Goal: Information Seeking & Learning: Learn about a topic

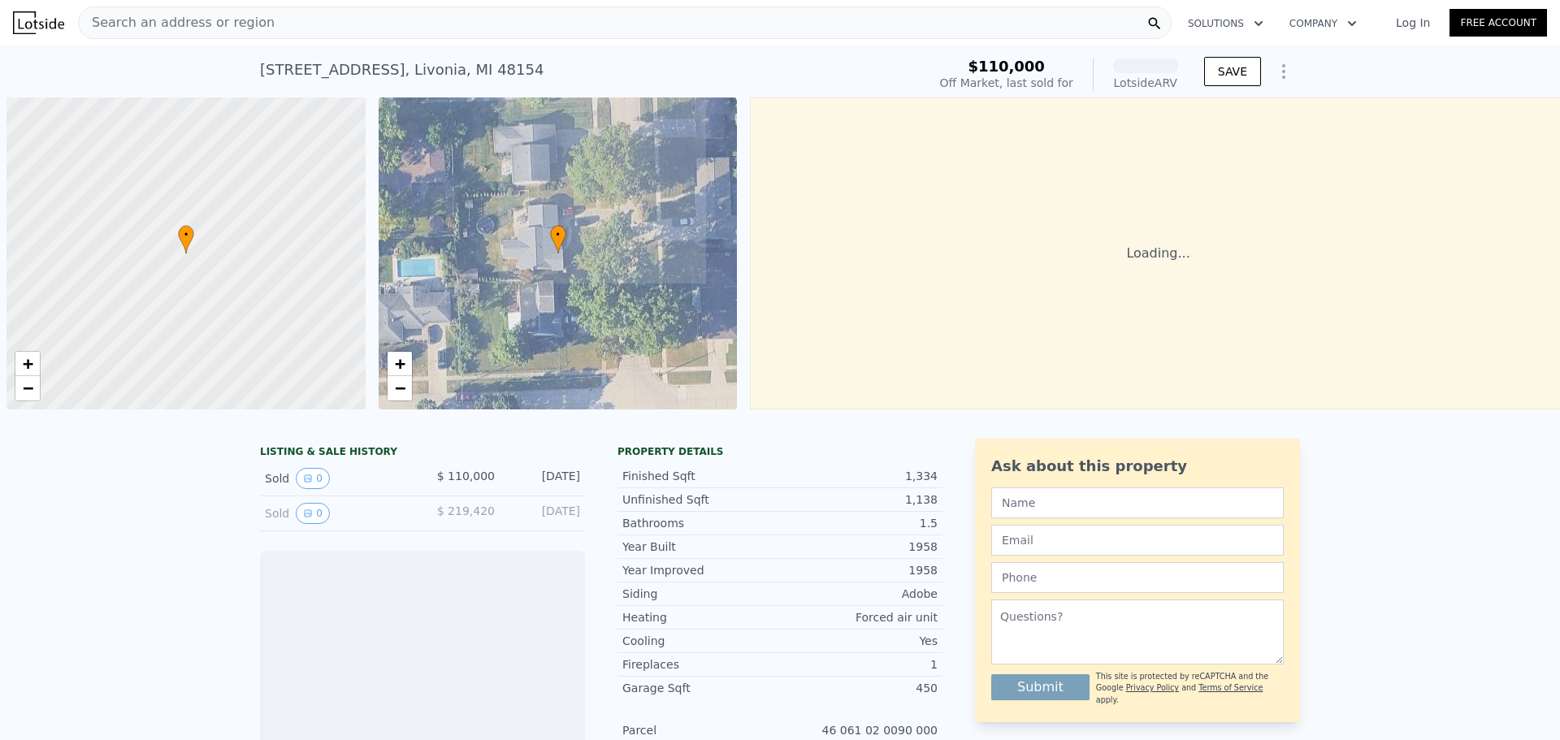
scroll to position [0, 6]
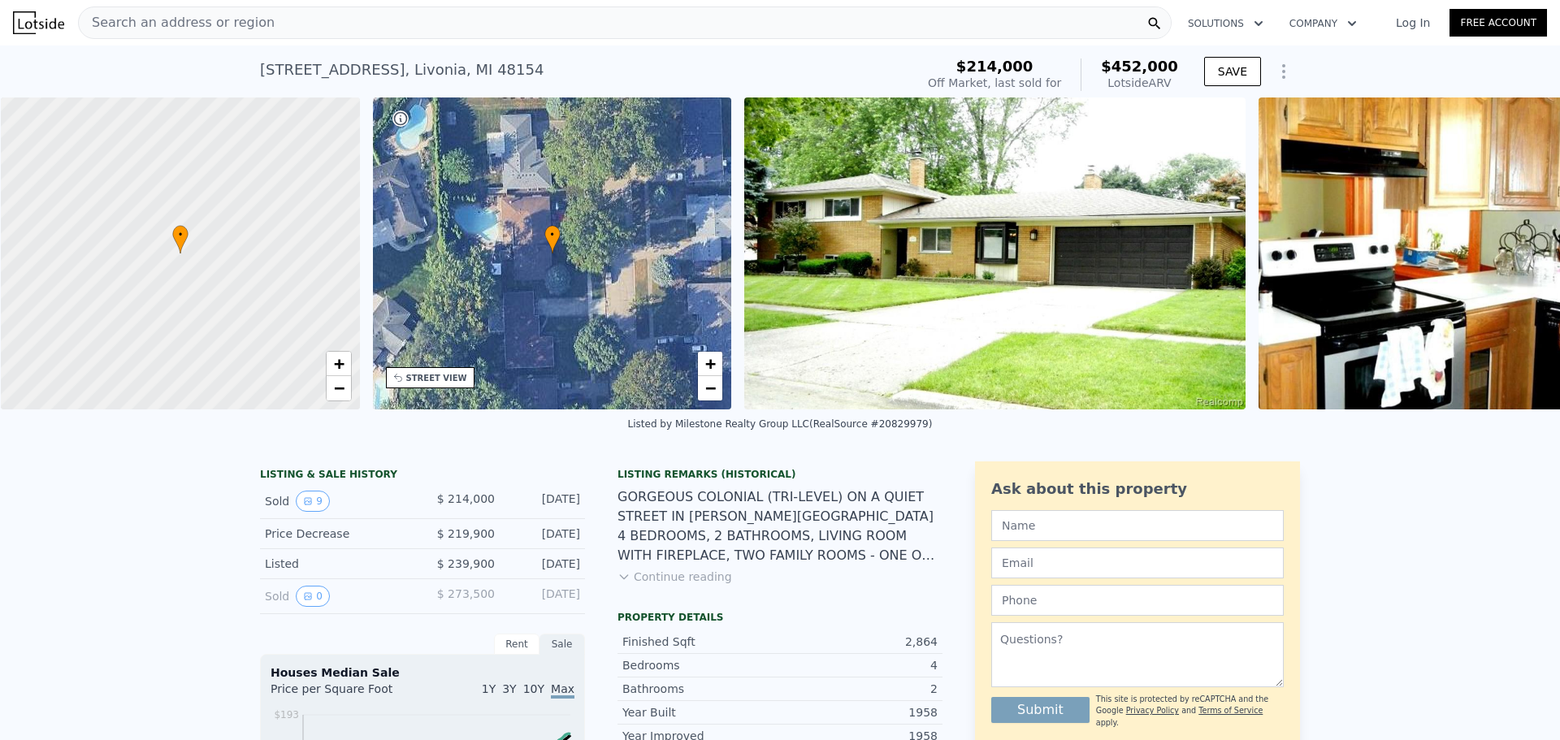
scroll to position [0, 6]
click at [347, 25] on div "Search an address or region" at bounding box center [625, 22] width 1094 height 32
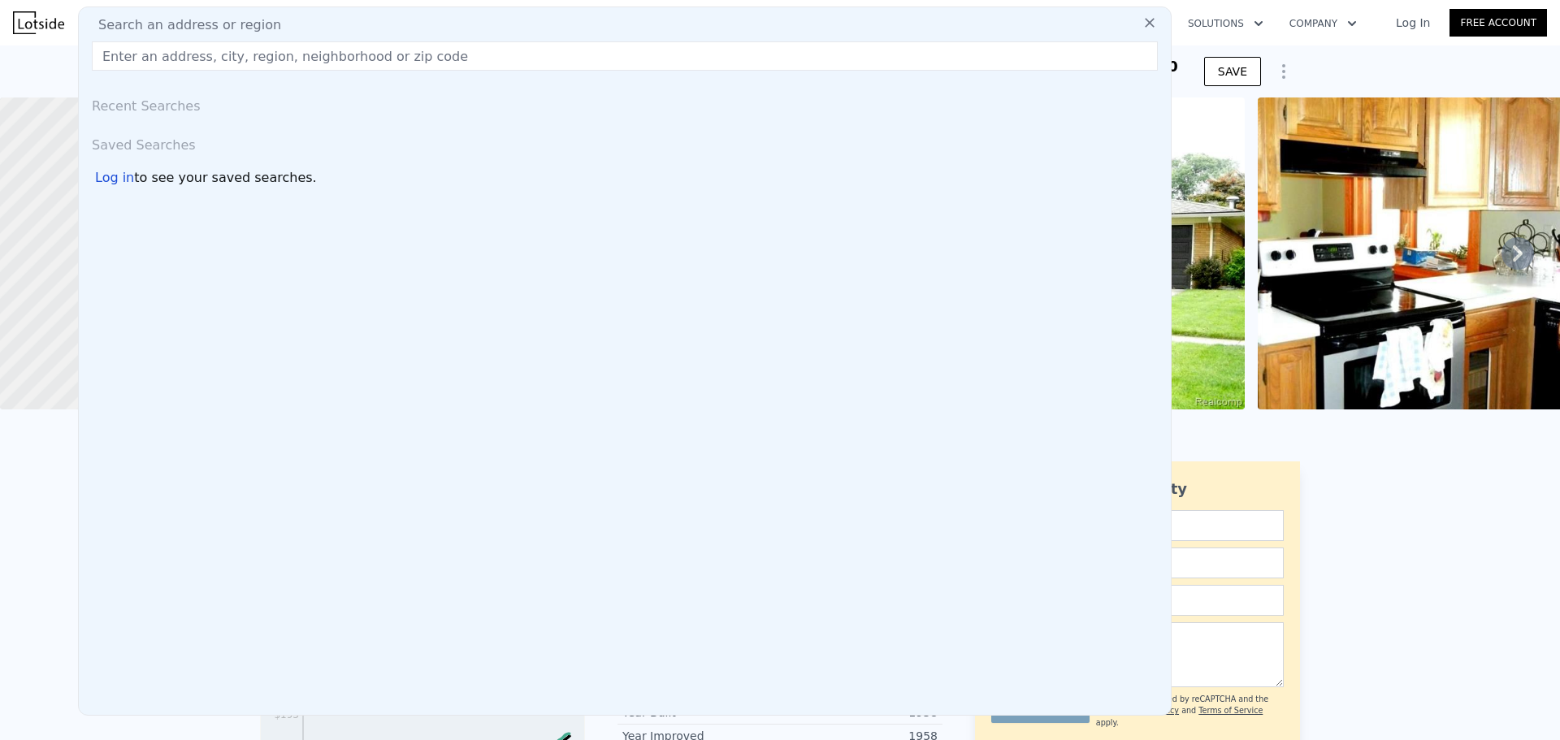
click at [271, 56] on input "text" at bounding box center [625, 55] width 1066 height 29
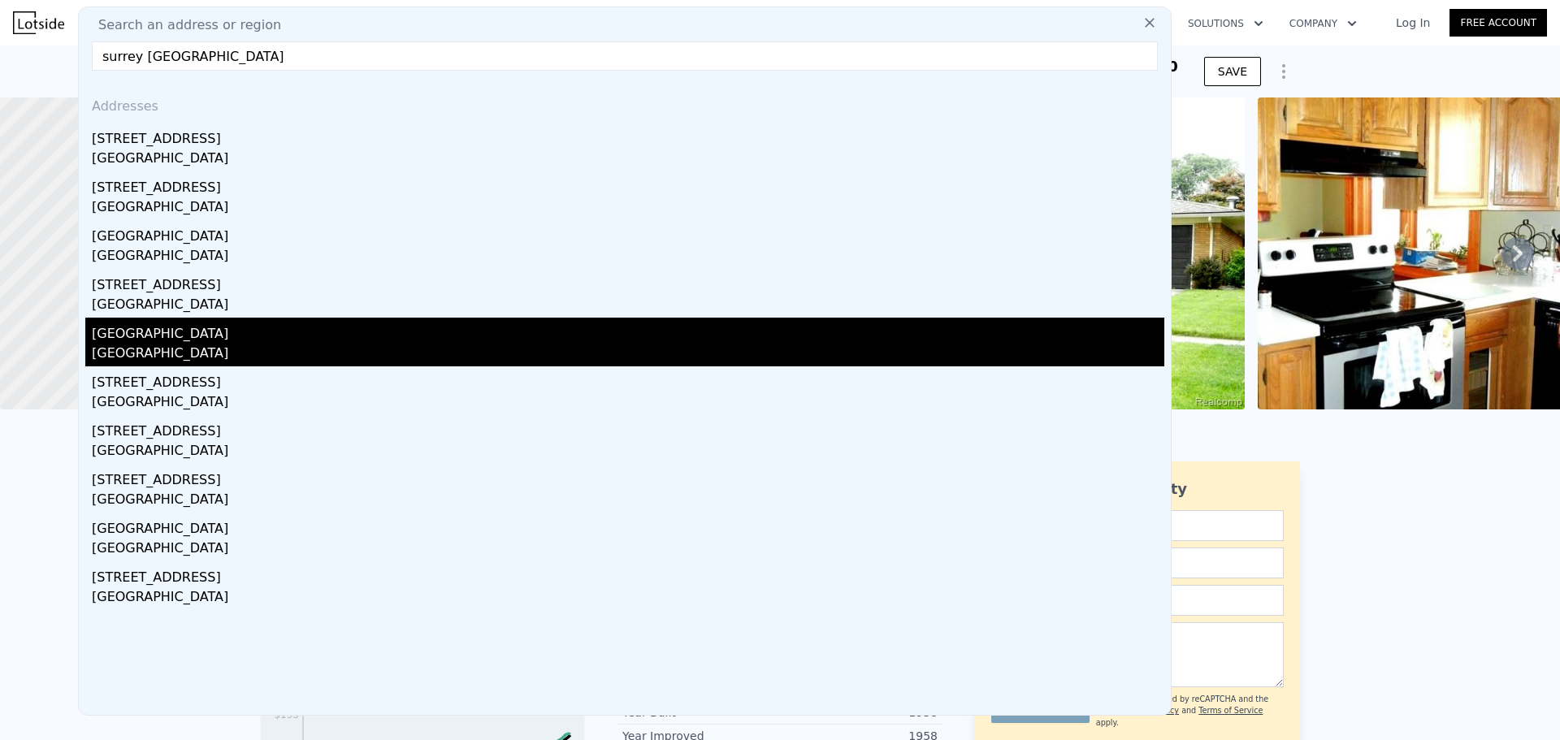
type input "surrey [GEOGRAPHIC_DATA]"
click at [245, 328] on div "[GEOGRAPHIC_DATA]" at bounding box center [628, 331] width 1072 height 26
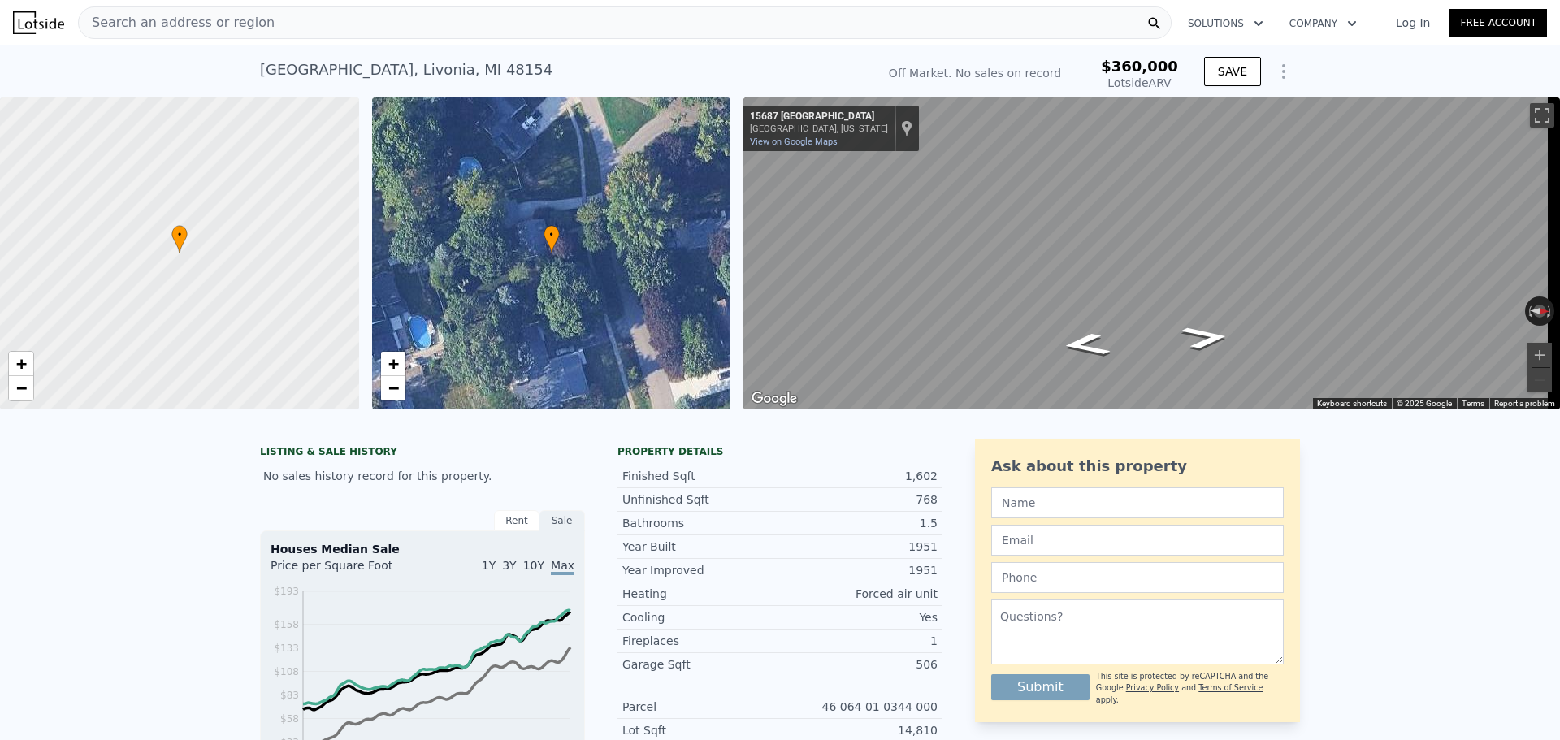
click at [288, 24] on div "Search an address or region" at bounding box center [625, 22] width 1094 height 32
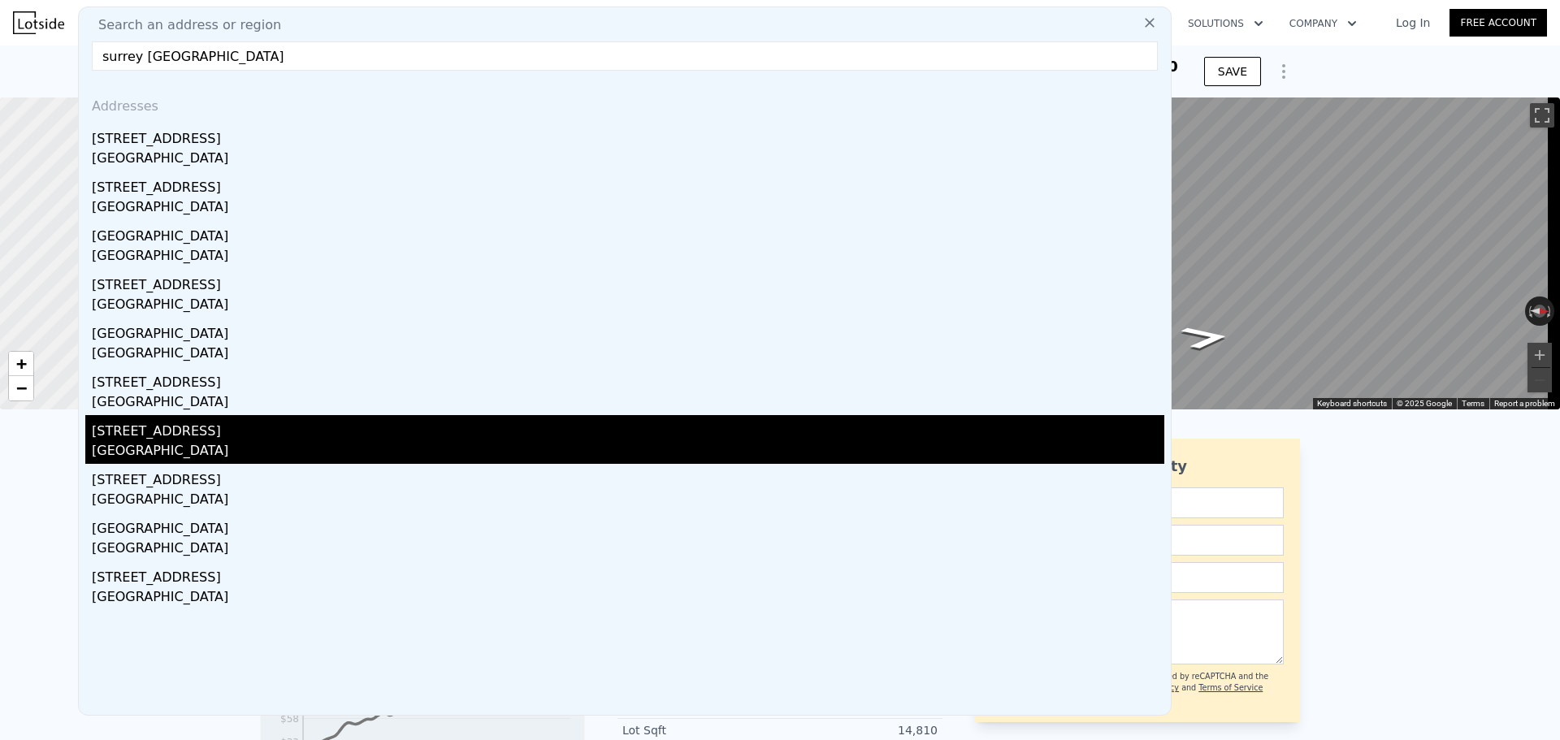
type input "surrey [GEOGRAPHIC_DATA]"
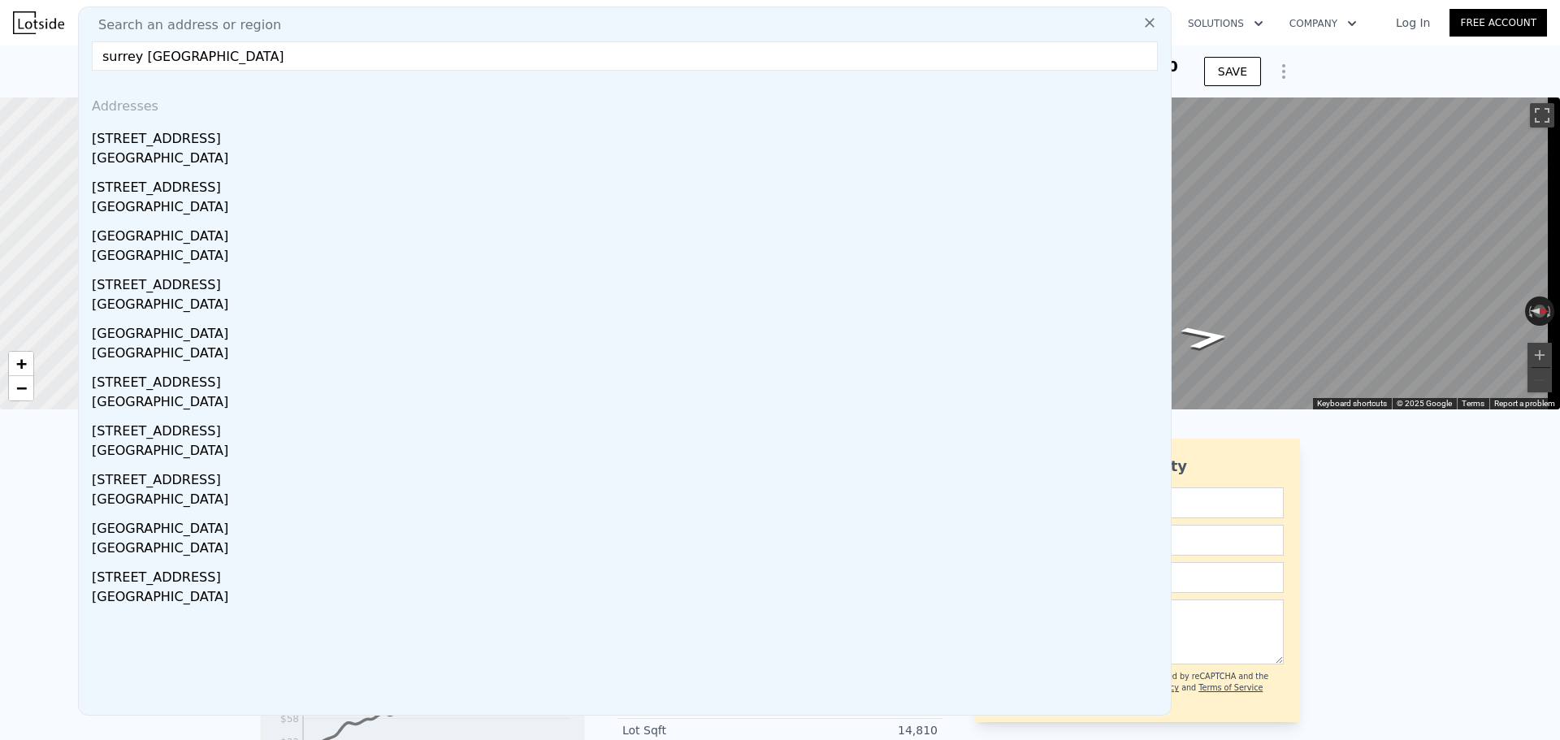
click at [226, 428] on div "[STREET_ADDRESS]" at bounding box center [628, 428] width 1072 height 26
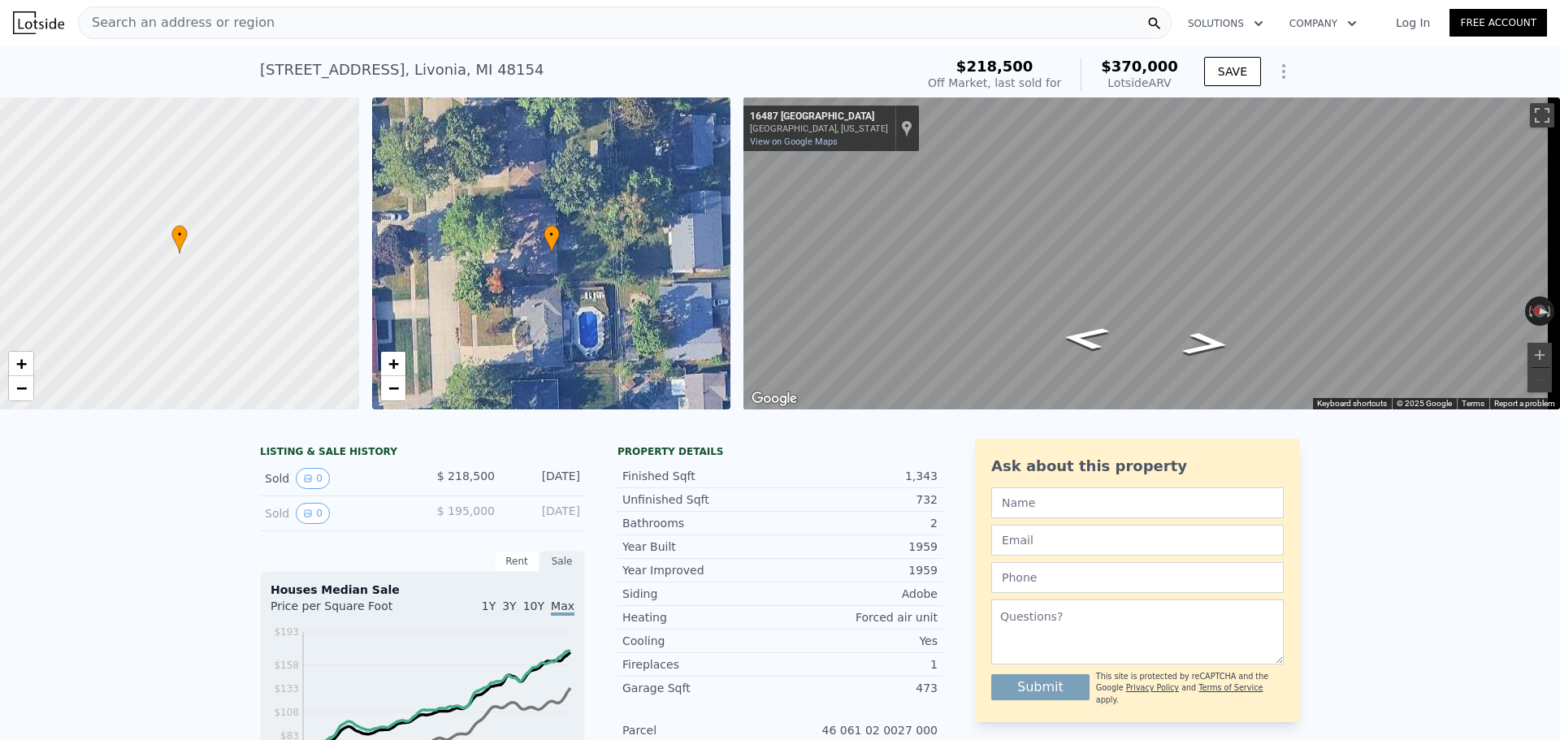
click at [375, 2] on nav "Search an address or region Solutions Company Open main menu Log In Free Account" at bounding box center [780, 22] width 1560 height 45
click at [326, 19] on div "Search an address or region" at bounding box center [625, 22] width 1094 height 32
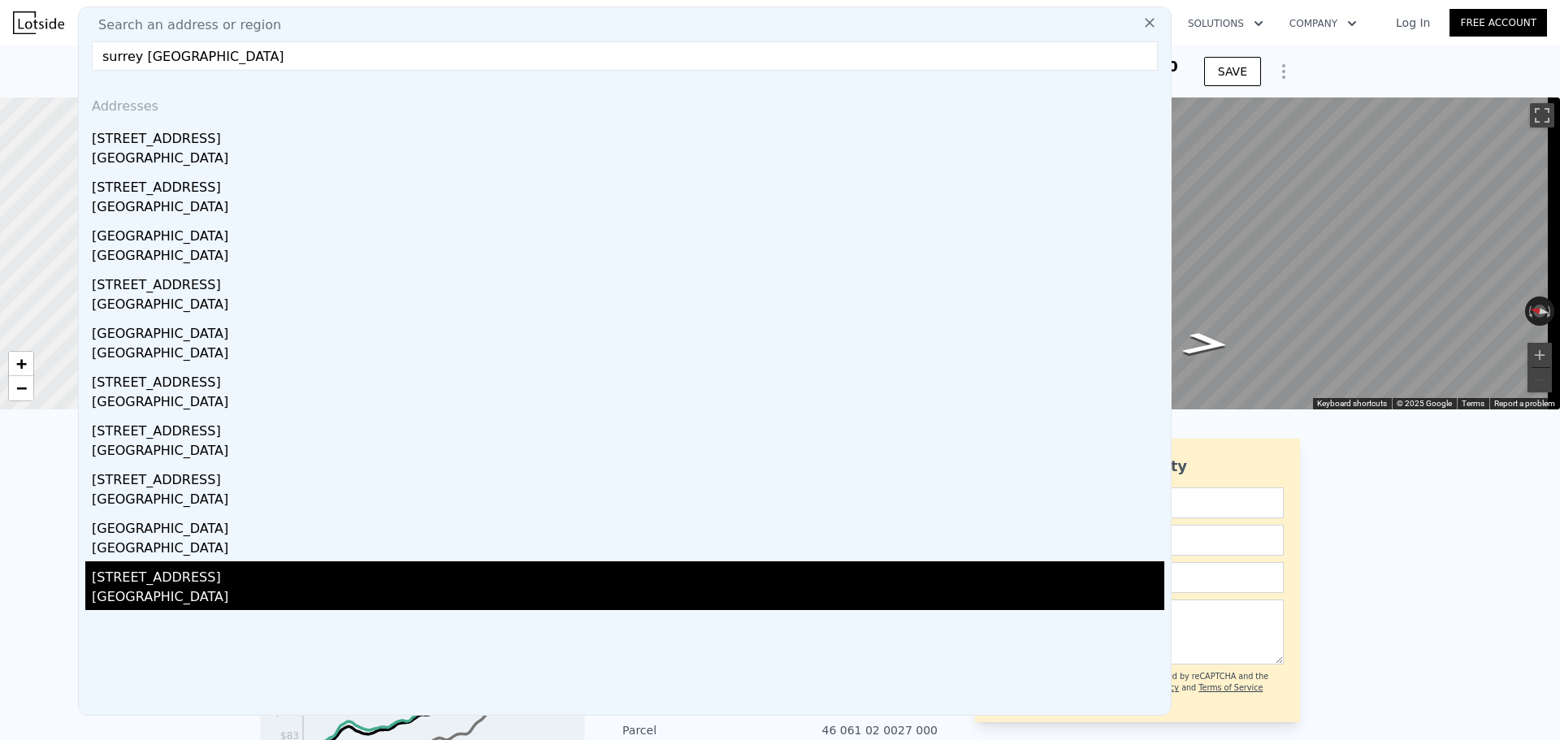
type input "surrey [GEOGRAPHIC_DATA]"
click at [211, 575] on div "[STREET_ADDRESS]" at bounding box center [628, 574] width 1072 height 26
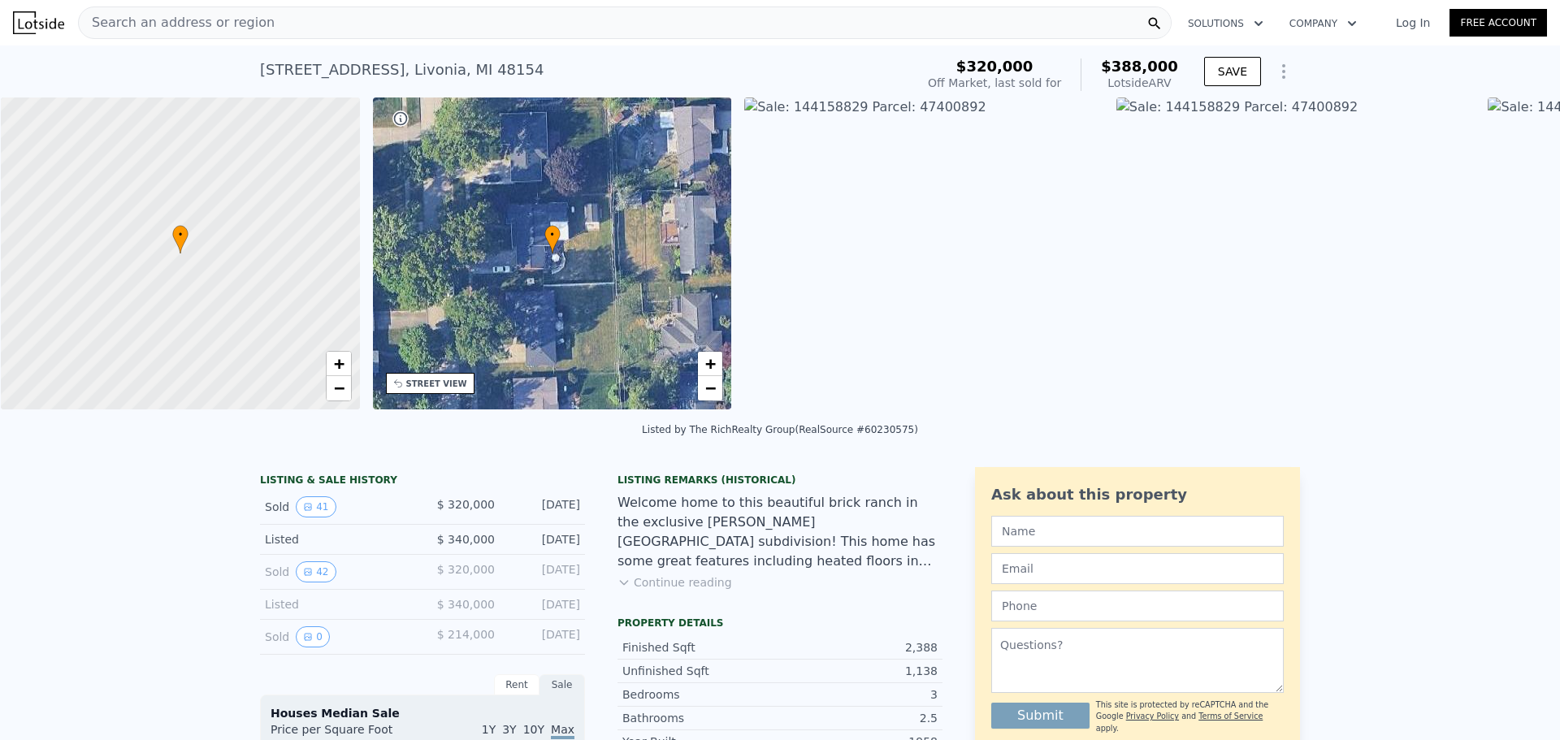
scroll to position [0, 6]
click at [312, 518] on button "41" at bounding box center [316, 506] width 40 height 21
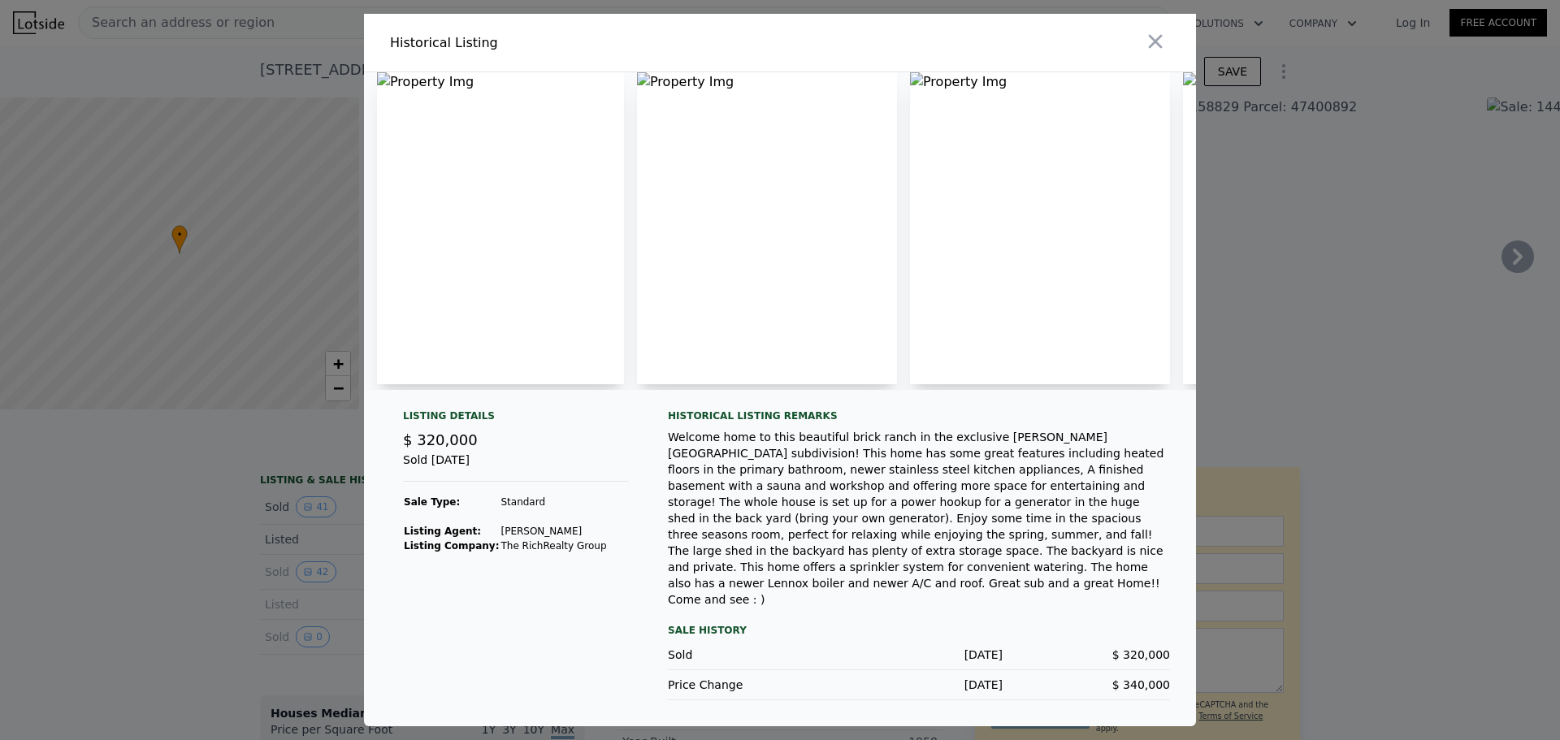
click at [752, 576] on div "Welcome home to this beautiful brick ranch in the exclusive [PERSON_NAME][GEOGR…" at bounding box center [919, 518] width 502 height 179
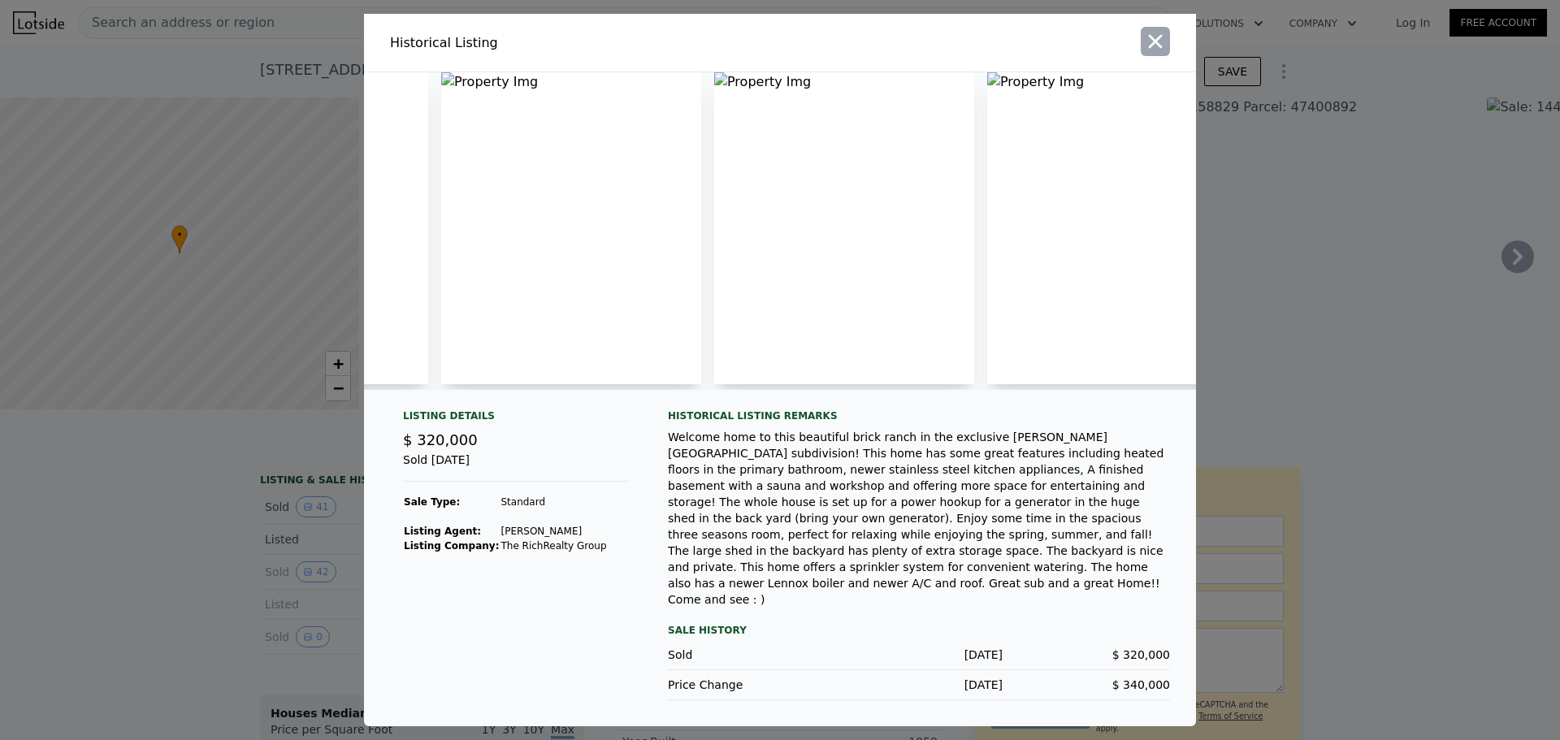
click at [1159, 49] on icon "button" at bounding box center [1156, 42] width 14 height 14
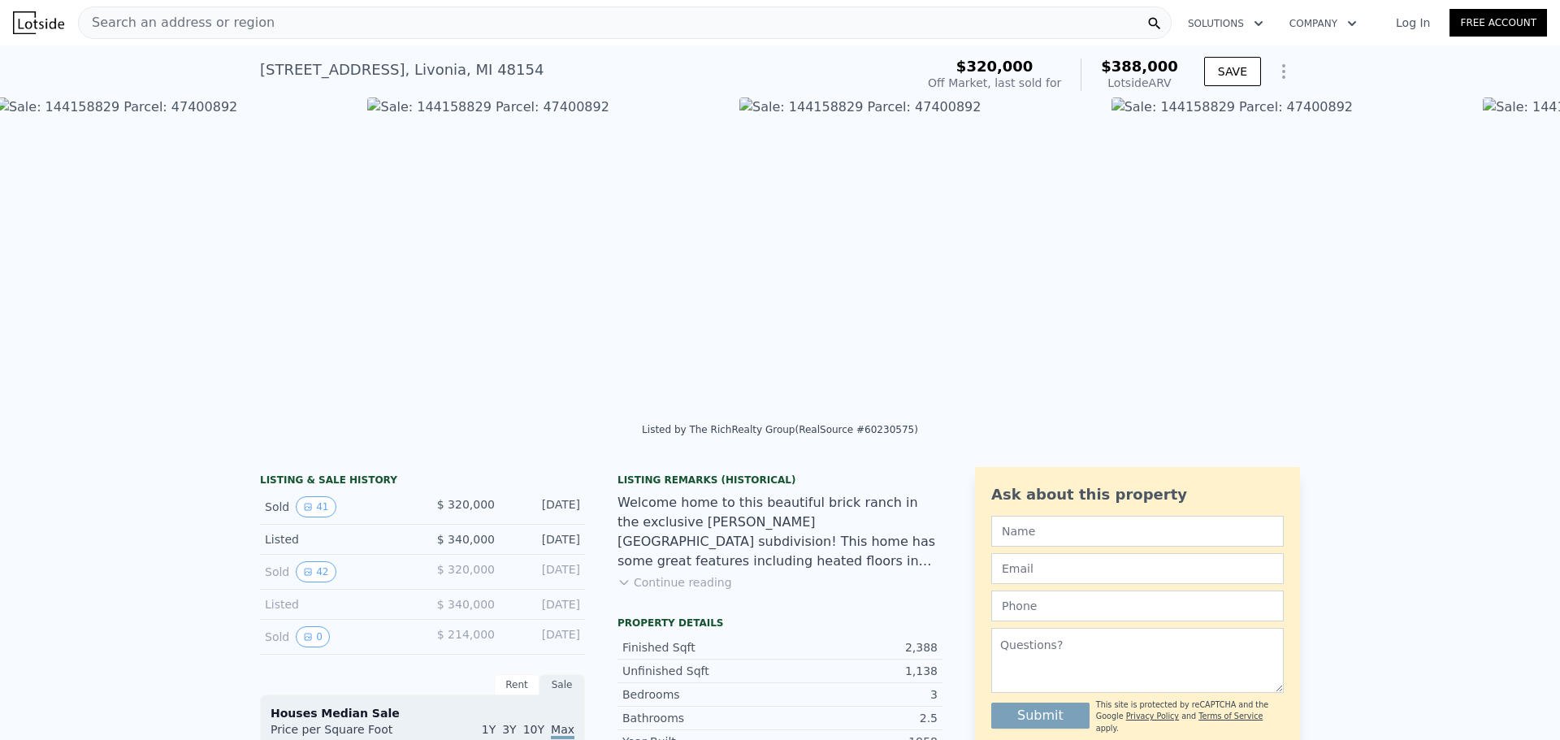
scroll to position [0, 7435]
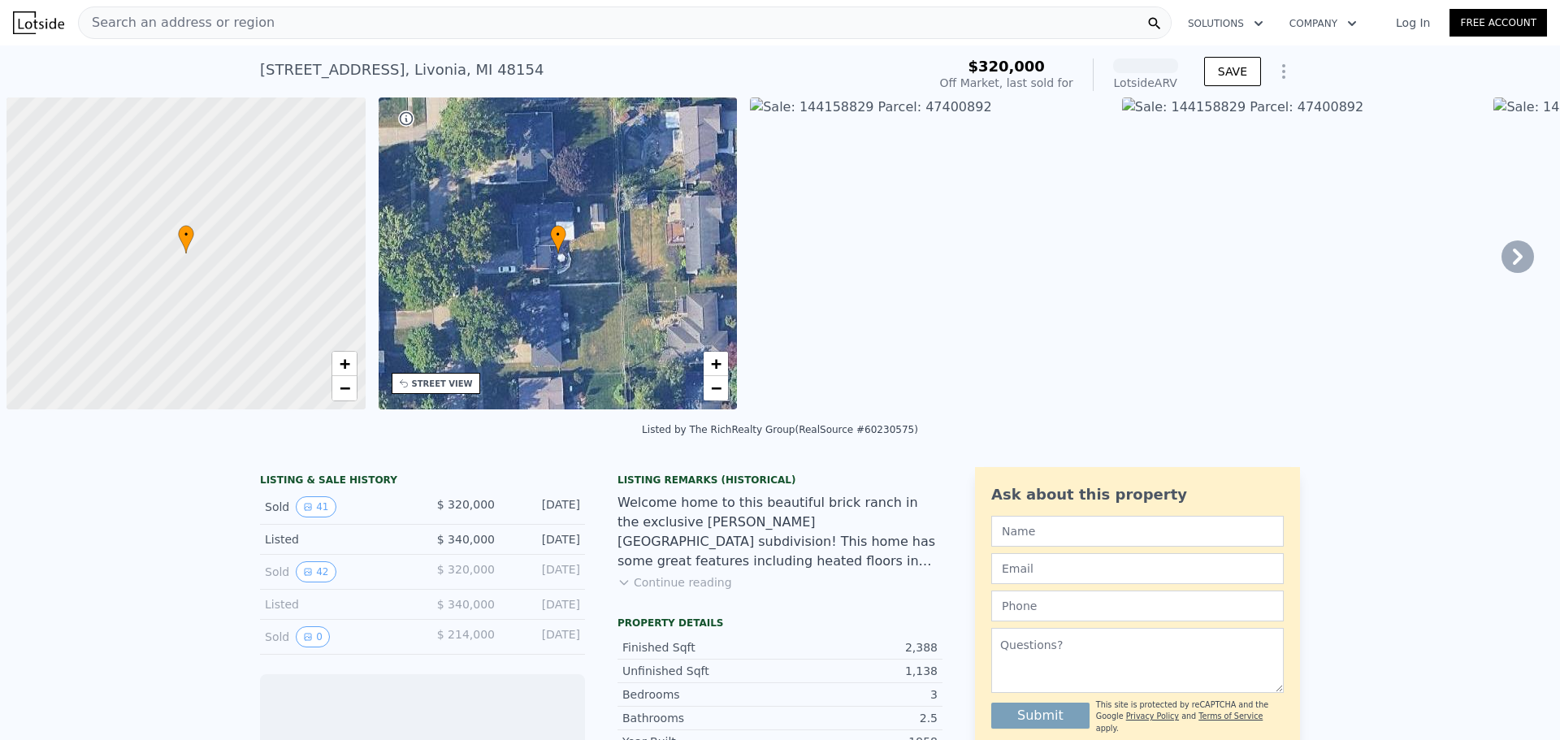
scroll to position [0, 6]
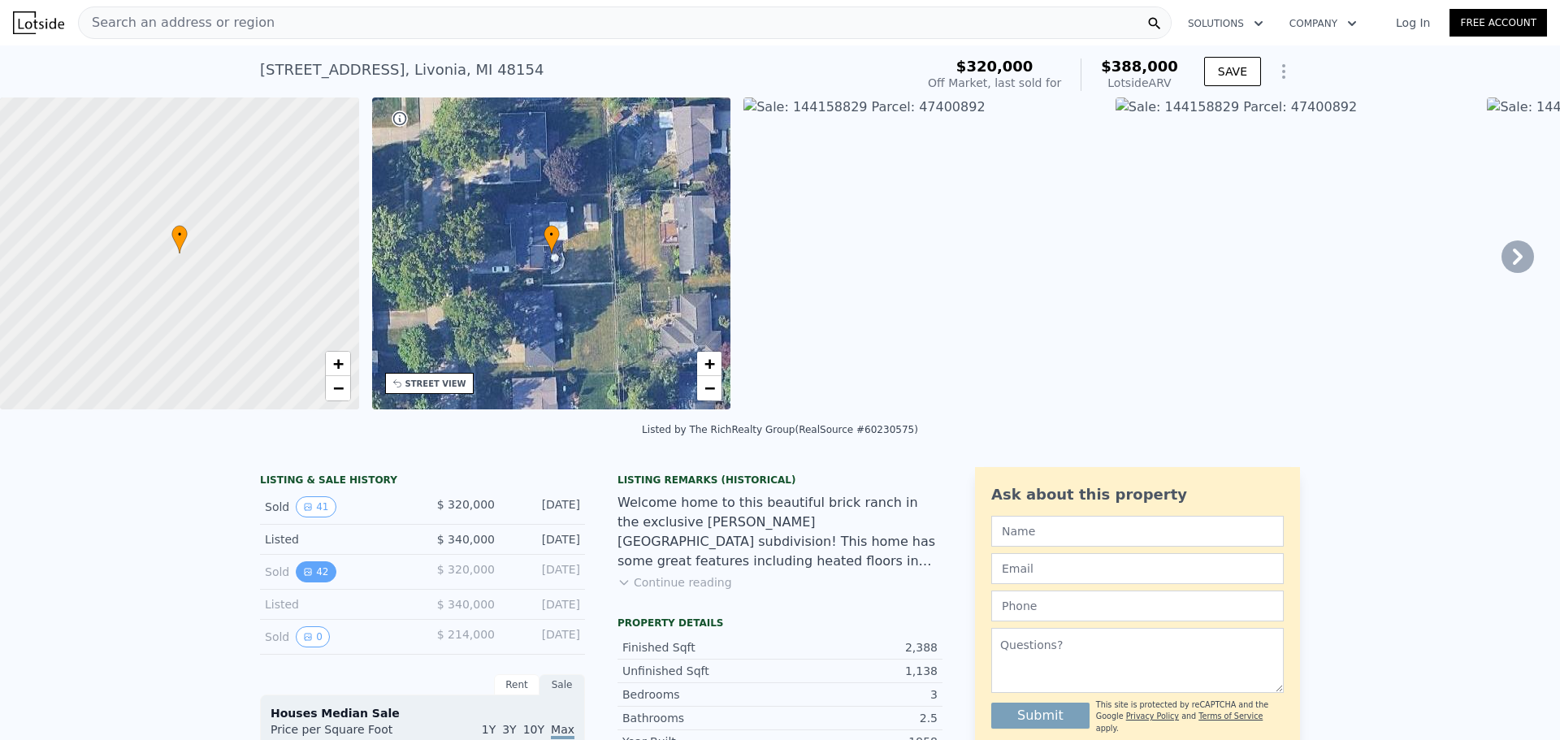
click at [303, 577] on icon "View historical data" at bounding box center [308, 572] width 10 height 10
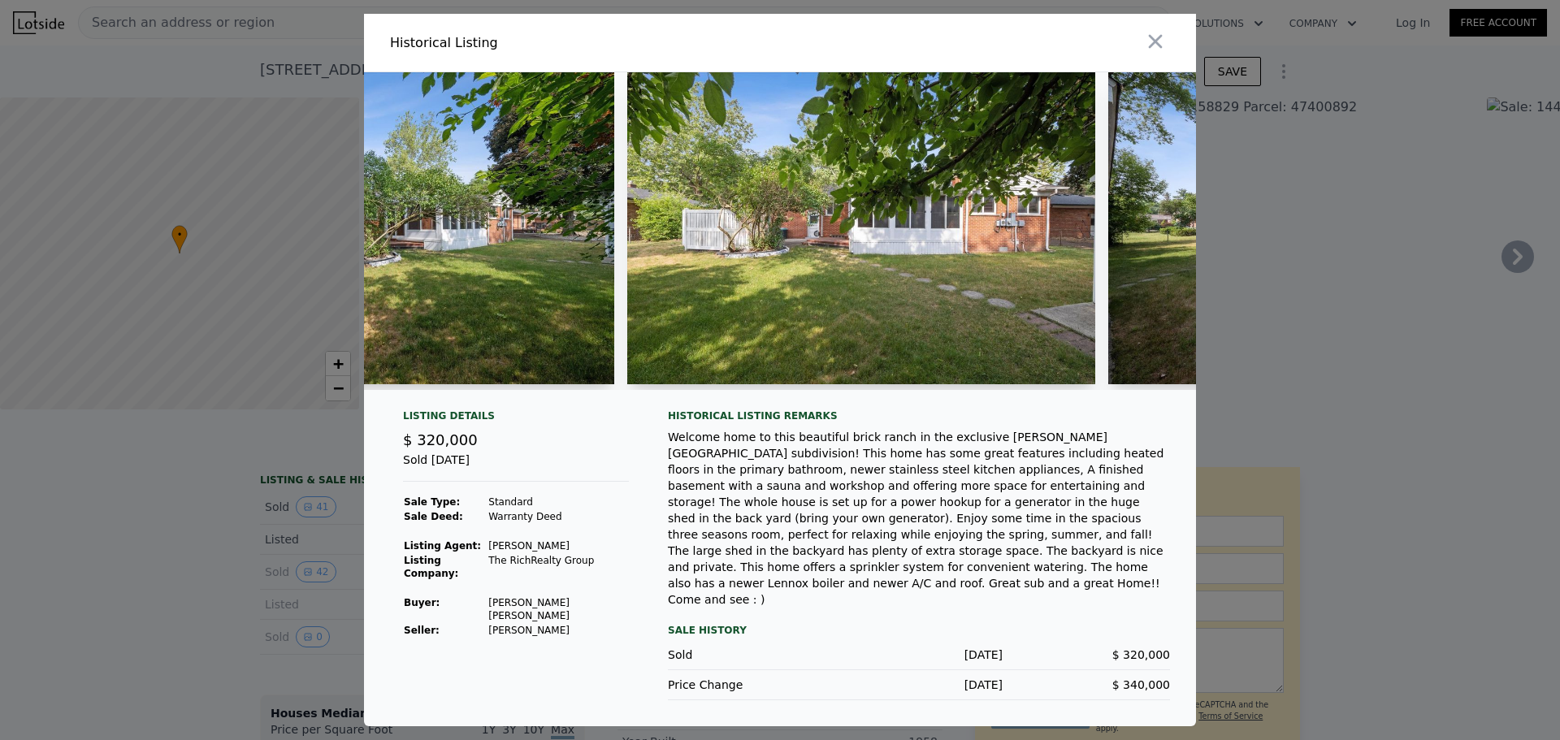
scroll to position [0, 17556]
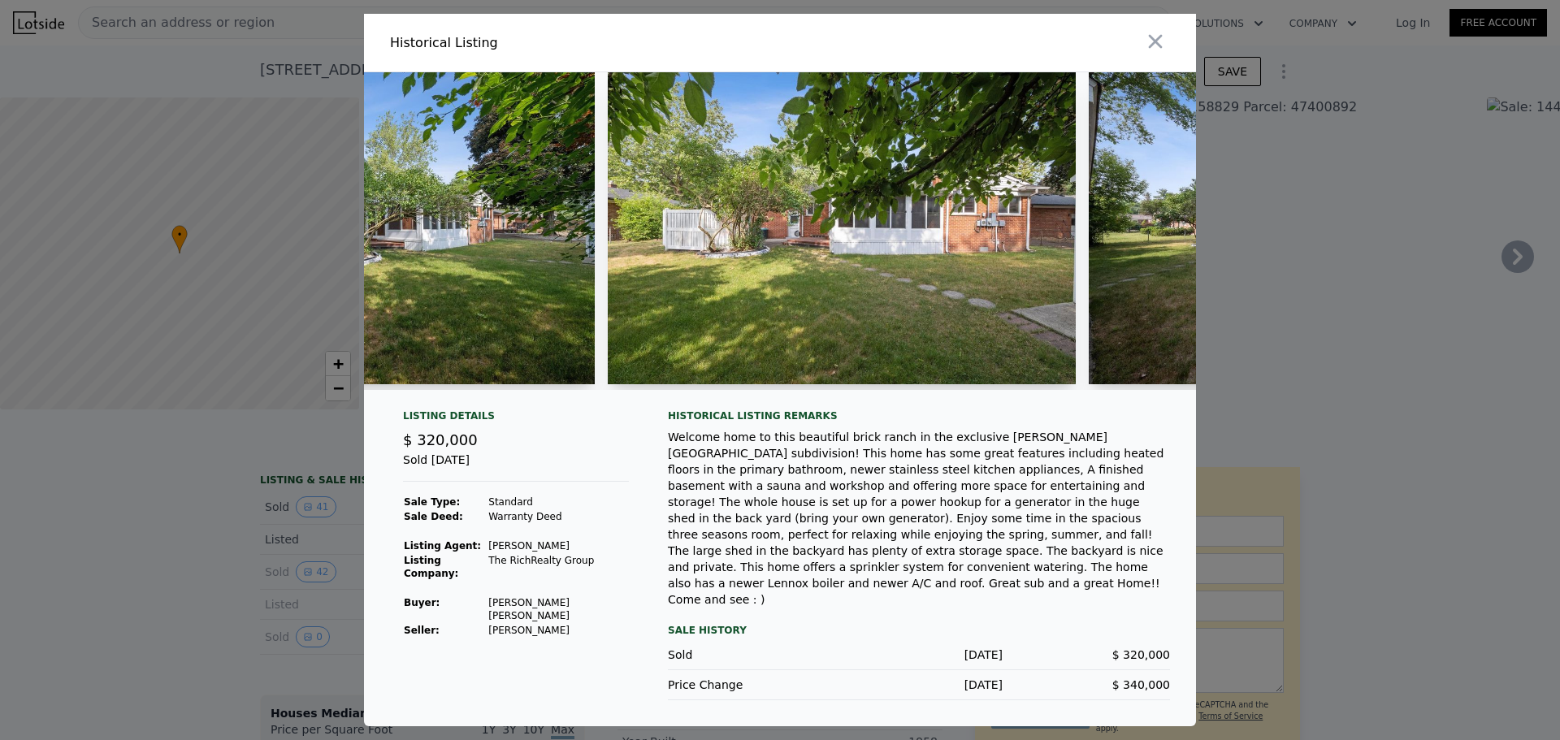
drag, startPoint x: 159, startPoint y: 510, endPoint x: 132, endPoint y: 507, distance: 27.8
click at [158, 510] on div at bounding box center [780, 370] width 1560 height 740
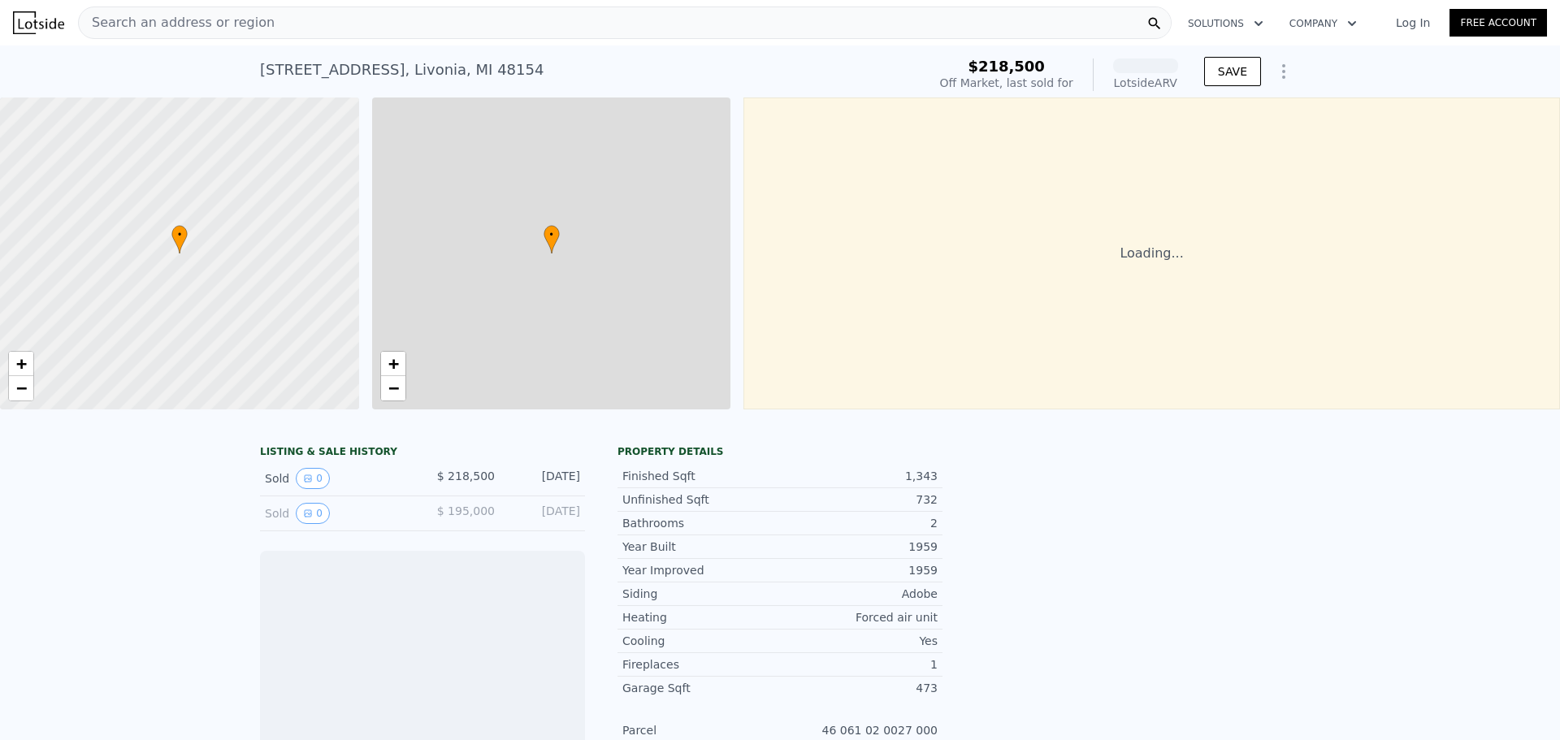
click at [310, 25] on div "Search an address or region" at bounding box center [625, 22] width 1094 height 32
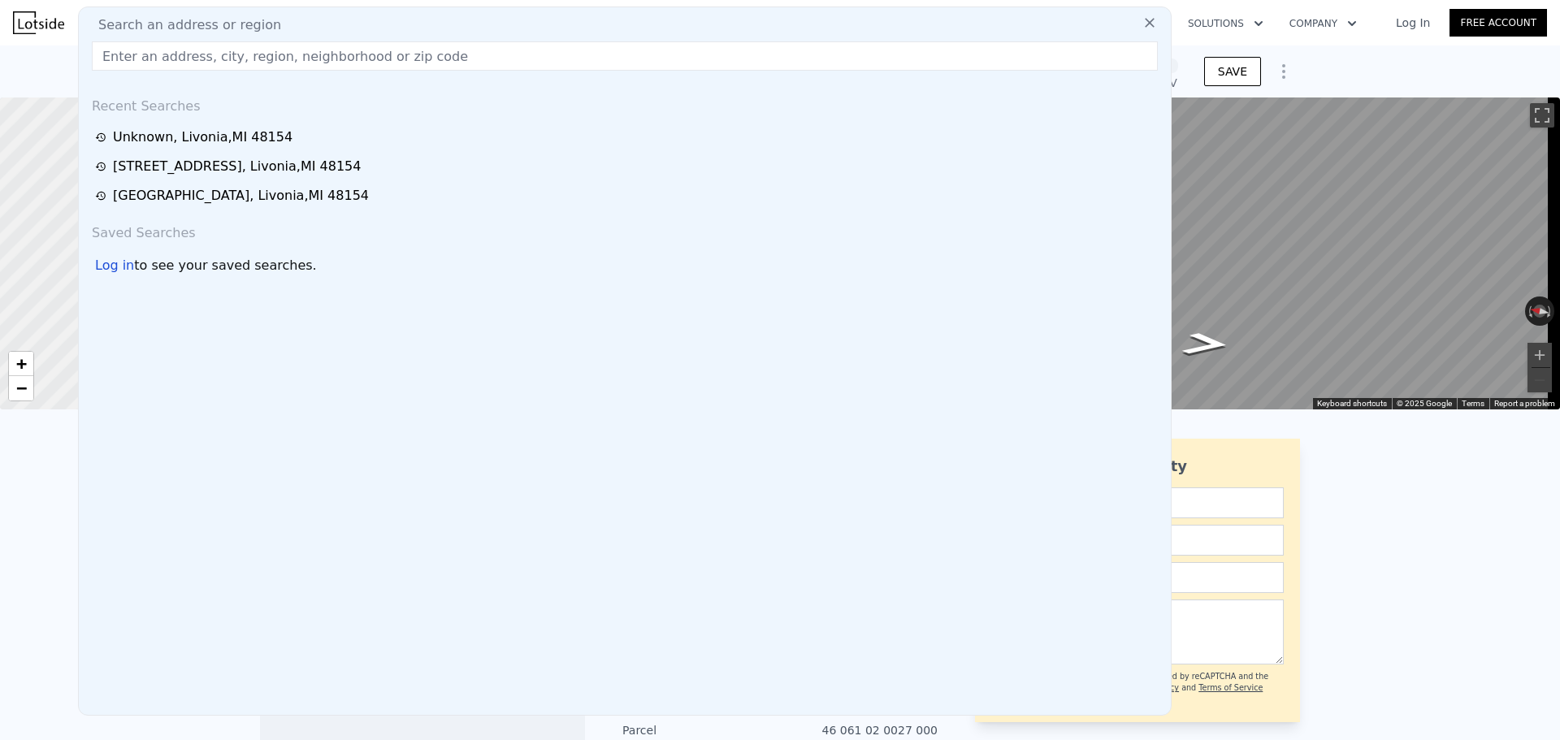
click at [245, 52] on input "text" at bounding box center [625, 55] width 1066 height 29
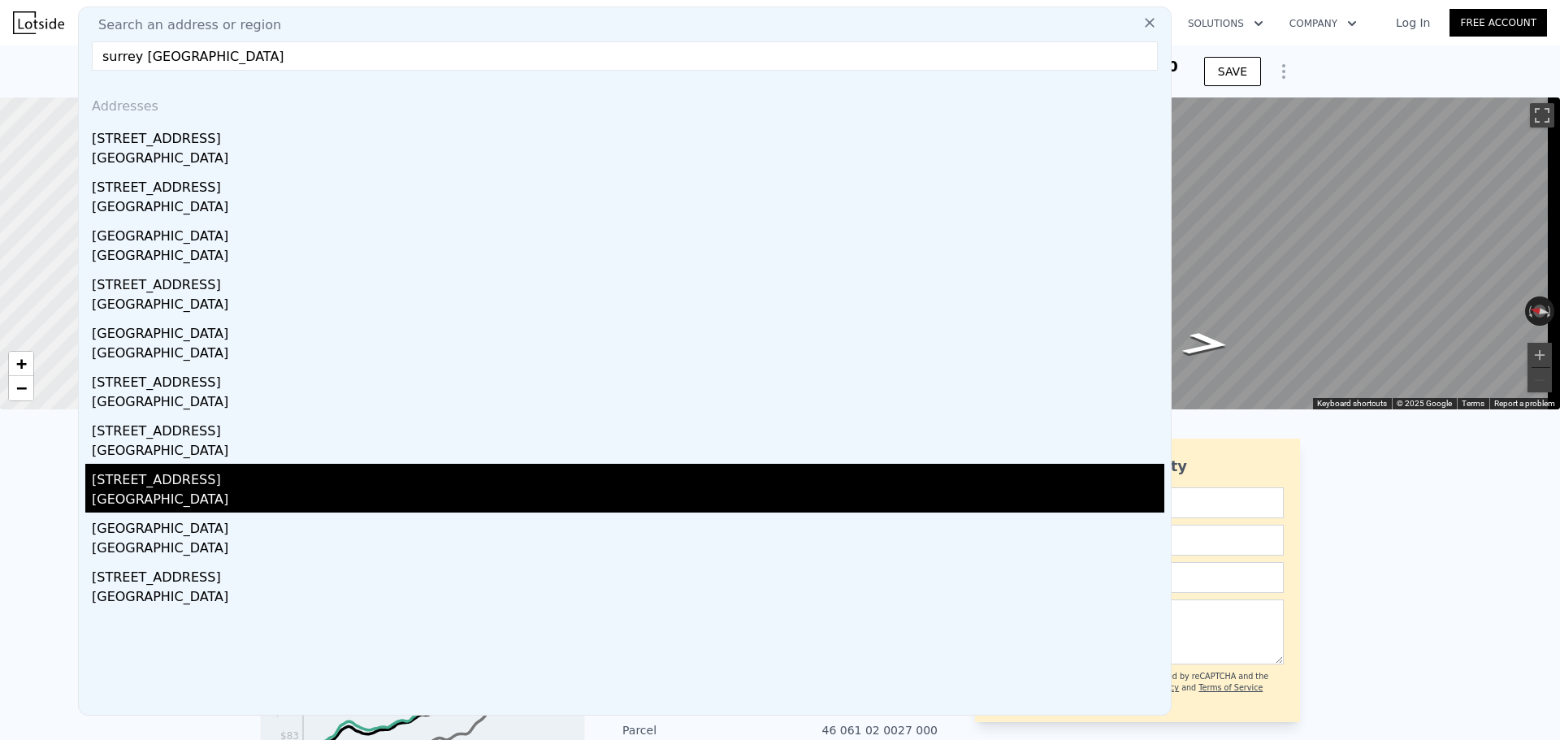
type input "surrey [GEOGRAPHIC_DATA]"
click at [227, 481] on div "[STREET_ADDRESS]" at bounding box center [628, 477] width 1072 height 26
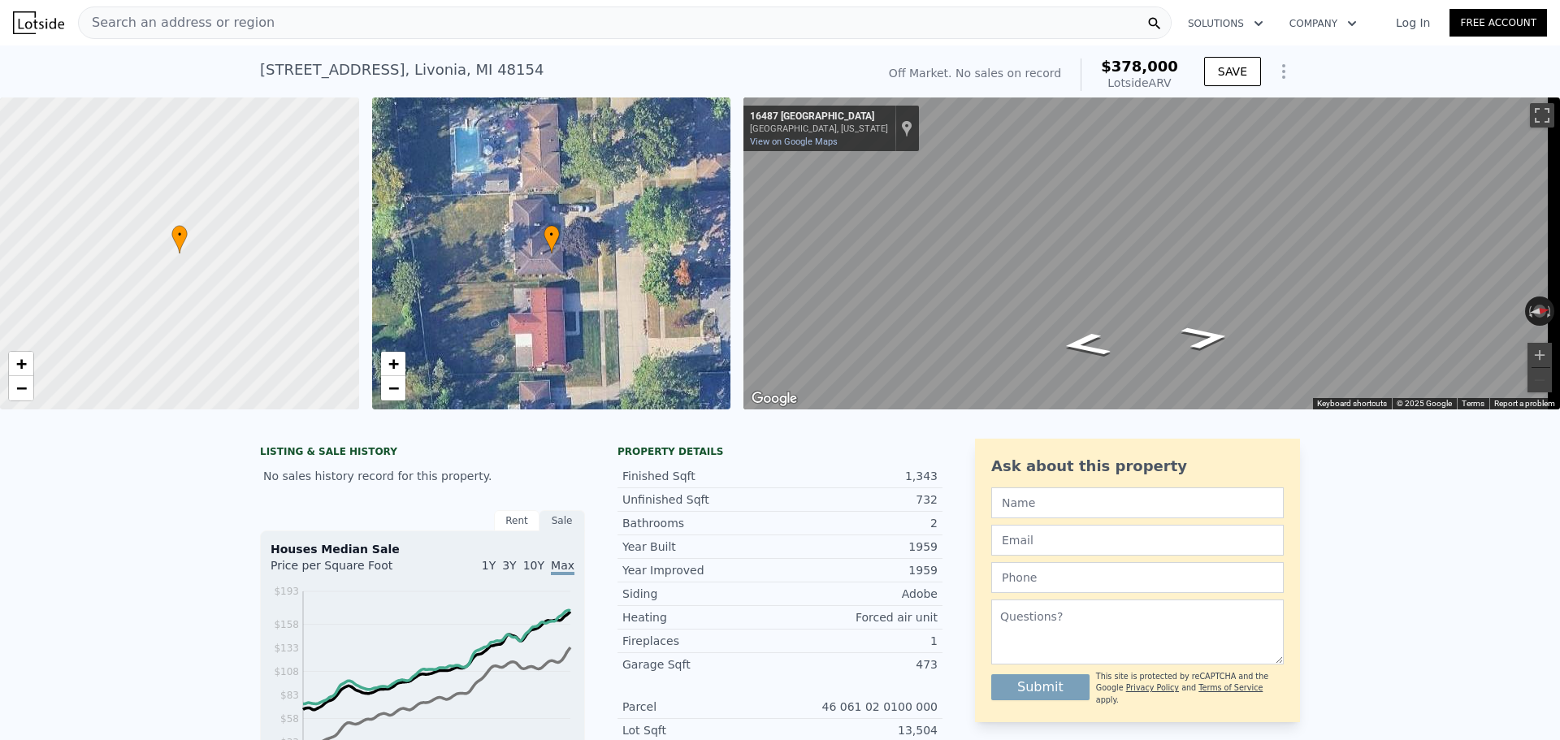
drag, startPoint x: 123, startPoint y: 422, endPoint x: 433, endPoint y: 424, distance: 310.4
click at [433, 424] on div at bounding box center [780, 417] width 1560 height 16
click at [306, 26] on div "Search an address or region" at bounding box center [625, 22] width 1094 height 32
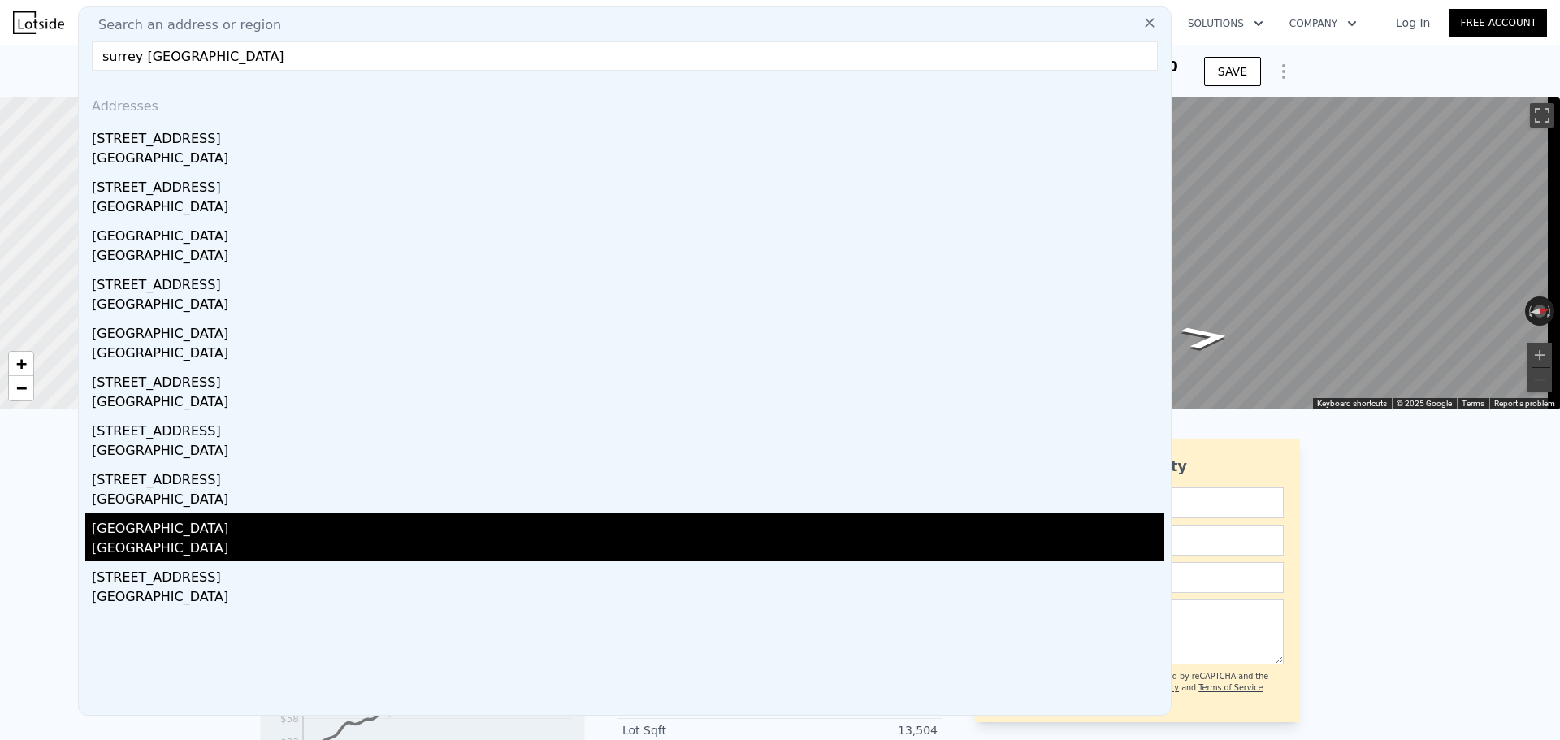
type input "surrey [GEOGRAPHIC_DATA]"
click at [219, 545] on div "[GEOGRAPHIC_DATA]" at bounding box center [628, 550] width 1072 height 23
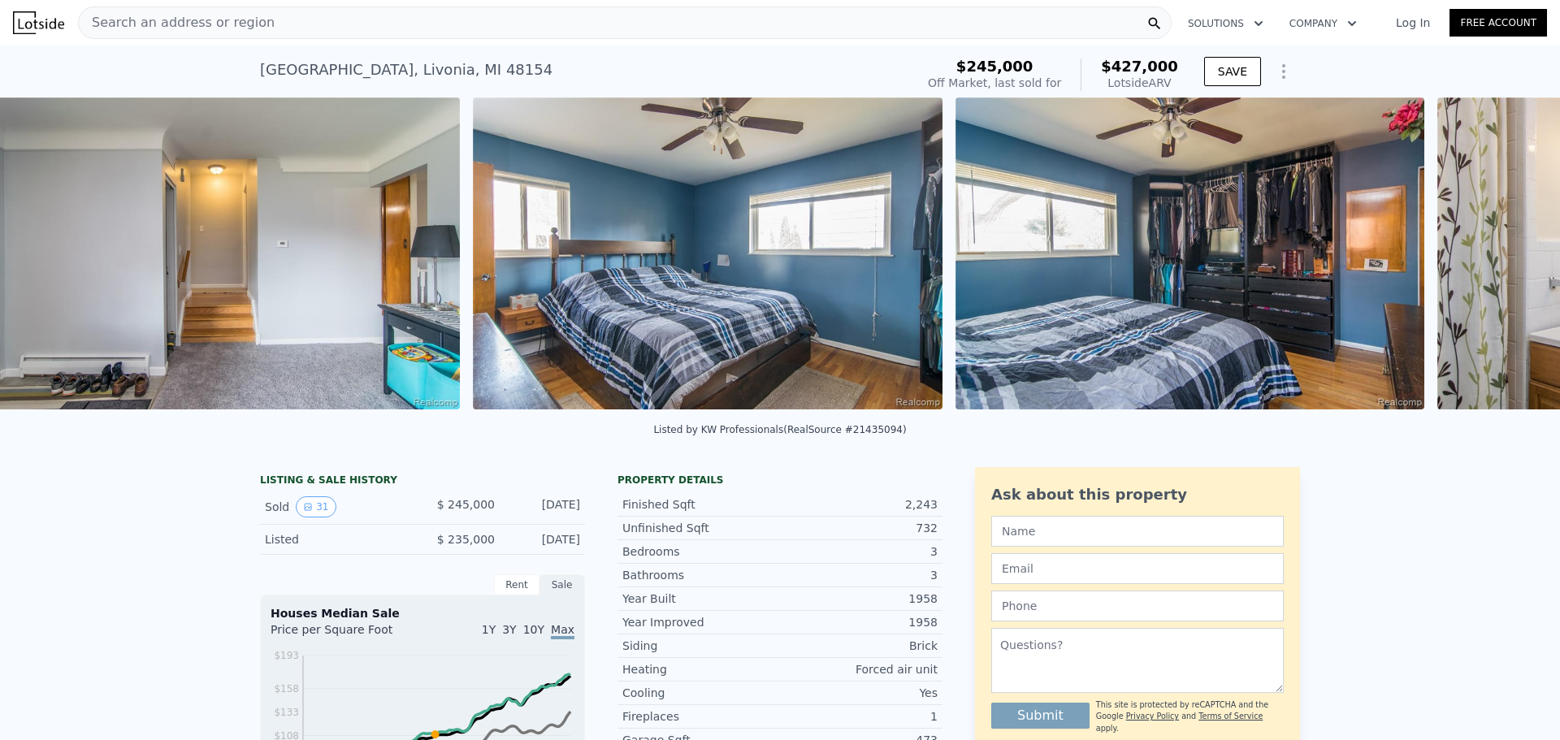
scroll to position [0, 5936]
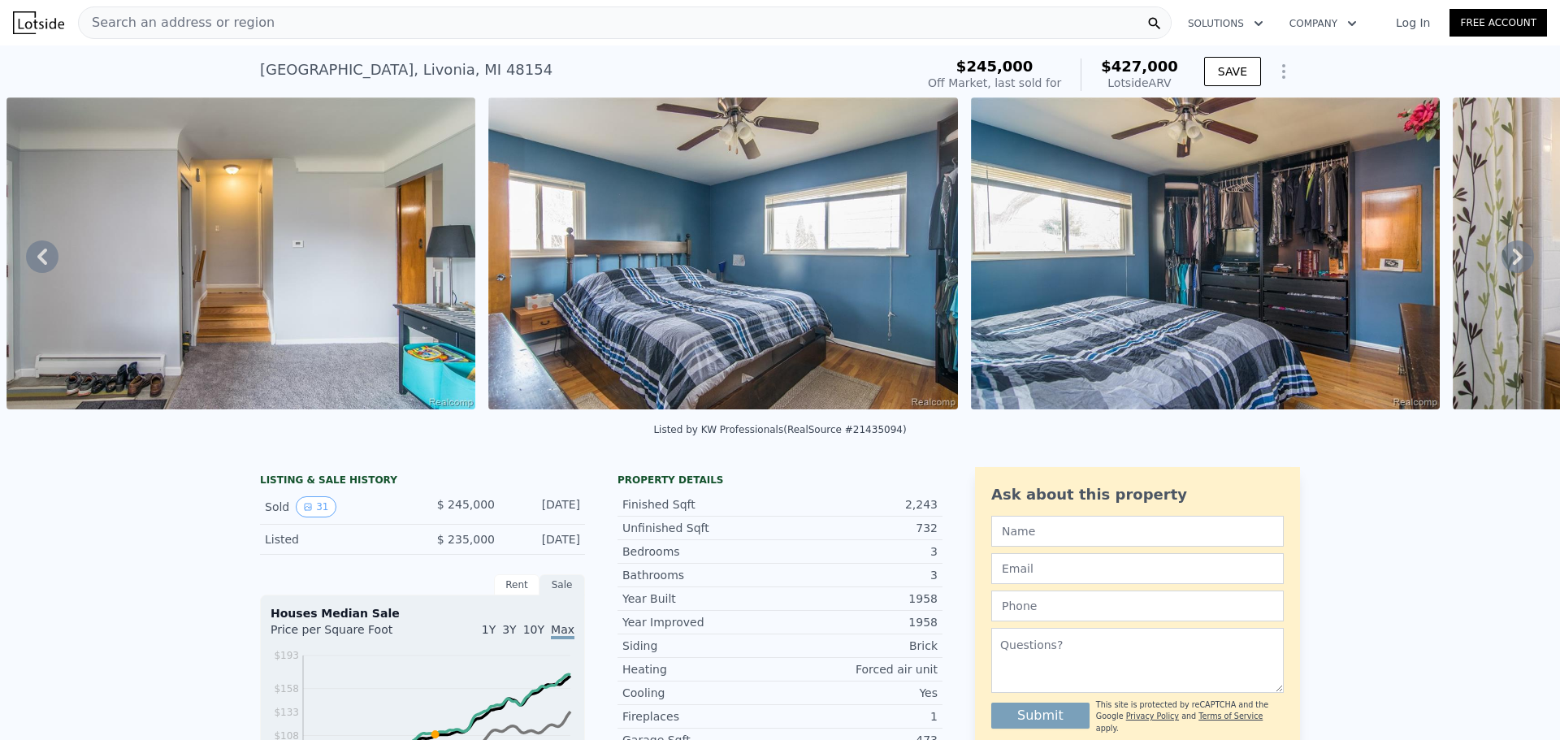
click at [810, 427] on div "Listed by KW Professionals (RealSource #21435094)" at bounding box center [780, 434] width 1560 height 39
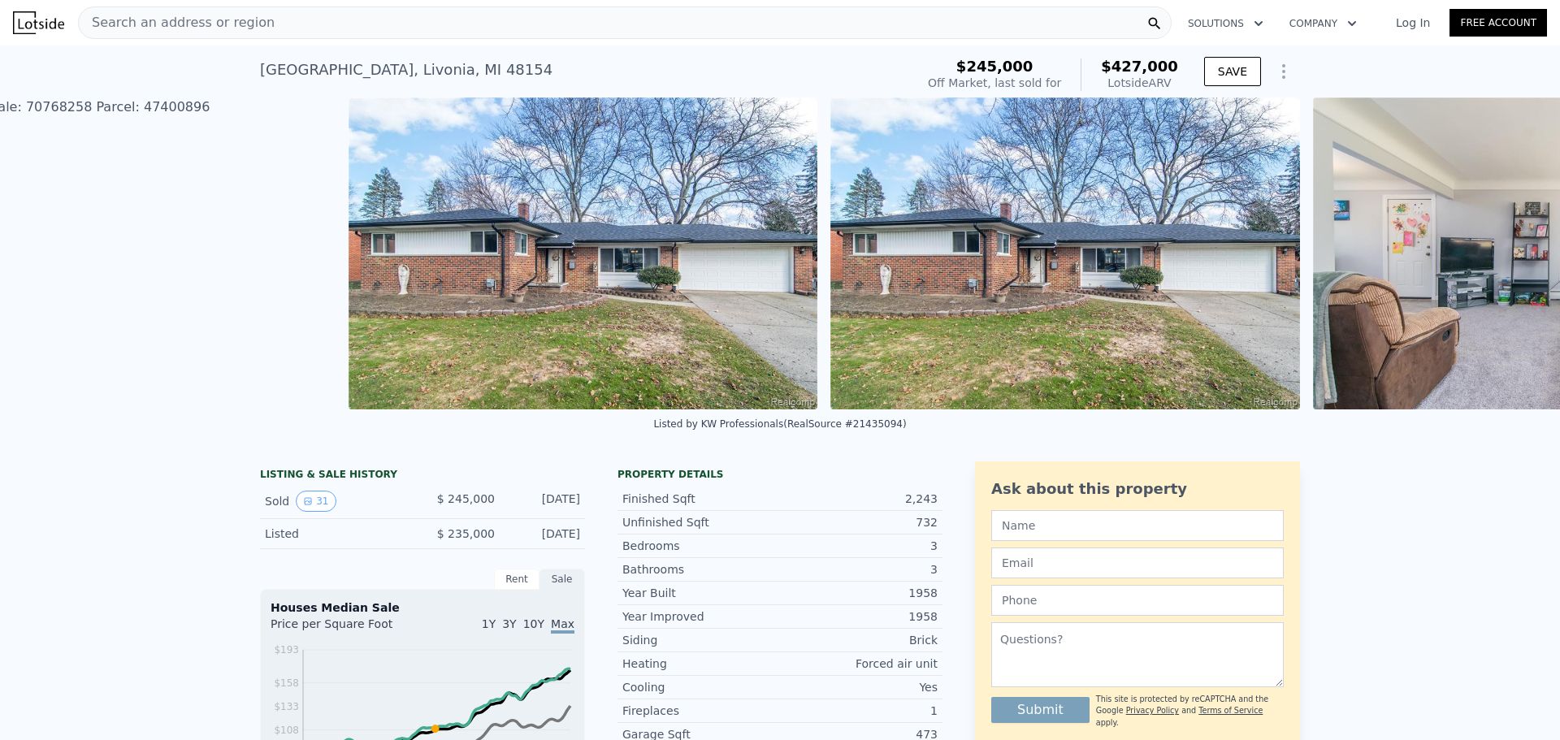
scroll to position [0, 743]
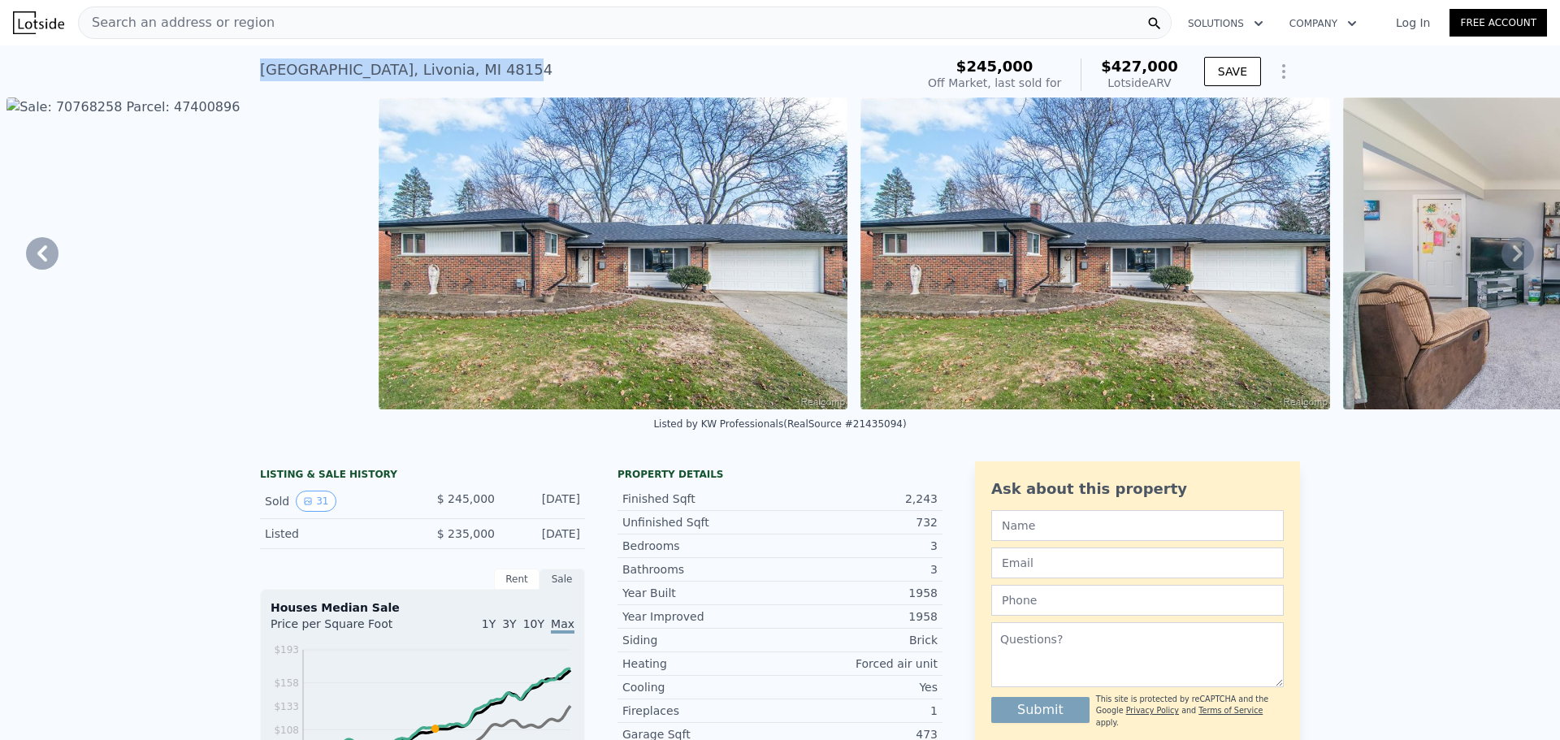
drag, startPoint x: 237, startPoint y: 71, endPoint x: 472, endPoint y: 73, distance: 234.8
click at [472, 73] on div "[STREET_ADDRESS] Sold [DATE] for $245k (~ARV $427k ) $245,000 Off Market, last …" at bounding box center [780, 71] width 1560 height 52
click at [483, 69] on div "[STREET_ADDRESS] Sold [DATE] for $245k (~ARV $427k )" at bounding box center [584, 74] width 648 height 45
drag, startPoint x: 487, startPoint y: 70, endPoint x: 202, endPoint y: 73, distance: 284.4
click at [201, 72] on div "[STREET_ADDRESS] Sold [DATE] for $245k (~ARV $427k ) $245,000 Off Market, last …" at bounding box center [780, 71] width 1560 height 52
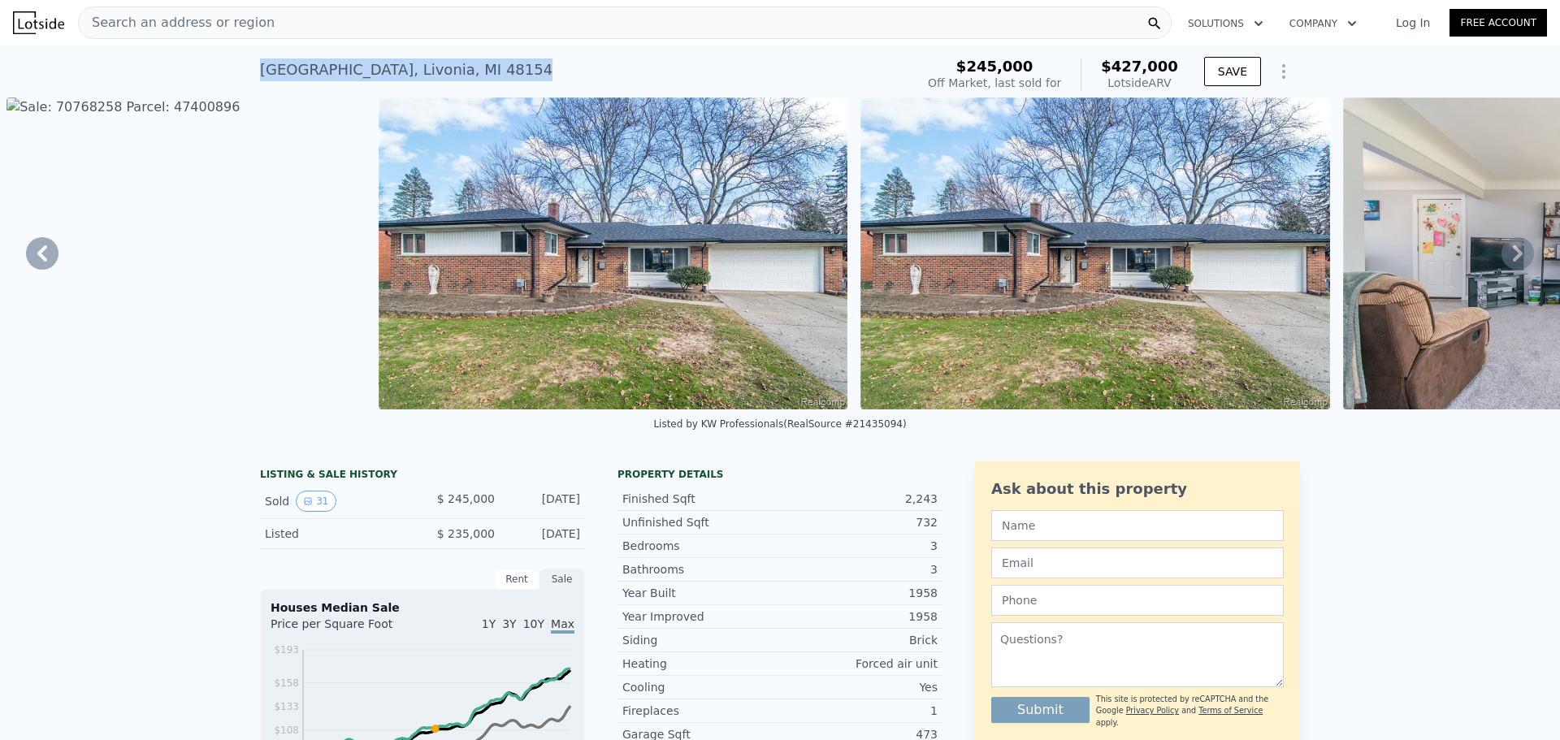
copy div "[STREET_ADDRESS]"
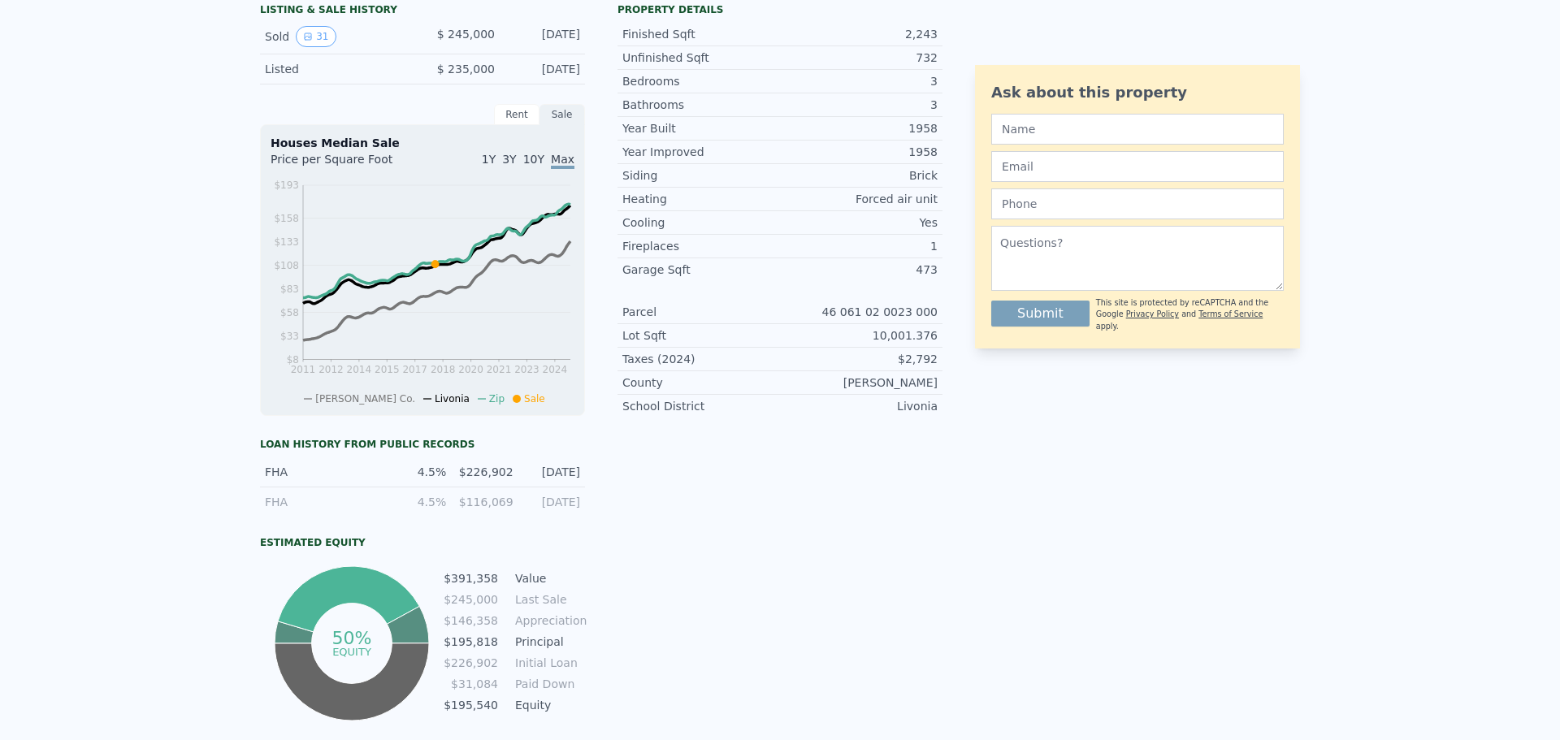
scroll to position [0, 0]
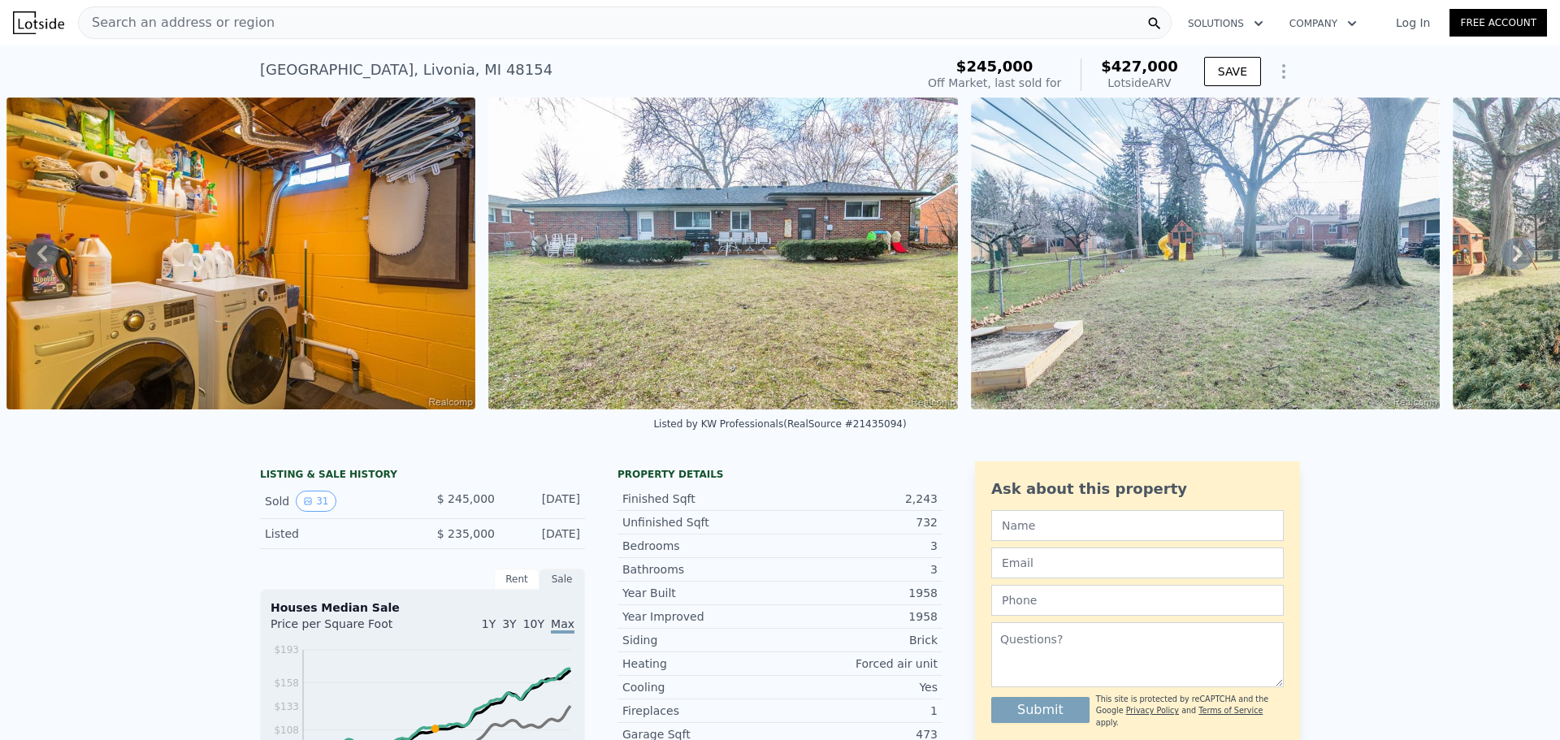
click at [227, 18] on span "Search an address or region" at bounding box center [177, 22] width 196 height 19
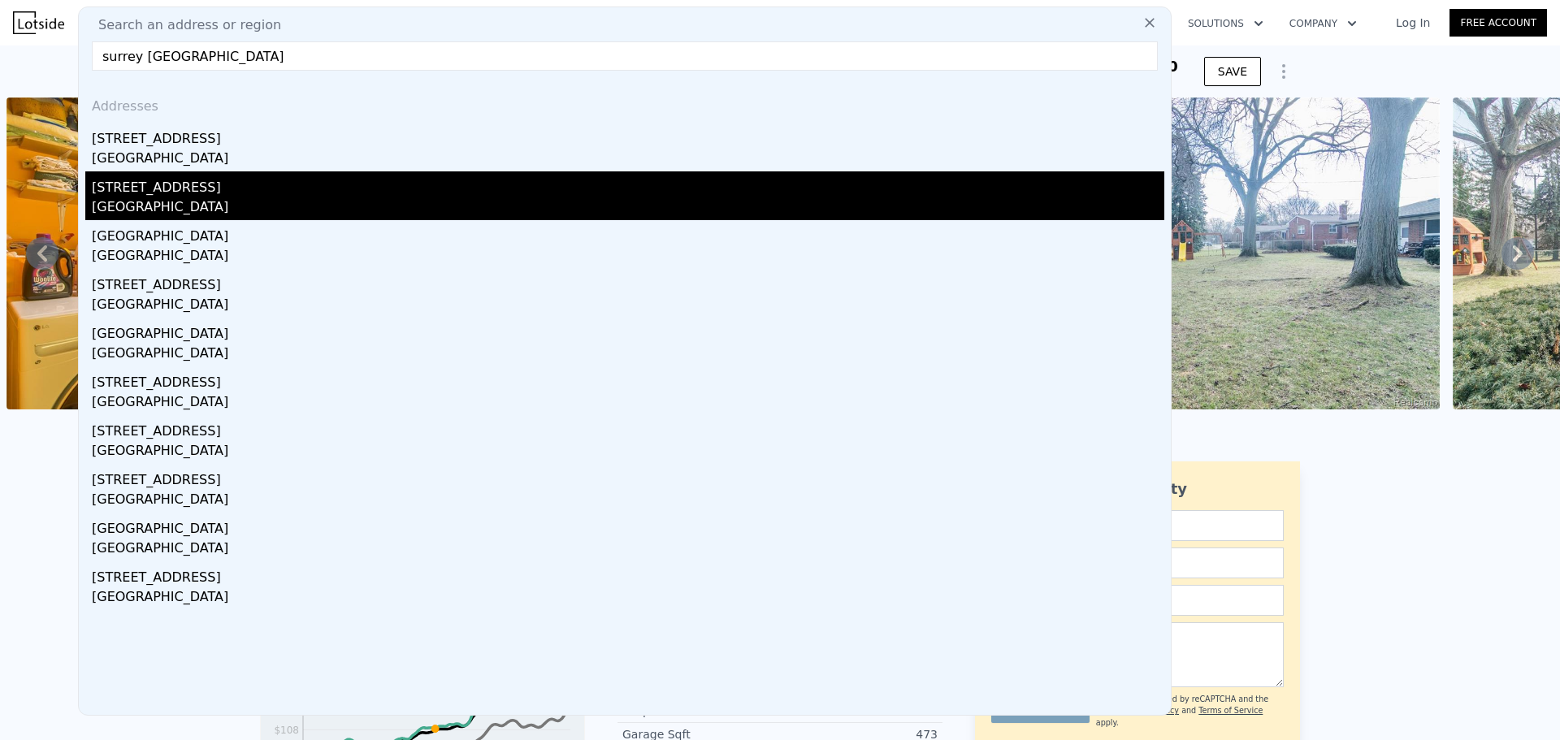
type input "surrey [GEOGRAPHIC_DATA]"
click at [240, 198] on div "[GEOGRAPHIC_DATA]" at bounding box center [628, 208] width 1072 height 23
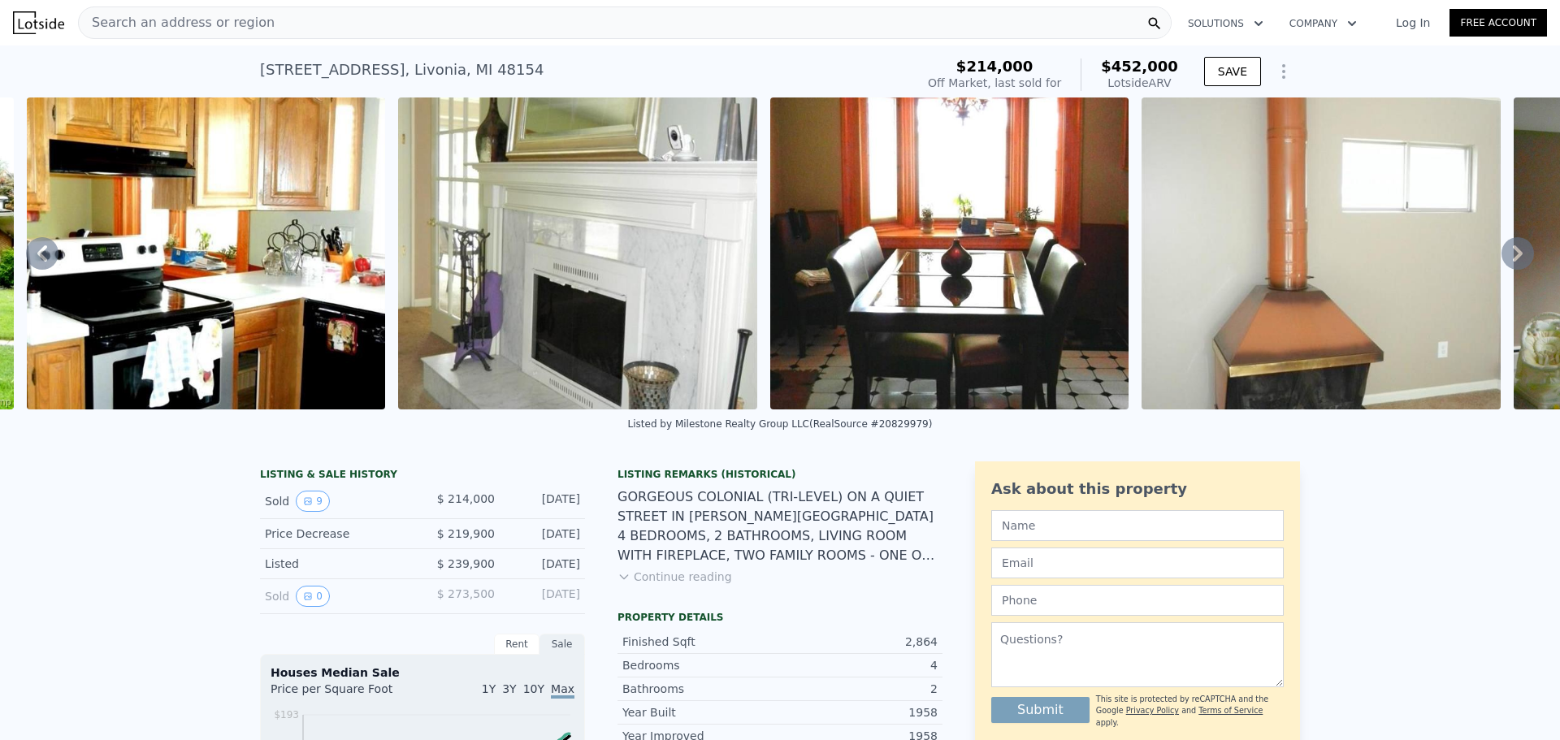
scroll to position [0, 1258]
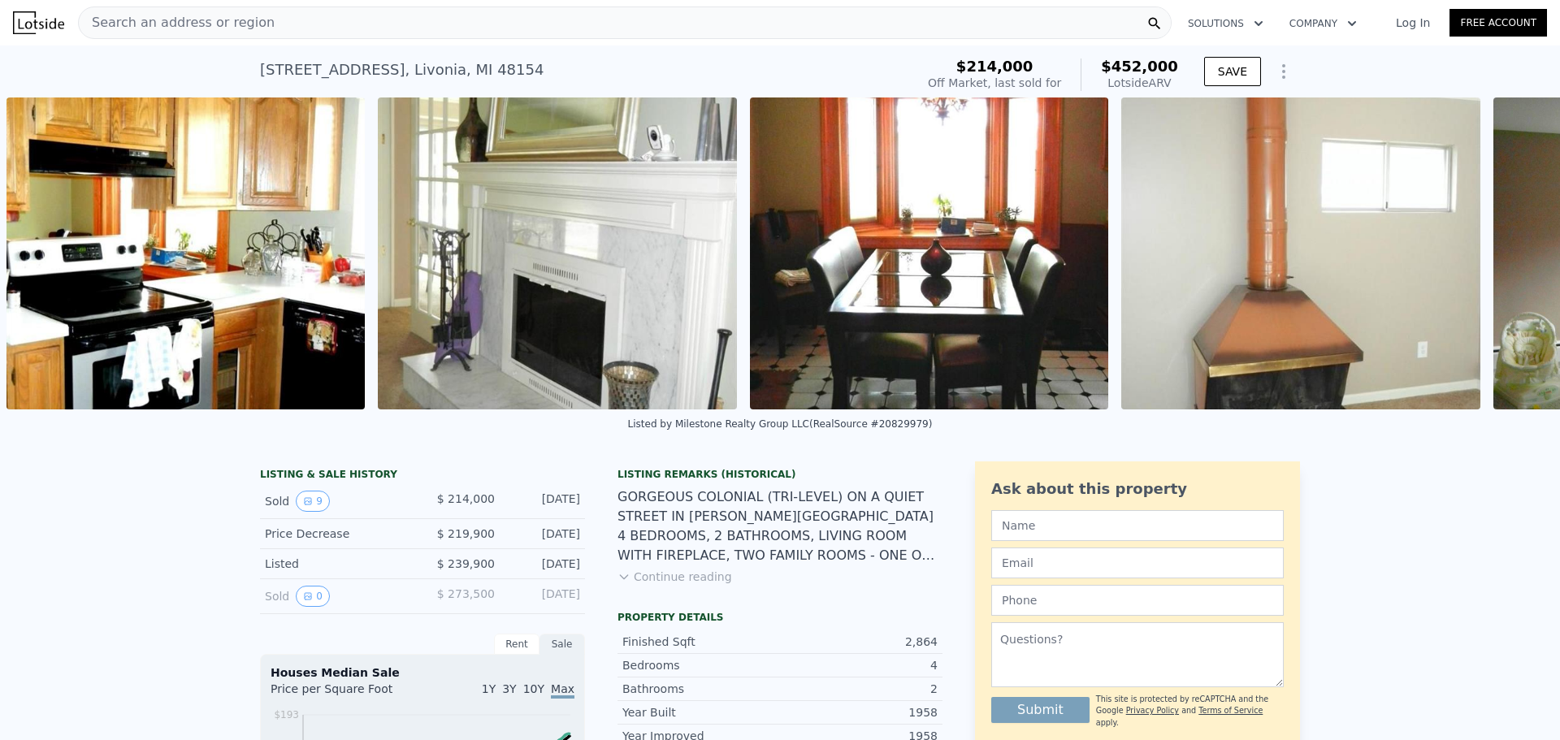
click at [294, 32] on div "Search an address or region" at bounding box center [625, 22] width 1094 height 32
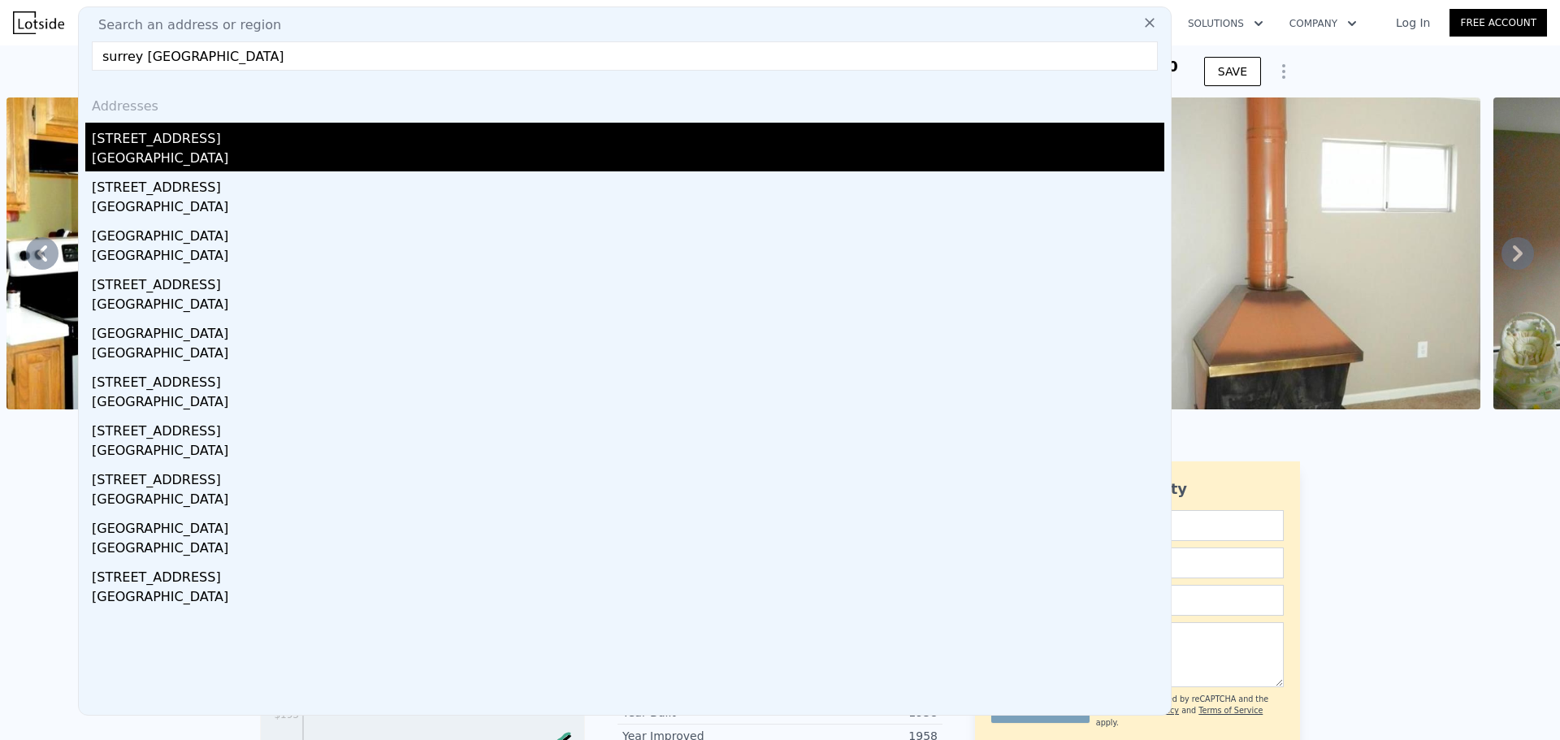
type input "surrey [GEOGRAPHIC_DATA]"
click at [224, 145] on div "[STREET_ADDRESS]" at bounding box center [628, 136] width 1072 height 26
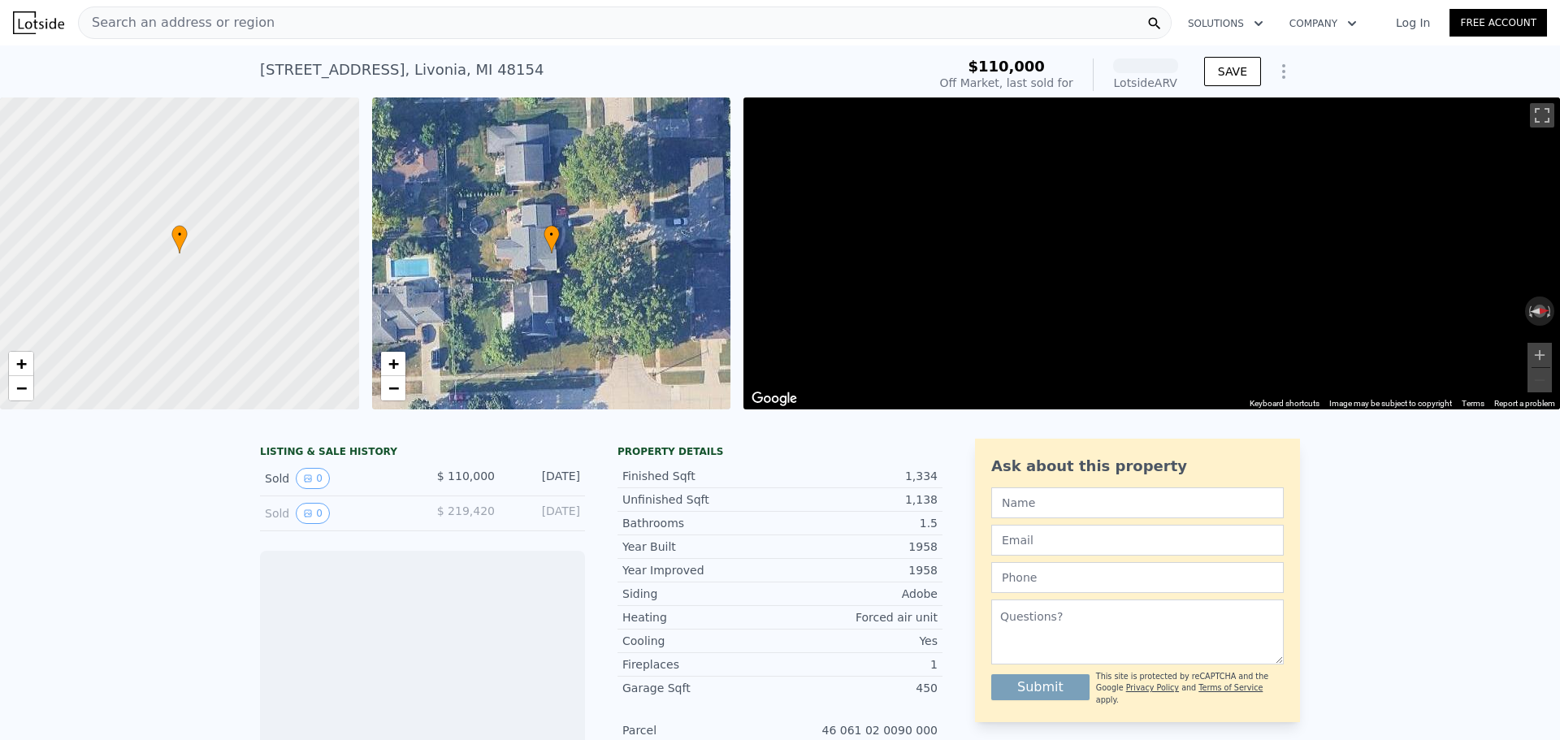
scroll to position [0, 6]
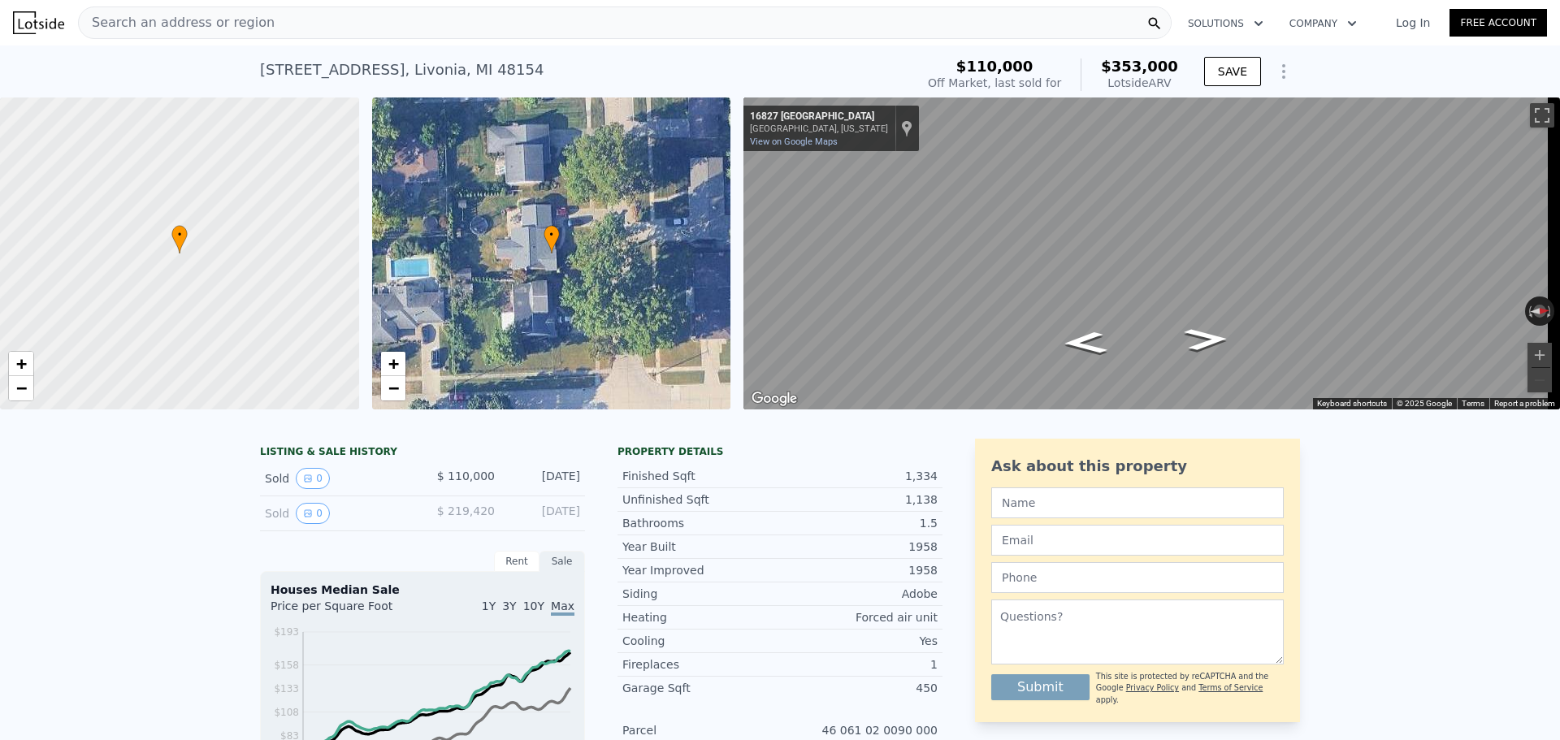
click at [396, 19] on div "Search an address or region" at bounding box center [625, 22] width 1094 height 32
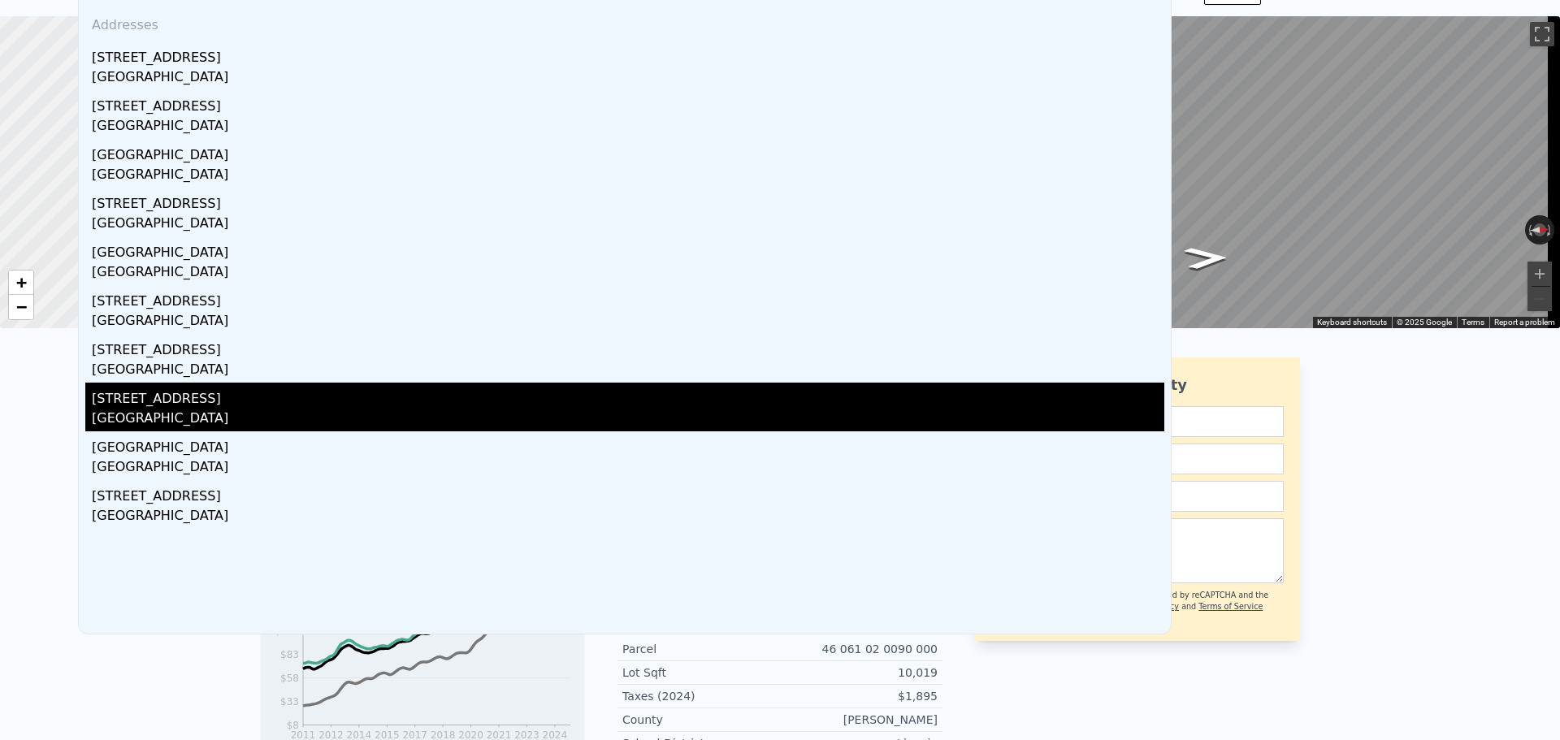
scroll to position [0, 0]
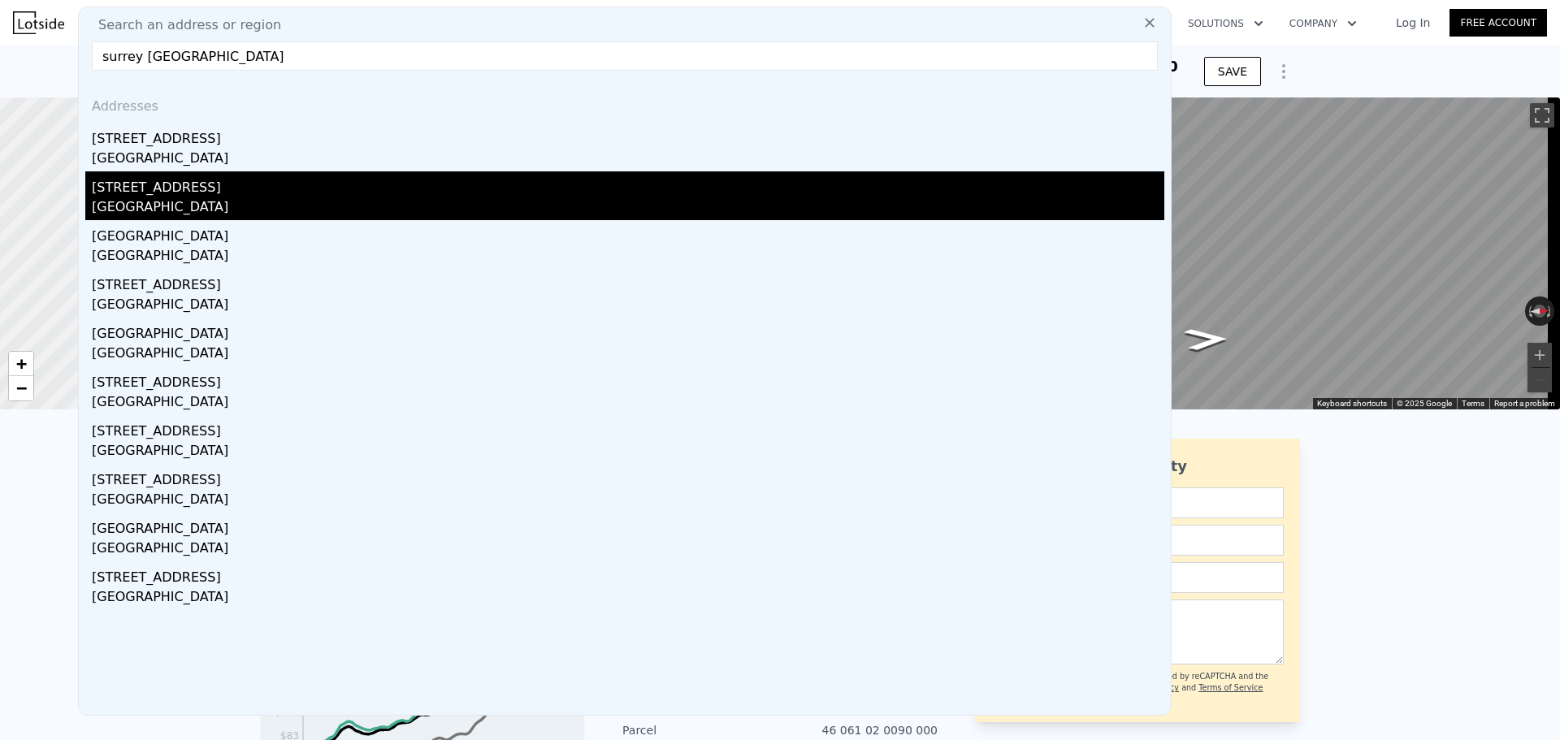
type input "surrey [GEOGRAPHIC_DATA]"
click at [212, 197] on div "[GEOGRAPHIC_DATA]" at bounding box center [628, 208] width 1072 height 23
type input "1.5"
type input "2.5"
type input "2082"
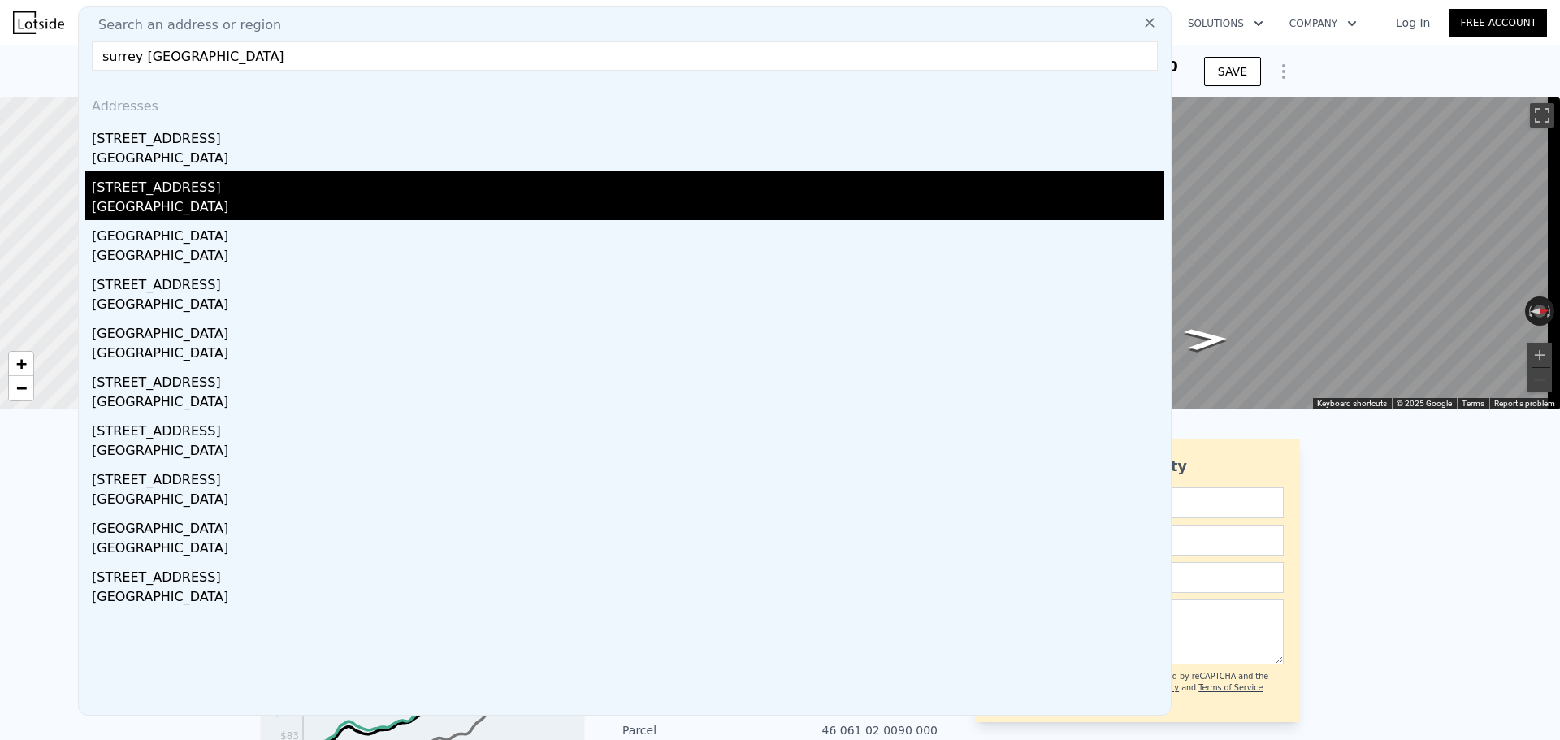
type input "3441"
type input "6969.6"
type input "15681.599999999999"
type input "$ 452,000"
type input "5"
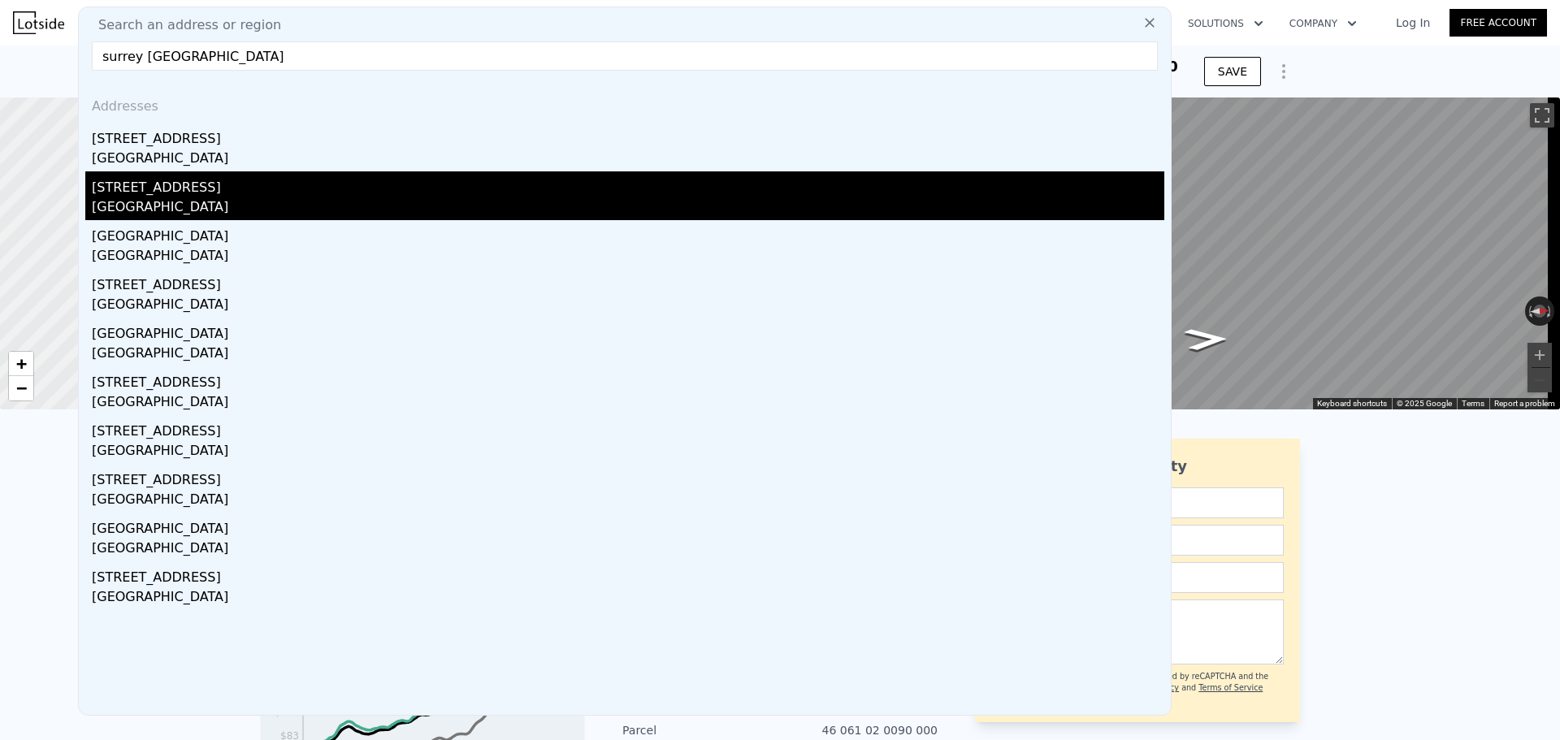
type input "$ 194,626"
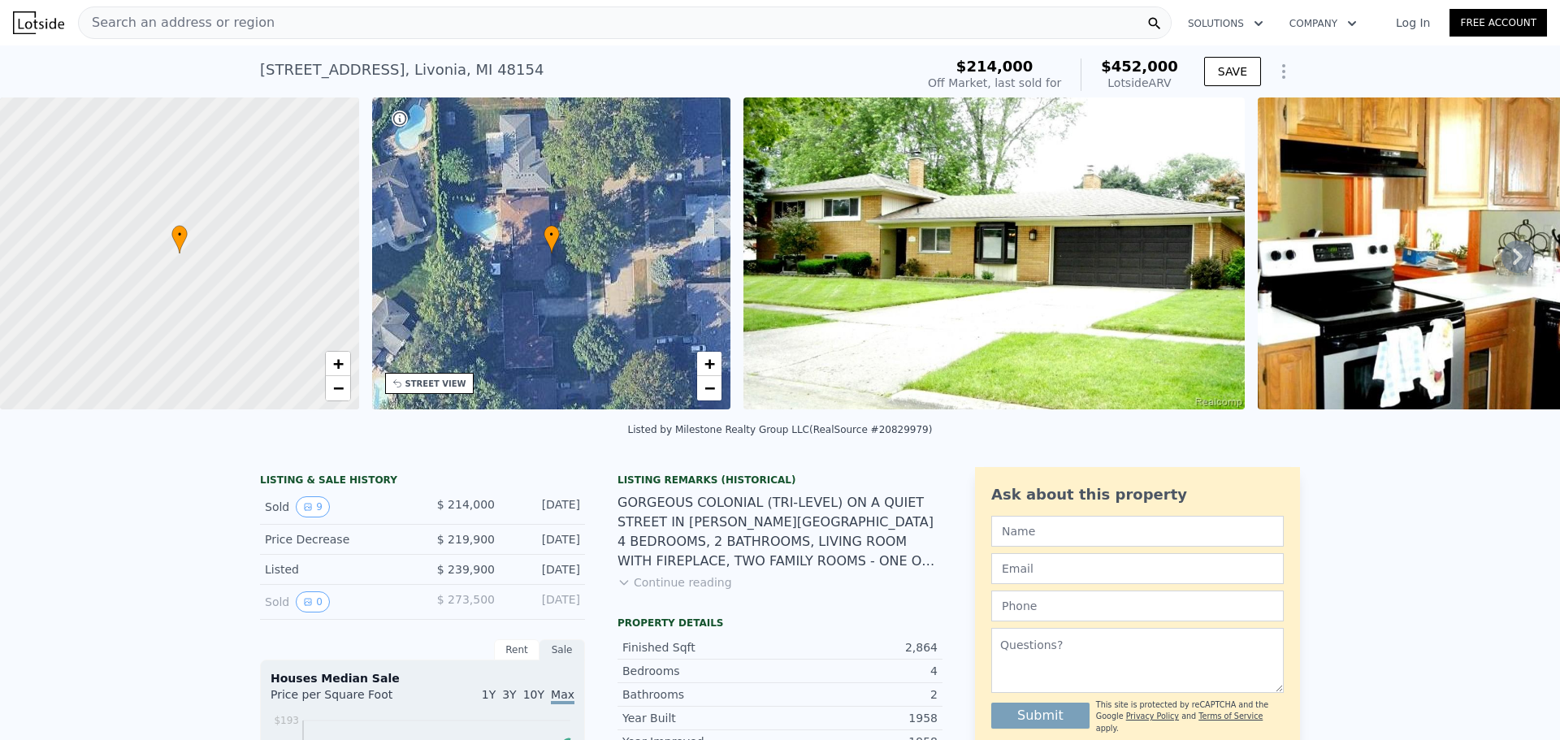
click at [305, 12] on div "Search an address or region" at bounding box center [625, 22] width 1094 height 32
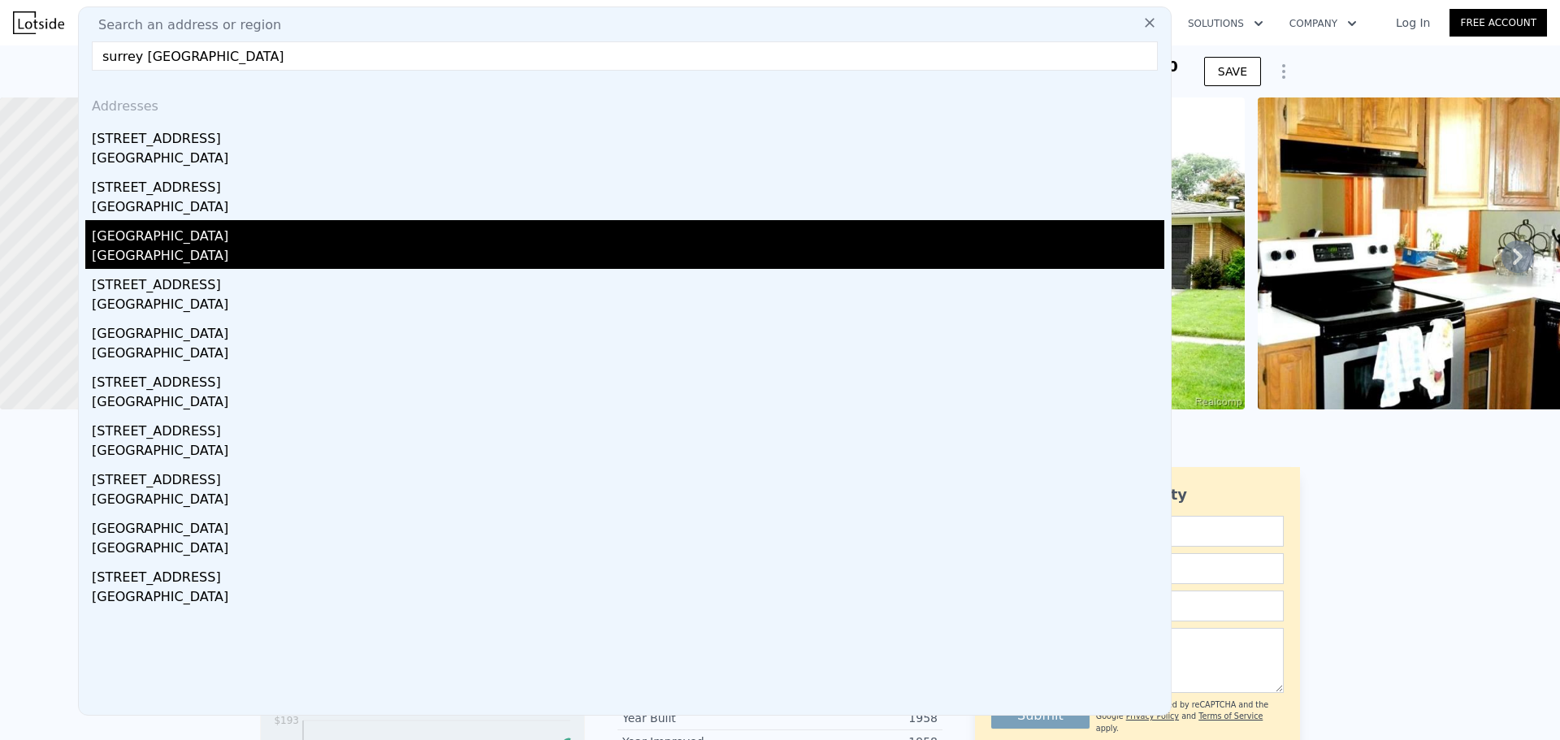
type input "surrey [GEOGRAPHIC_DATA]"
click at [247, 244] on div "[GEOGRAPHIC_DATA]" at bounding box center [628, 233] width 1072 height 26
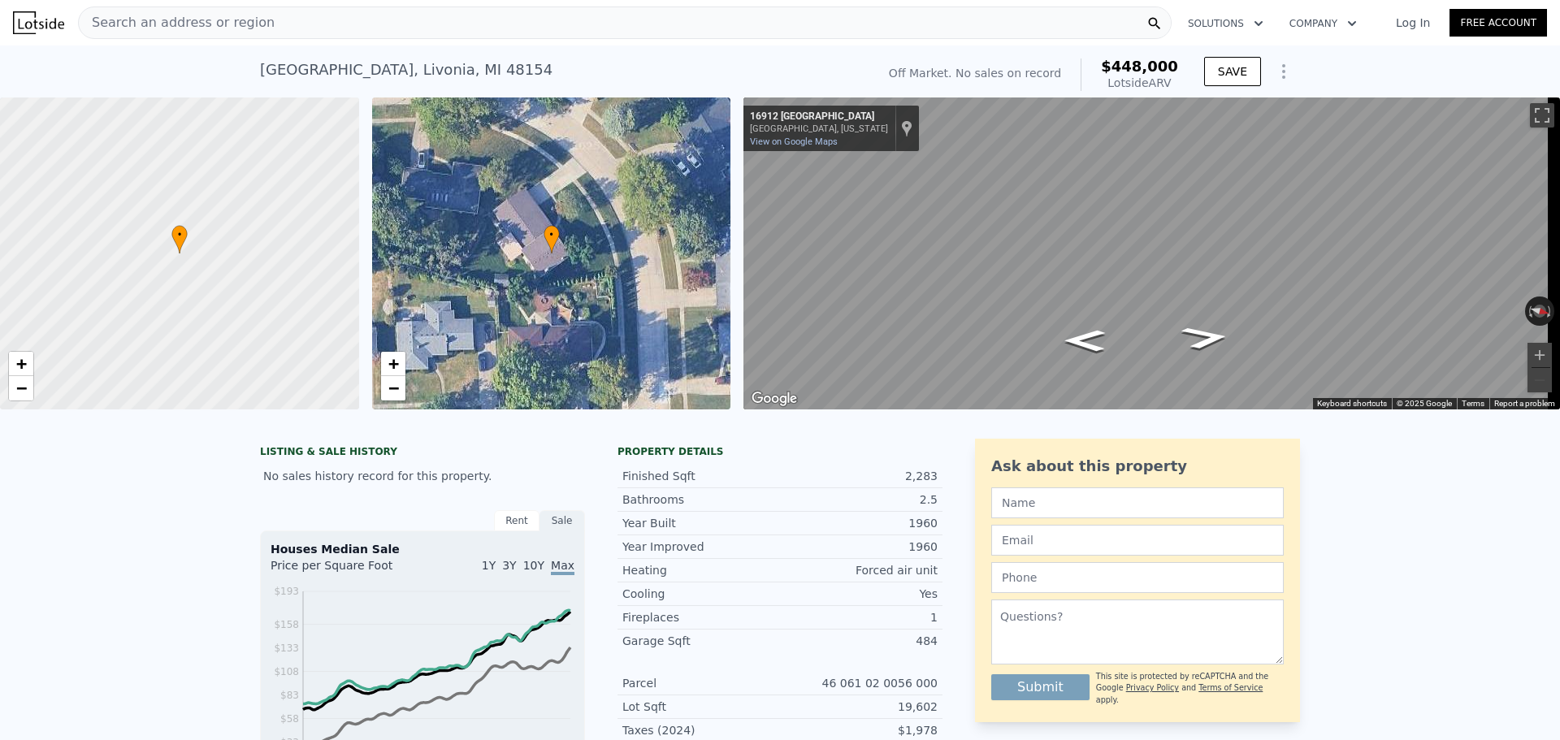
click at [291, 37] on div "Search an address or region" at bounding box center [625, 22] width 1094 height 32
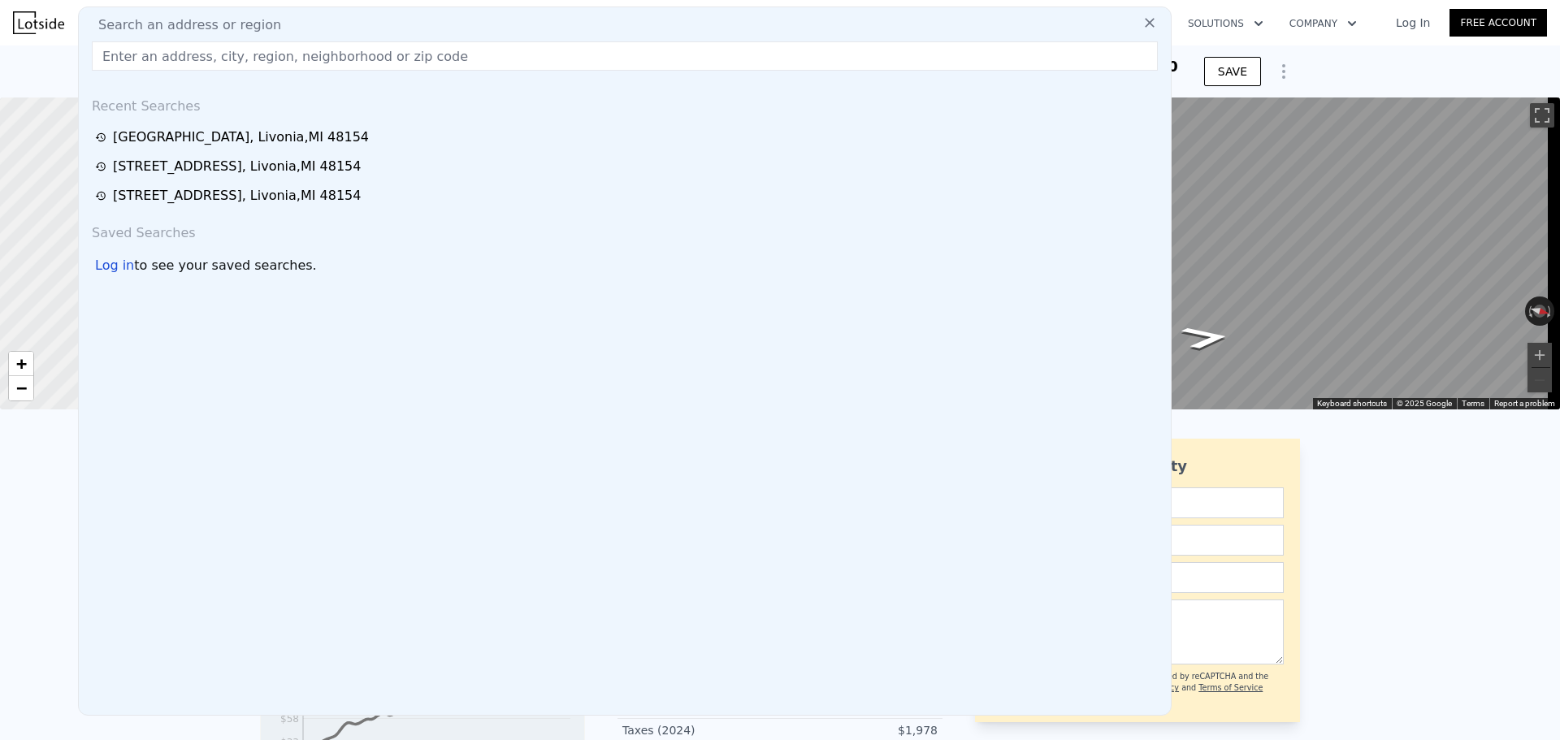
click at [288, 22] on div "Search an address or region" at bounding box center [624, 24] width 1079 height 19
click at [242, 51] on input "text" at bounding box center [625, 55] width 1066 height 29
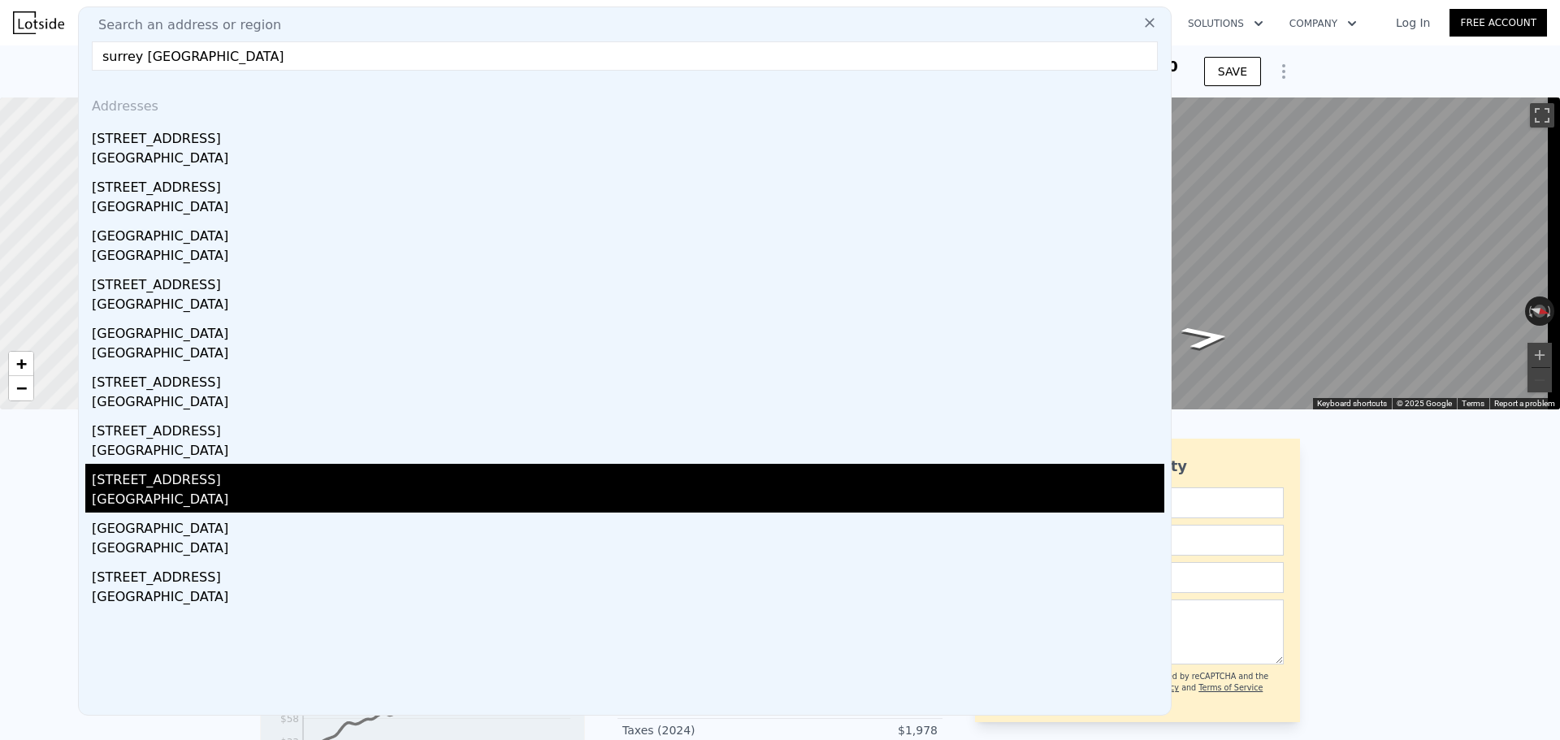
type input "surrey [GEOGRAPHIC_DATA]"
click at [206, 470] on div "[STREET_ADDRESS]" at bounding box center [628, 477] width 1072 height 26
type input "3"
type input "1326"
type input "1866"
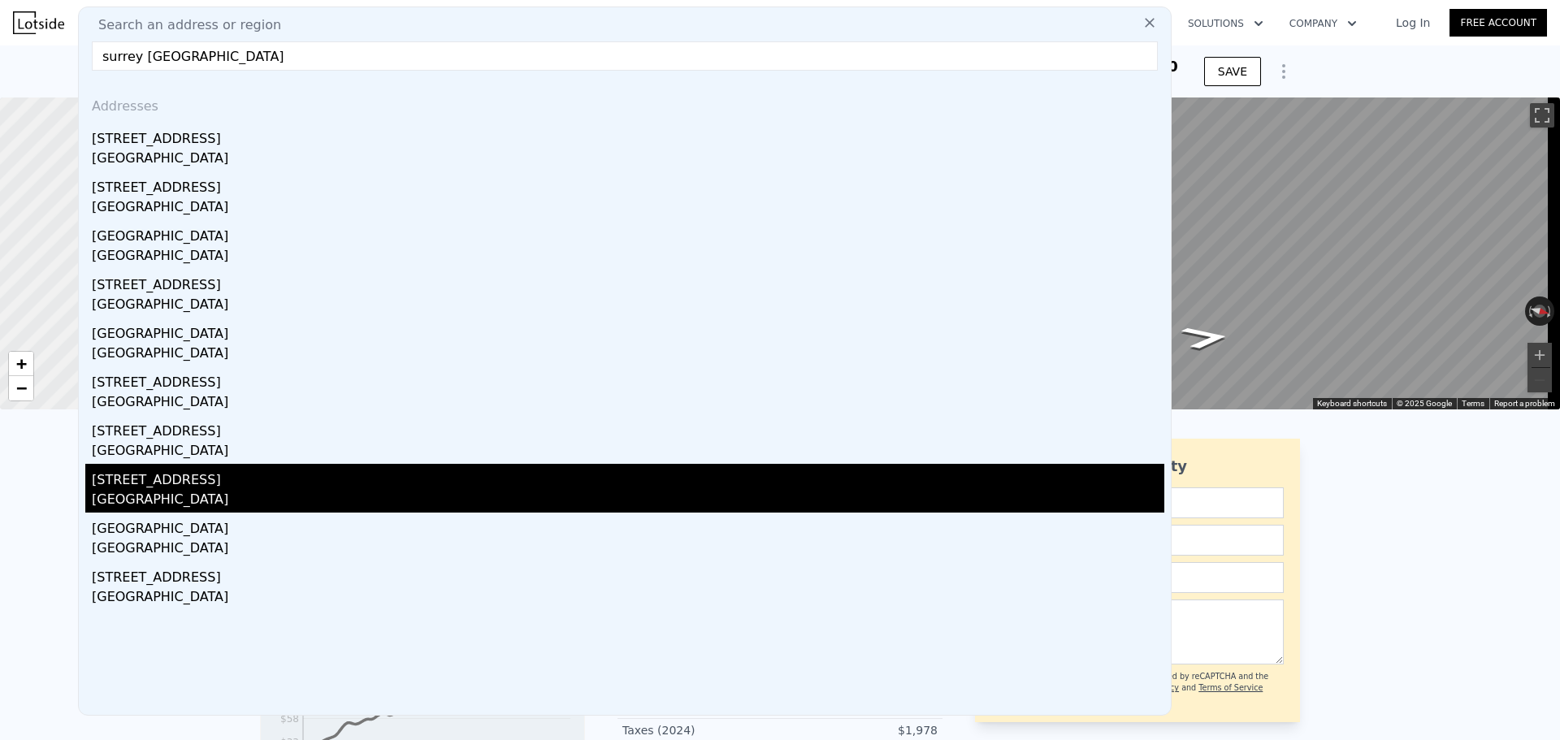
type input "8712"
type input "23958.000000000004"
checkbox input "true"
type input "$ 378,000"
type input "$ 30,003"
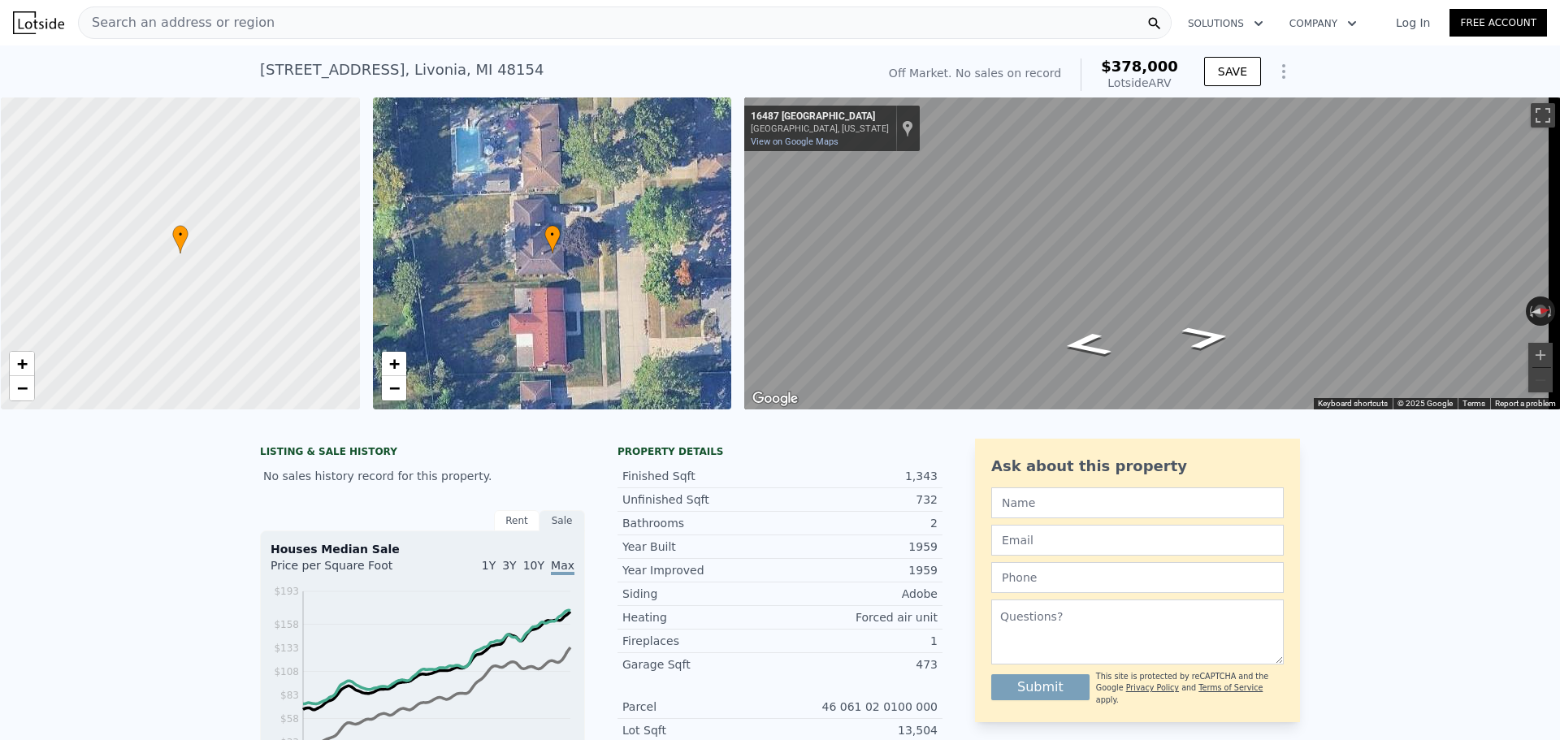
scroll to position [0, 6]
click at [169, 21] on span "Search an address or region" at bounding box center [177, 22] width 196 height 19
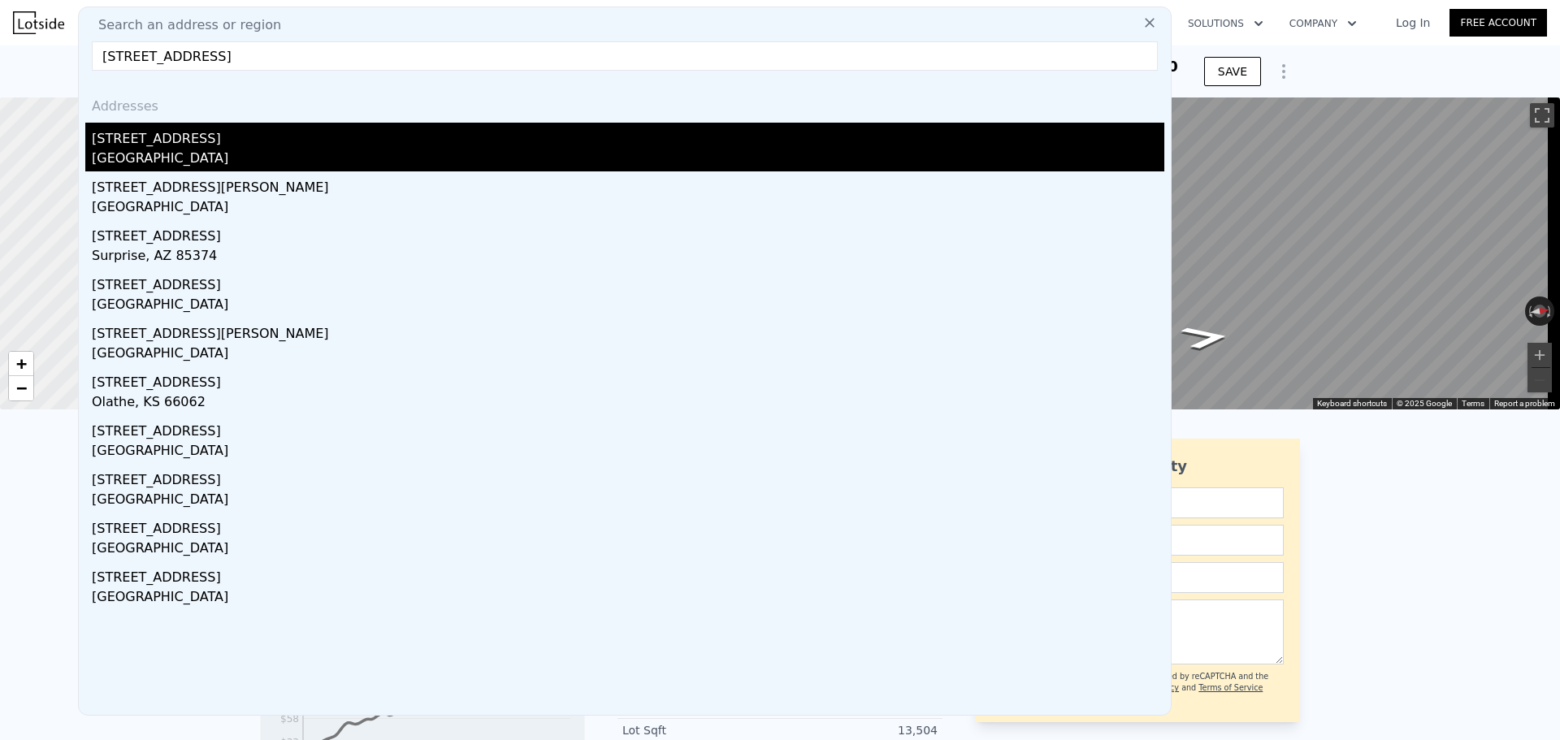
type input "[STREET_ADDRESS]"
click at [214, 144] on div "[STREET_ADDRESS]" at bounding box center [628, 136] width 1072 height 26
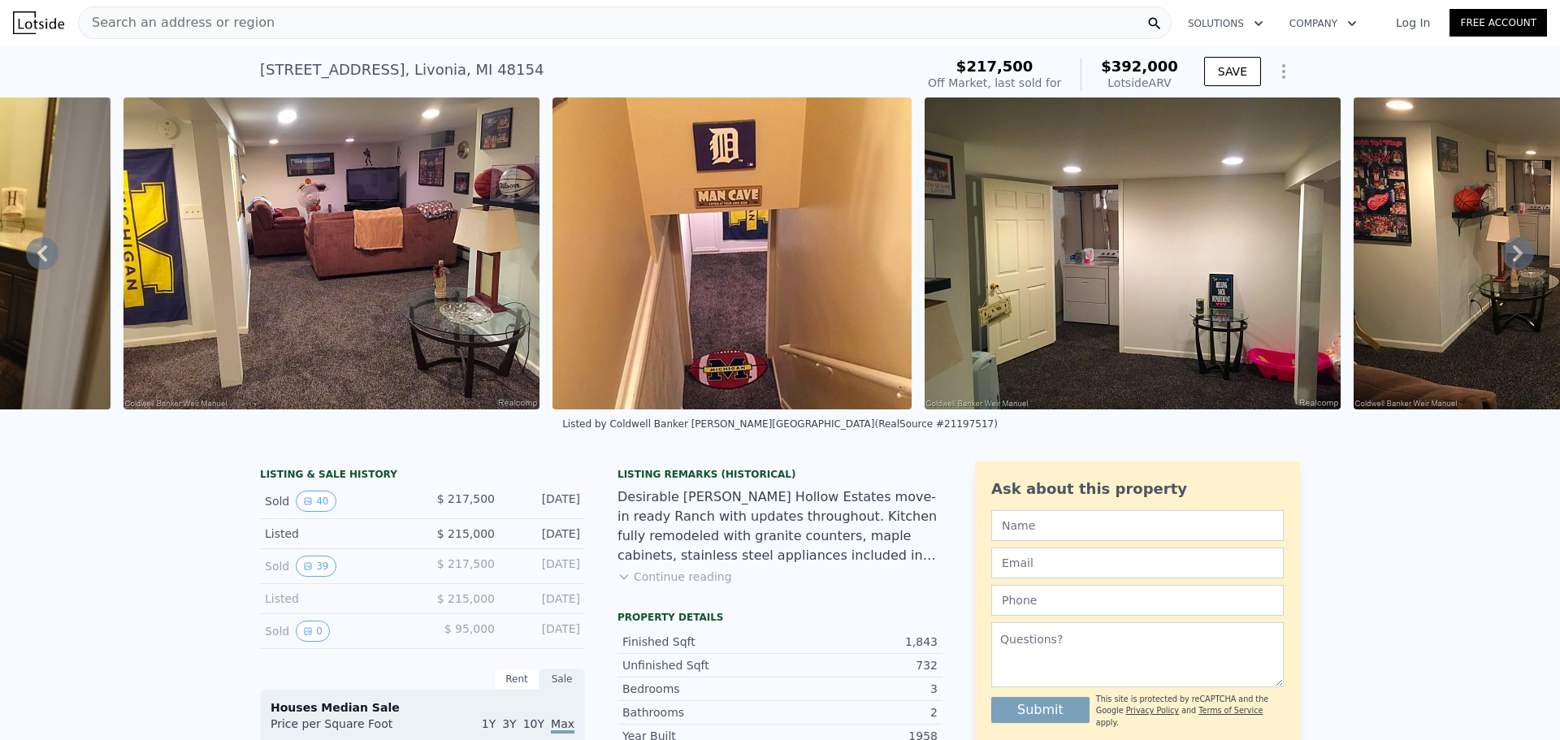
scroll to position [0, 18151]
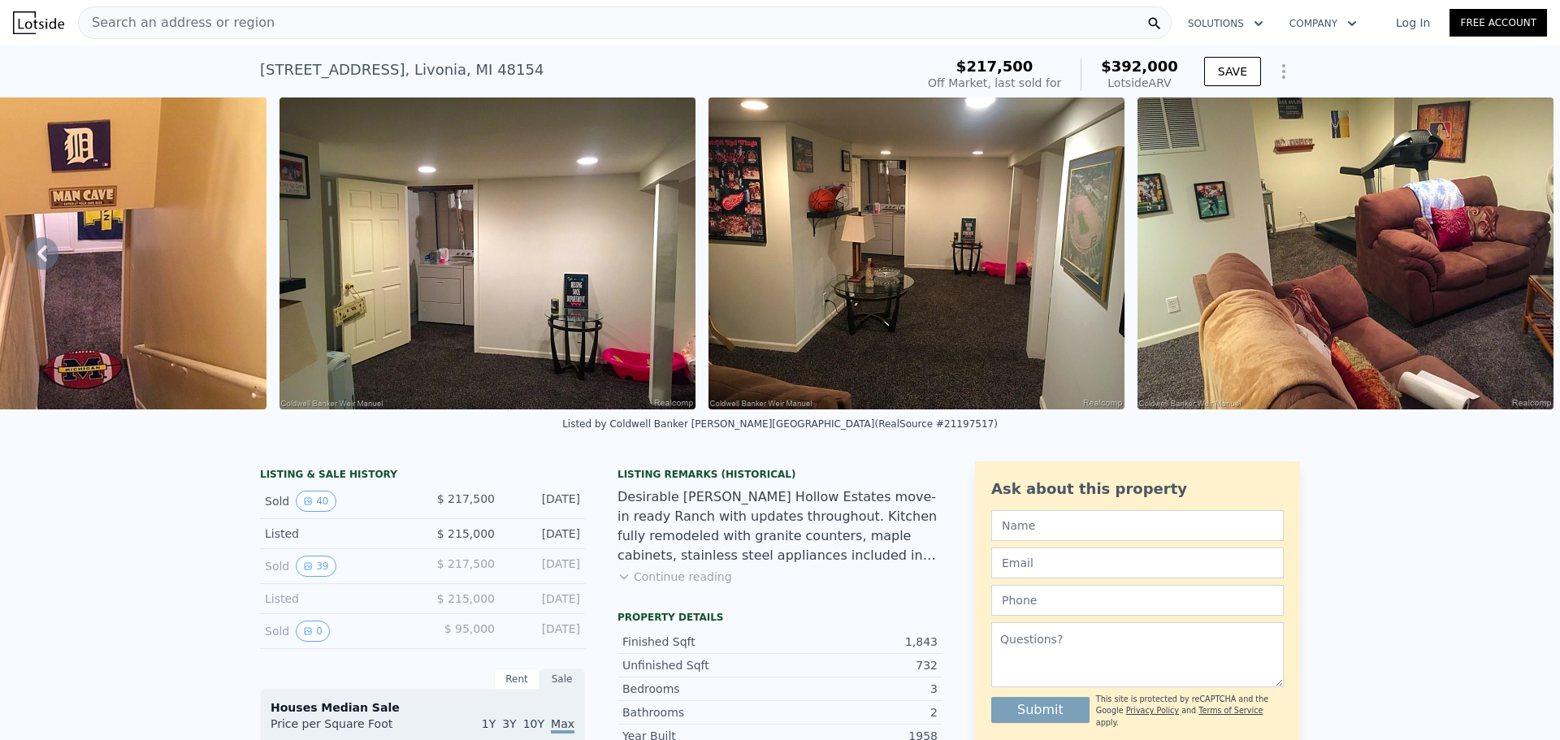
click at [143, 26] on span "Search an address or region" at bounding box center [177, 22] width 196 height 19
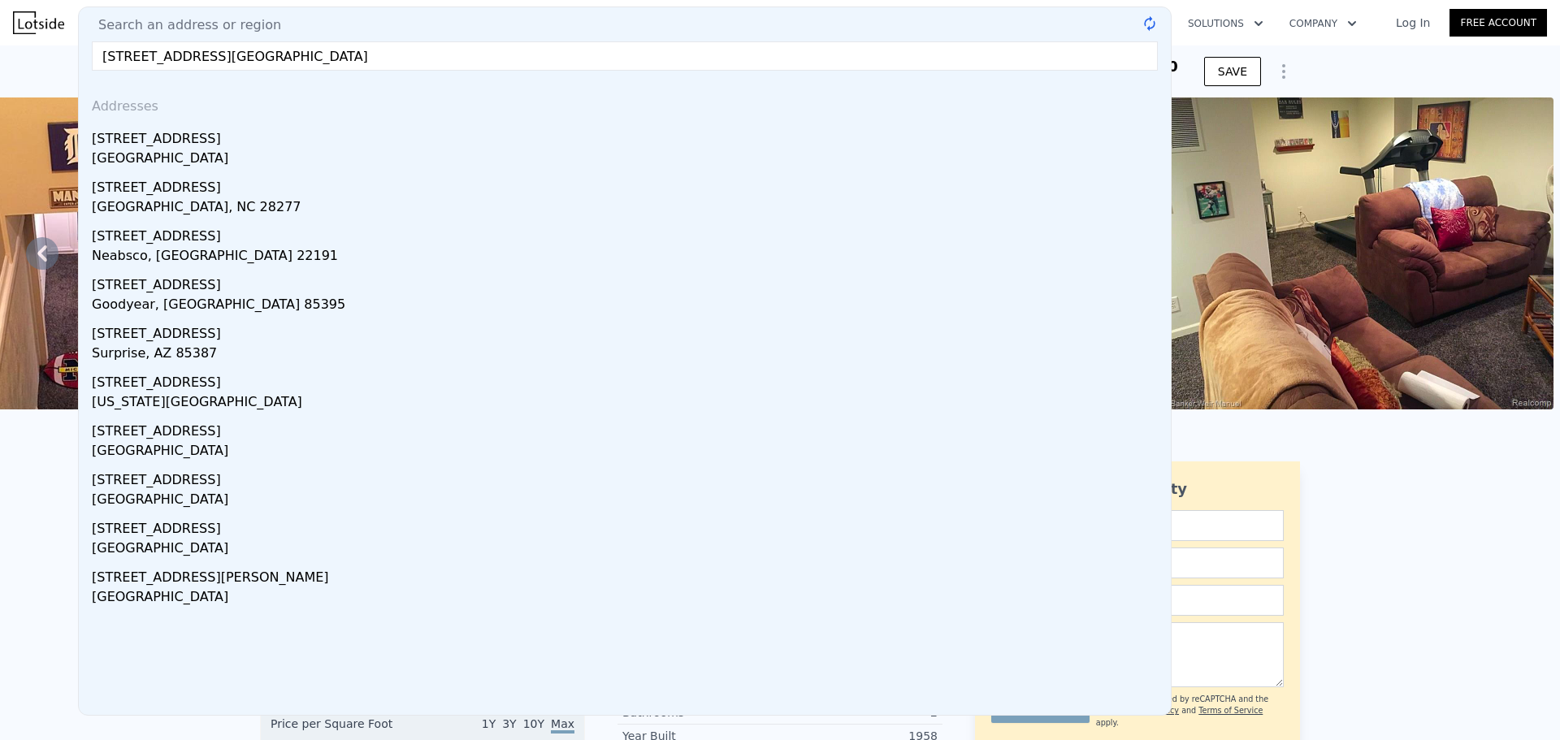
type input "[STREET_ADDRESS][GEOGRAPHIC_DATA]"
click at [171, 148] on div "[STREET_ADDRESS]" at bounding box center [628, 147] width 1072 height 49
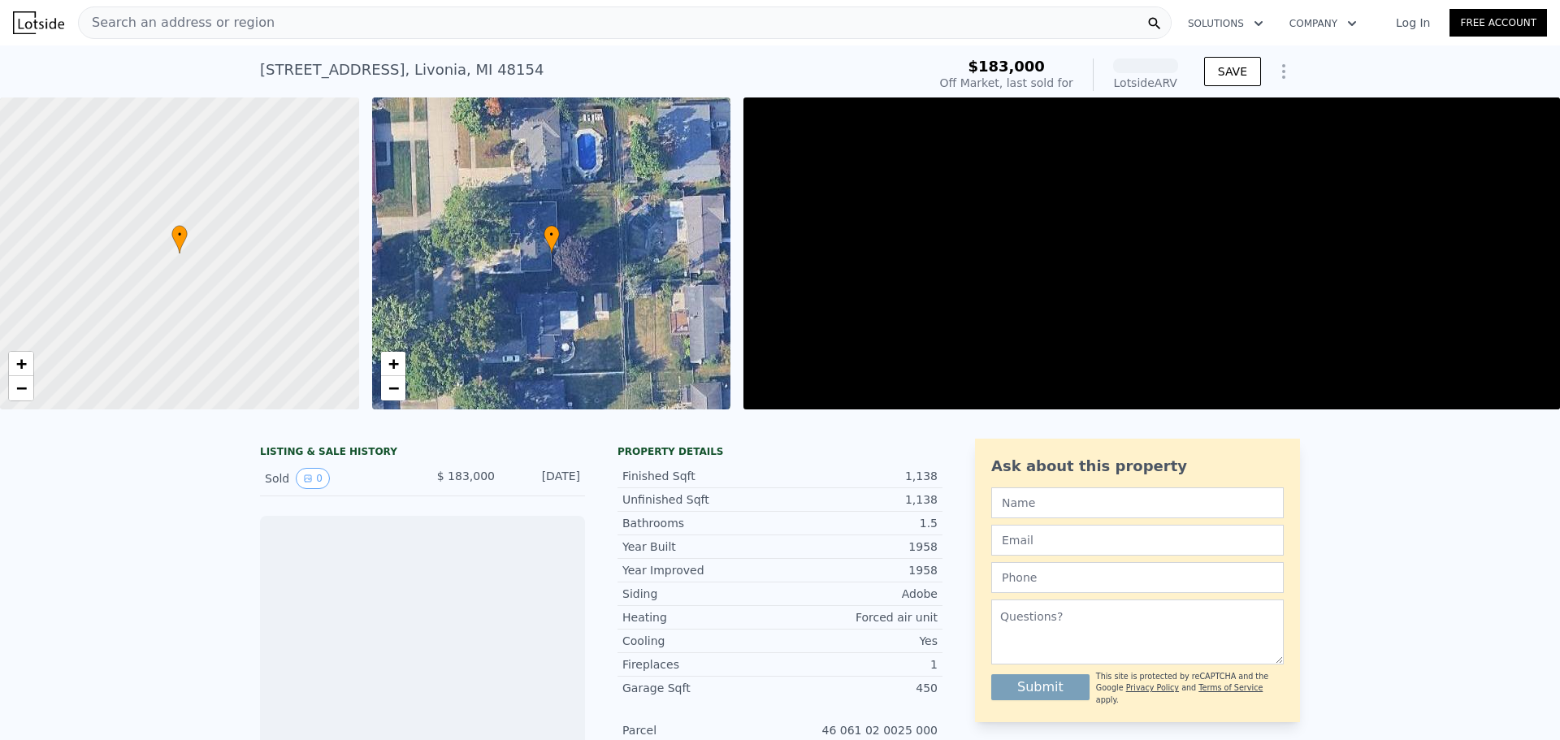
scroll to position [0, 6]
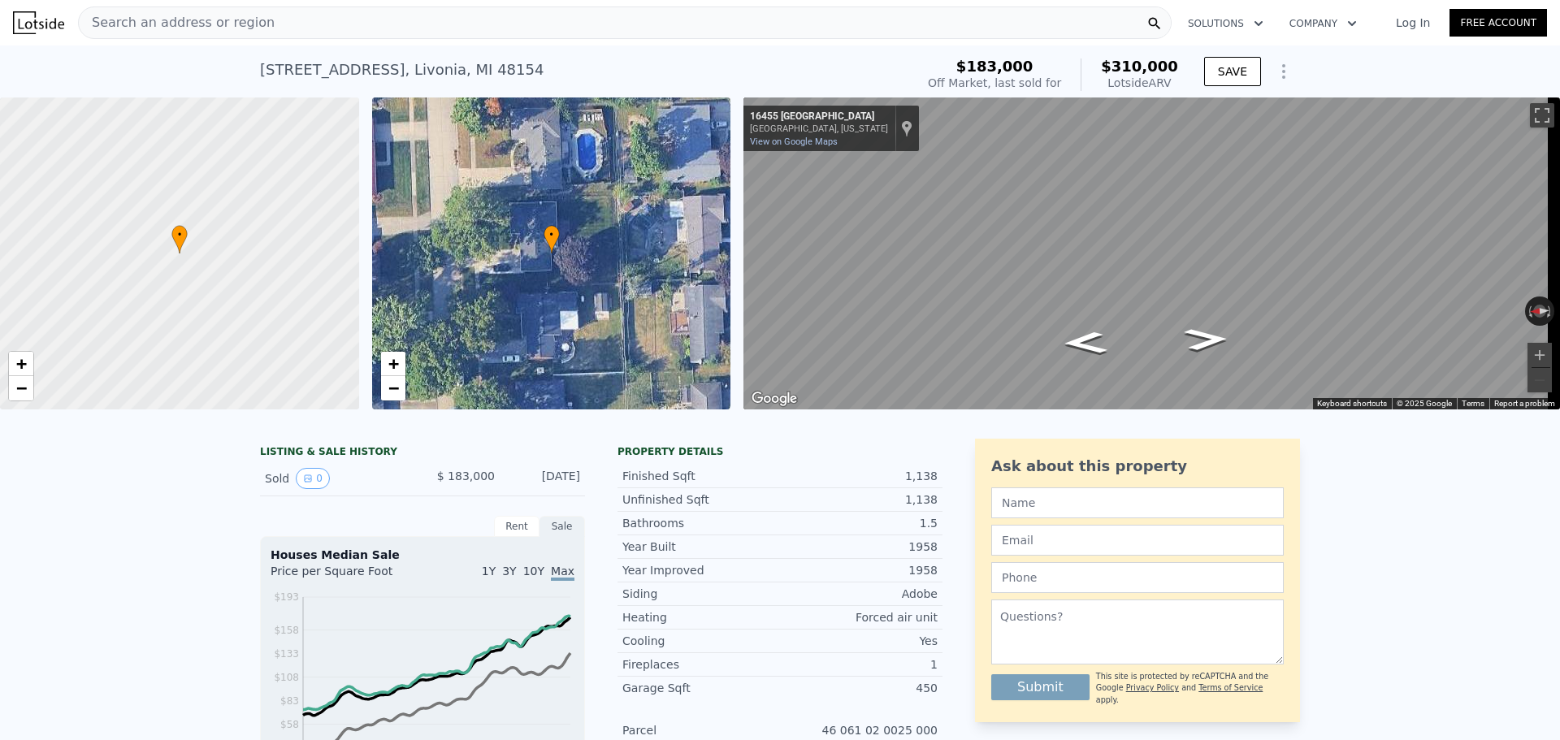
click at [281, 9] on div "Search an address or region" at bounding box center [625, 22] width 1094 height 32
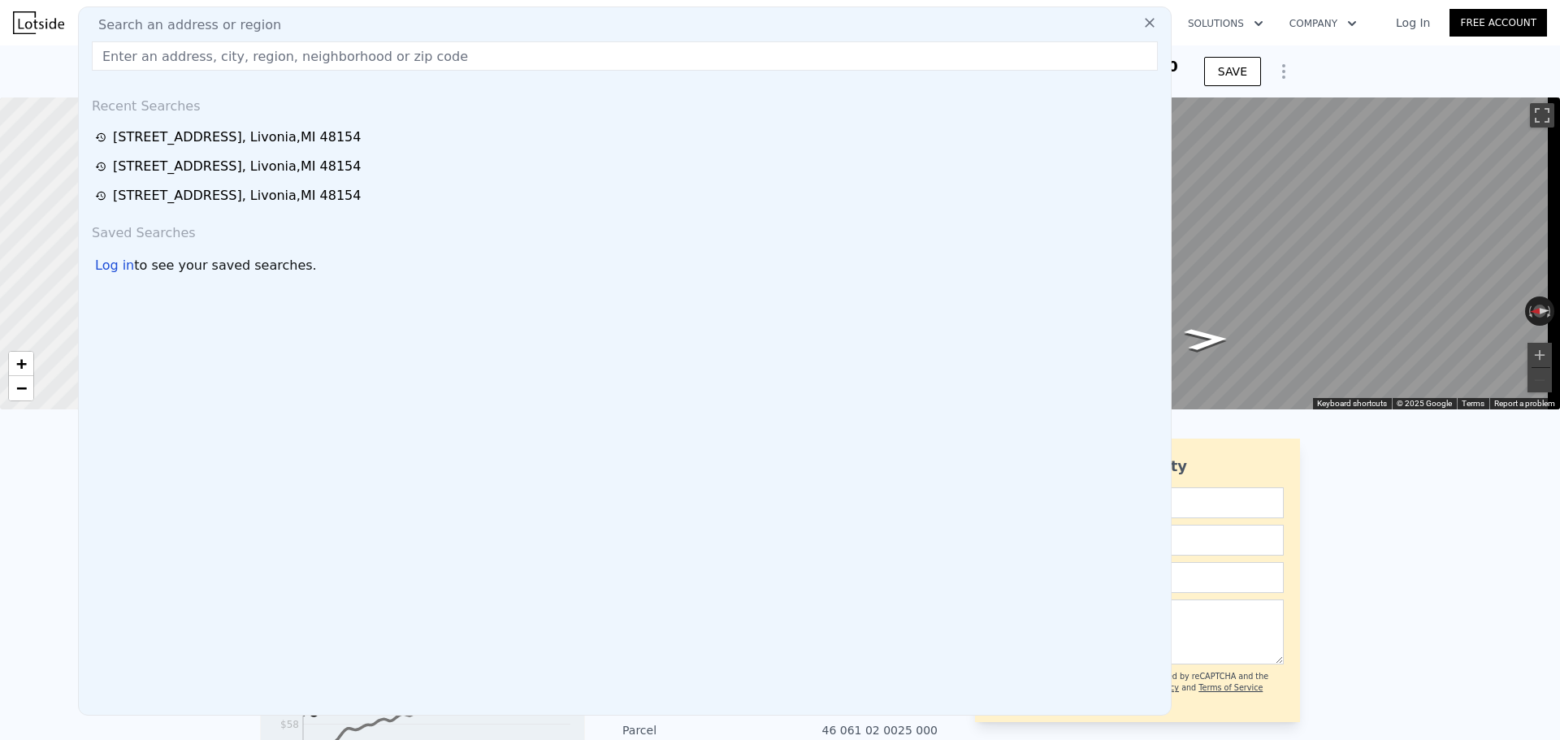
click at [272, 26] on div "Search an address or region" at bounding box center [624, 24] width 1079 height 19
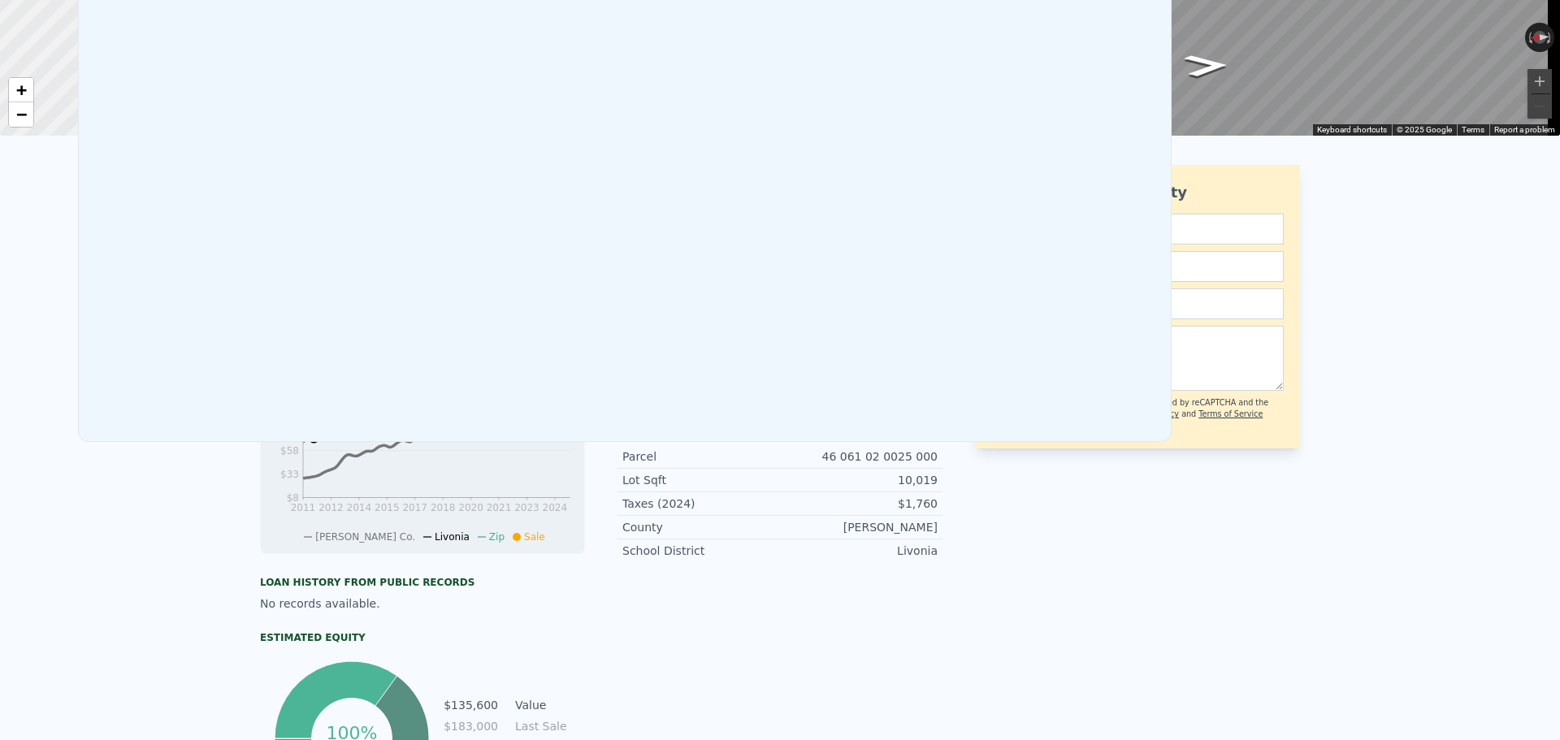
scroll to position [0, 0]
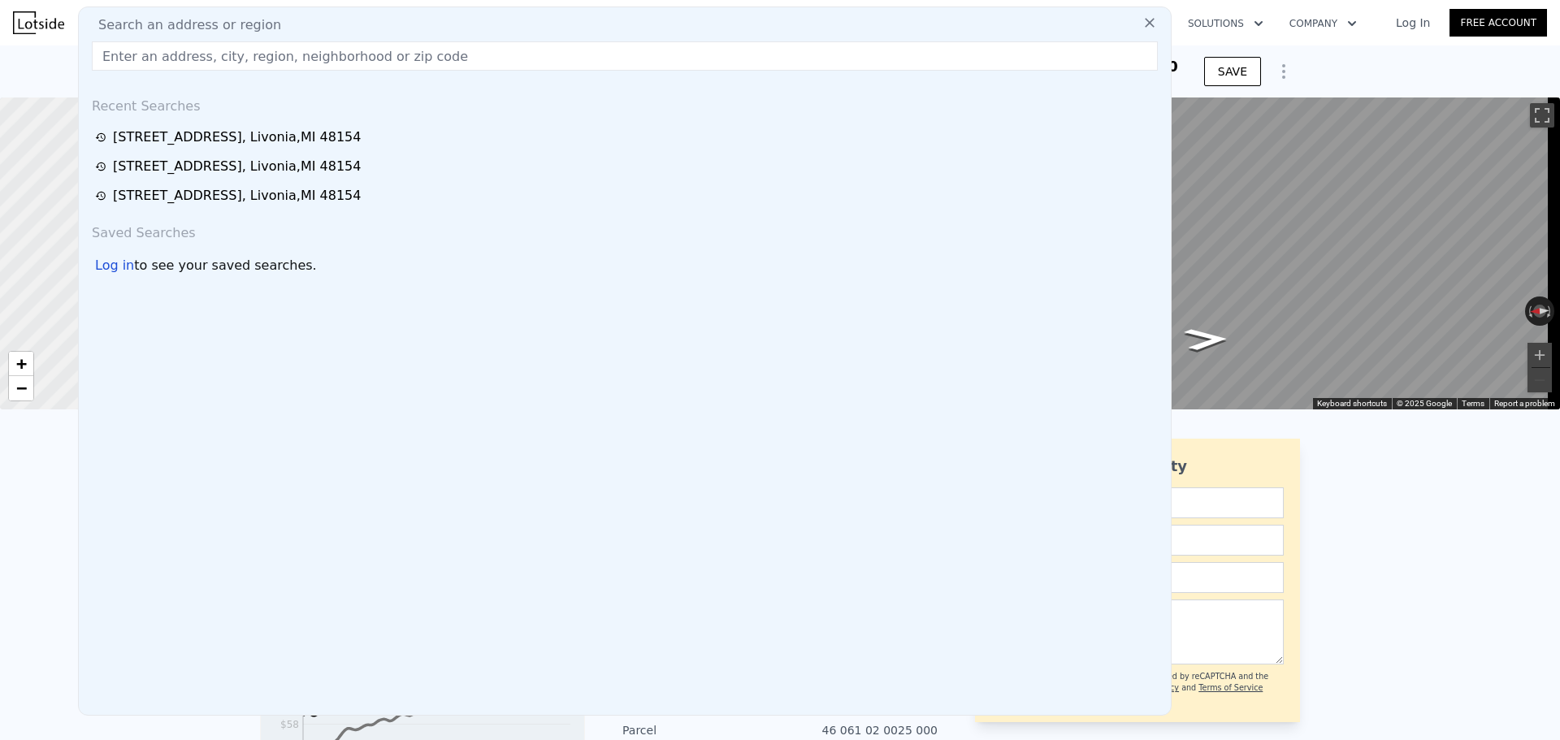
click at [344, 58] on input "text" at bounding box center [625, 55] width 1066 height 29
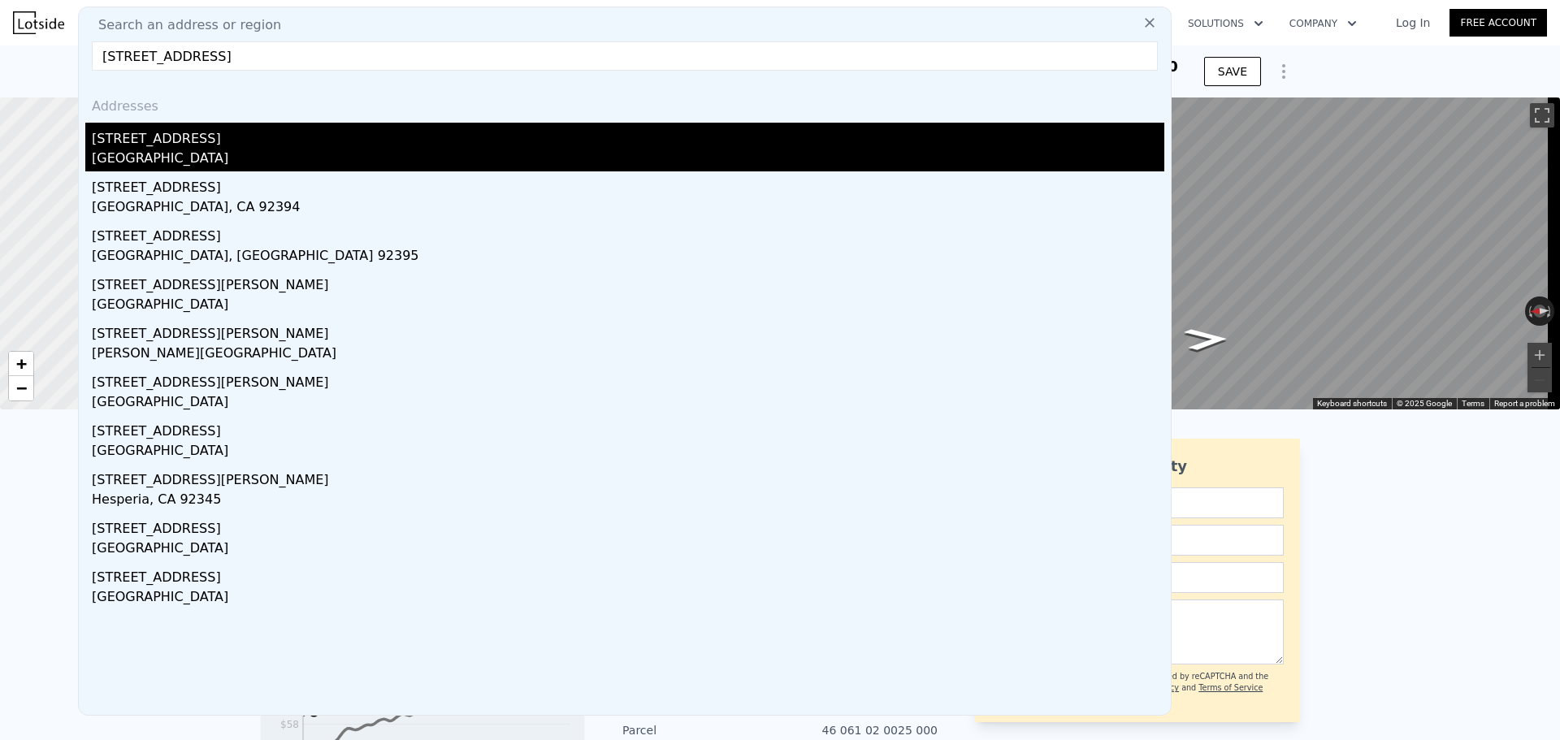
type input "[STREET_ADDRESS]"
click at [210, 135] on div "[STREET_ADDRESS]" at bounding box center [628, 136] width 1072 height 26
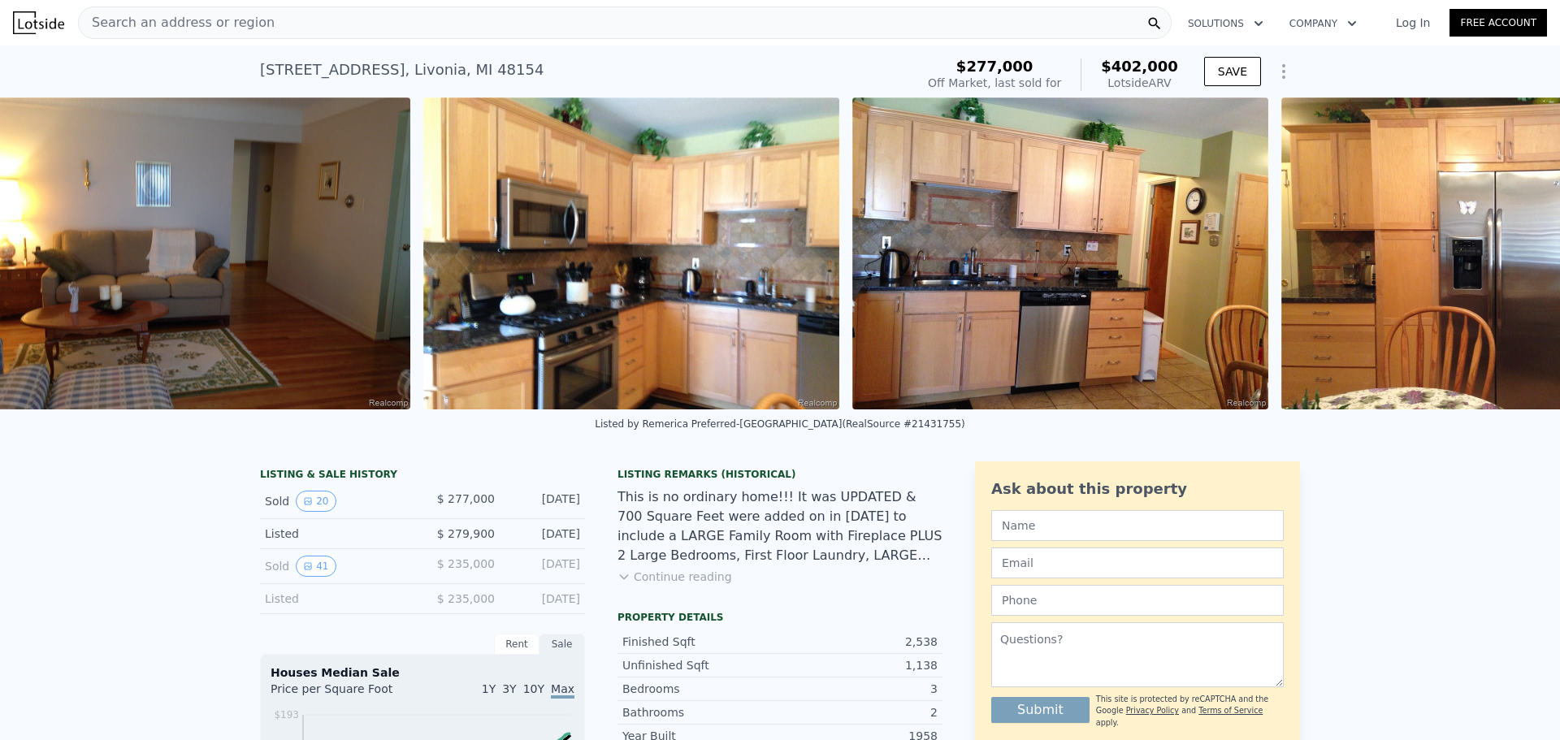
scroll to position [0, 4976]
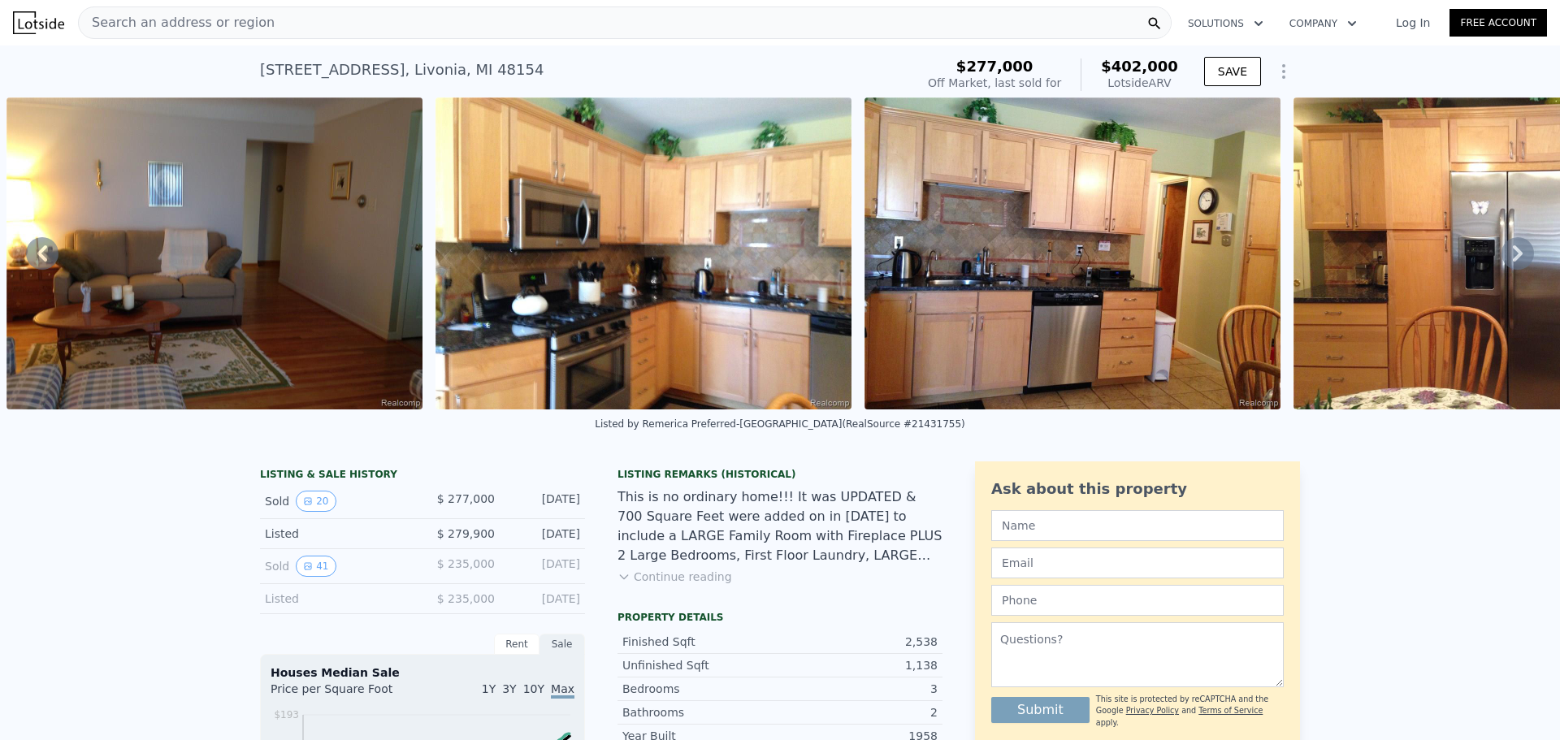
click at [691, 252] on img at bounding box center [643, 253] width 416 height 312
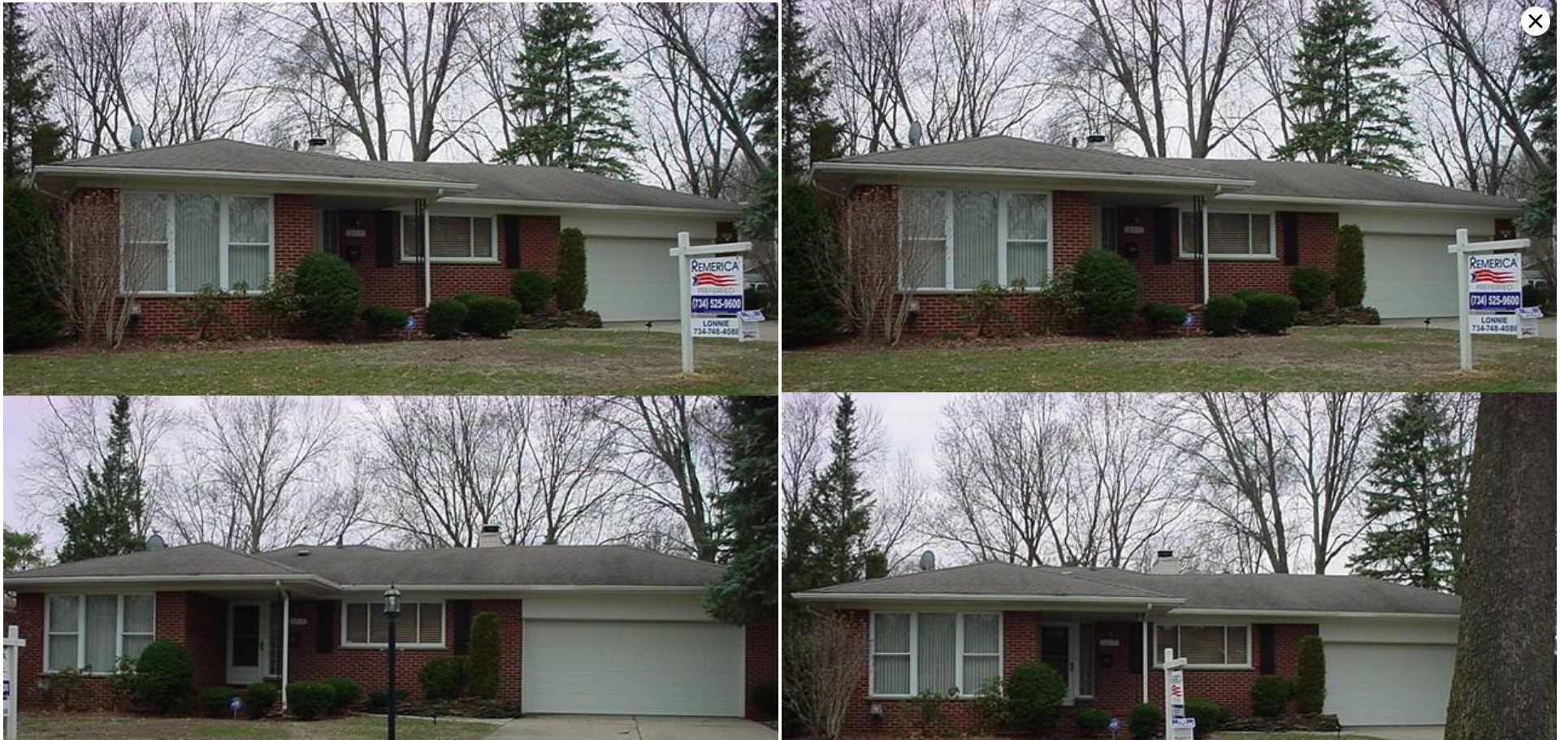
scroll to position [0, 0]
click at [1544, 16] on icon at bounding box center [1535, 20] width 29 height 29
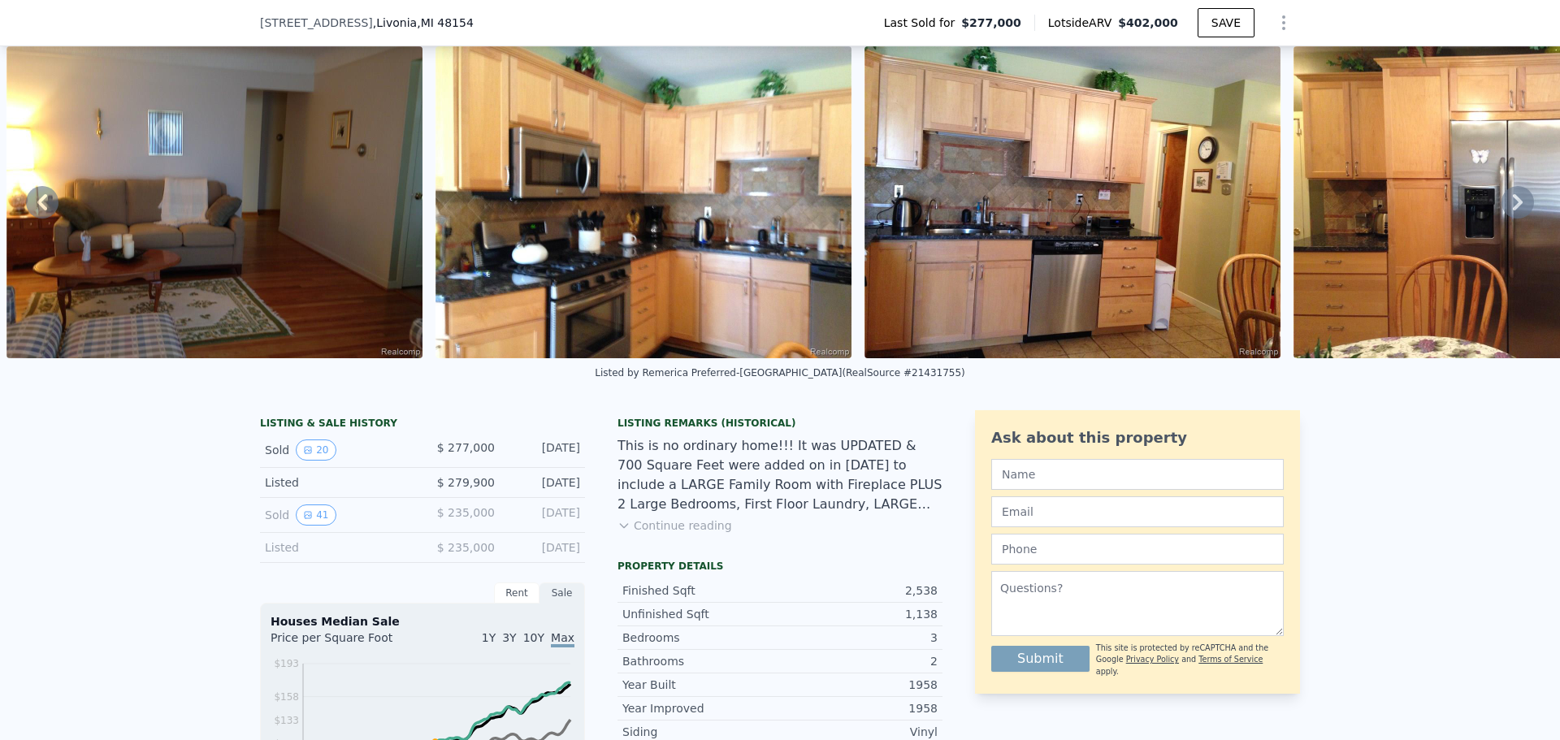
scroll to position [76, 0]
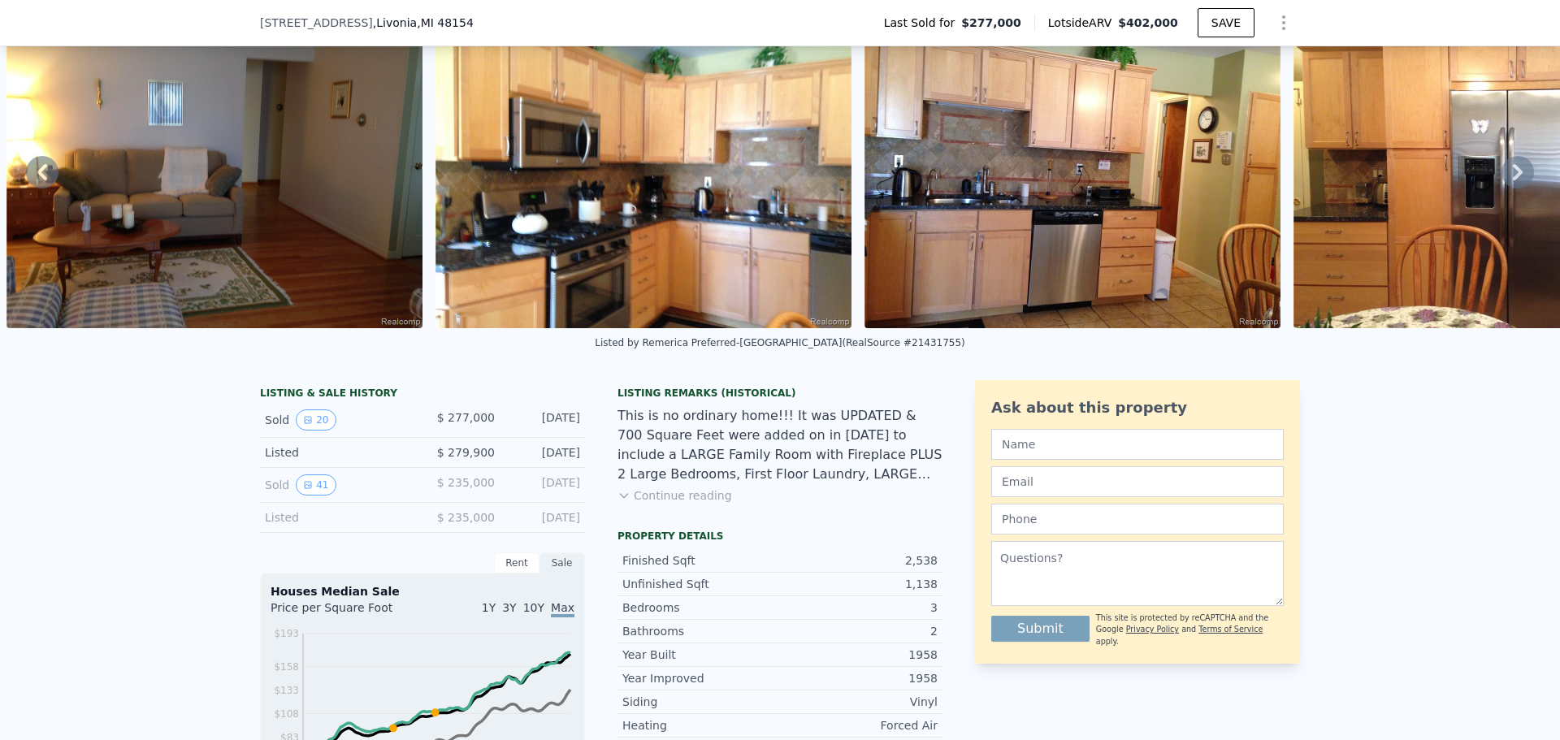
click at [652, 501] on button "Continue reading" at bounding box center [674, 495] width 115 height 16
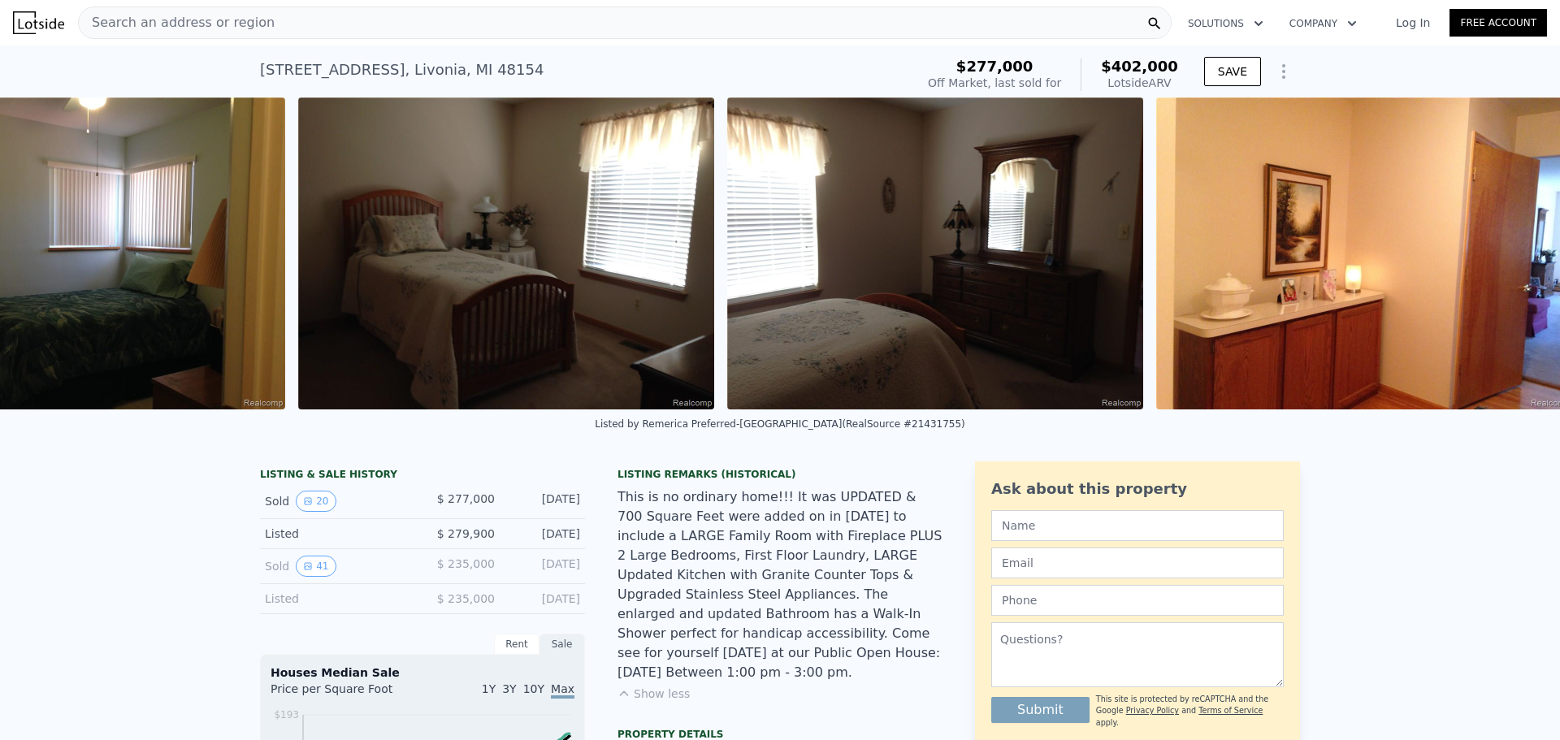
scroll to position [0, 7718]
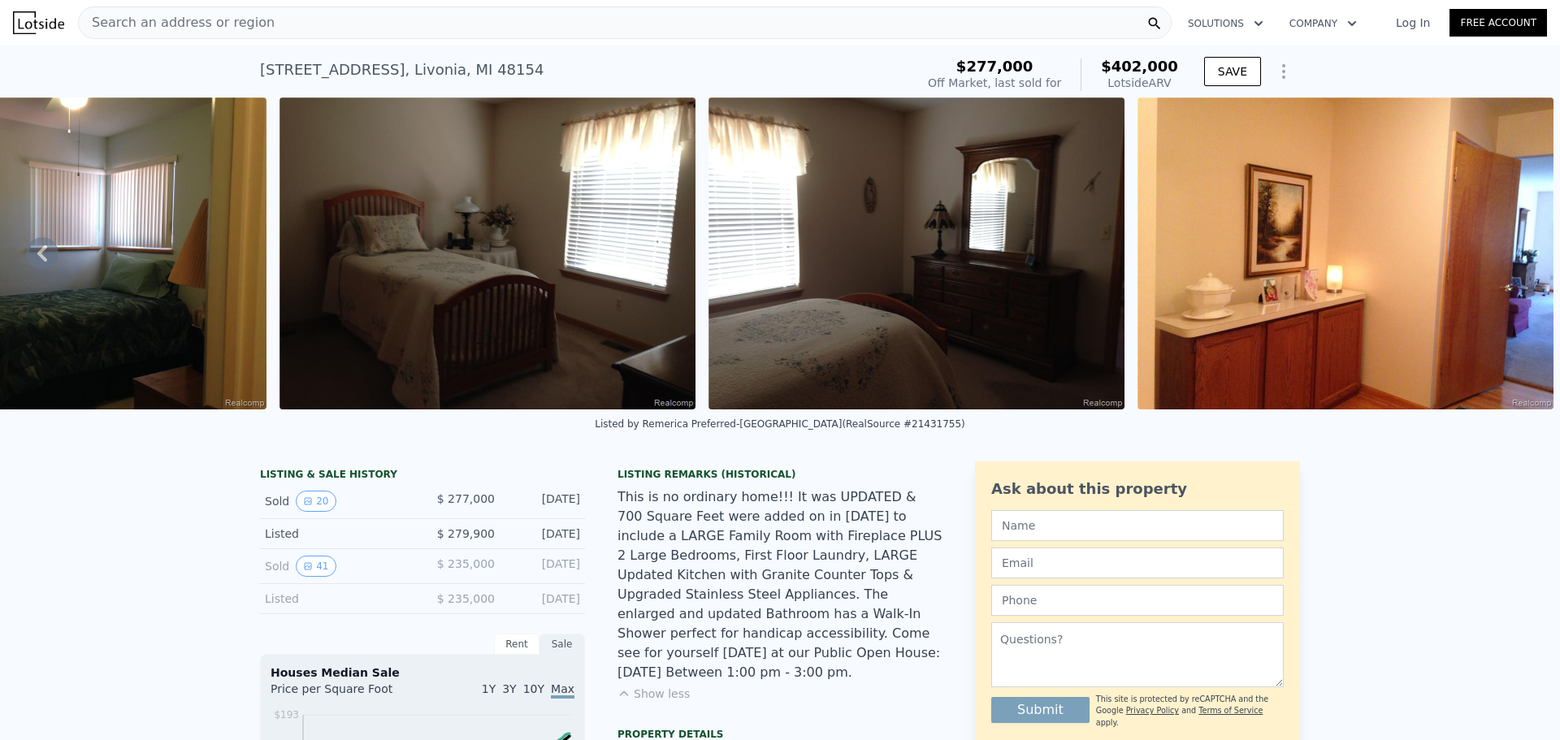
click at [236, 23] on span "Search an address or region" at bounding box center [177, 22] width 196 height 19
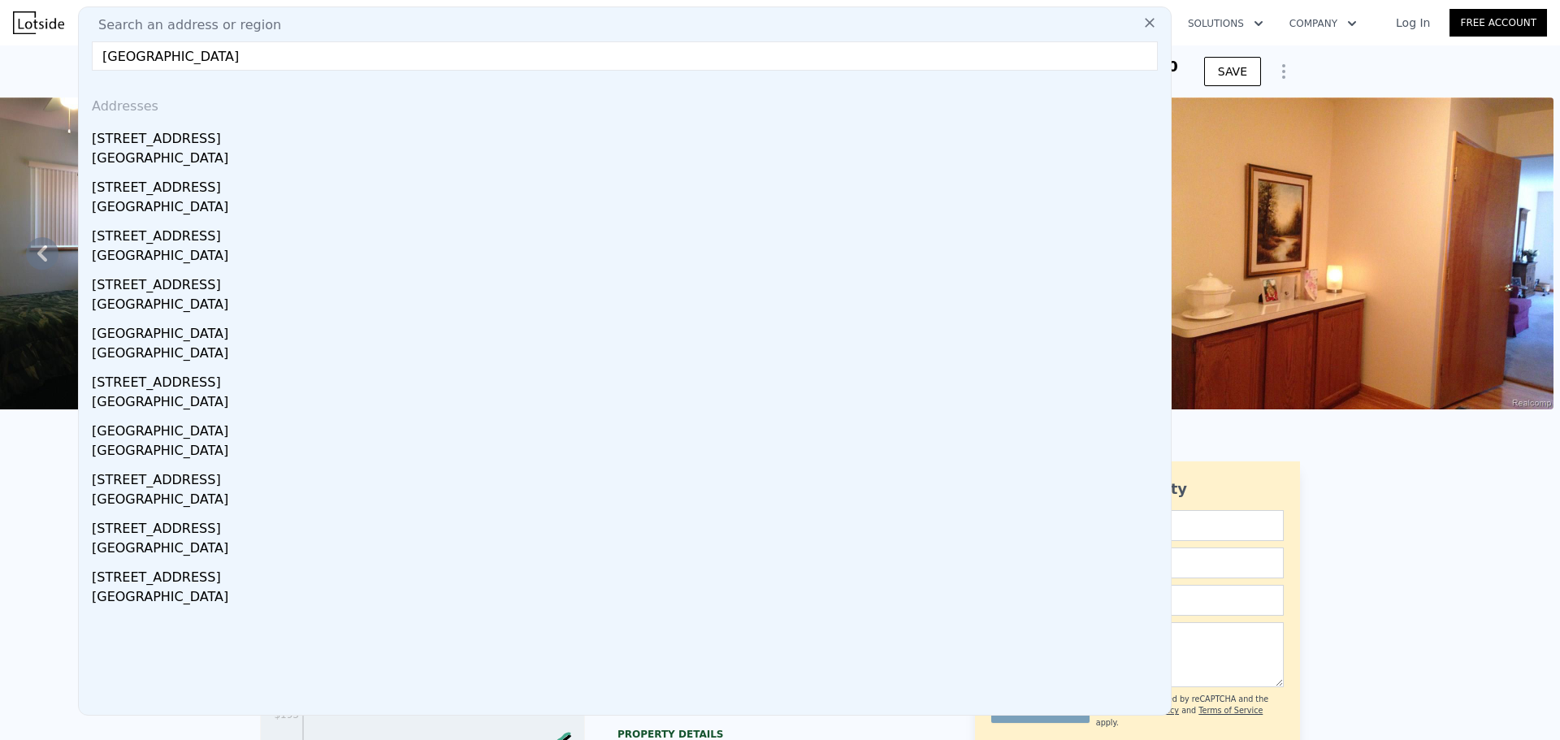
type input "[GEOGRAPHIC_DATA]"
click at [253, 141] on div "[STREET_ADDRESS]" at bounding box center [628, 136] width 1072 height 26
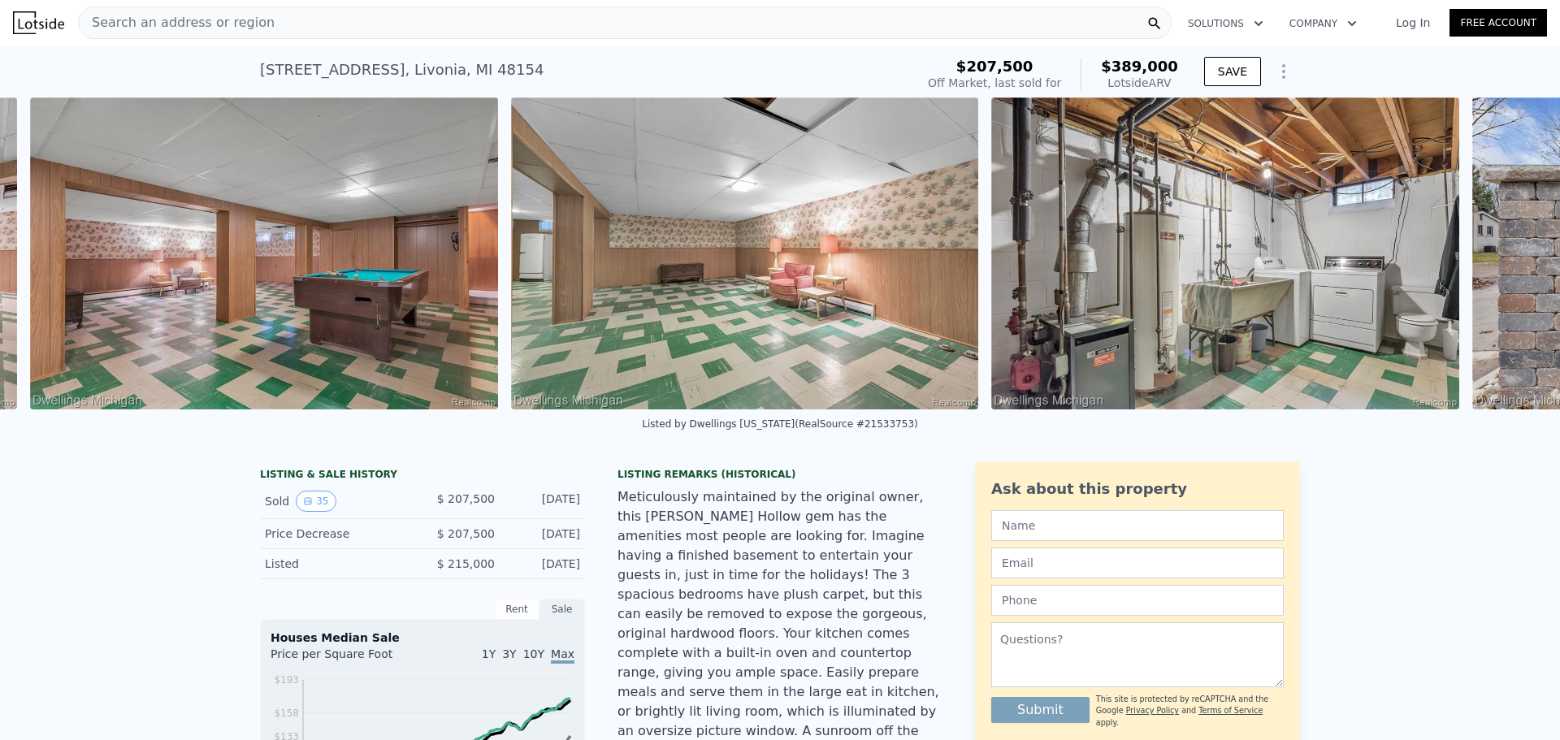
scroll to position [0, 12653]
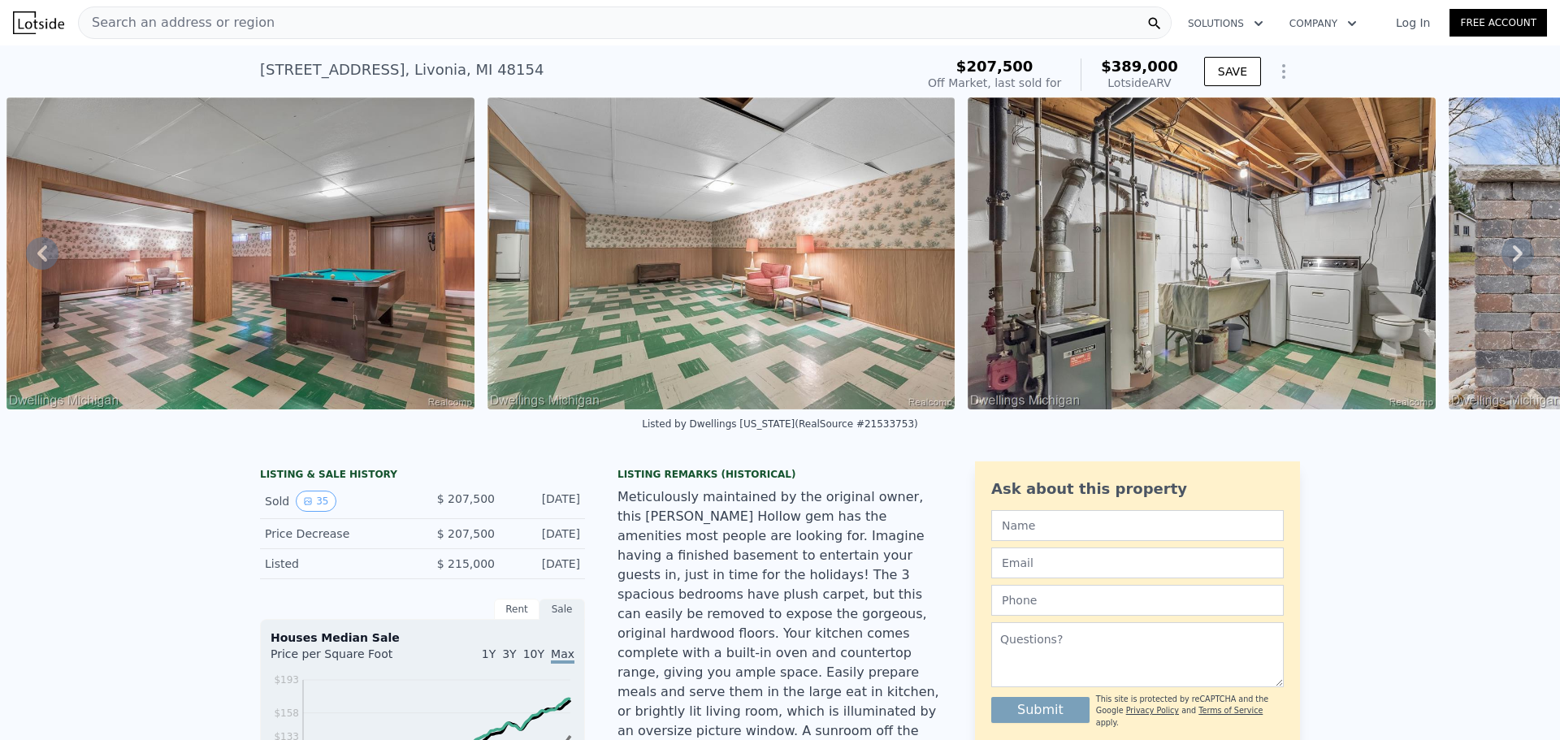
click at [1099, 407] on img at bounding box center [1202, 253] width 468 height 312
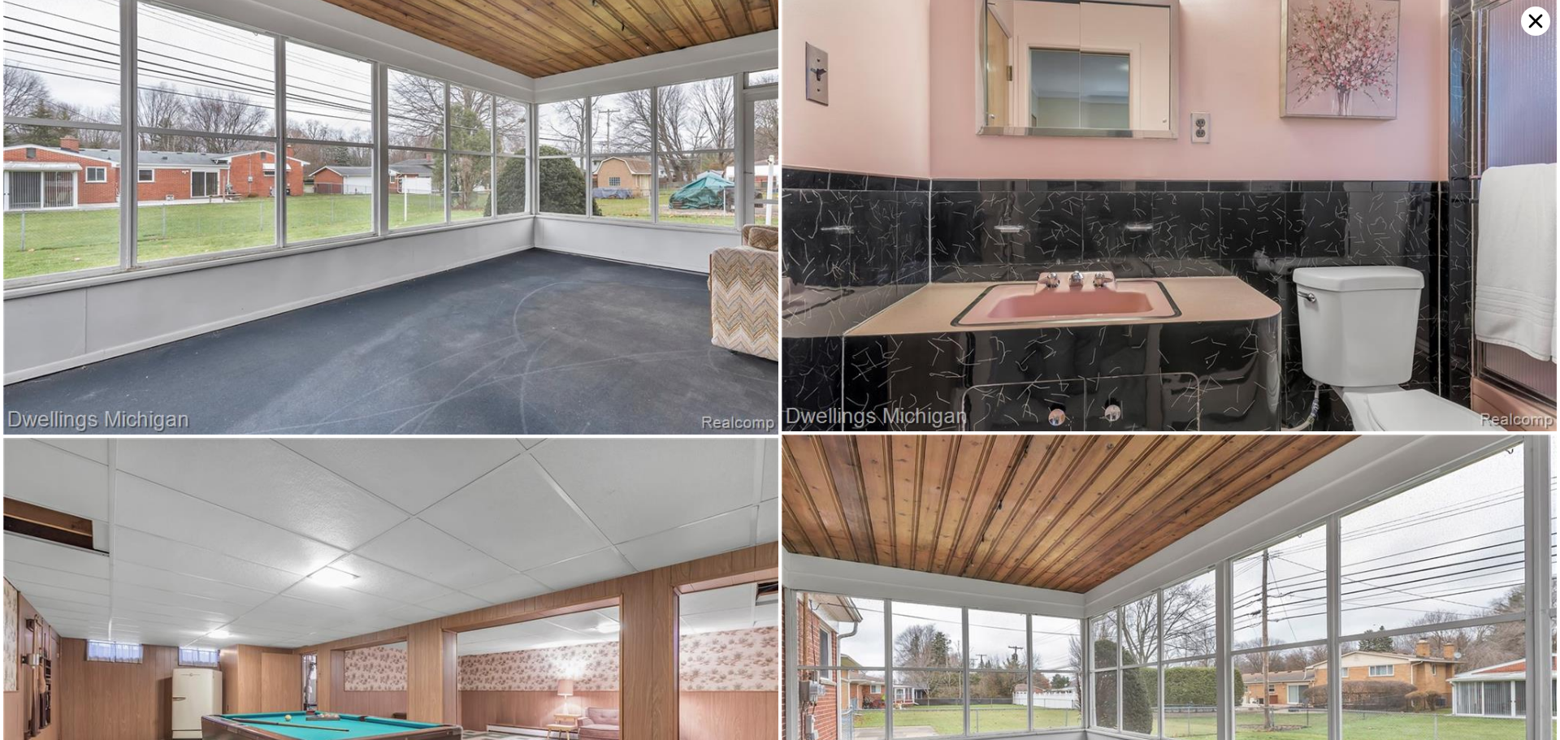
scroll to position [5165, 0]
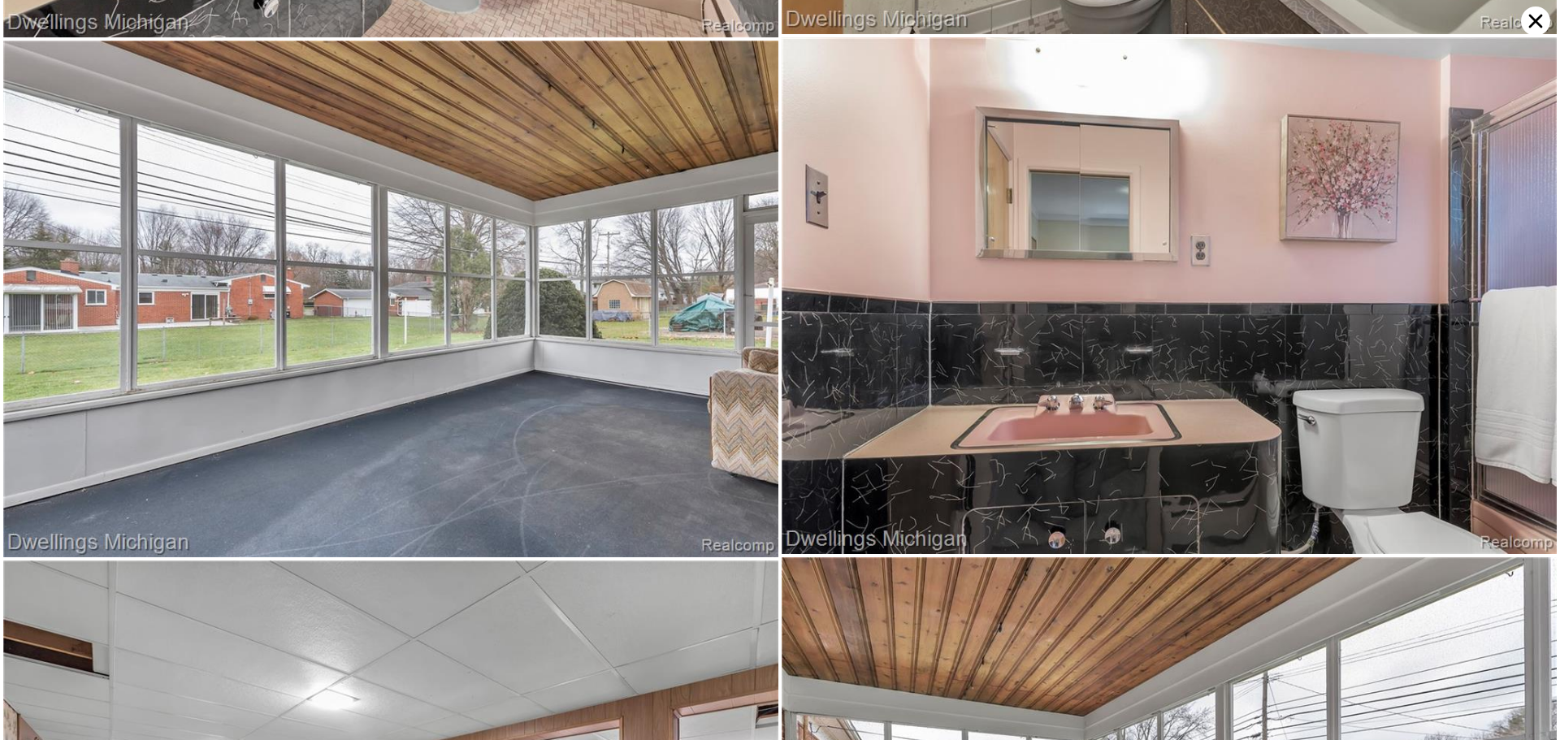
click at [1529, 16] on icon at bounding box center [1535, 20] width 29 height 29
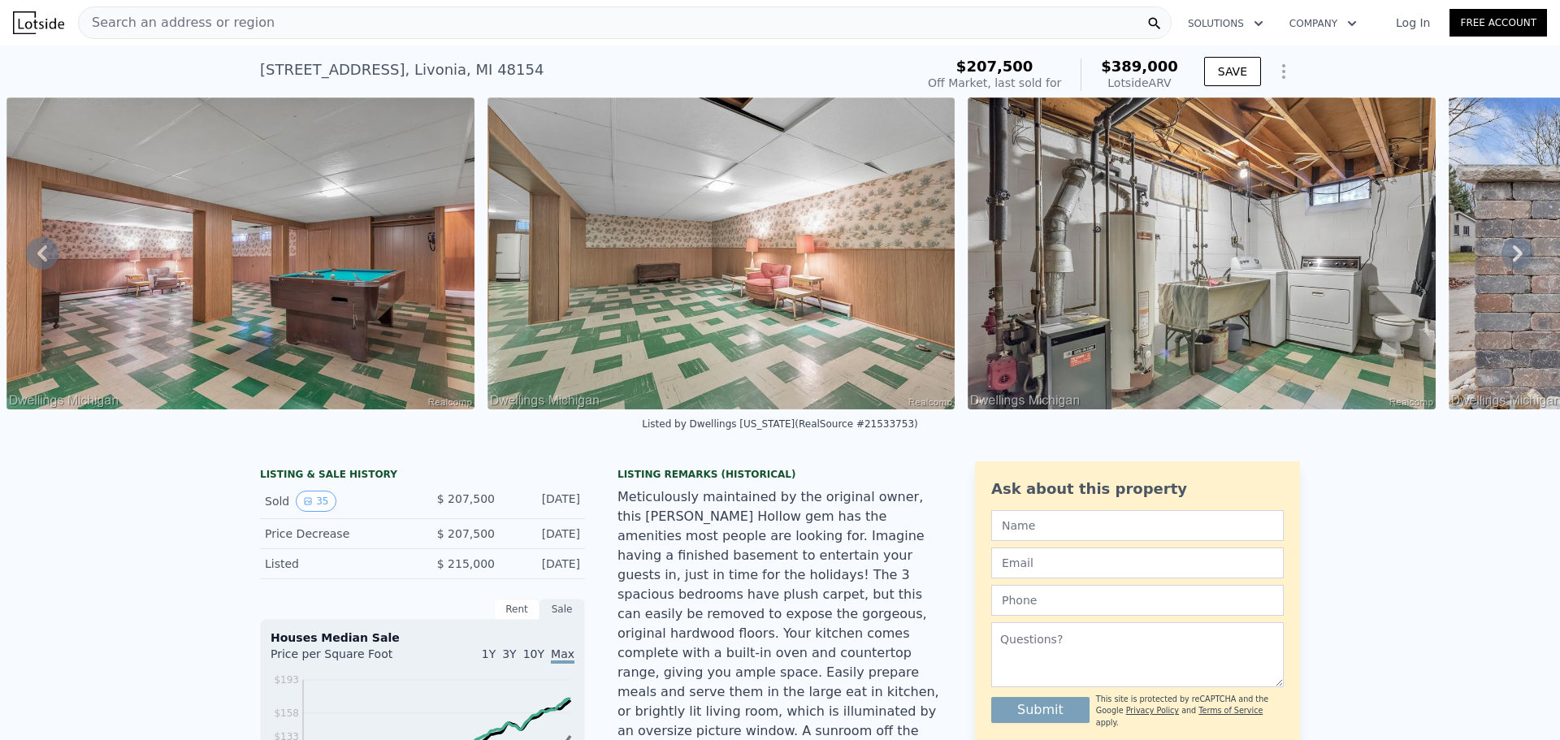
click at [171, 24] on span "Search an address or region" at bounding box center [177, 22] width 196 height 19
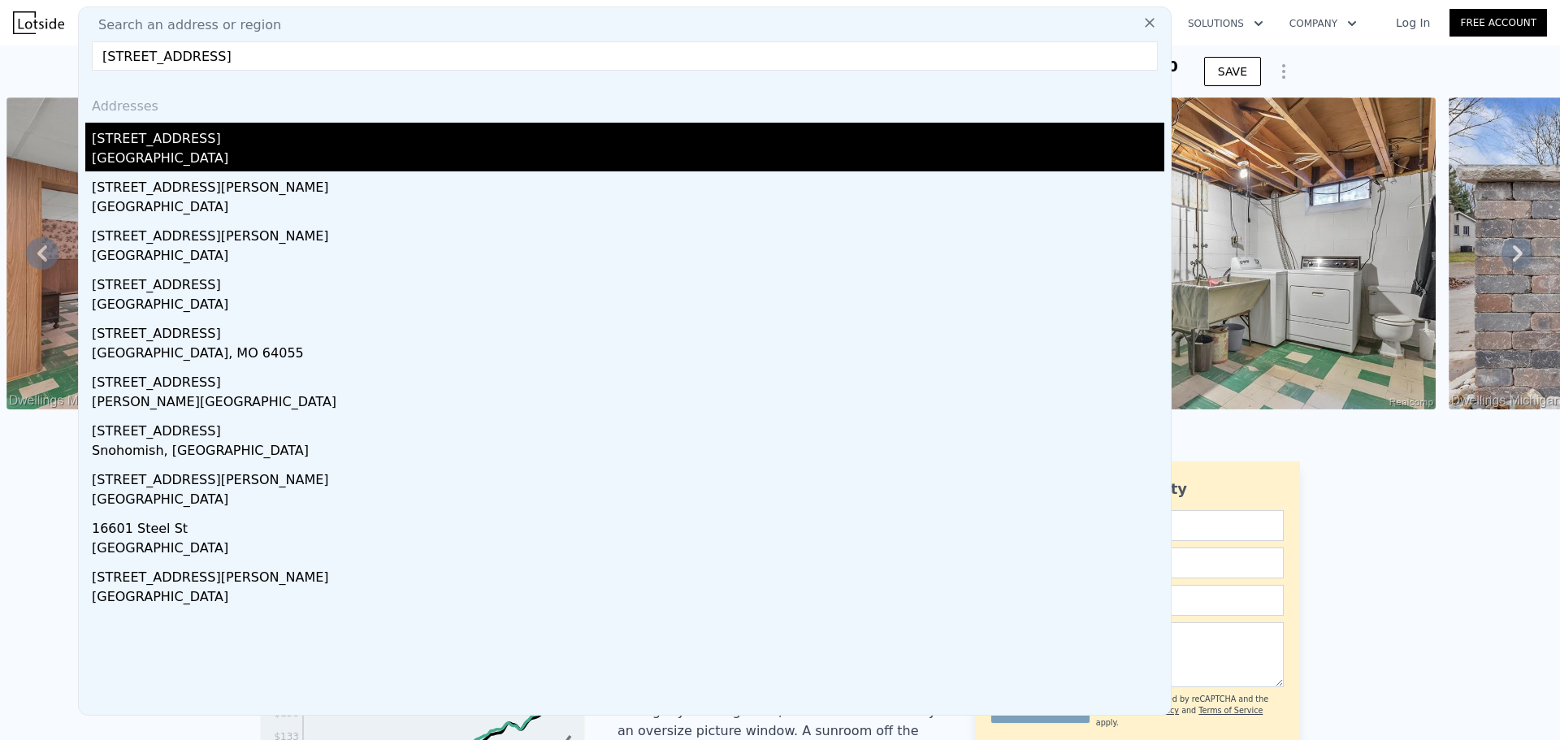
type input "[STREET_ADDRESS]"
click at [253, 140] on div "[STREET_ADDRESS]" at bounding box center [628, 136] width 1072 height 26
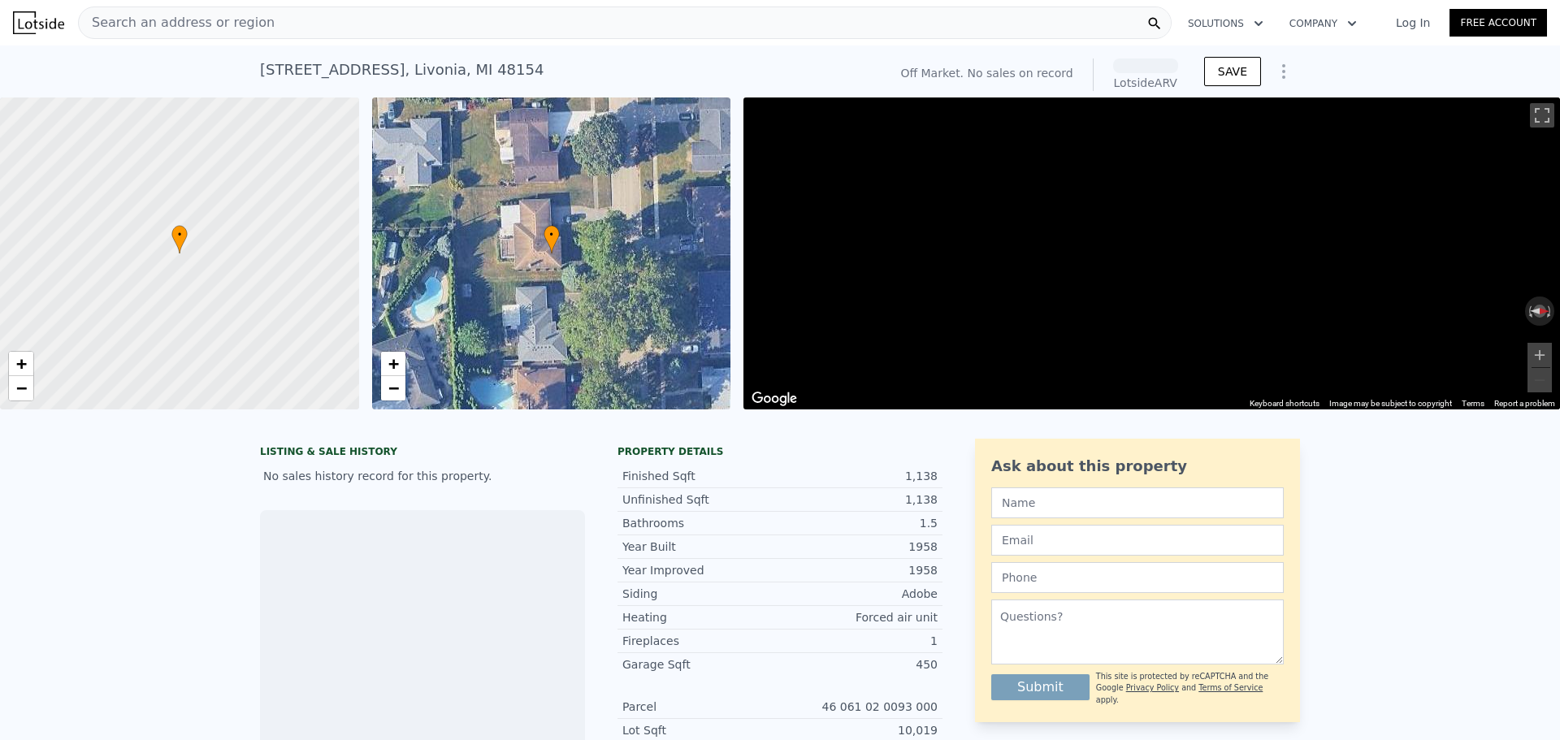
scroll to position [0, 6]
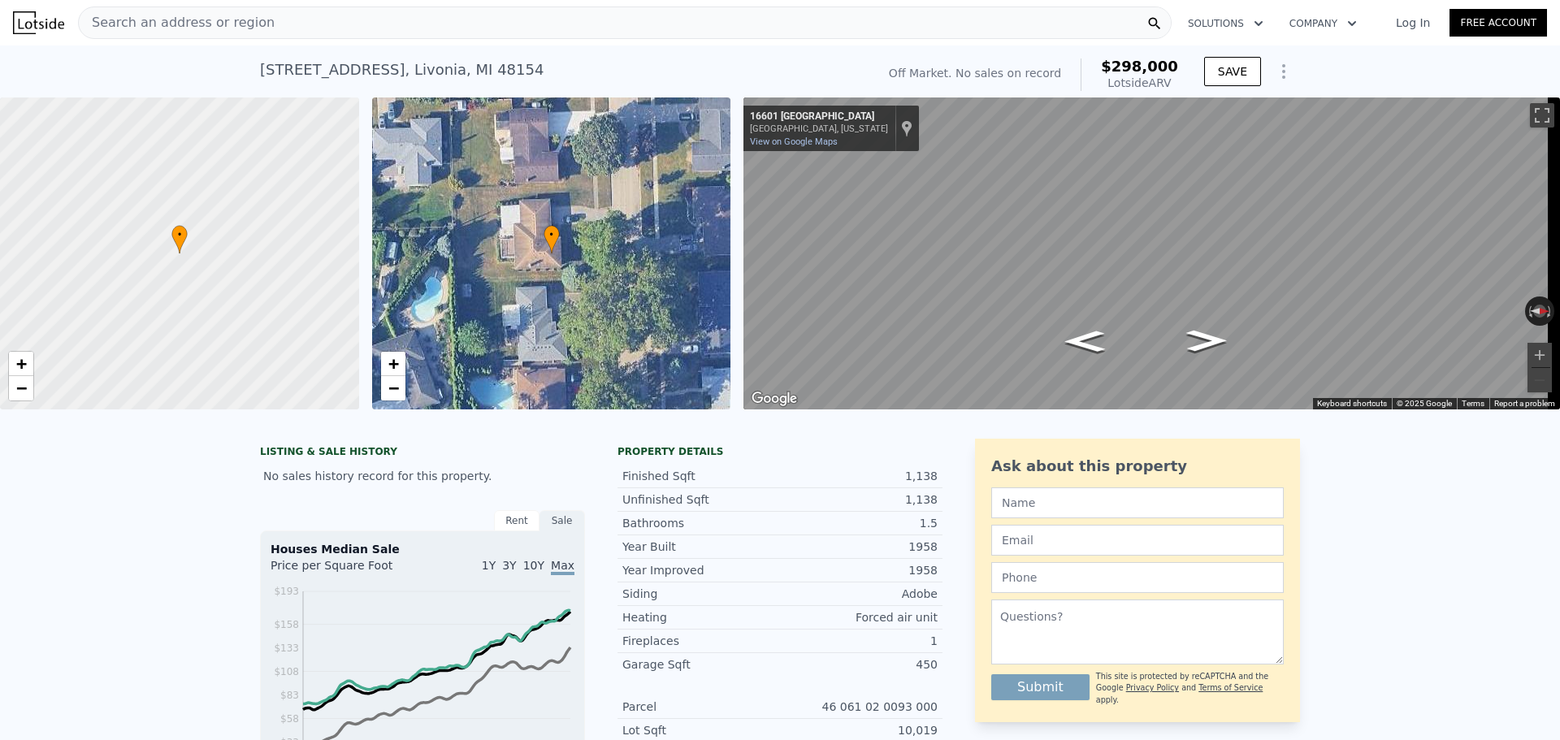
click at [164, 23] on span "Search an address or region" at bounding box center [177, 22] width 196 height 19
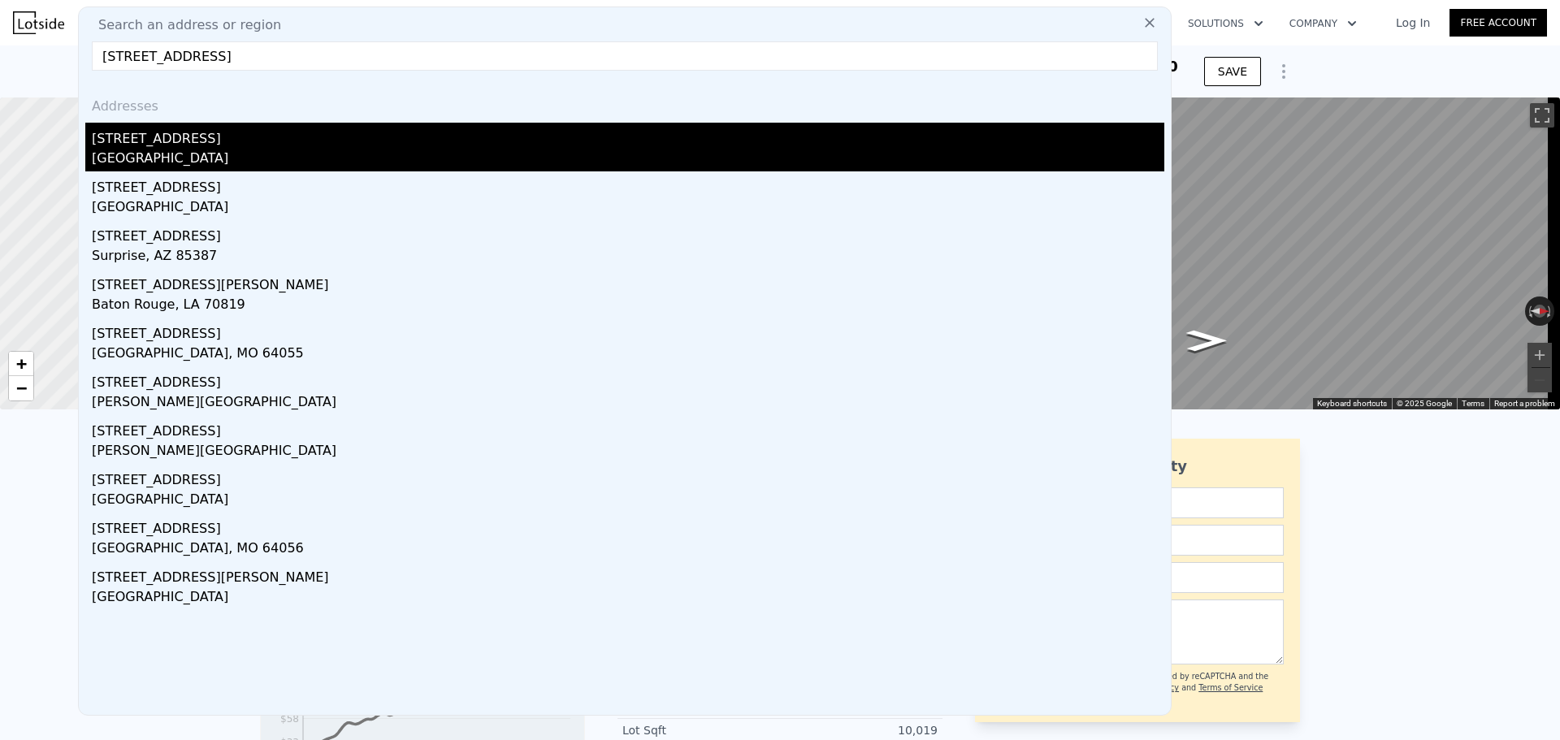
type input "[STREET_ADDRESS]"
click at [234, 136] on div "[STREET_ADDRESS]" at bounding box center [628, 136] width 1072 height 26
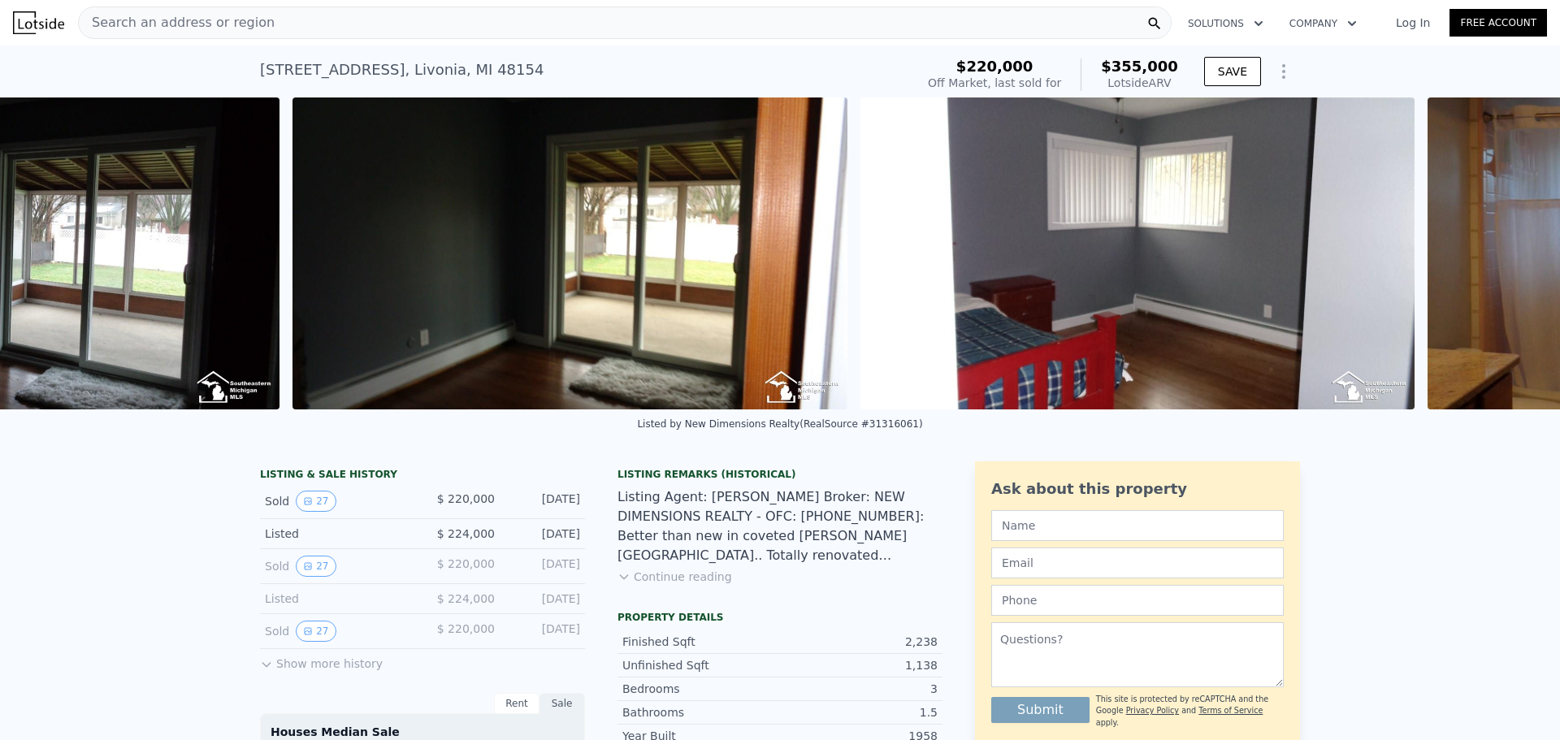
scroll to position [0, 8298]
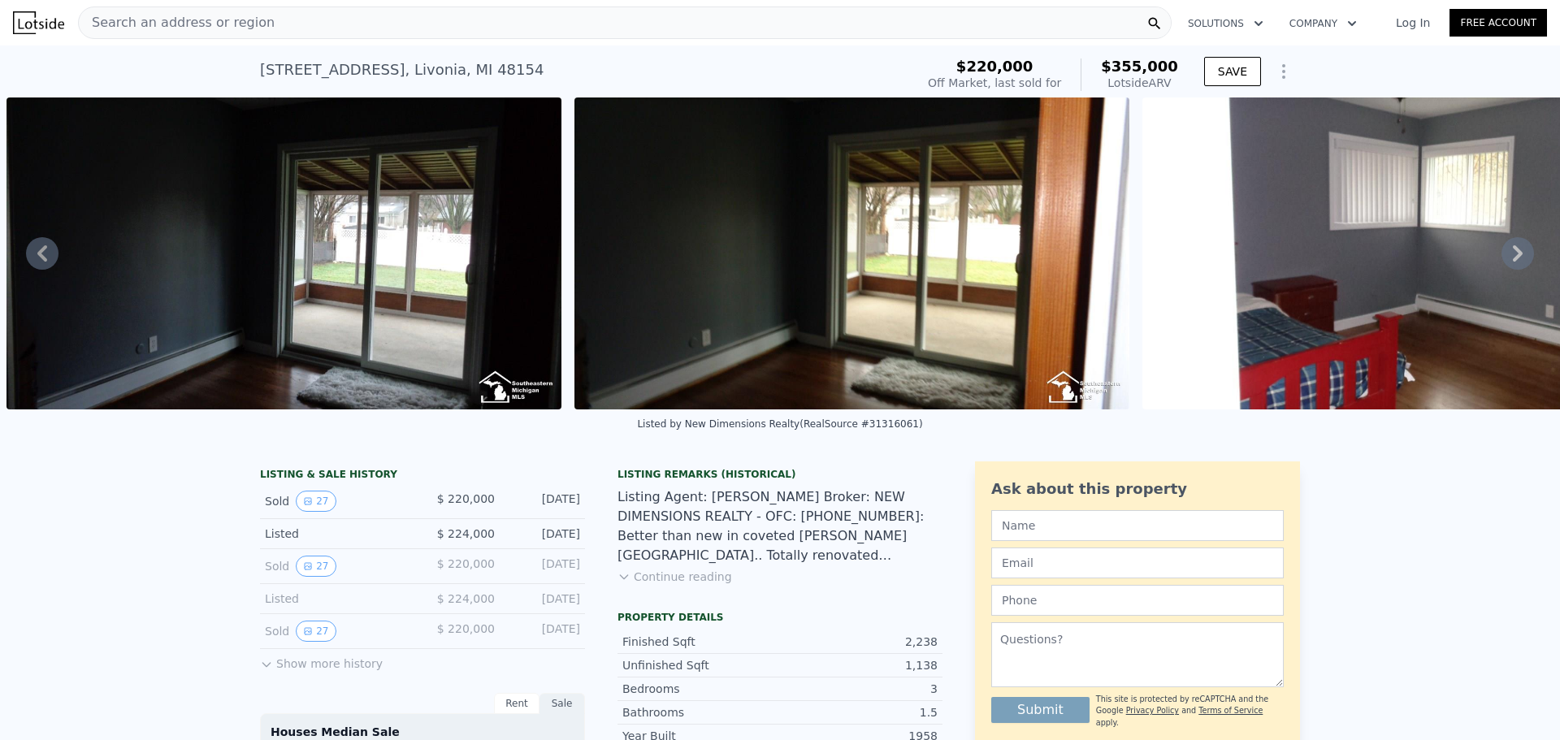
click at [206, 26] on span "Search an address or region" at bounding box center [177, 22] width 196 height 19
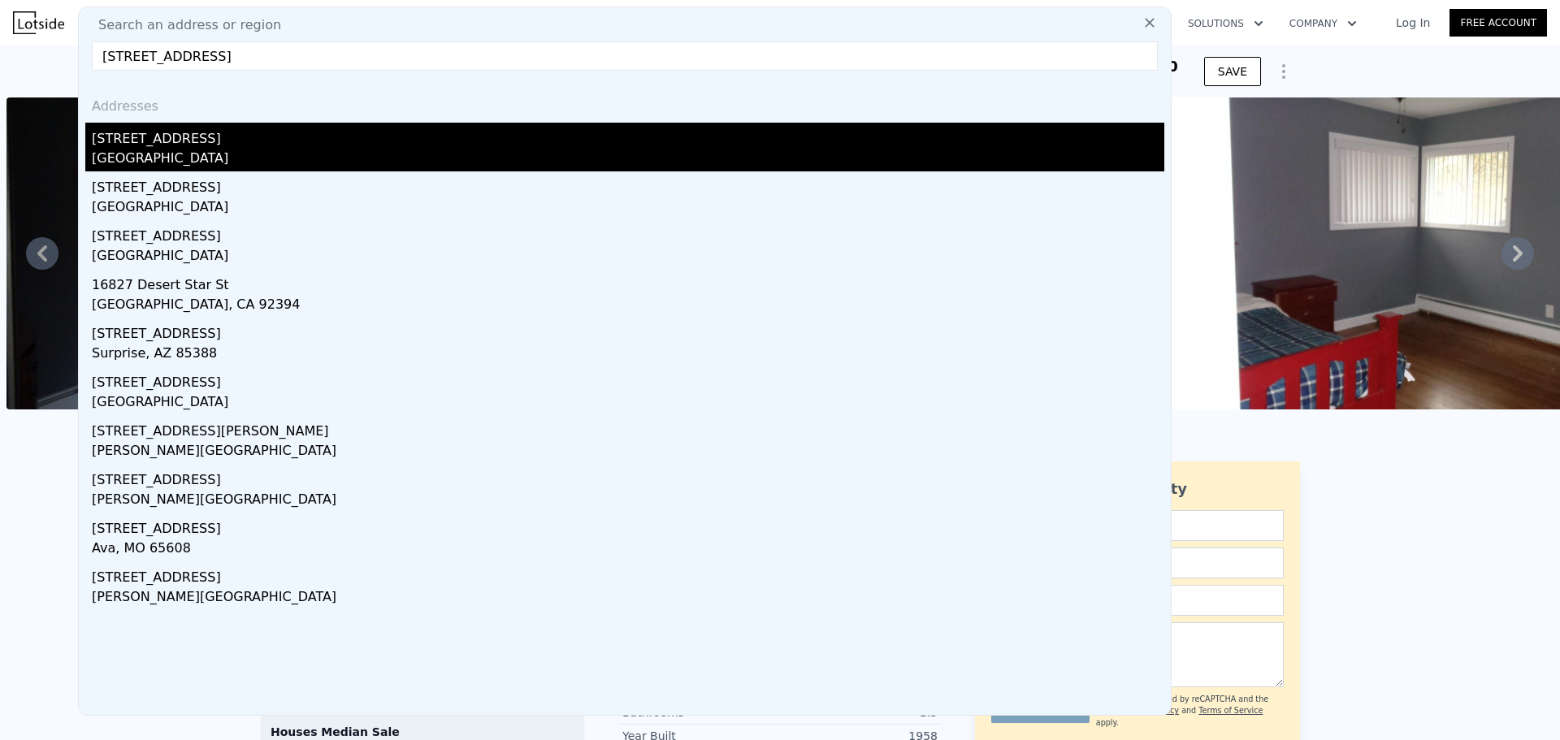
type input "[STREET_ADDRESS]"
click at [179, 141] on div "[STREET_ADDRESS]" at bounding box center [628, 136] width 1072 height 26
type input "1"
type input "3"
type input "1236"
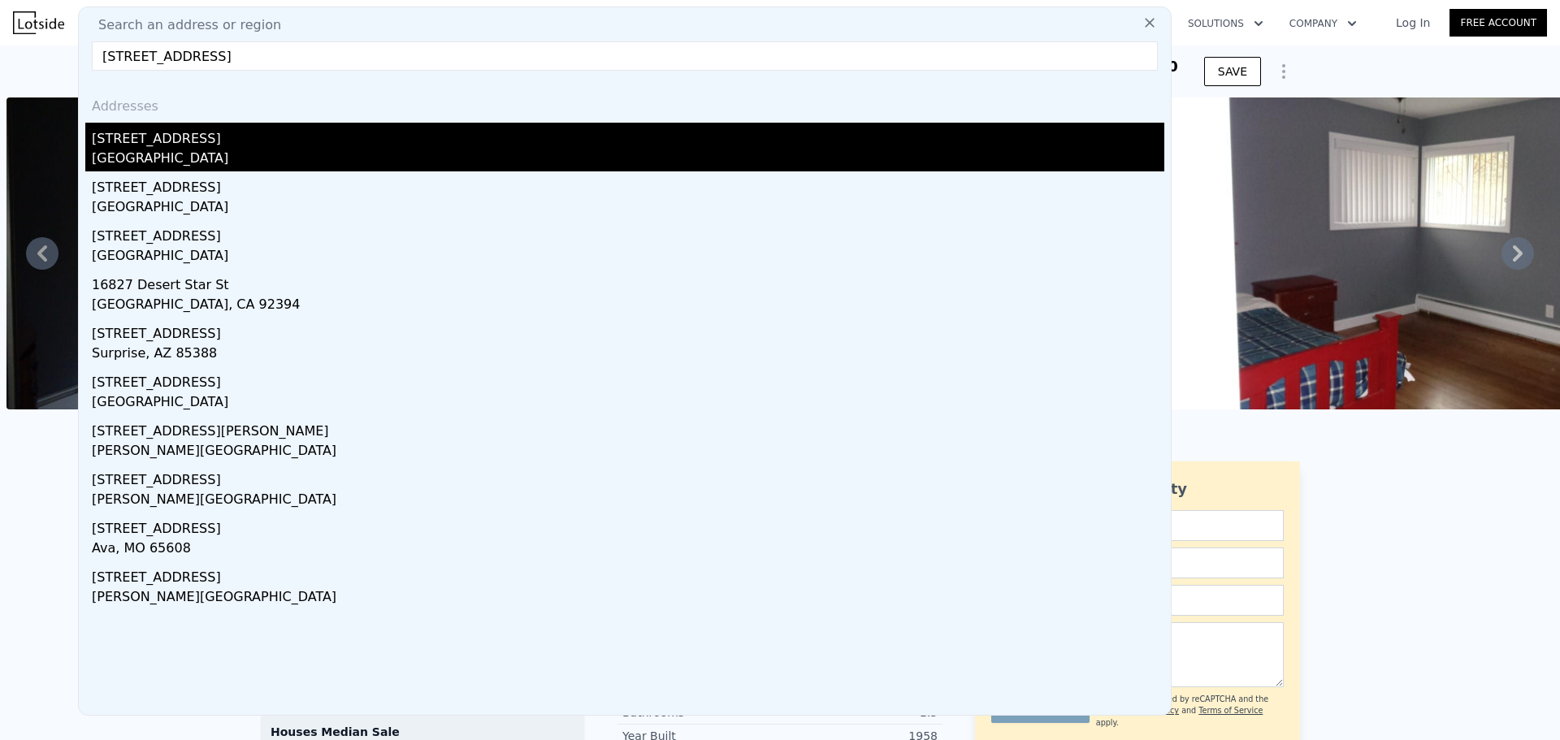
type input "1866"
type input "7405.200000000001"
type input "16988.4"
checkbox input "true"
type input "$ 353,000"
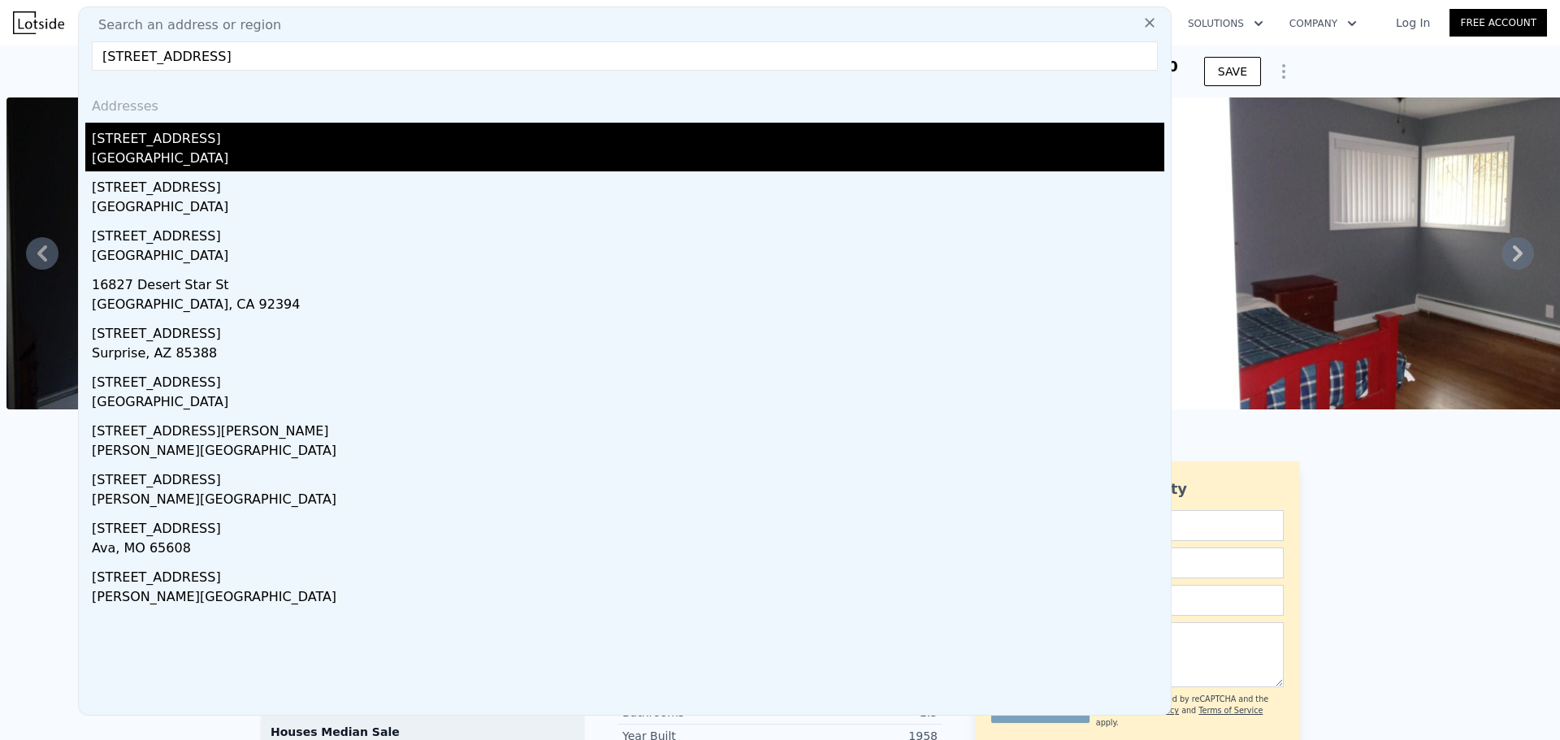
type input "4"
type input "$ 213,490"
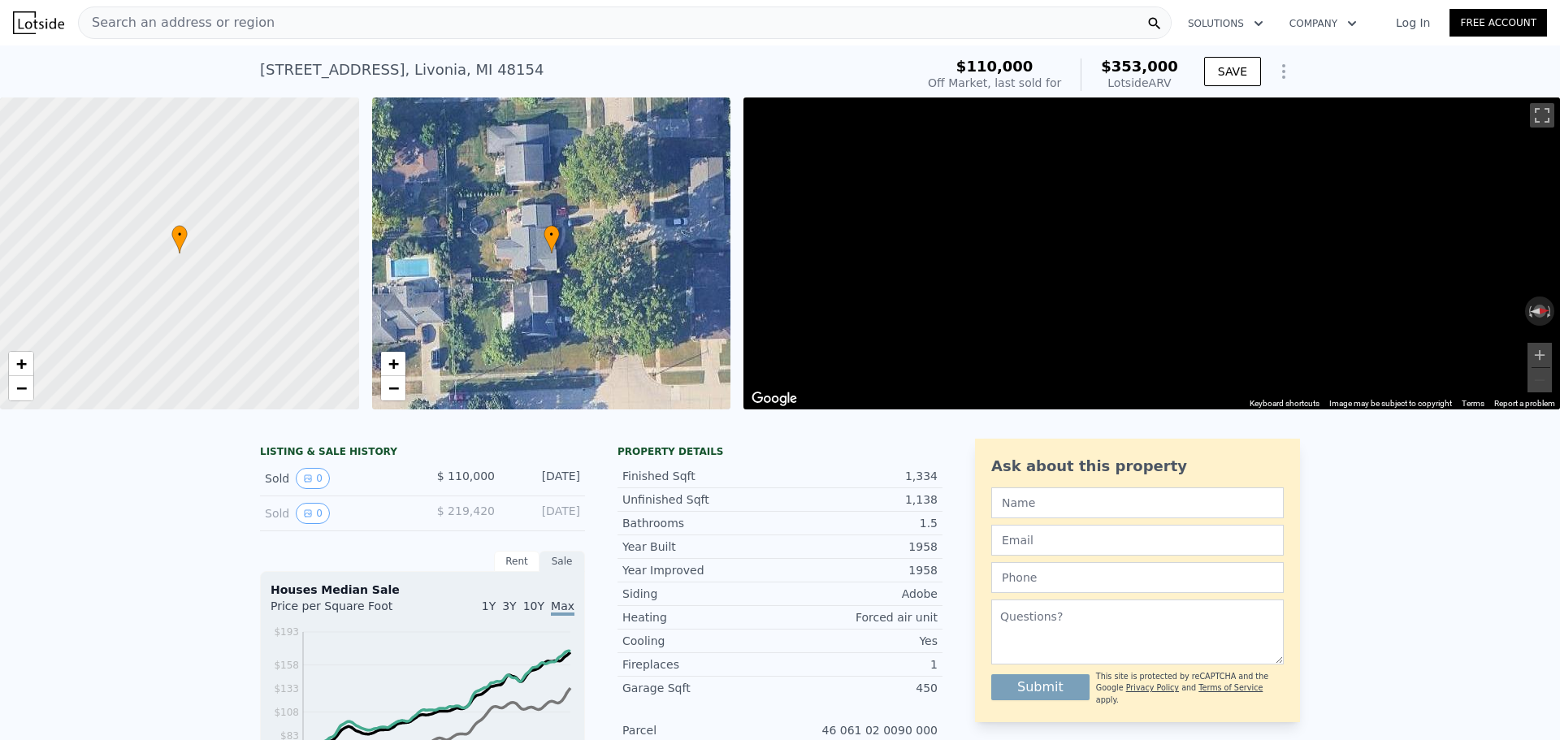
scroll to position [0, 6]
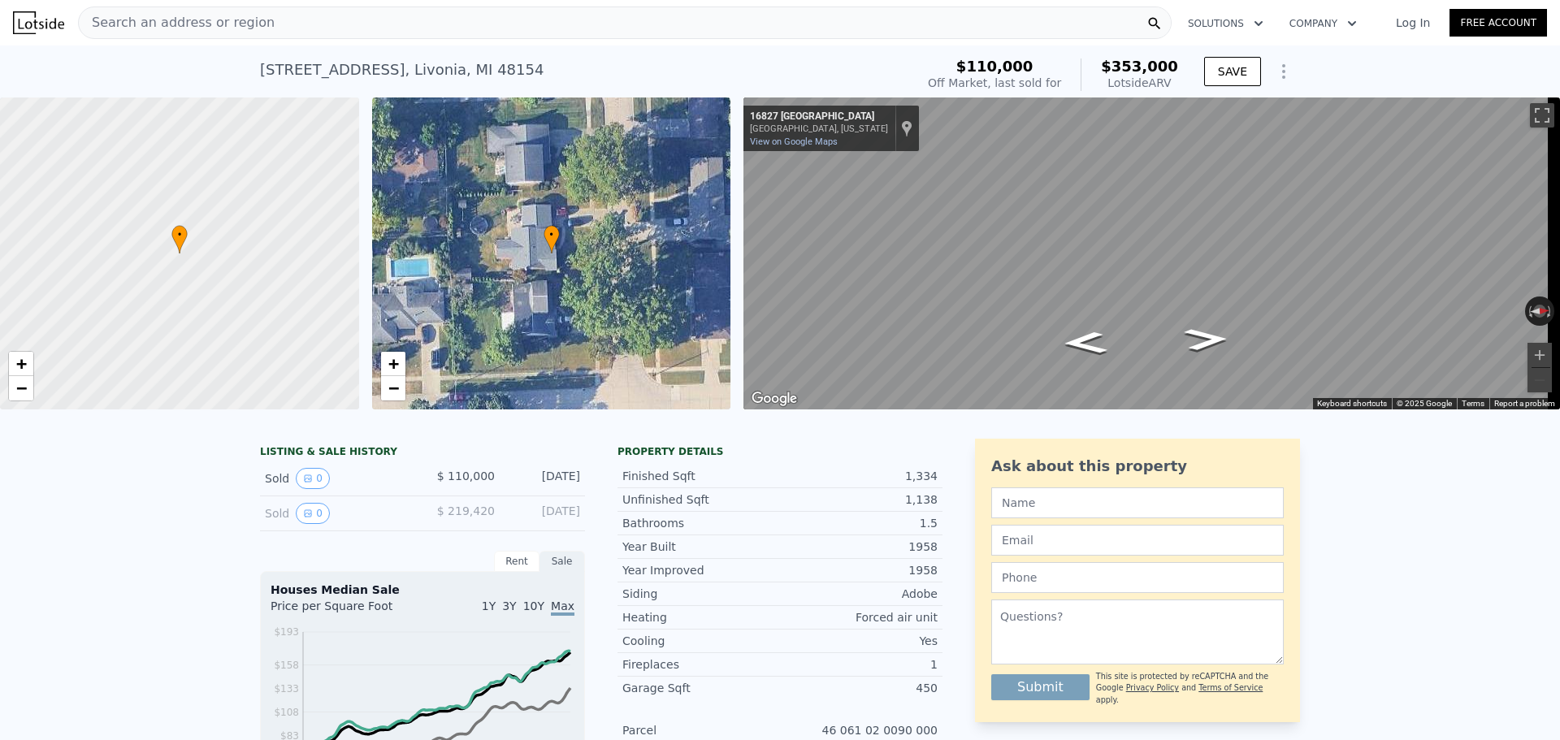
click at [373, 46] on div "[STREET_ADDRESS] Sold [DATE] for $110k (~ARV $353k ) $110,000 Off Market, last …" at bounding box center [780, 71] width 1040 height 52
click at [370, 36] on div "Search an address or region" at bounding box center [625, 22] width 1094 height 32
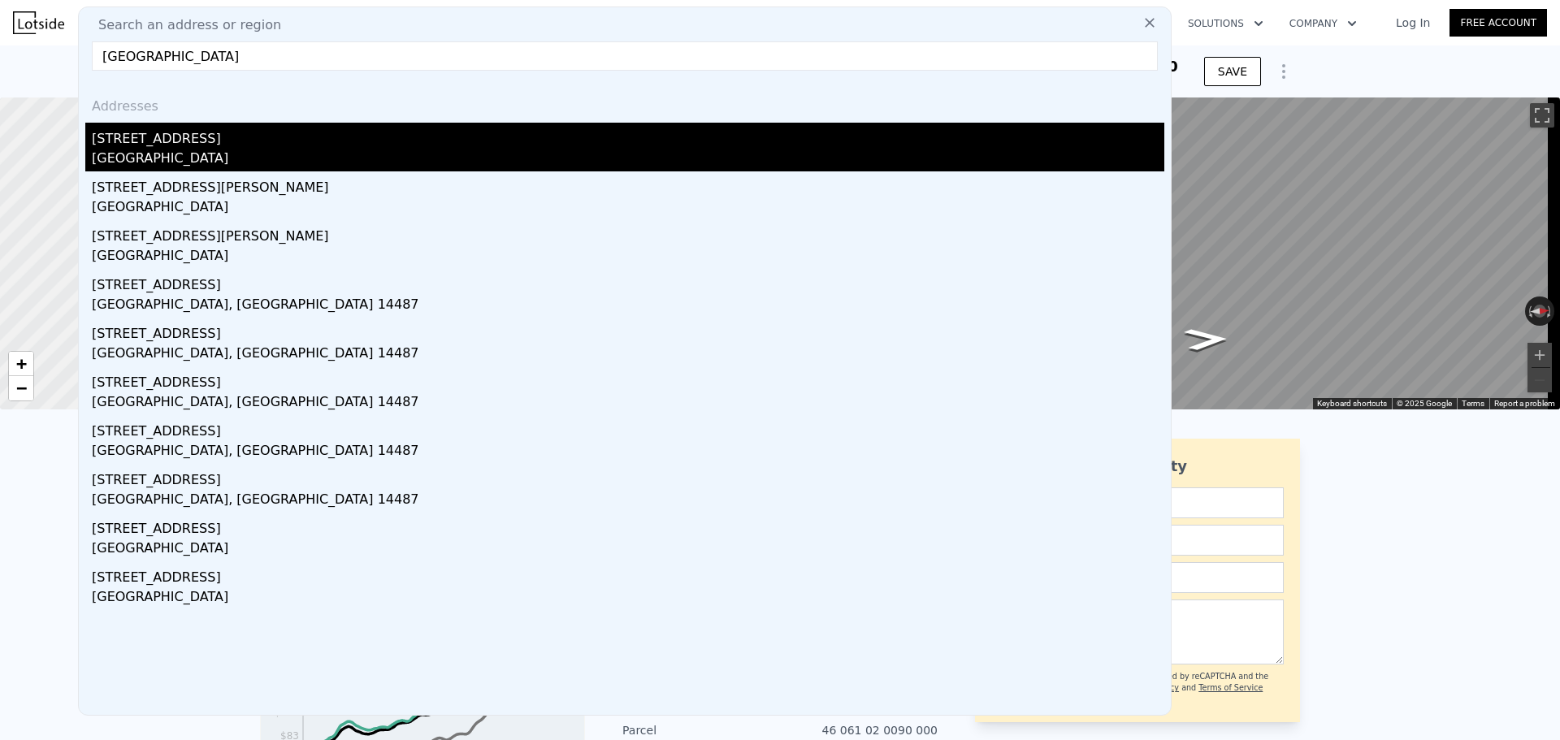
type input "[GEOGRAPHIC_DATA]"
click at [229, 160] on div "[GEOGRAPHIC_DATA]" at bounding box center [628, 160] width 1072 height 23
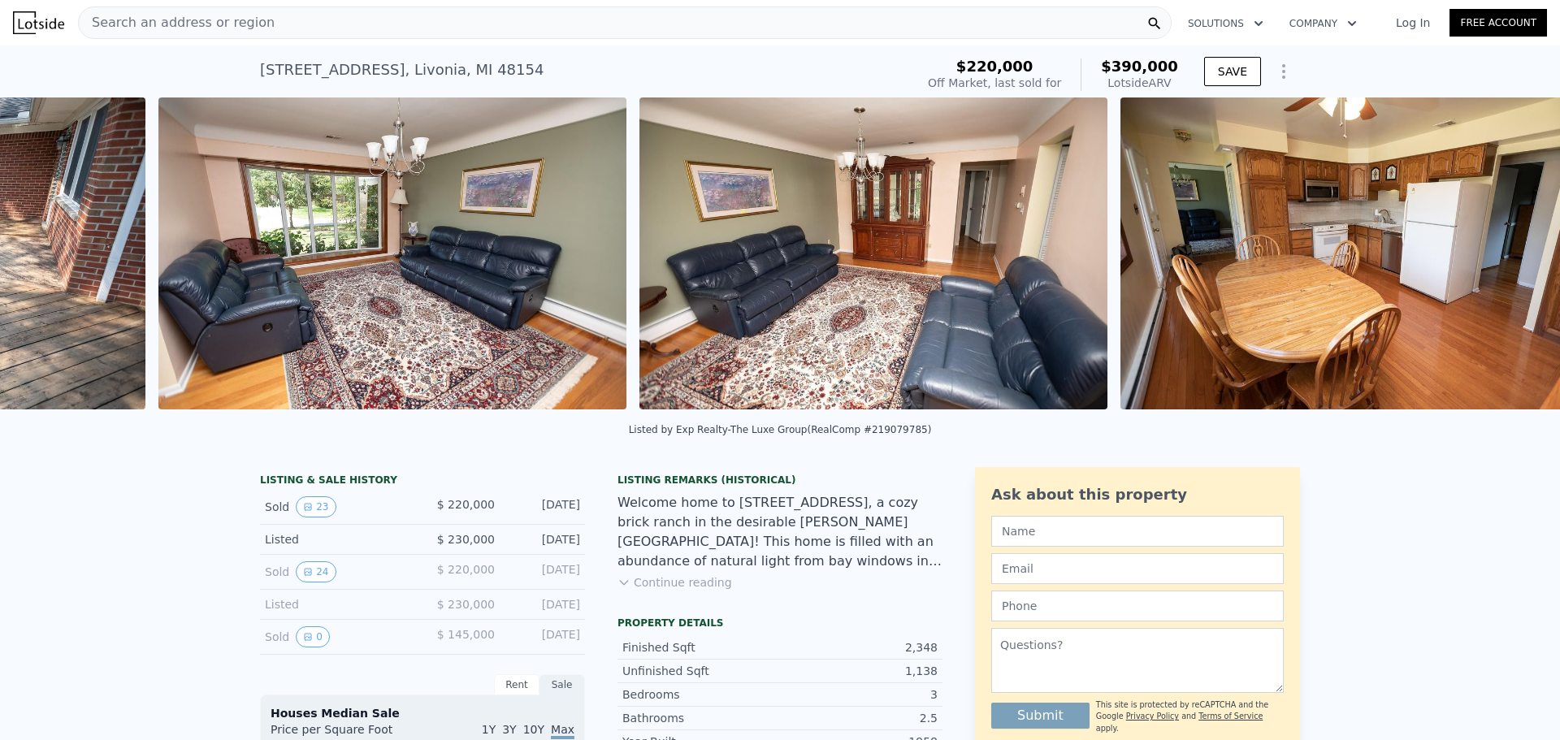
scroll to position [0, 4108]
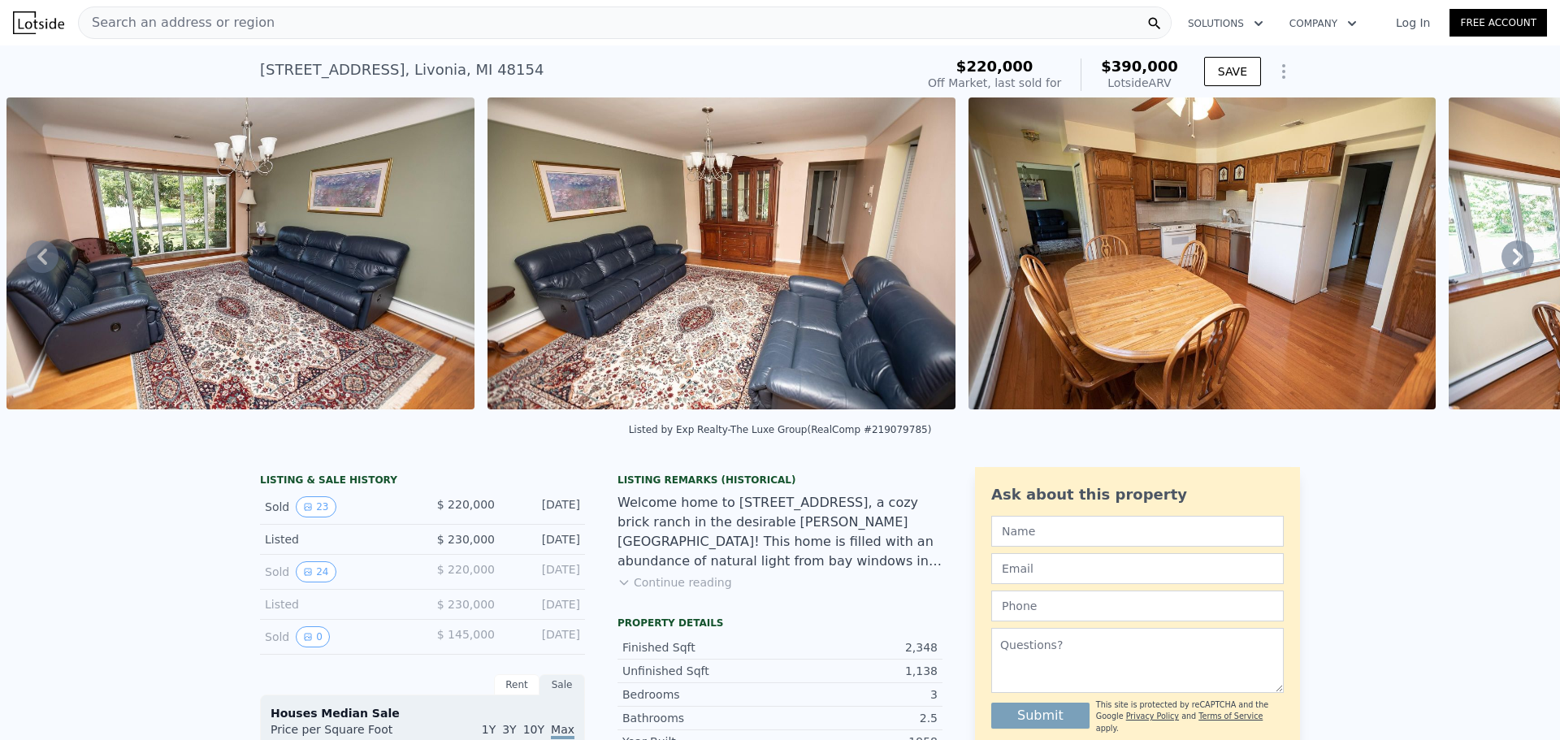
drag, startPoint x: 708, startPoint y: 411, endPoint x: 743, endPoint y: 411, distance: 34.9
click at [742, 411] on div at bounding box center [721, 256] width 481 height 318
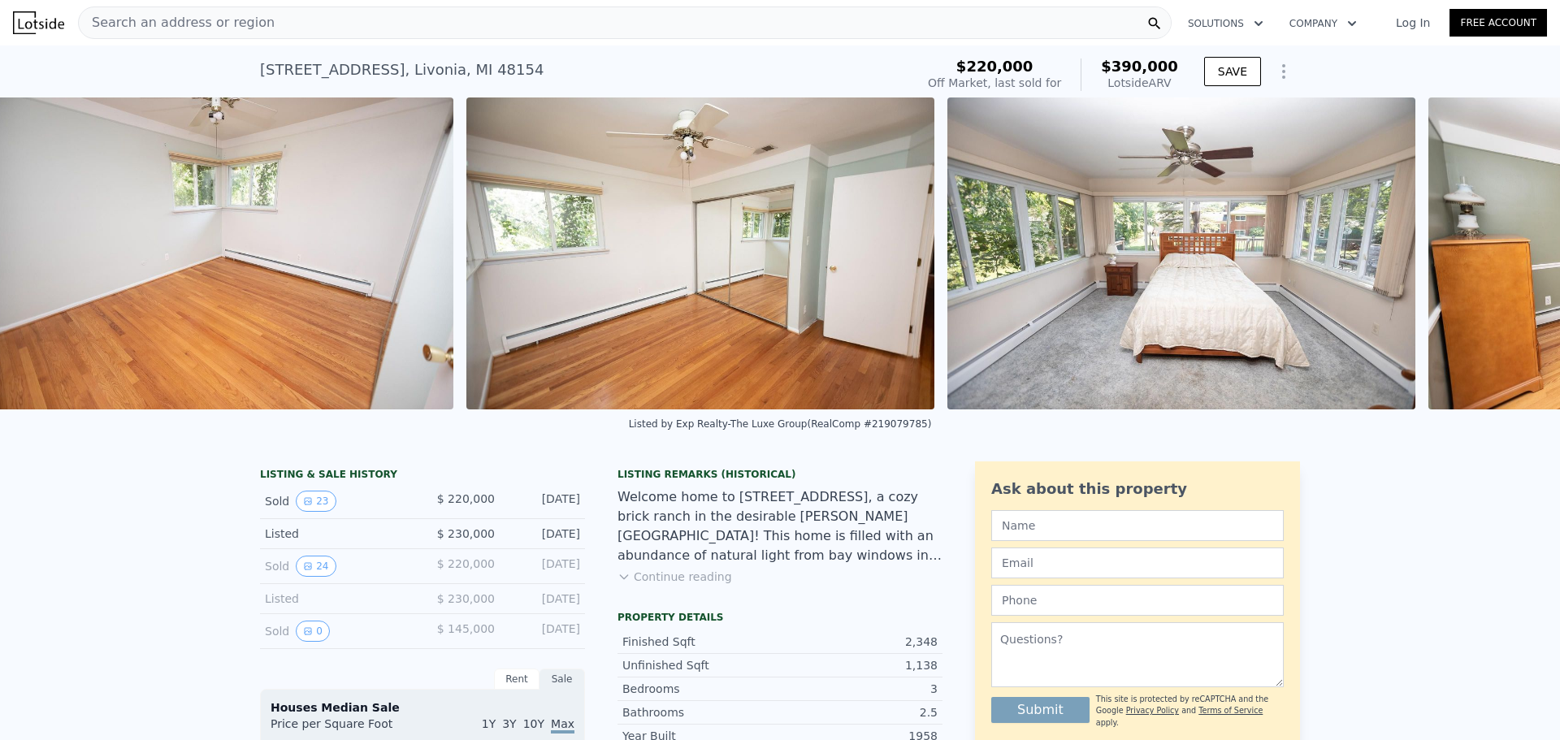
scroll to position [0, 6993]
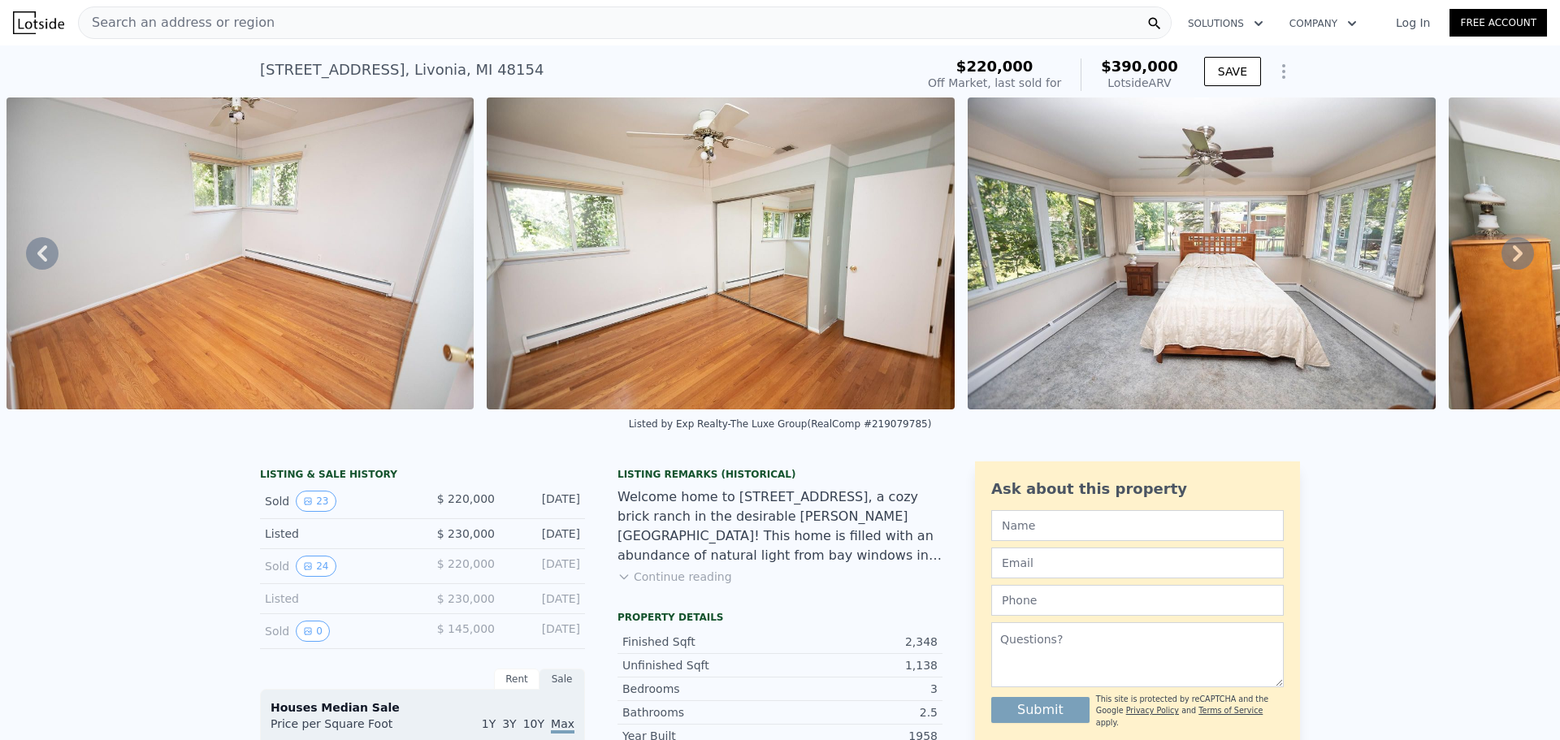
click at [1137, 351] on img at bounding box center [1202, 253] width 468 height 312
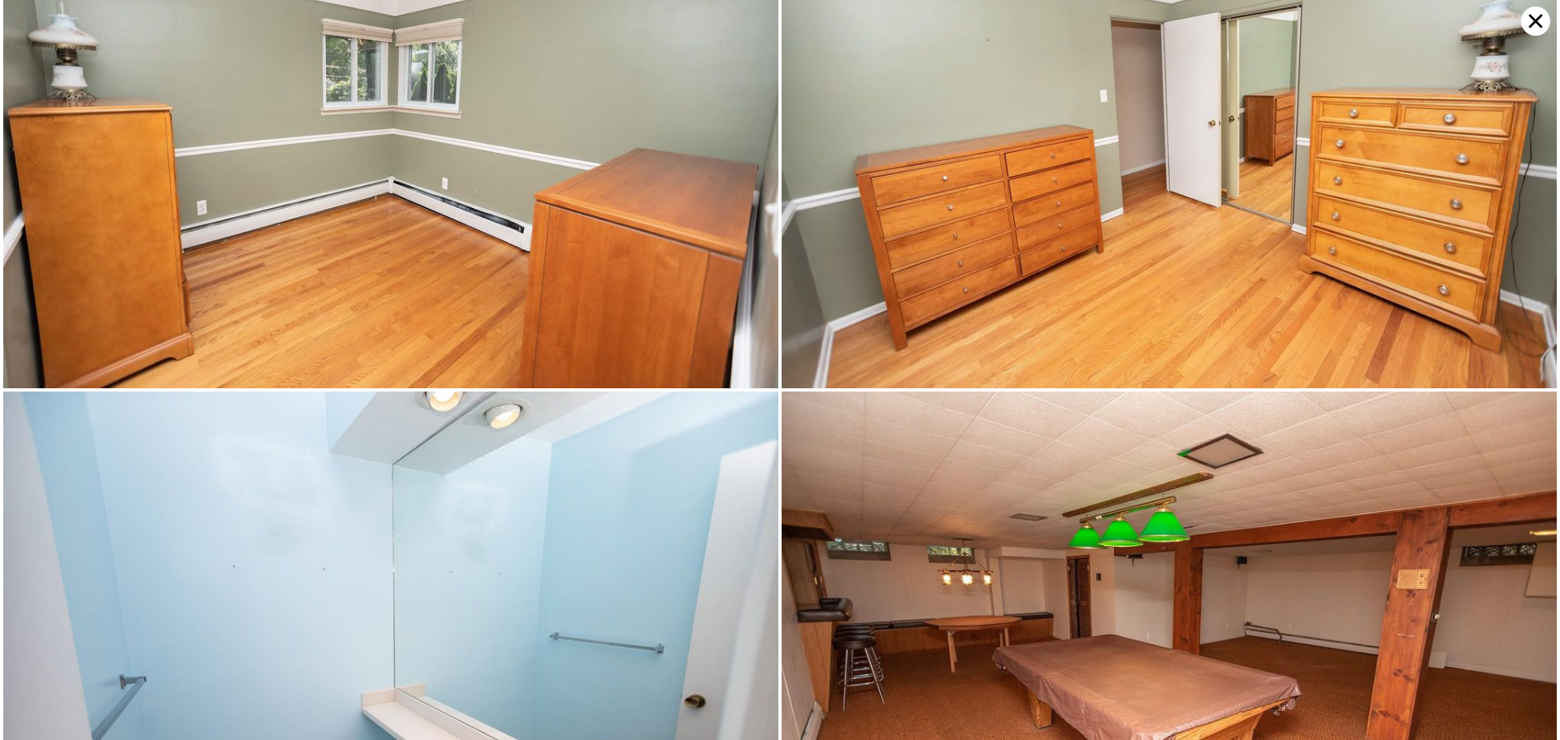
scroll to position [4645, 0]
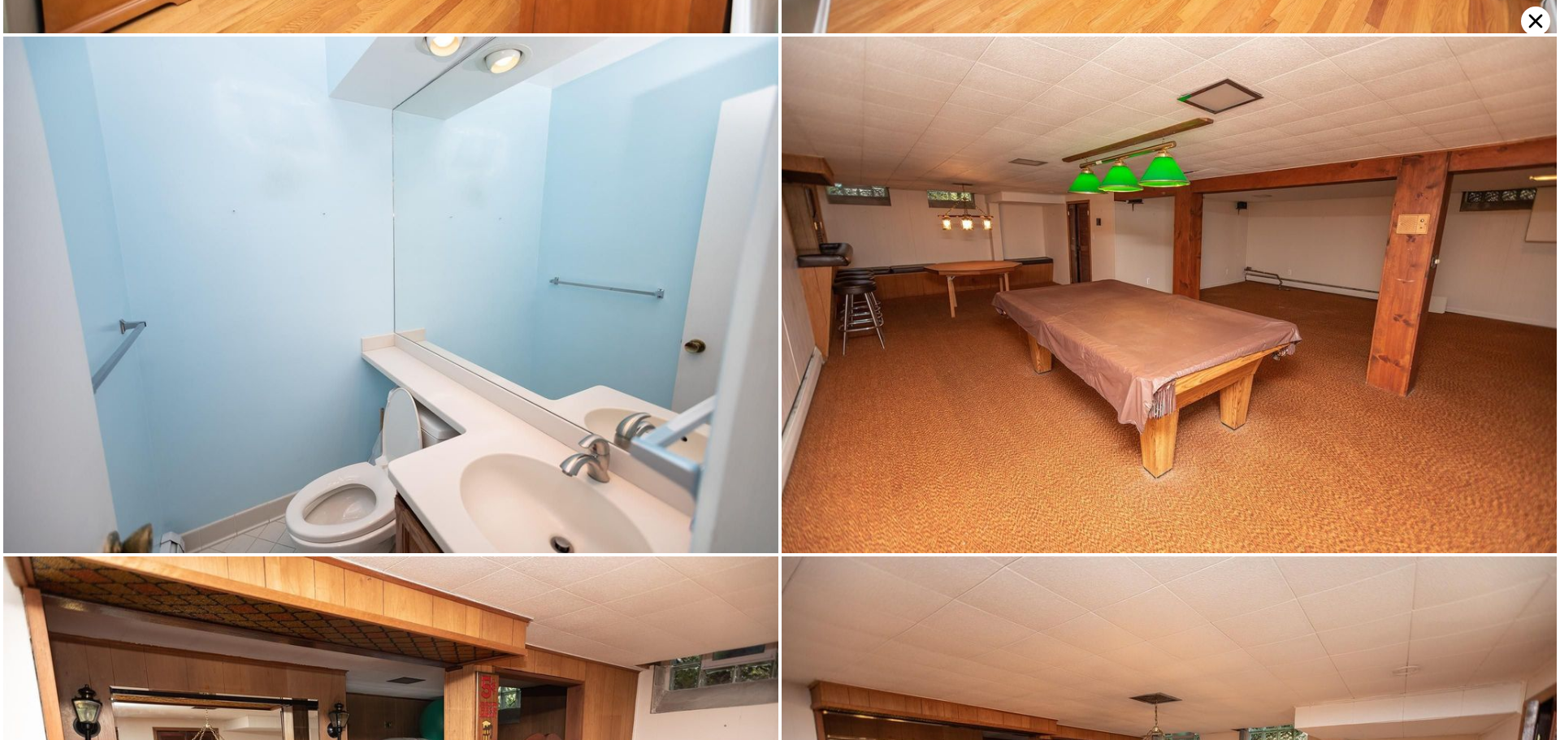
click at [1530, 34] on div at bounding box center [780, 370] width 1560 height 740
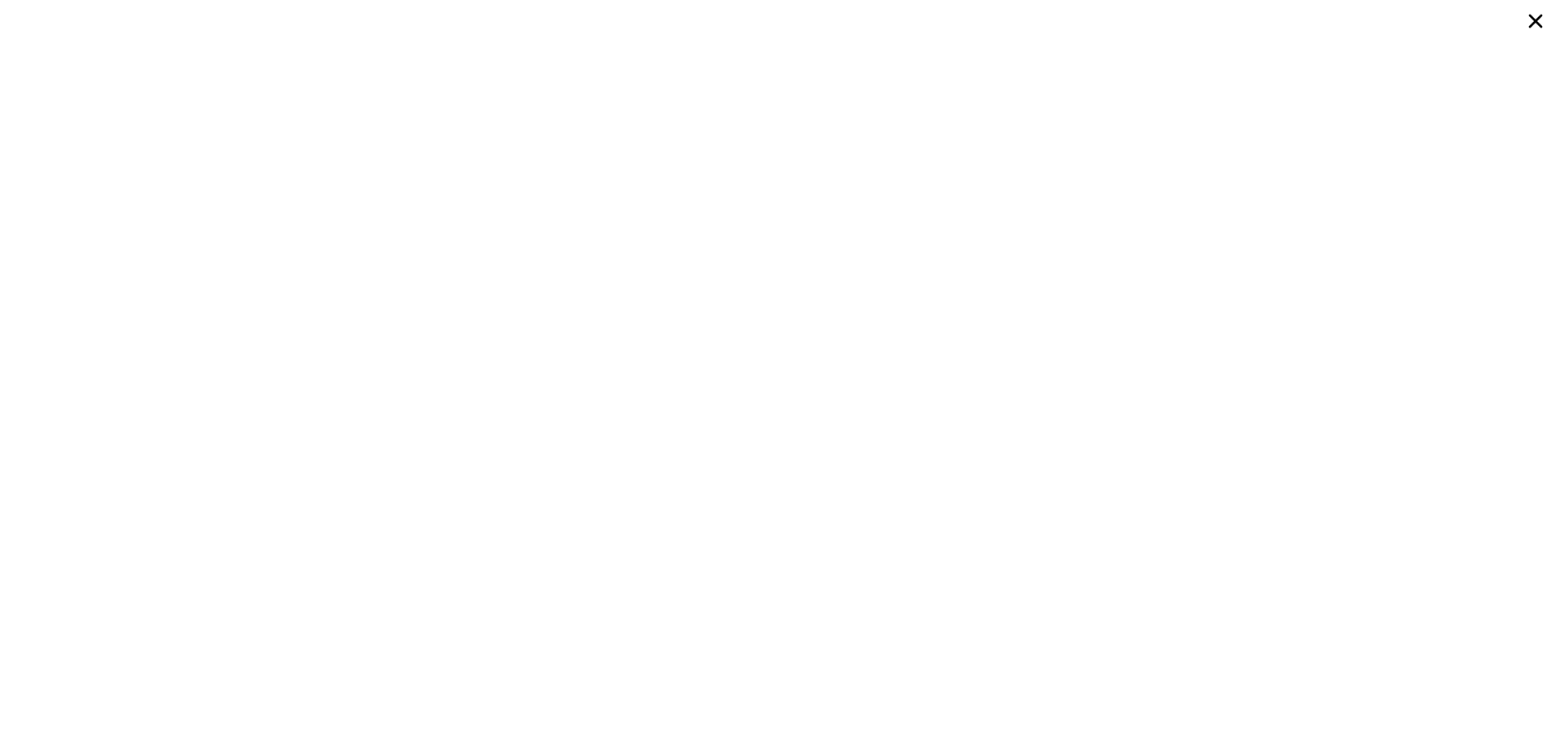
type input "1"
type input "3"
type input "1236"
type input "1866"
type input "7405.200000000001"
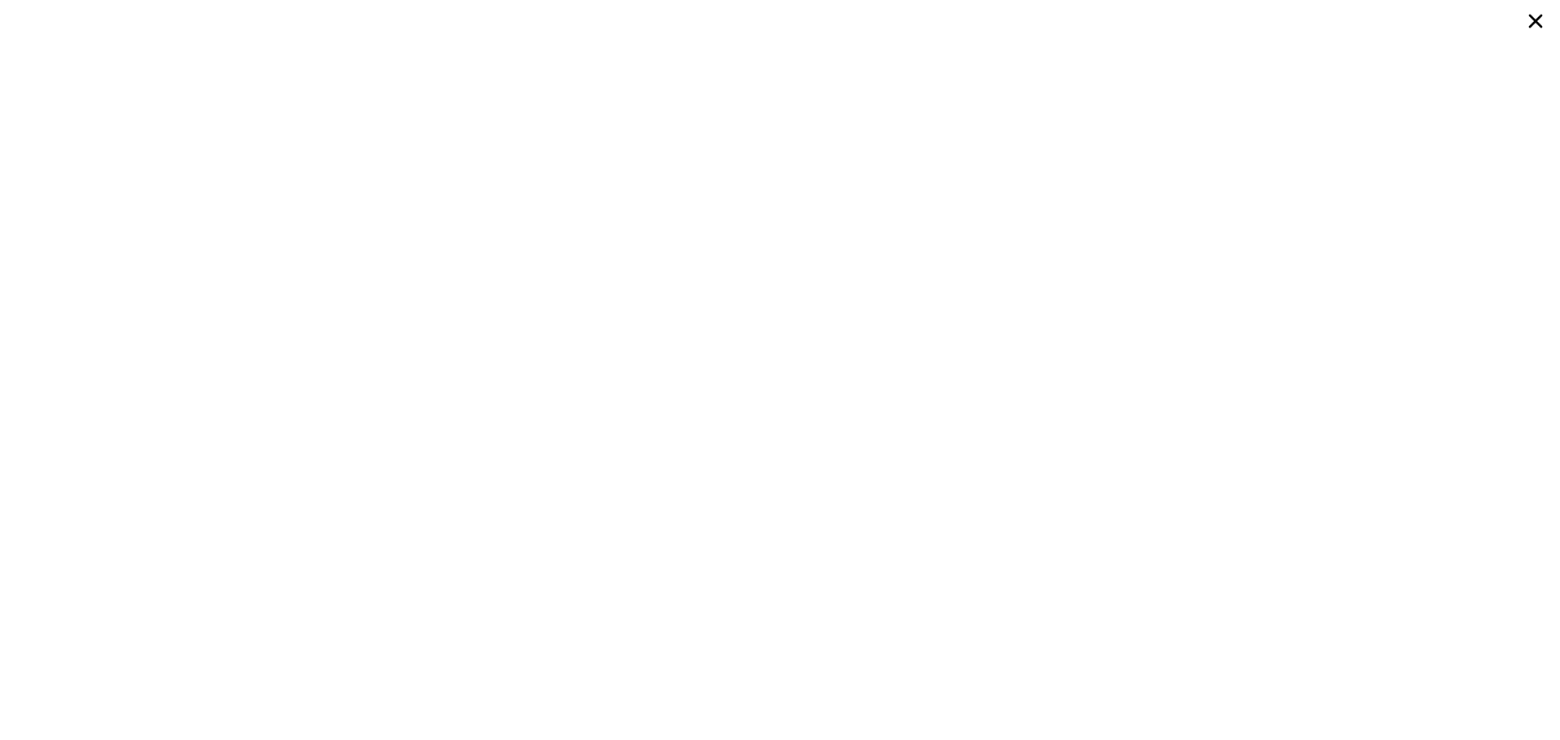
type input "16988.4"
type input "$ 353,000"
type input "4"
type input "$ 213,490"
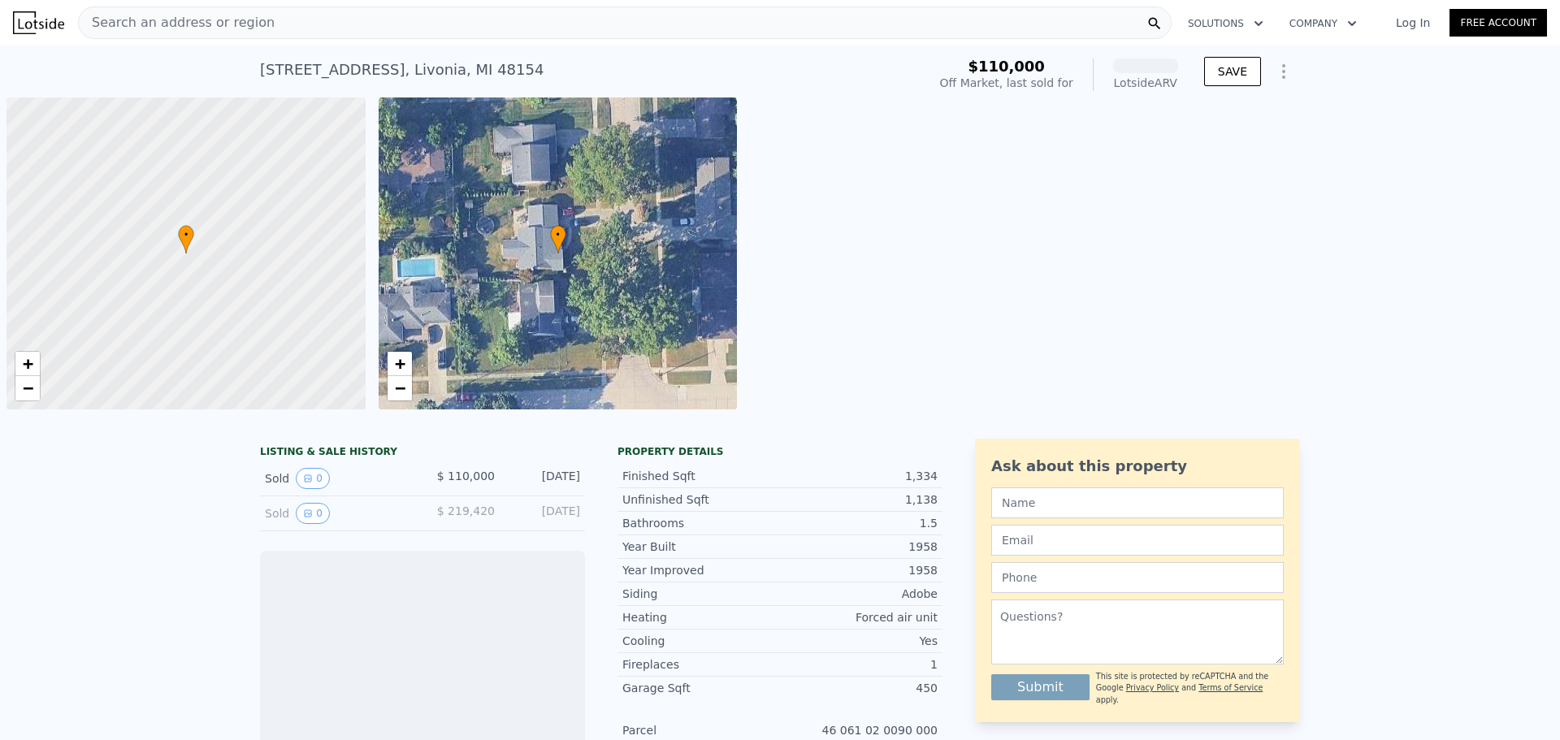
scroll to position [0, 6]
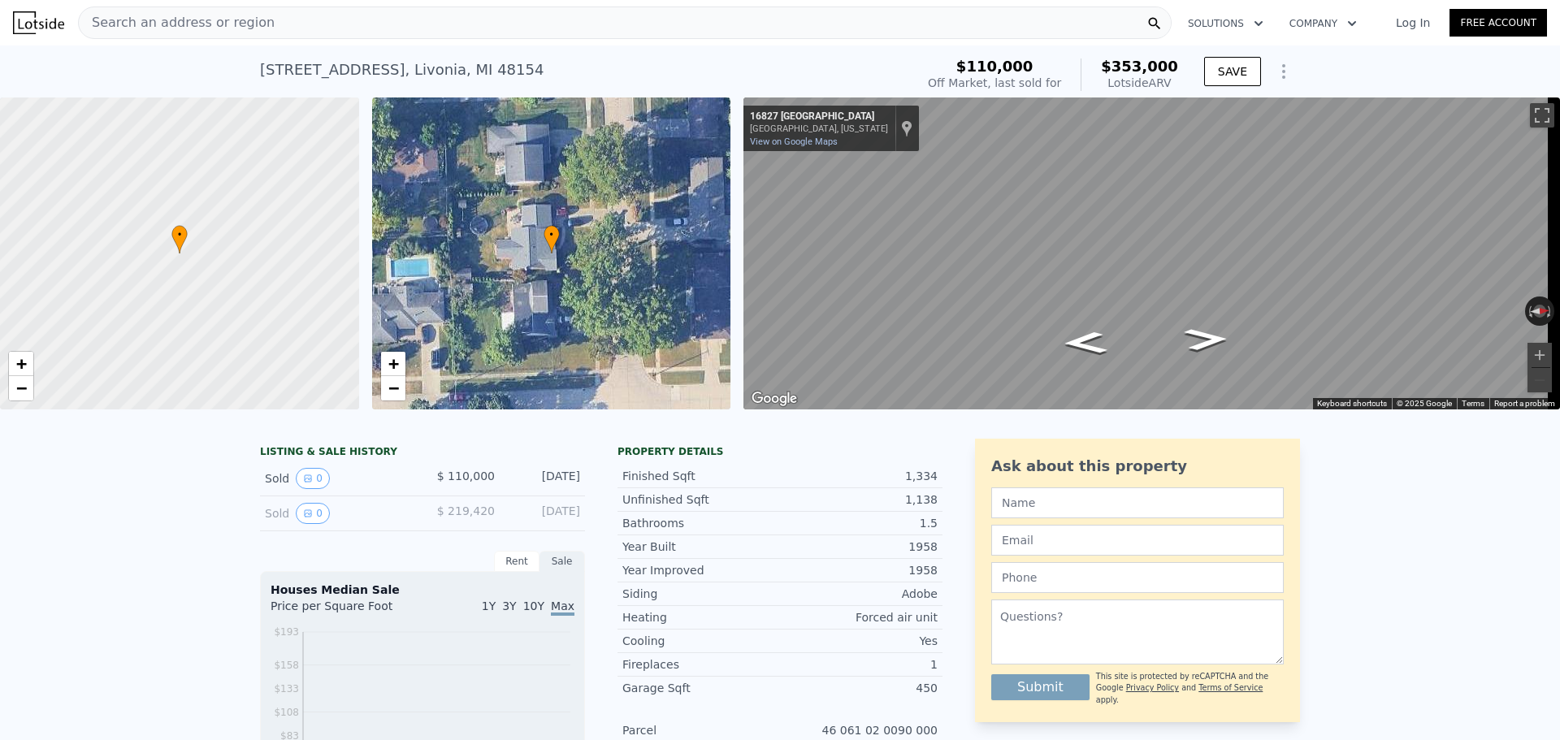
click at [335, 19] on div "Search an address or region" at bounding box center [625, 22] width 1094 height 32
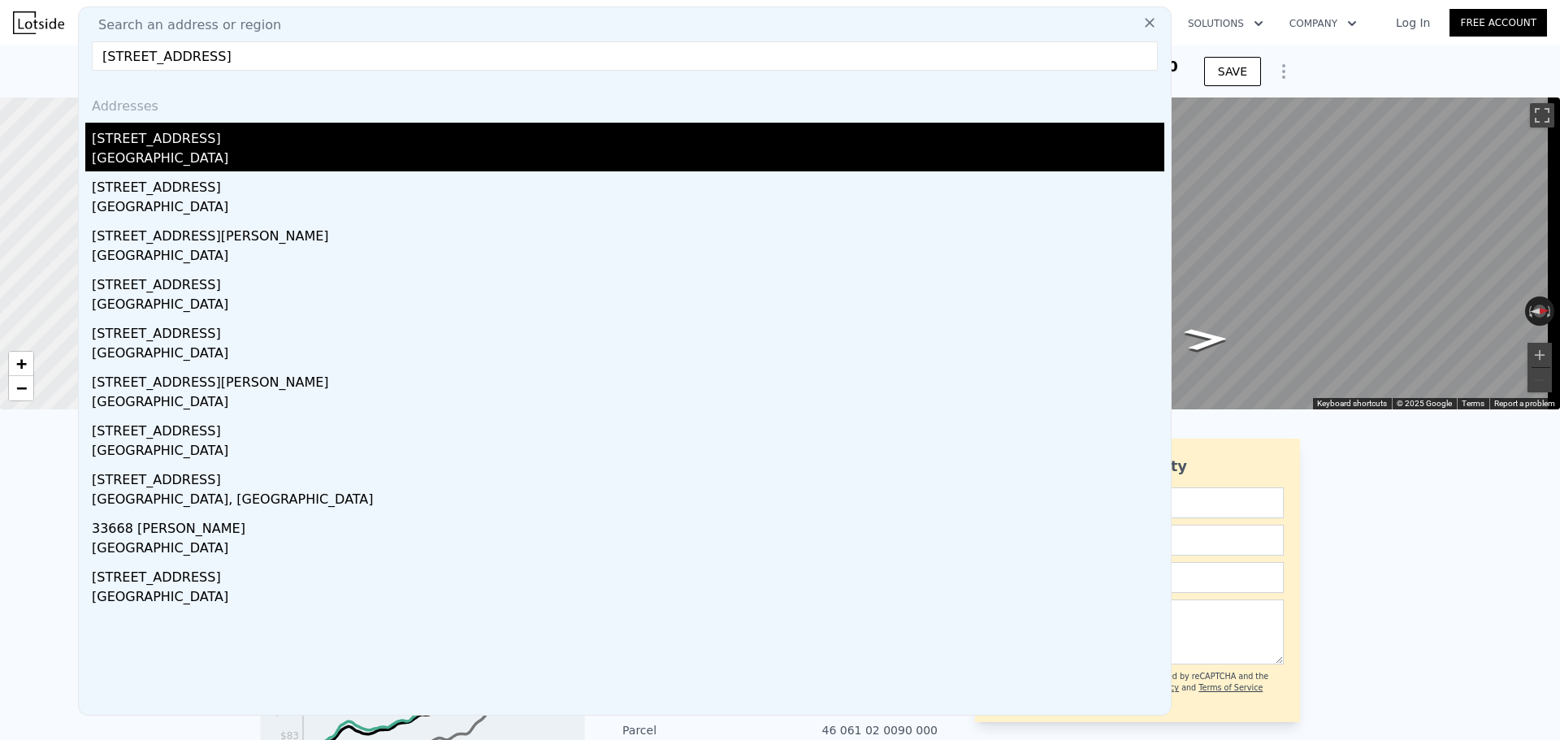
type input "33668 grove st"
click at [275, 145] on div "33668 Grove St" at bounding box center [628, 136] width 1072 height 26
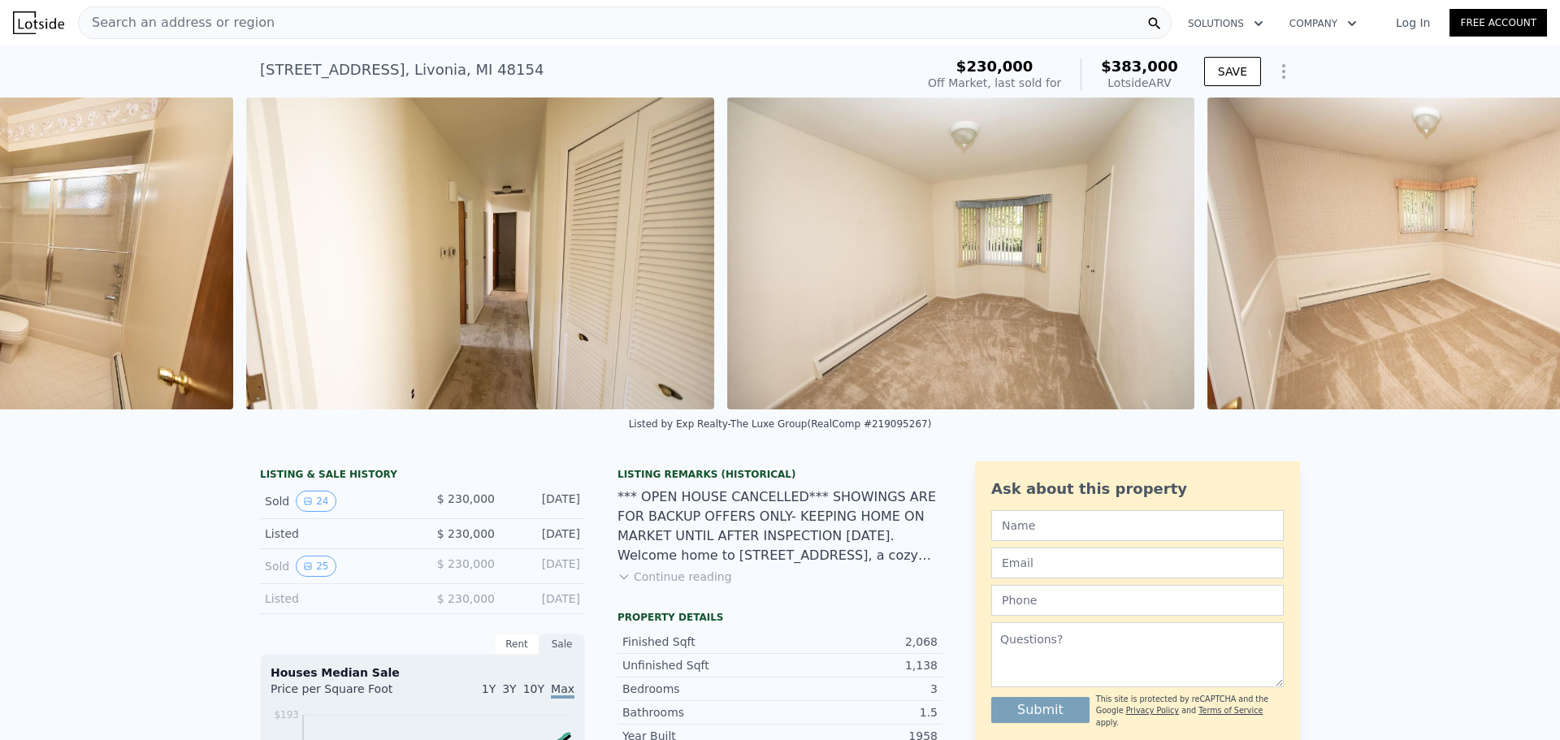
scroll to position [0, 6031]
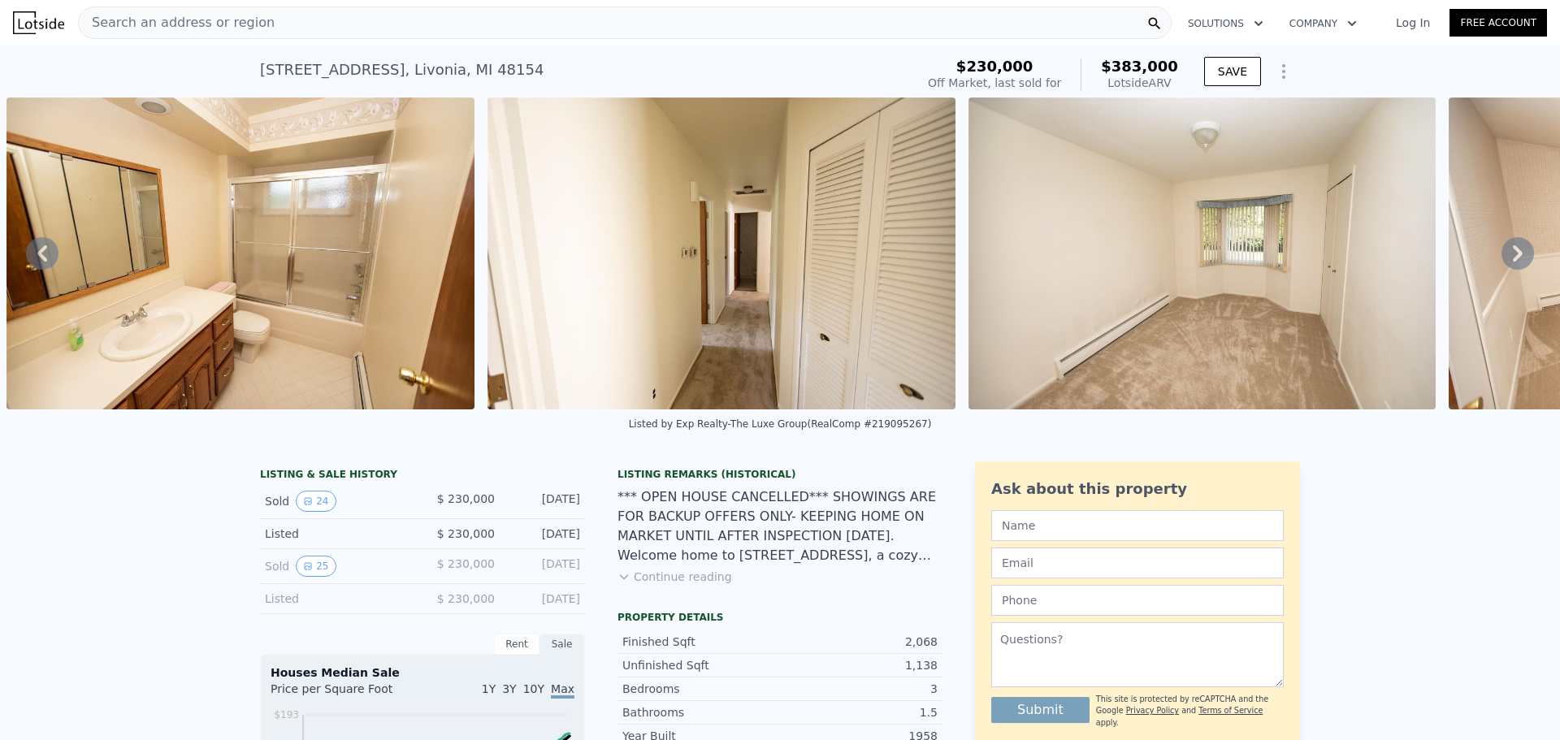
click at [212, 29] on span "Search an address or region" at bounding box center [177, 22] width 196 height 19
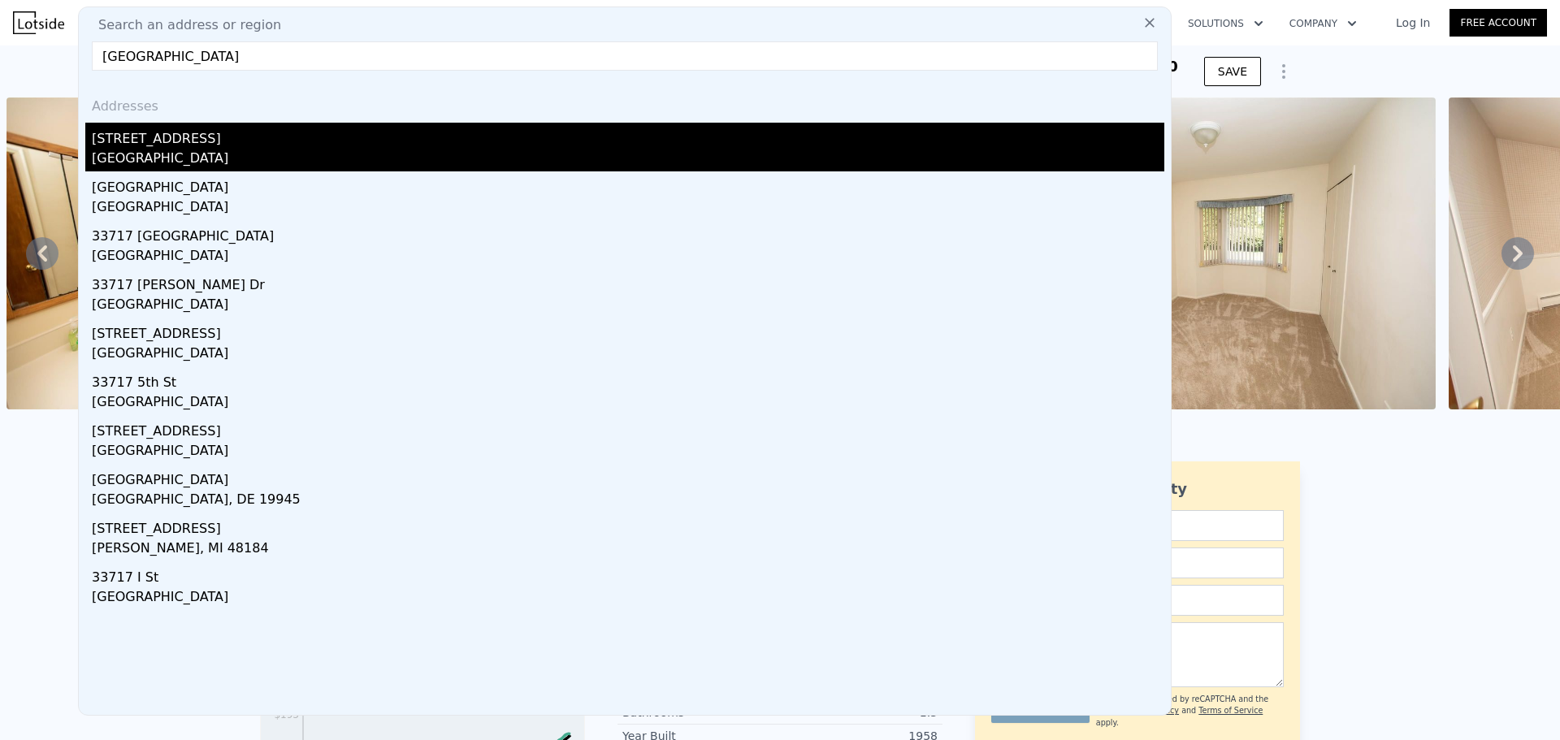
type input "33717 grove st livonia"
click at [212, 139] on div "33717 Grove St" at bounding box center [628, 136] width 1072 height 26
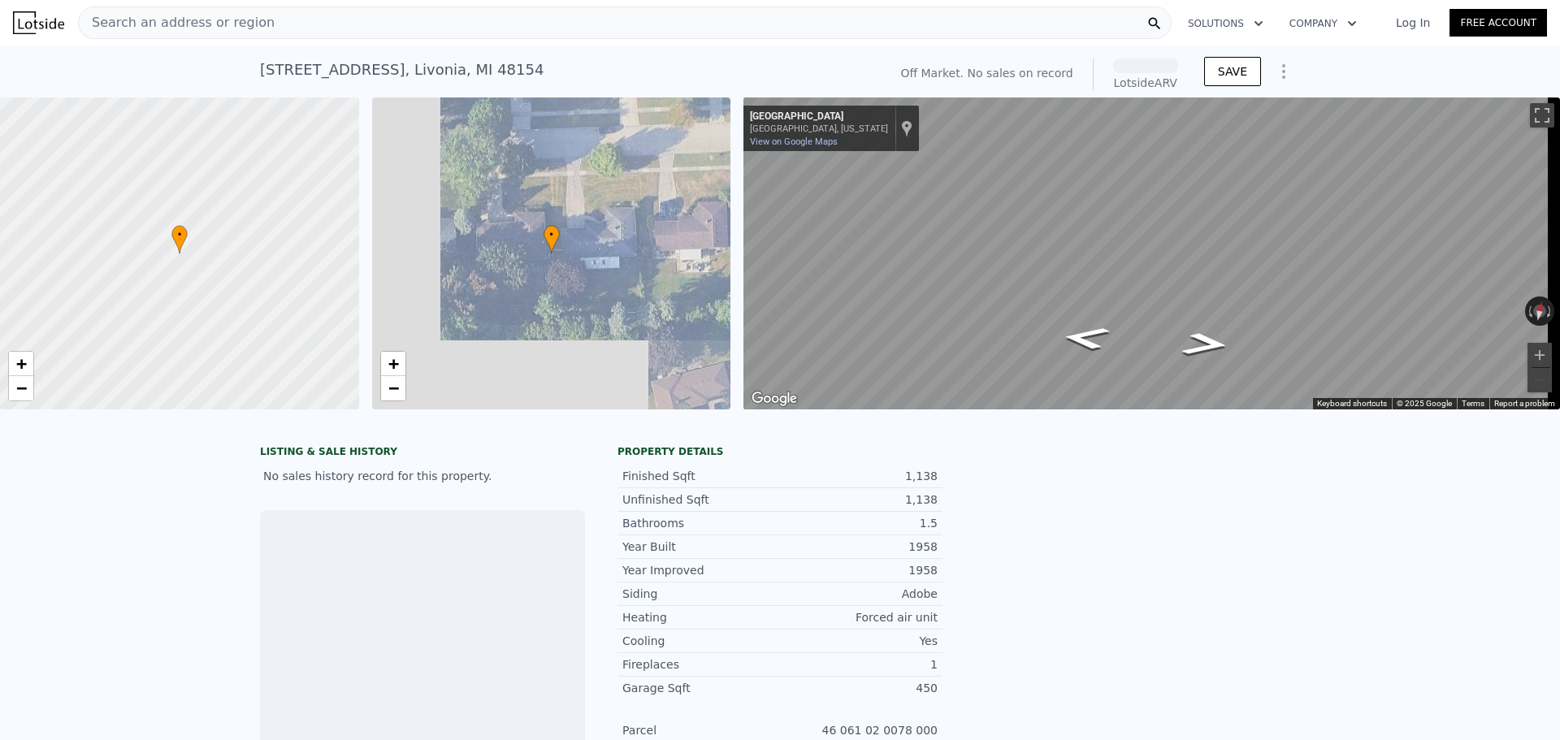
scroll to position [0, 6]
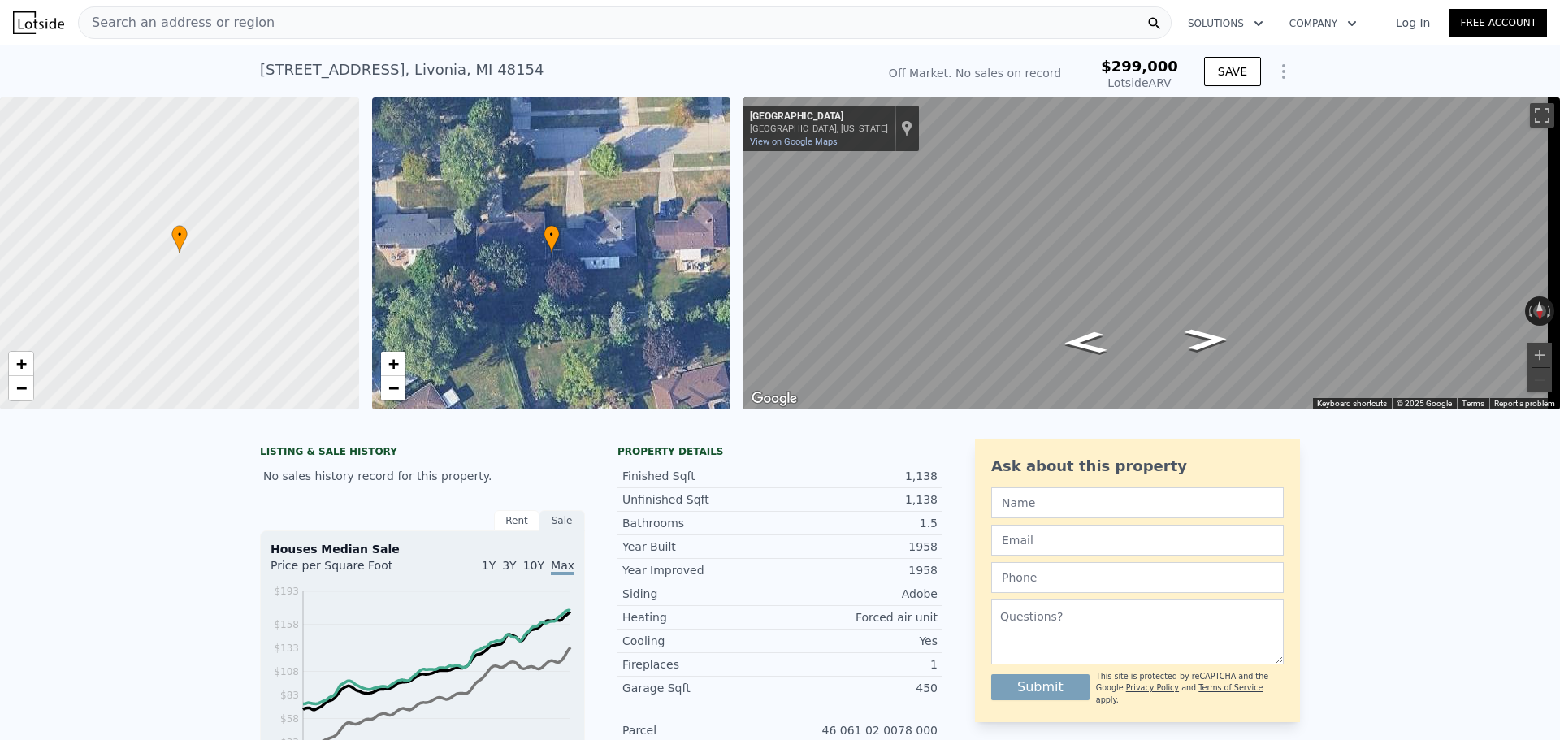
click at [349, 24] on div "Search an address or region" at bounding box center [625, 22] width 1094 height 32
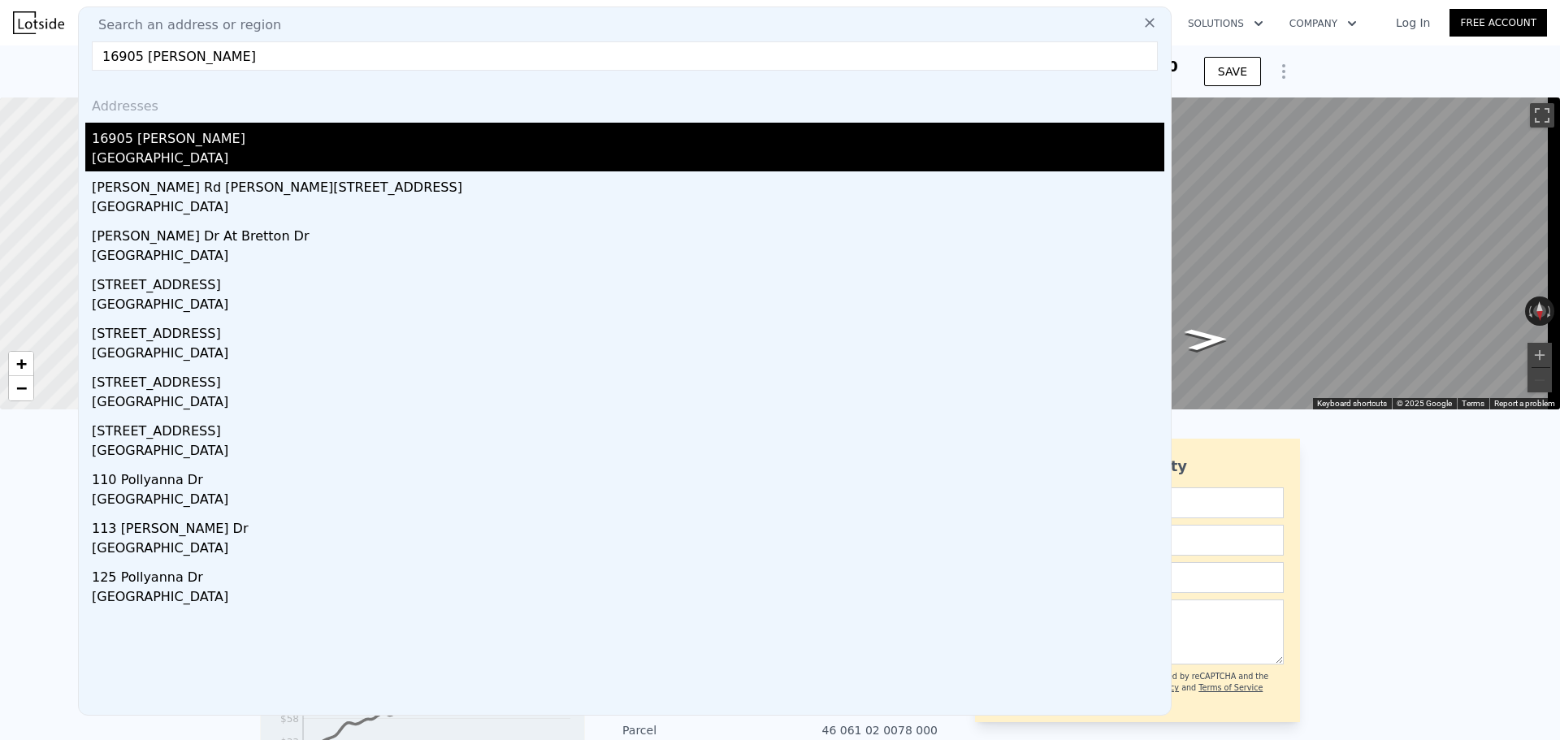
type input "16905 pollyanna l"
click at [171, 140] on div "16905 Pollyanna St" at bounding box center [628, 136] width 1072 height 26
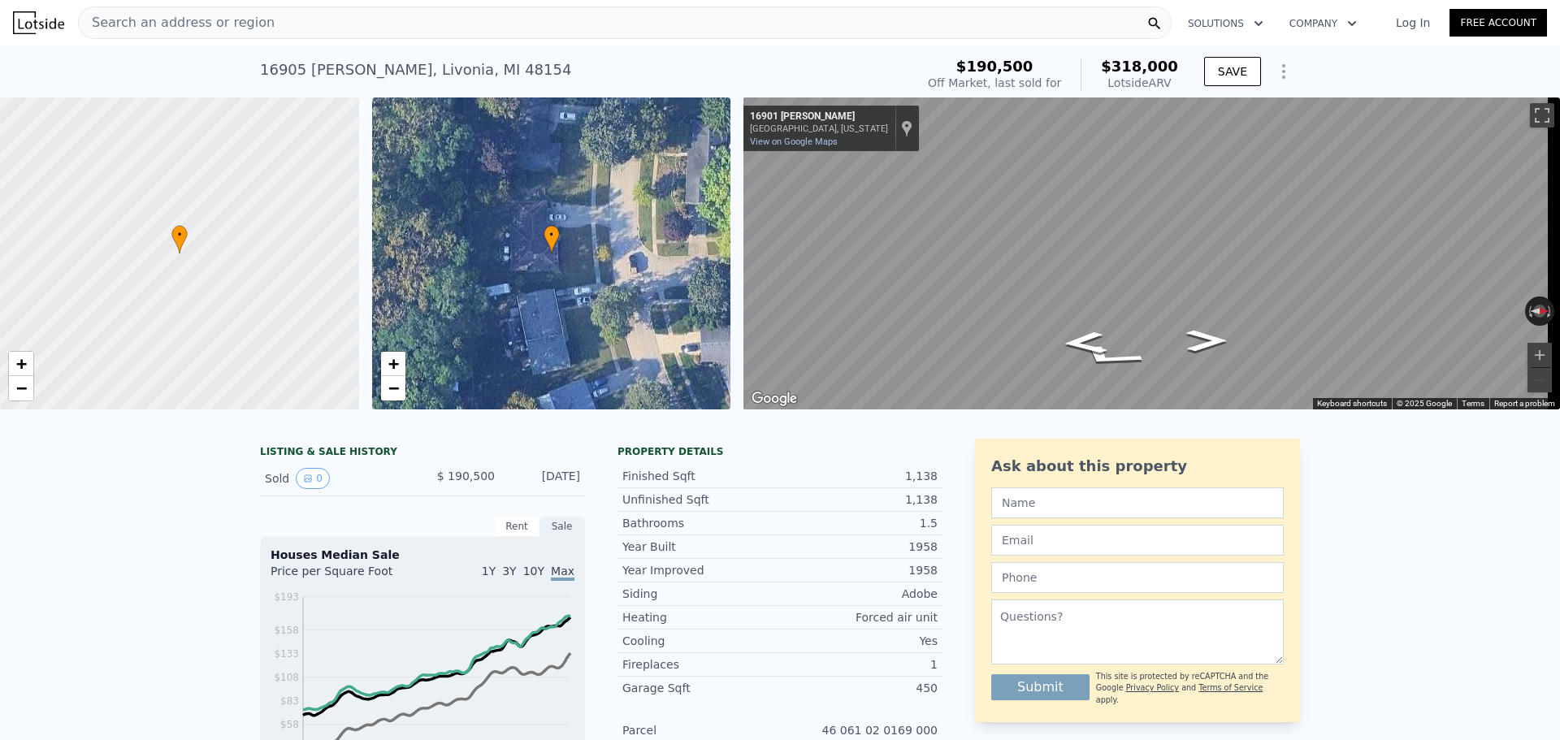
click at [189, 27] on span "Search an address or region" at bounding box center [177, 22] width 196 height 19
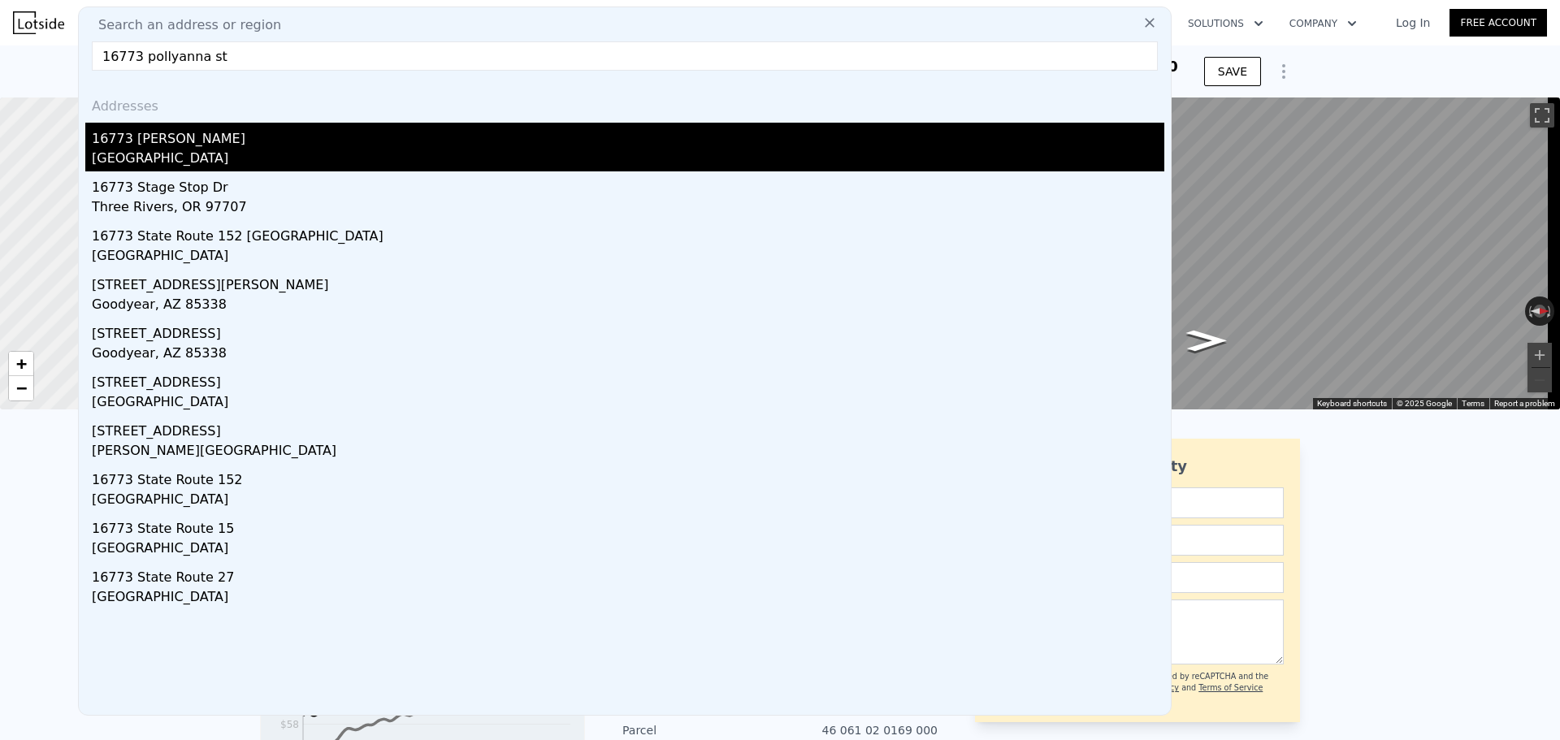
type input "16773 pollyanna st"
click at [276, 132] on div "16773 Pollyanna St" at bounding box center [628, 136] width 1072 height 26
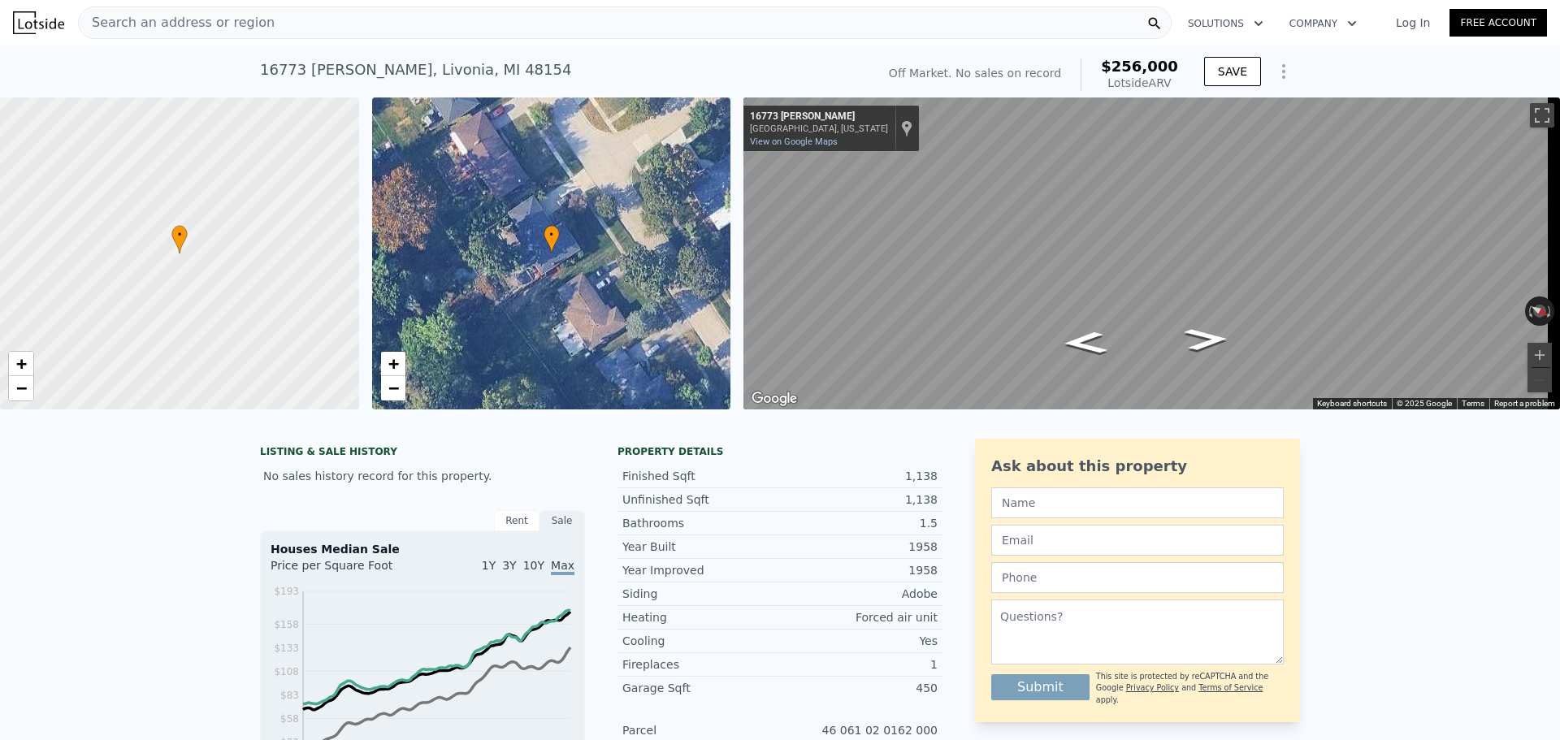
click at [210, 16] on span "Search an address or region" at bounding box center [177, 22] width 196 height 19
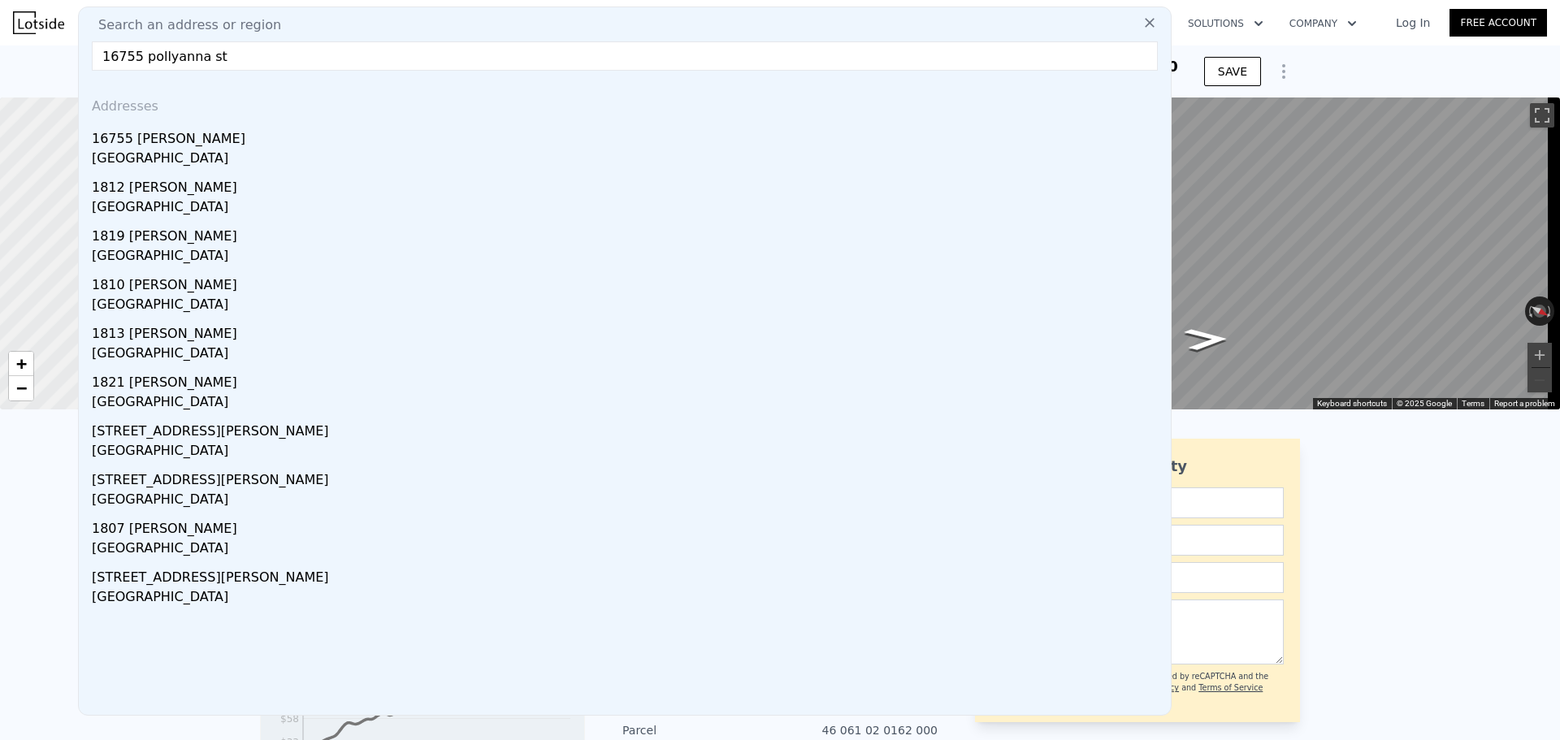
type input "16755 pollyanna st"
click at [196, 130] on div "16755 Pollyanna St" at bounding box center [628, 136] width 1072 height 26
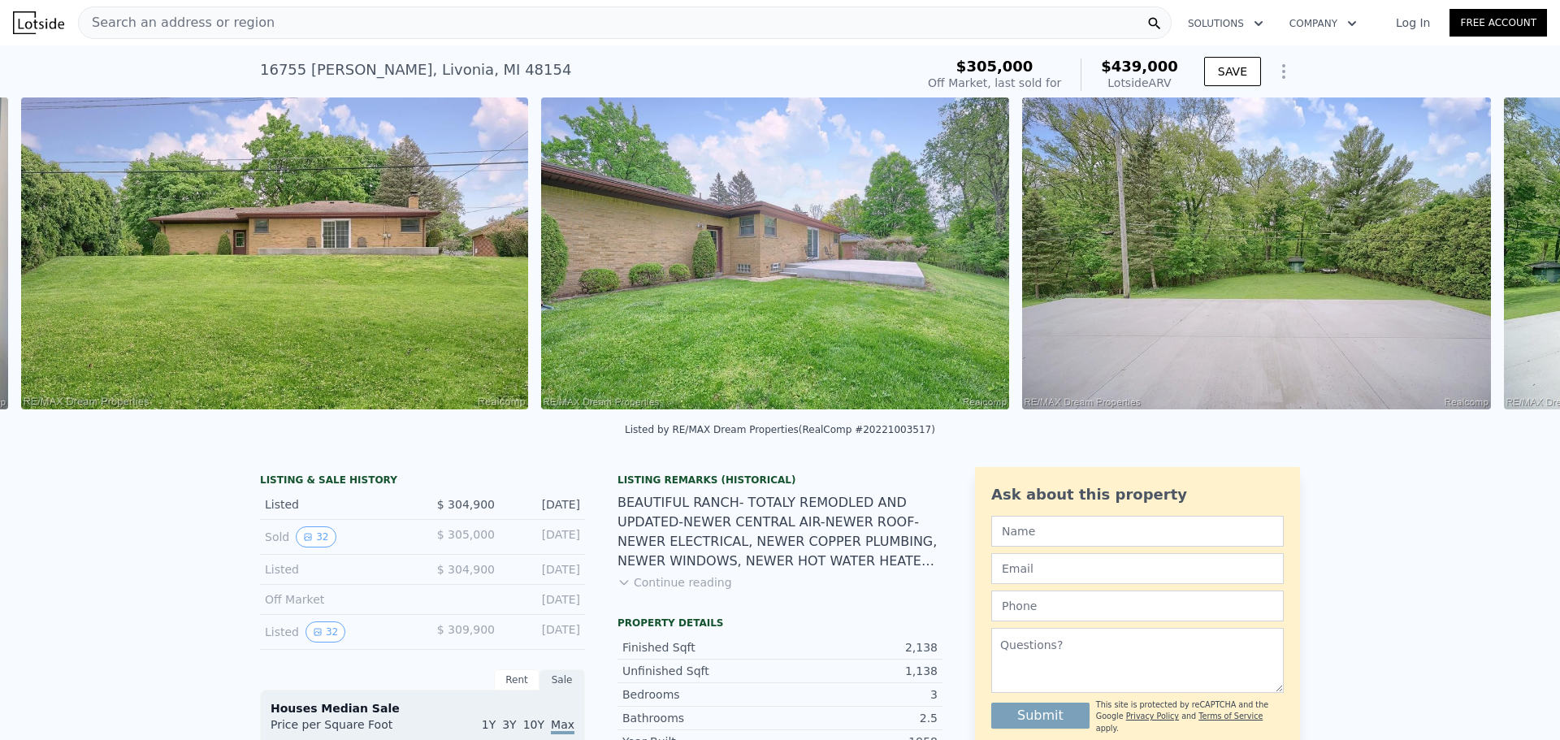
scroll to position [0, 13152]
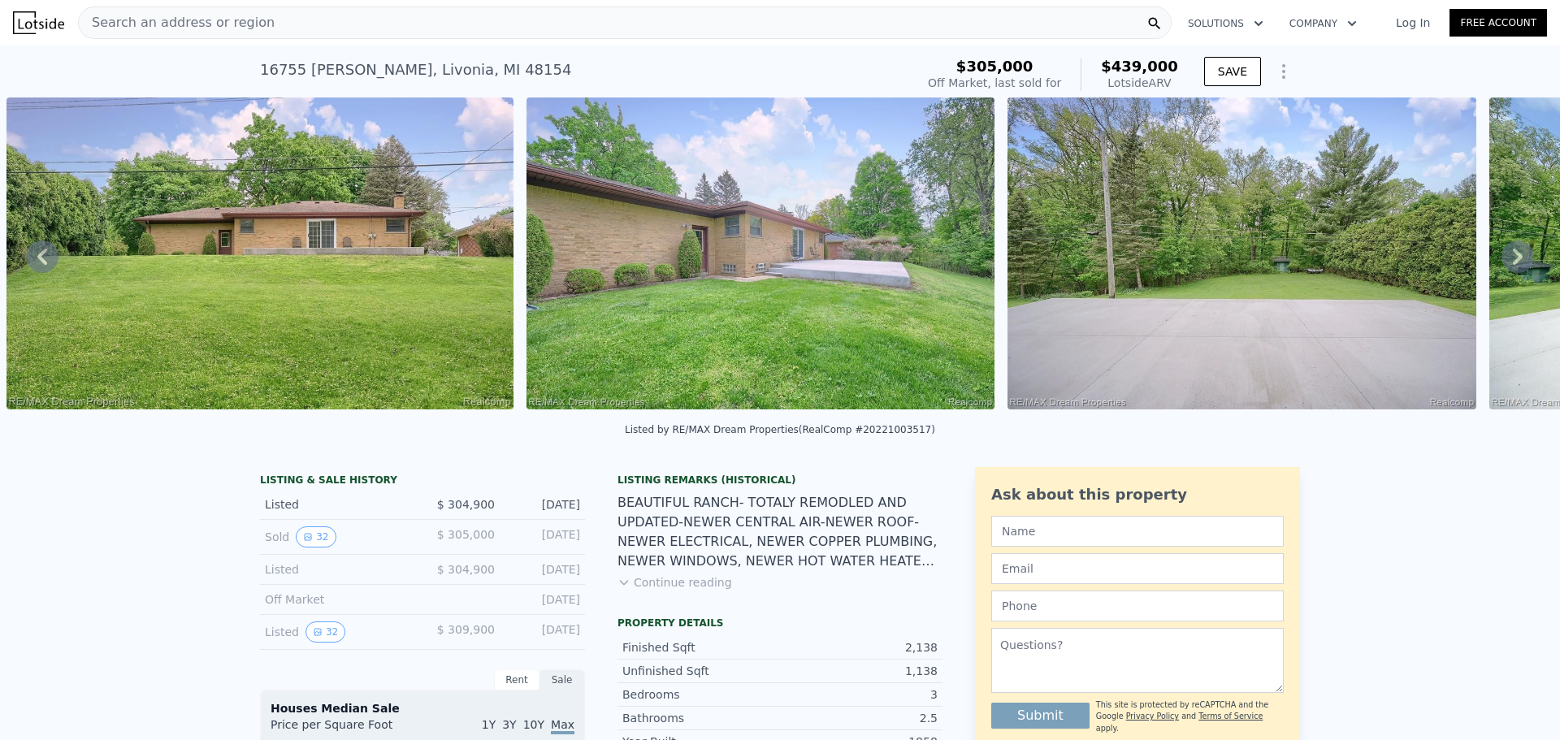
click at [181, 25] on span "Search an address or region" at bounding box center [177, 22] width 196 height 19
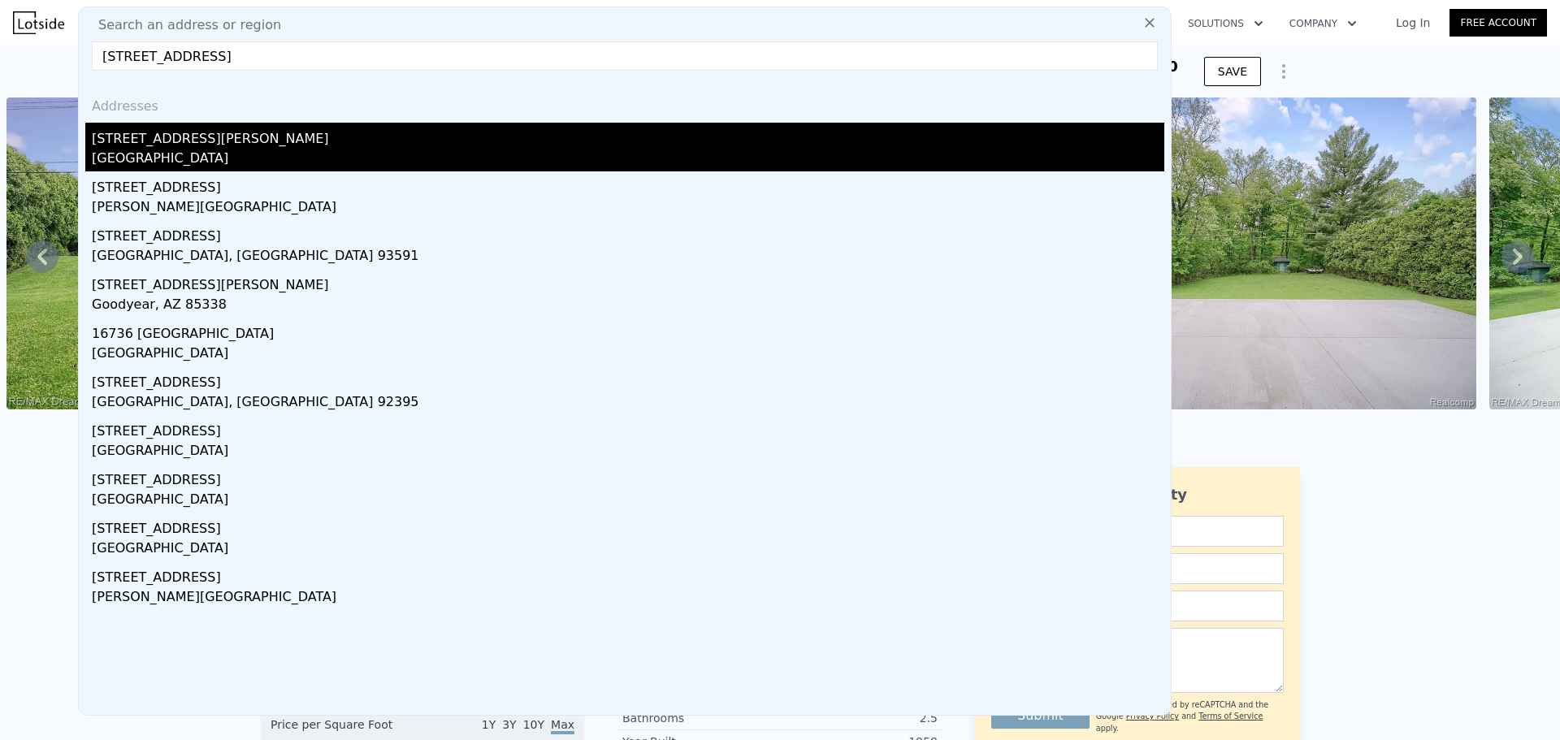
type input "16736 pollyanna st l"
click at [184, 143] on div "16736 Pollyanna St" at bounding box center [628, 136] width 1072 height 26
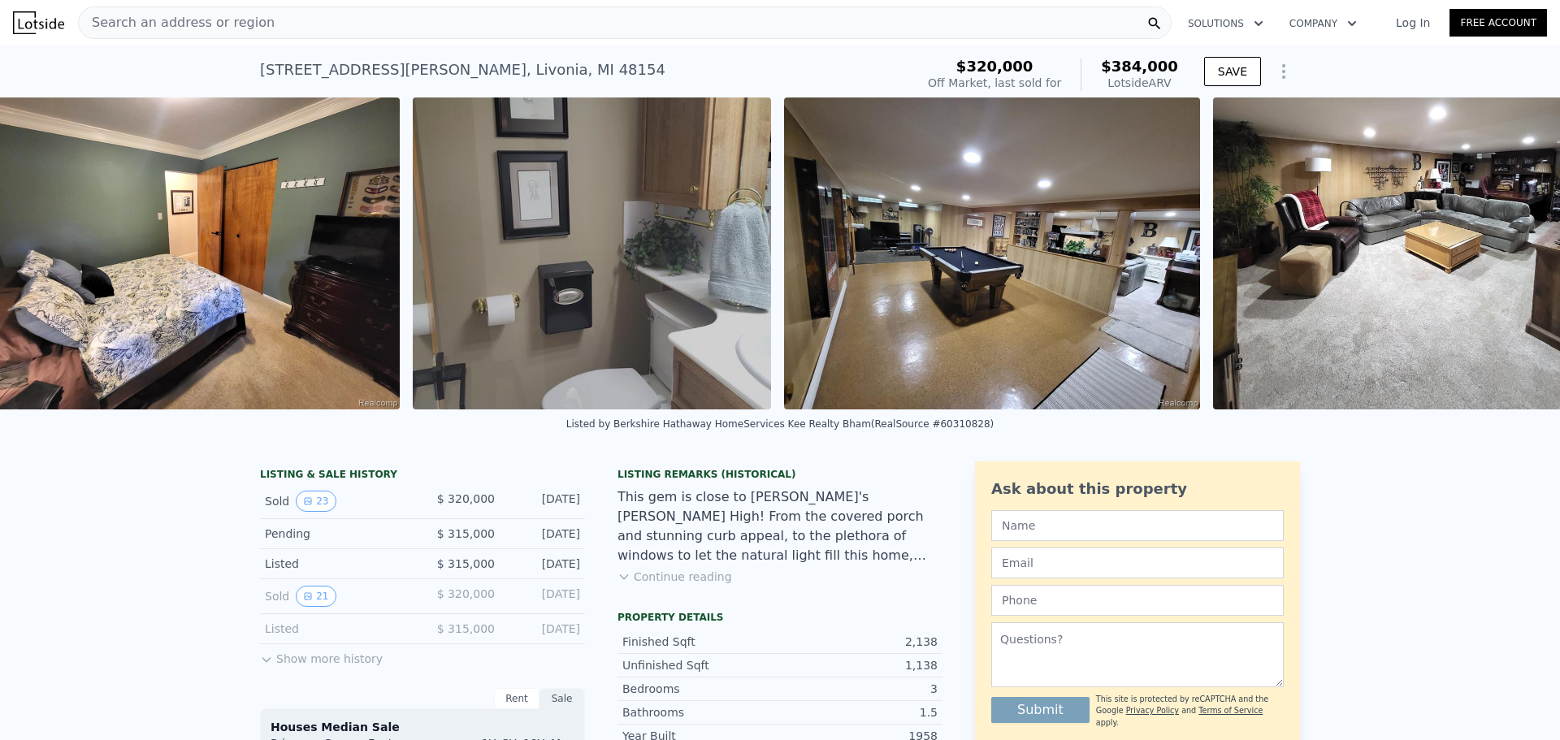
scroll to position [0, 6582]
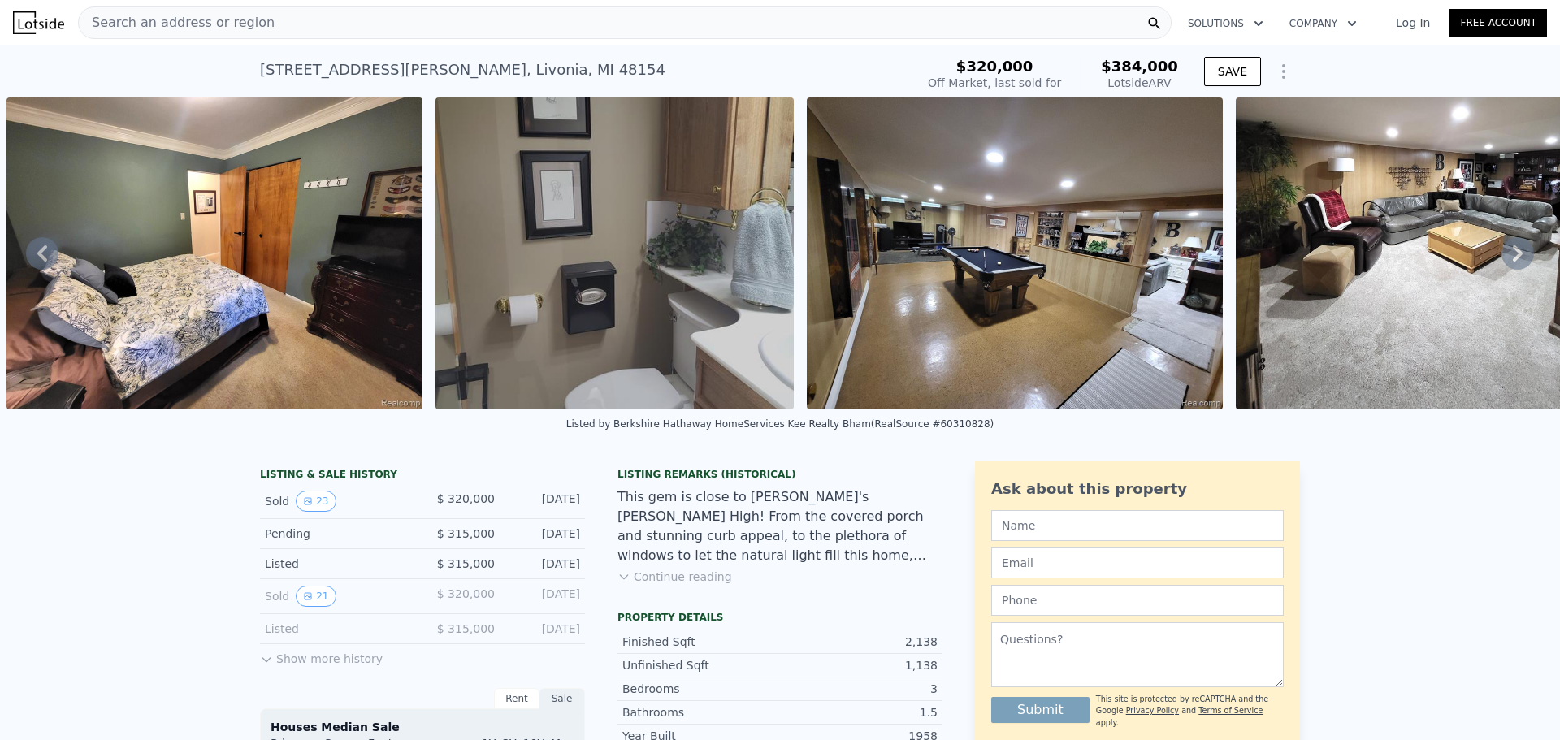
click at [240, 25] on span "Search an address or region" at bounding box center [177, 22] width 196 height 19
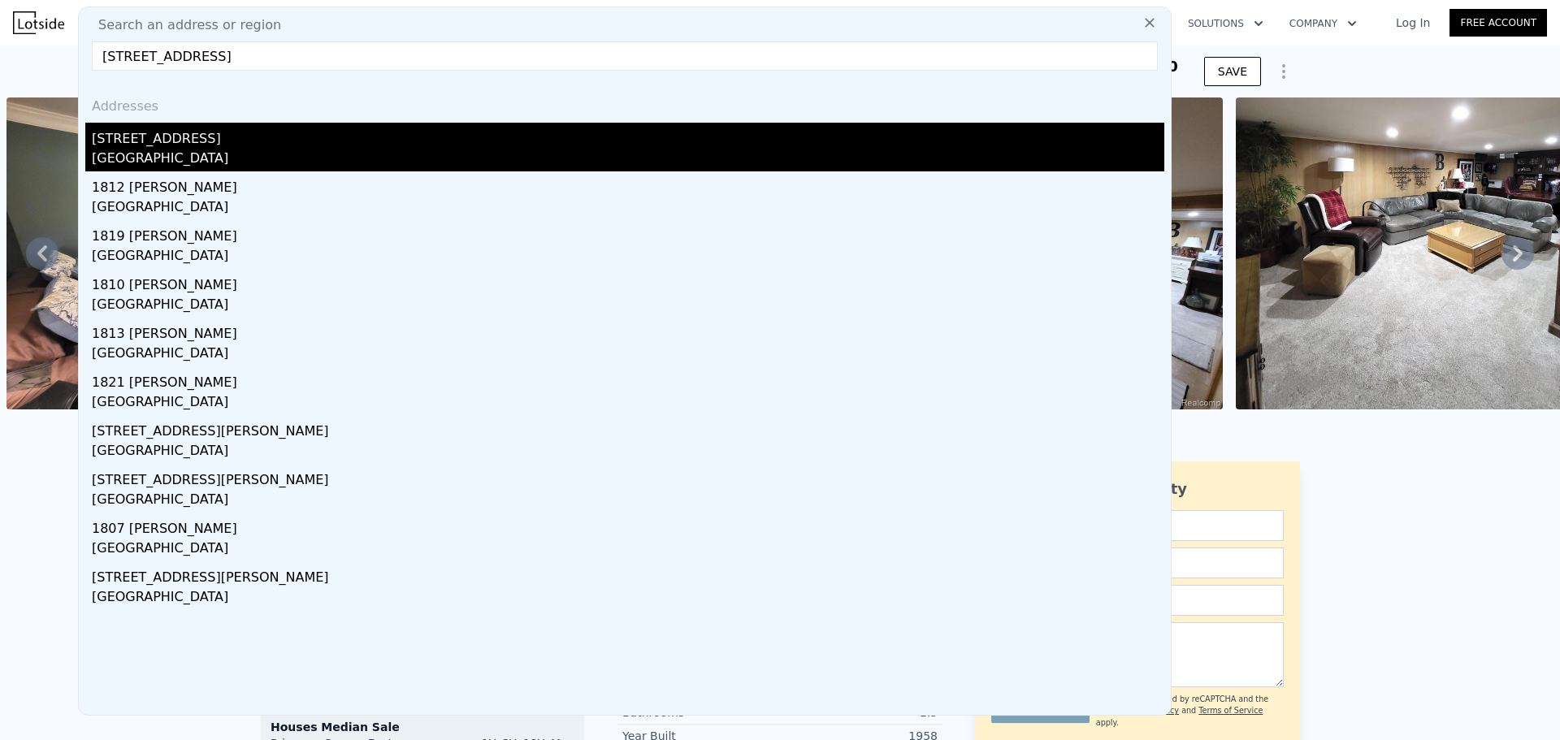
type input "16555 pollyanna st"
click at [246, 132] on div "16555 Pollyanna St" at bounding box center [628, 136] width 1072 height 26
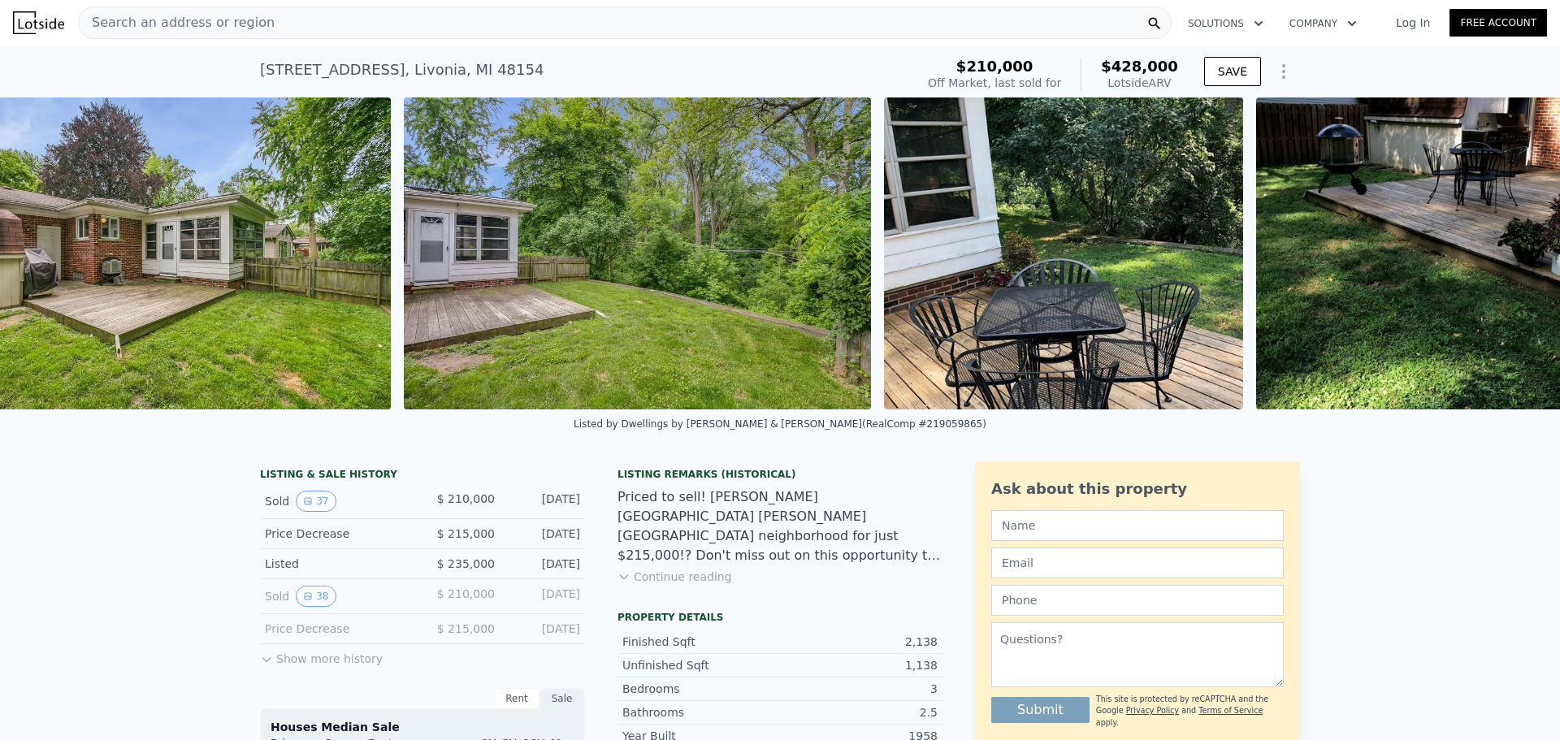
scroll to position [0, 16653]
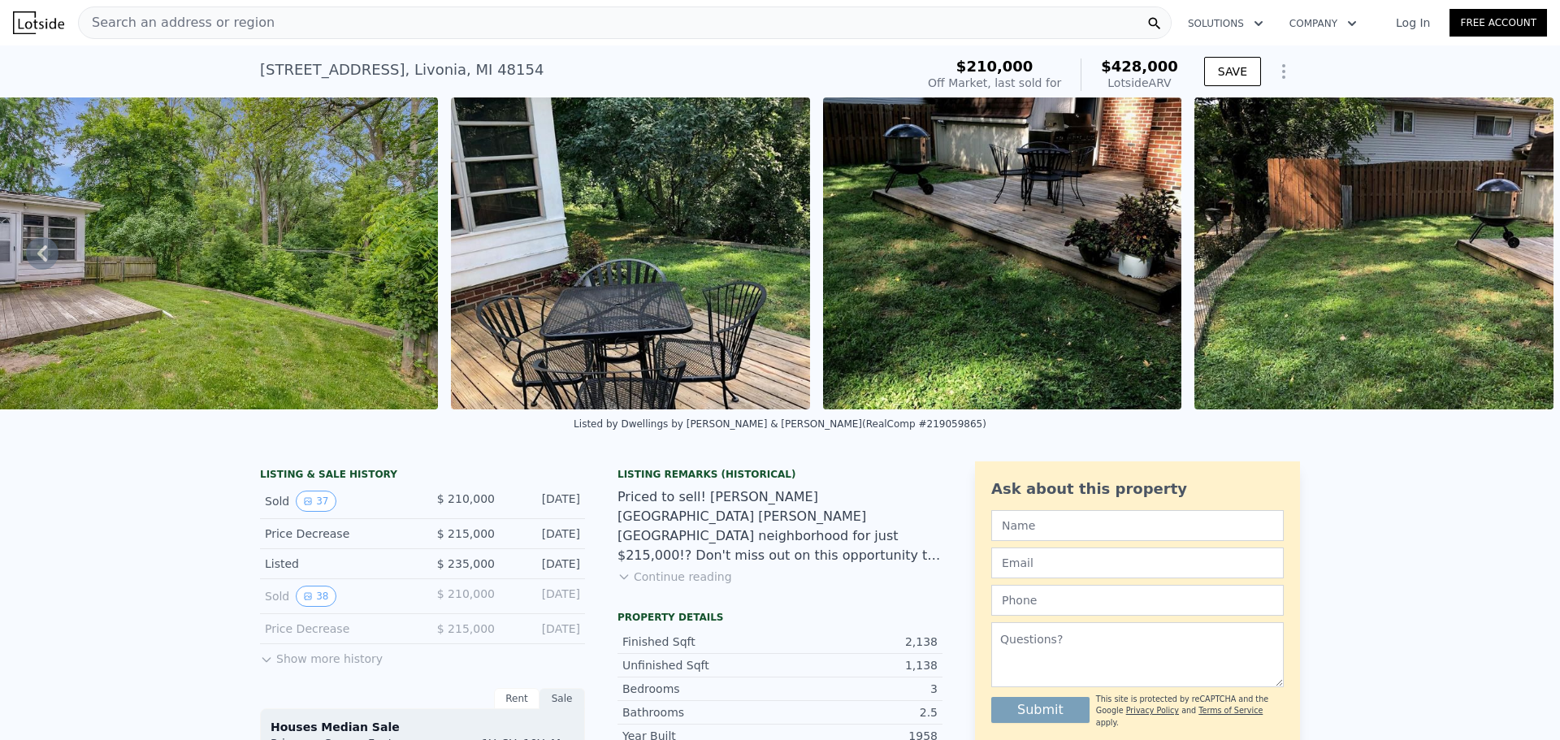
click at [167, 27] on span "Search an address or region" at bounding box center [177, 22] width 196 height 19
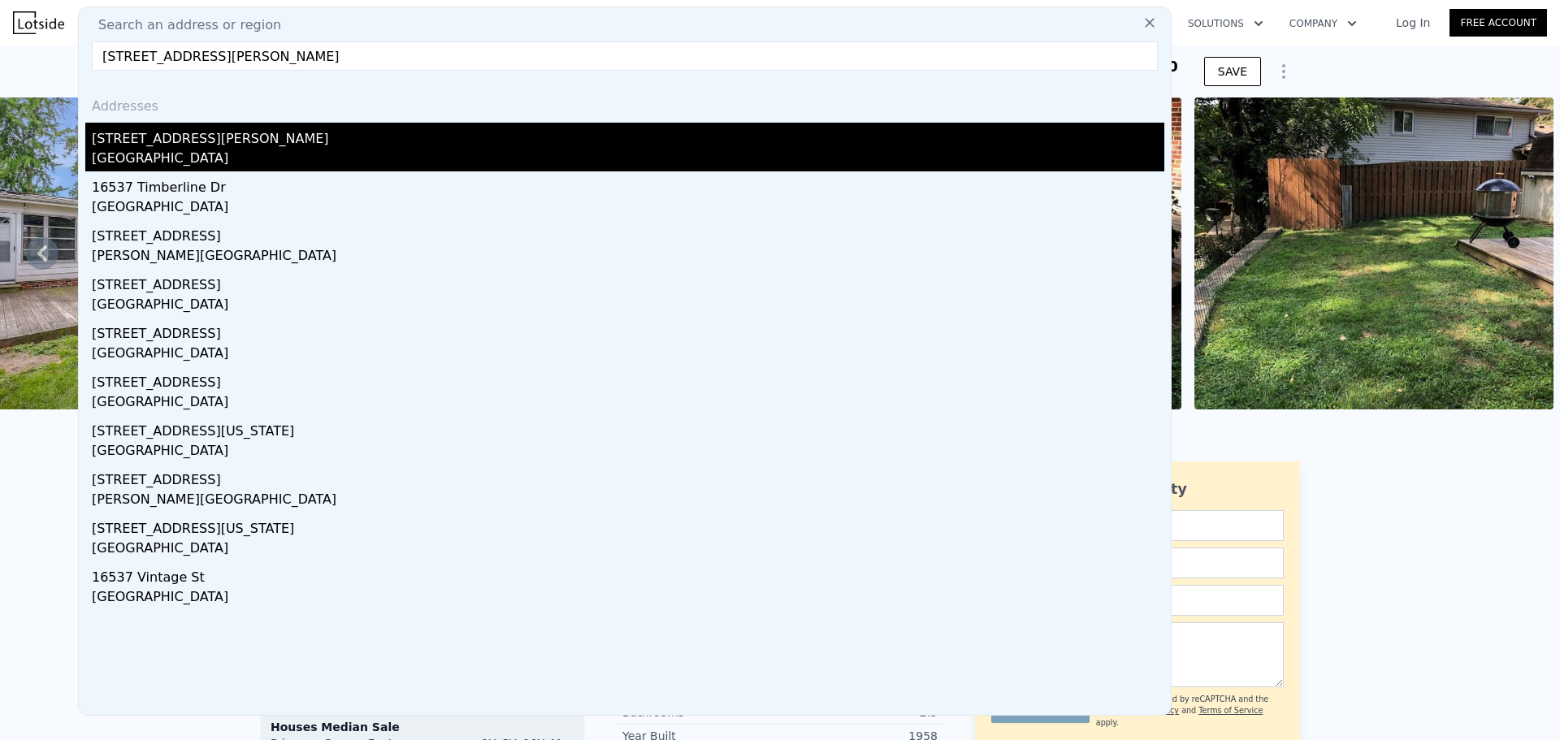
type input "16537 pollyanna st"
click at [165, 145] on div "16537 Pollyanna St" at bounding box center [628, 136] width 1072 height 26
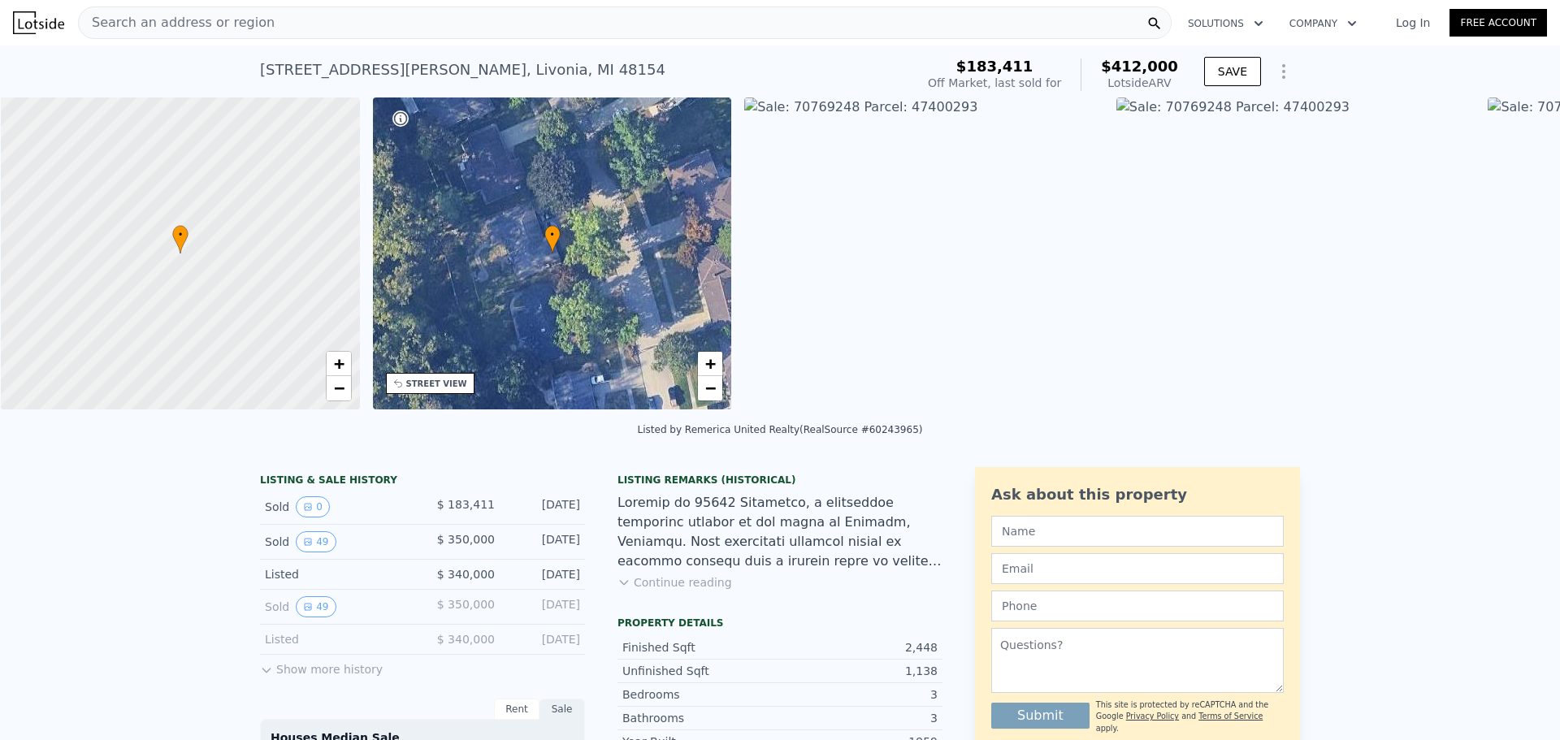
scroll to position [0, 6]
click at [303, 547] on icon "View historical data" at bounding box center [308, 542] width 10 height 10
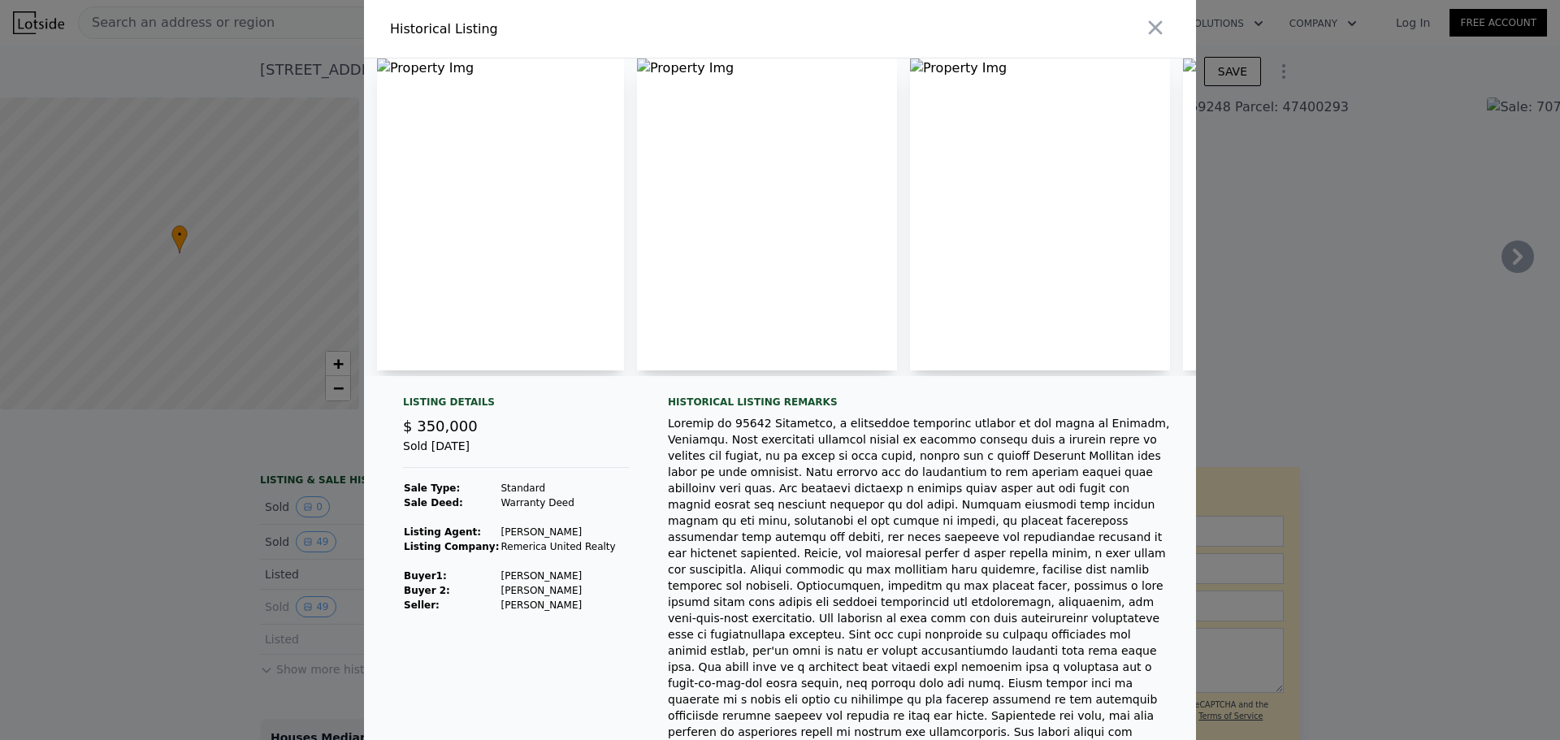
click at [148, 539] on div at bounding box center [780, 370] width 1560 height 740
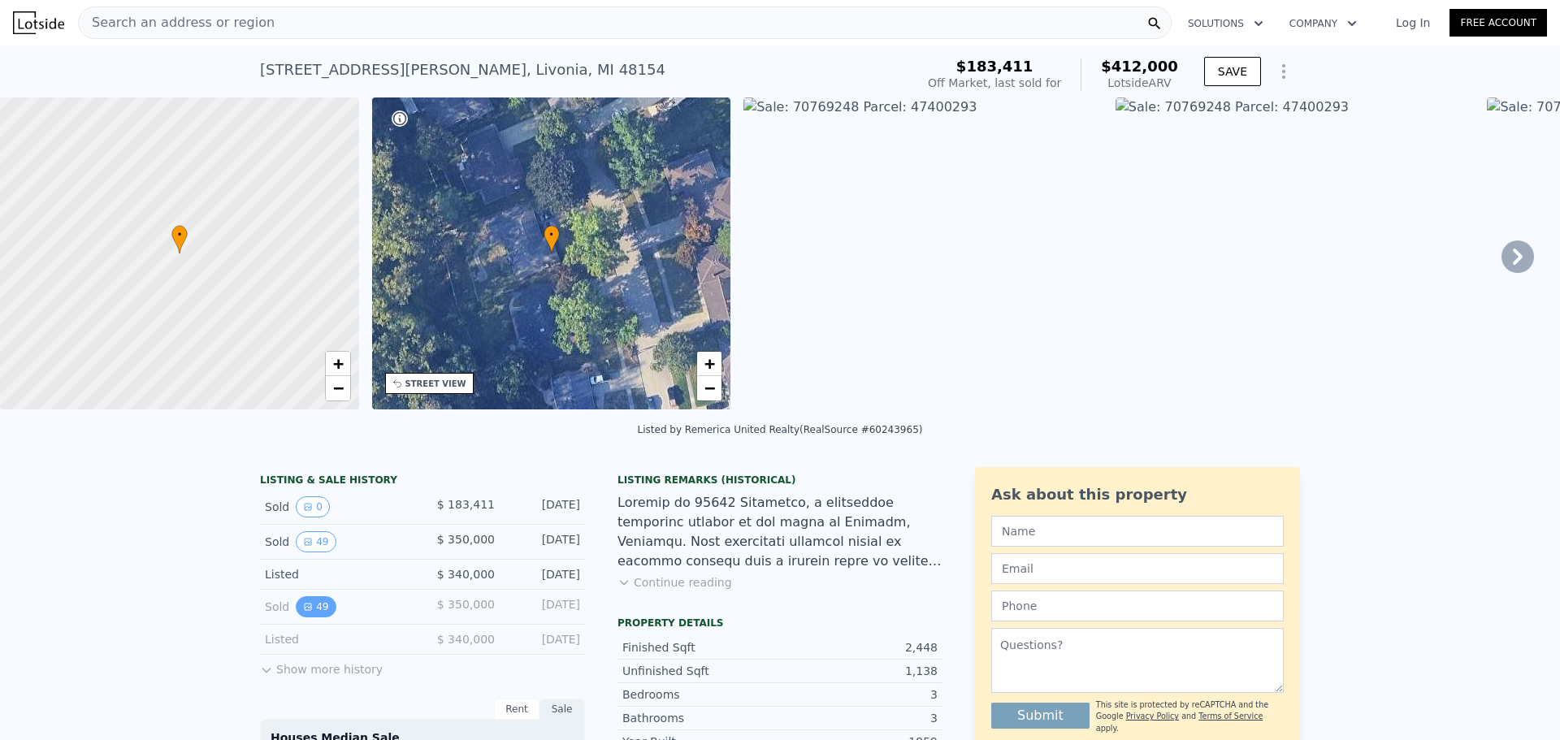
click at [299, 613] on button "49" at bounding box center [316, 606] width 40 height 21
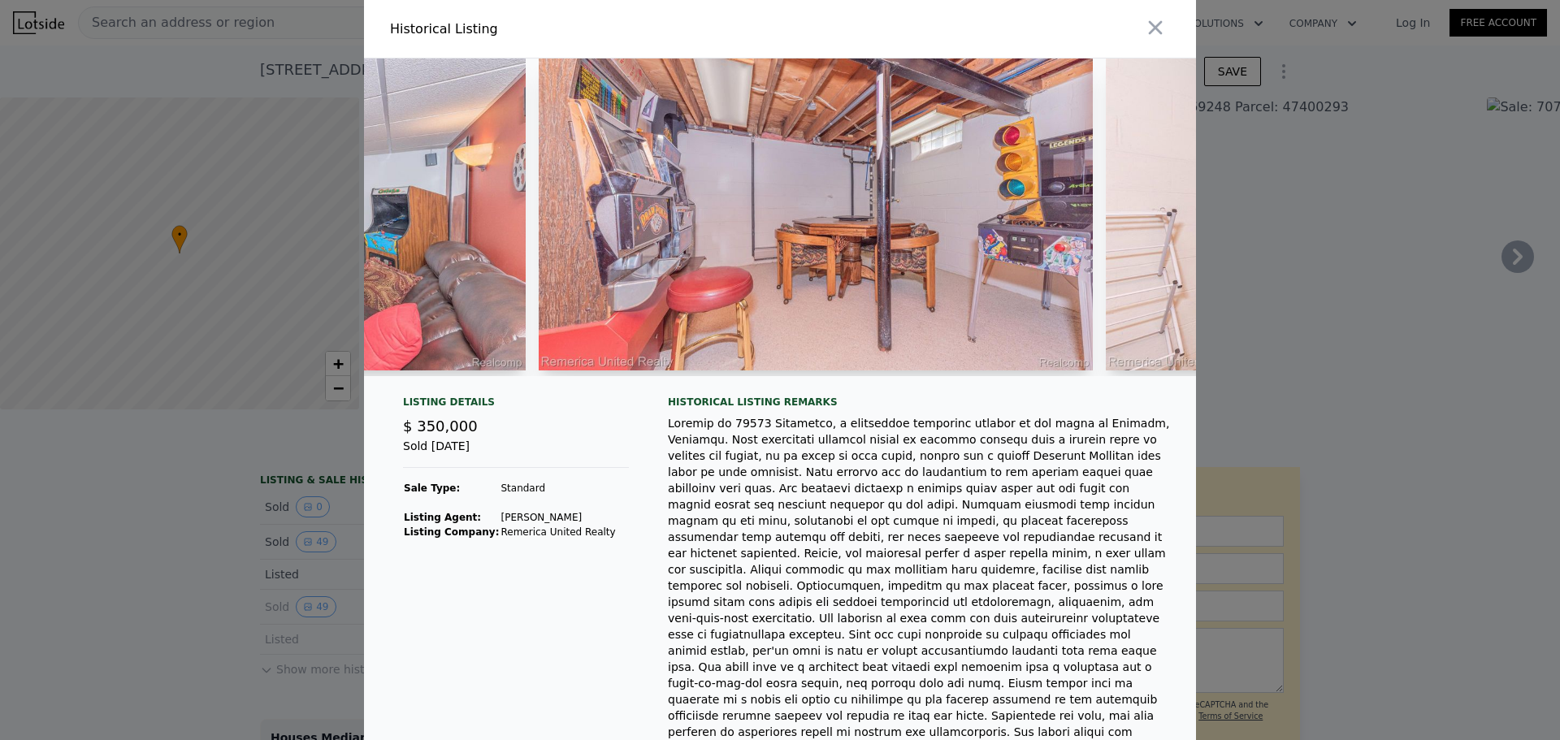
scroll to position [0, 25866]
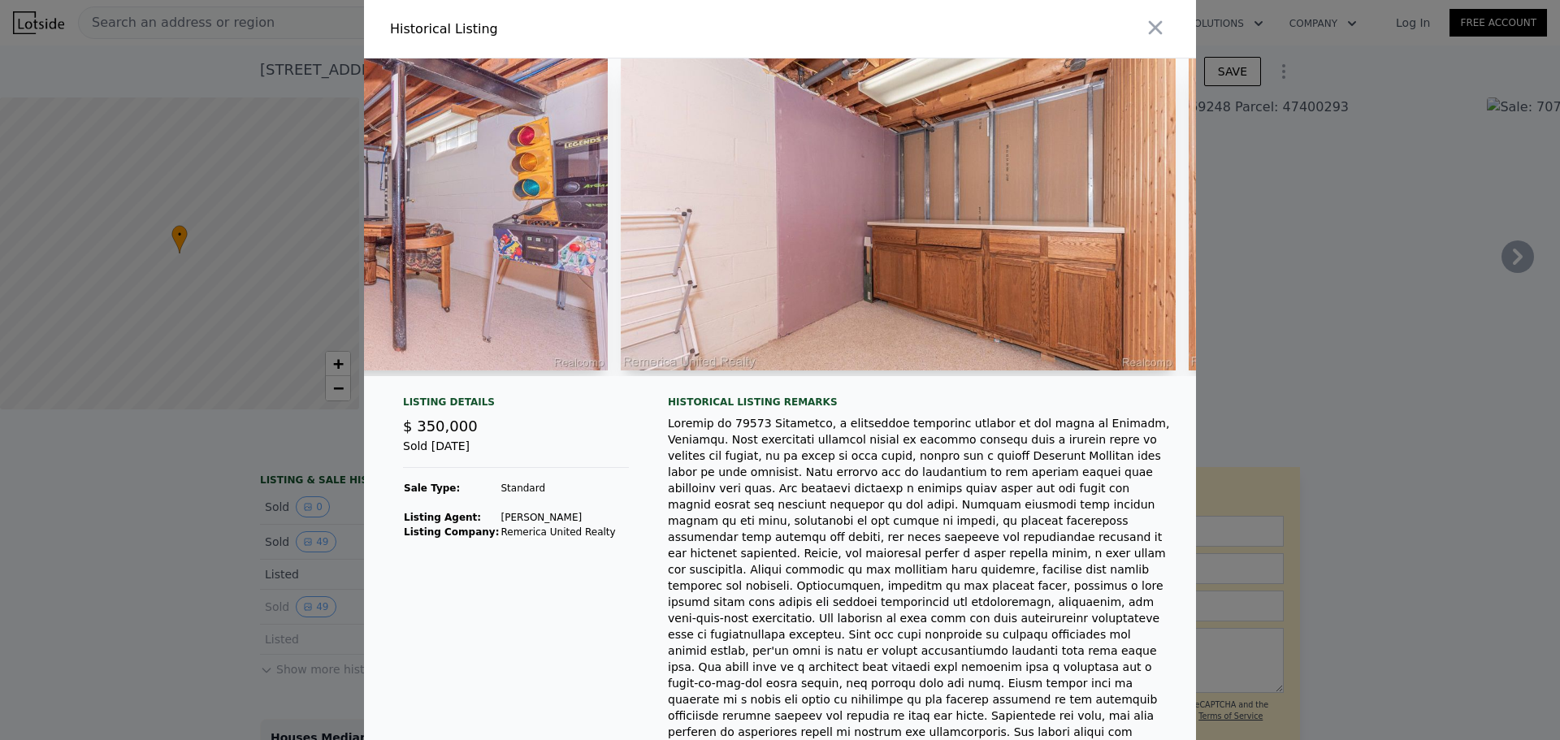
click at [1298, 386] on div at bounding box center [780, 370] width 1560 height 740
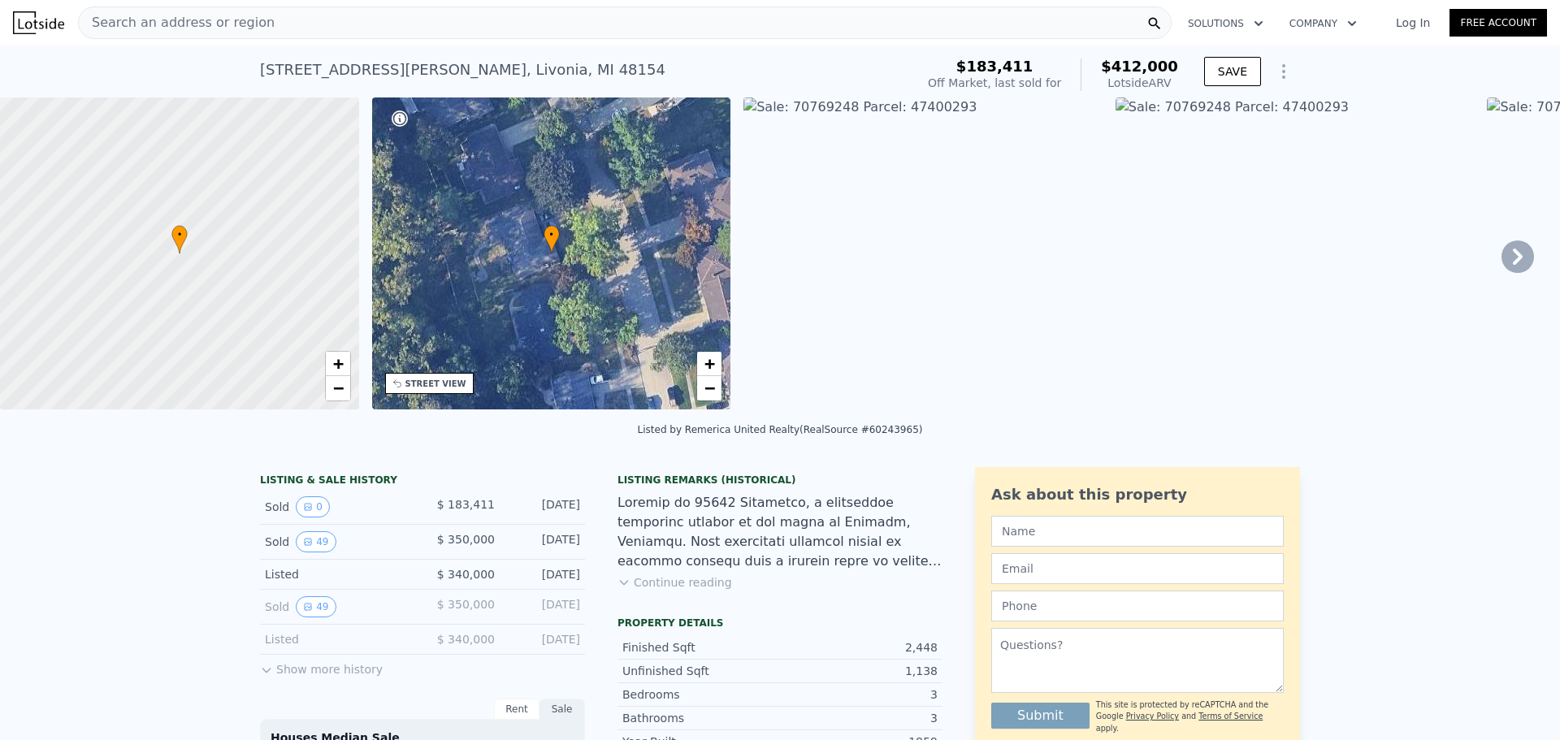
click at [143, 26] on span "Search an address or region" at bounding box center [177, 22] width 196 height 19
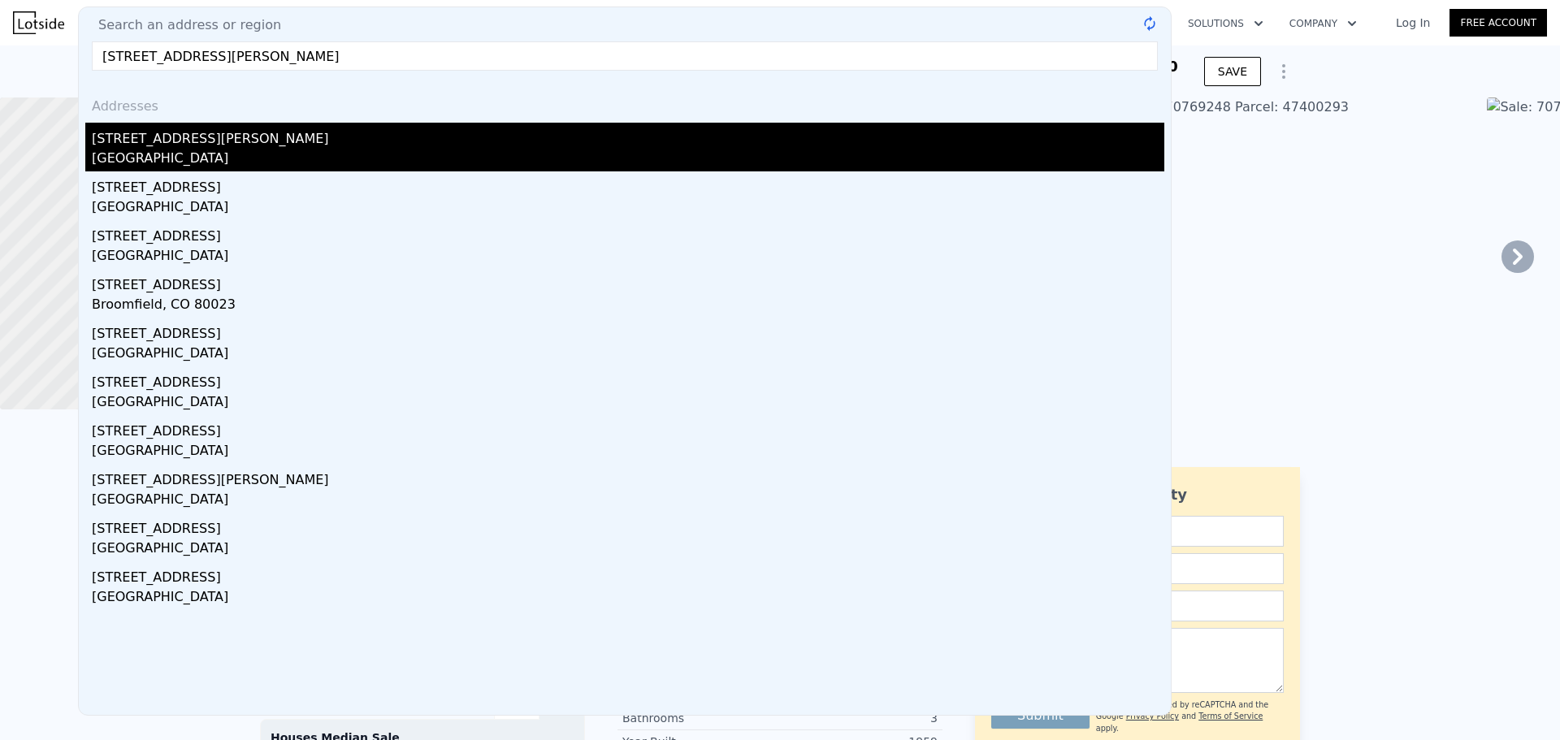
type input "16468 pollyanna st"
click at [141, 146] on div "16468 Pollyanna St" at bounding box center [628, 136] width 1072 height 26
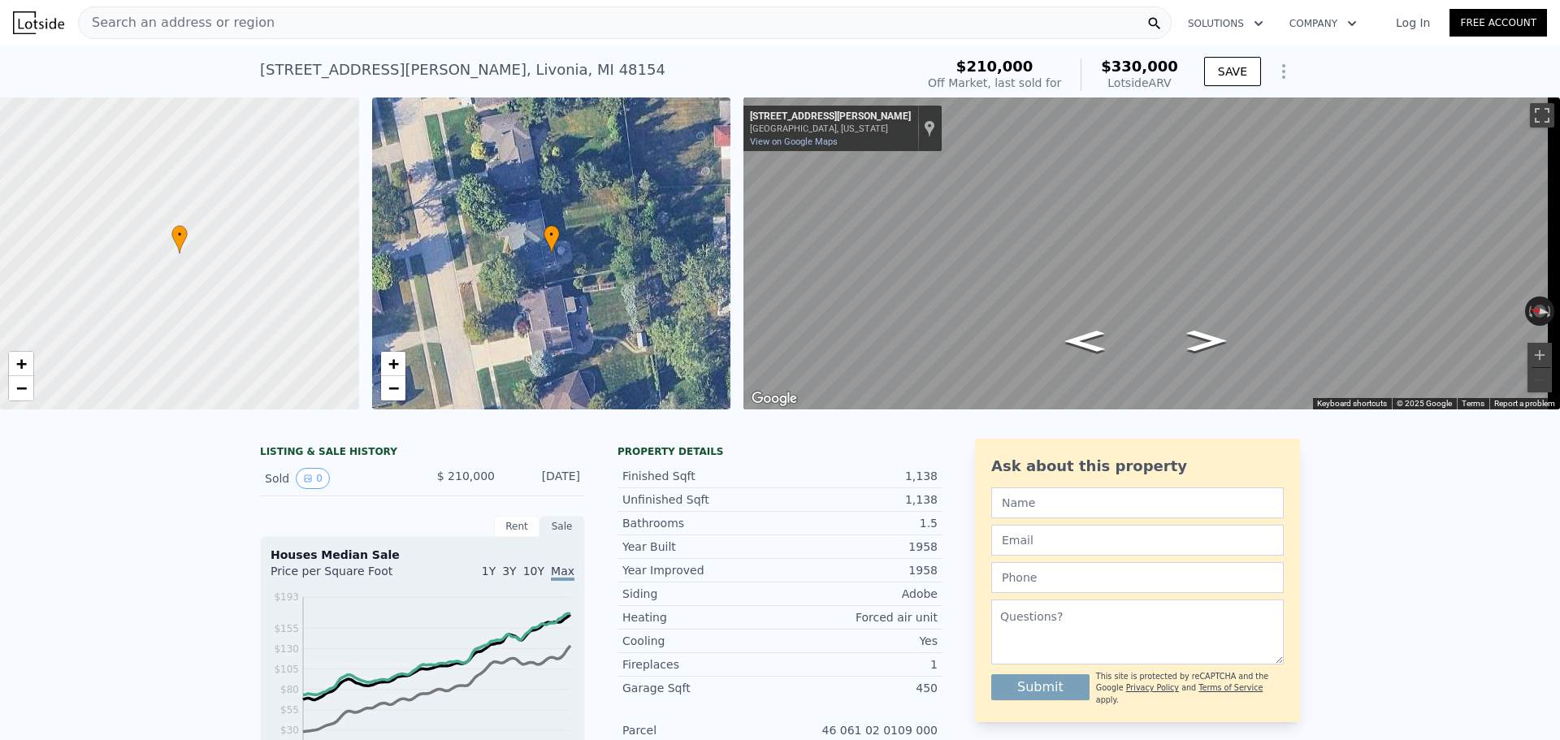
click at [166, 24] on span "Search an address or region" at bounding box center [177, 22] width 196 height 19
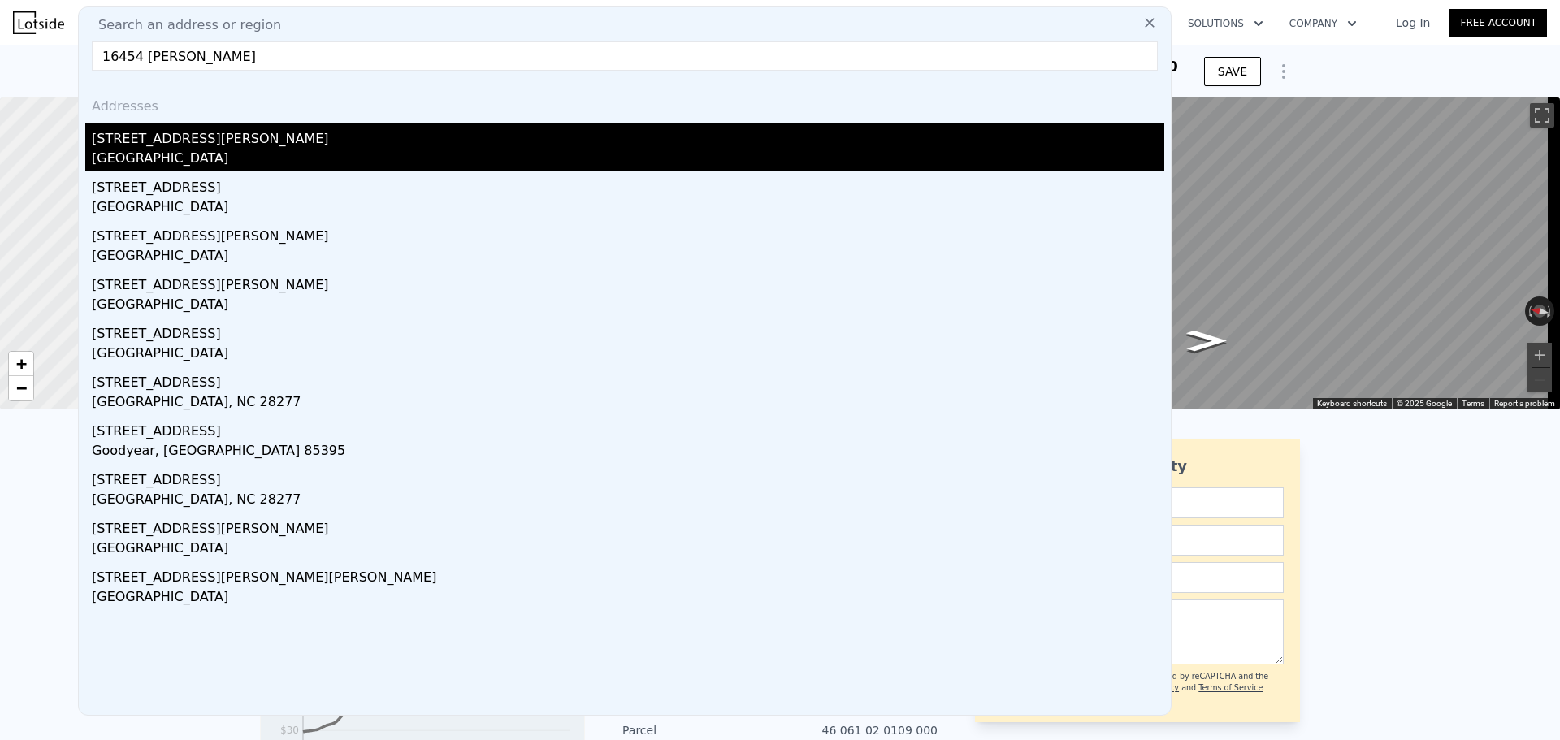
type input "16454 pollyanna s"
click at [145, 147] on div "16454 Pollyanna St" at bounding box center [628, 136] width 1072 height 26
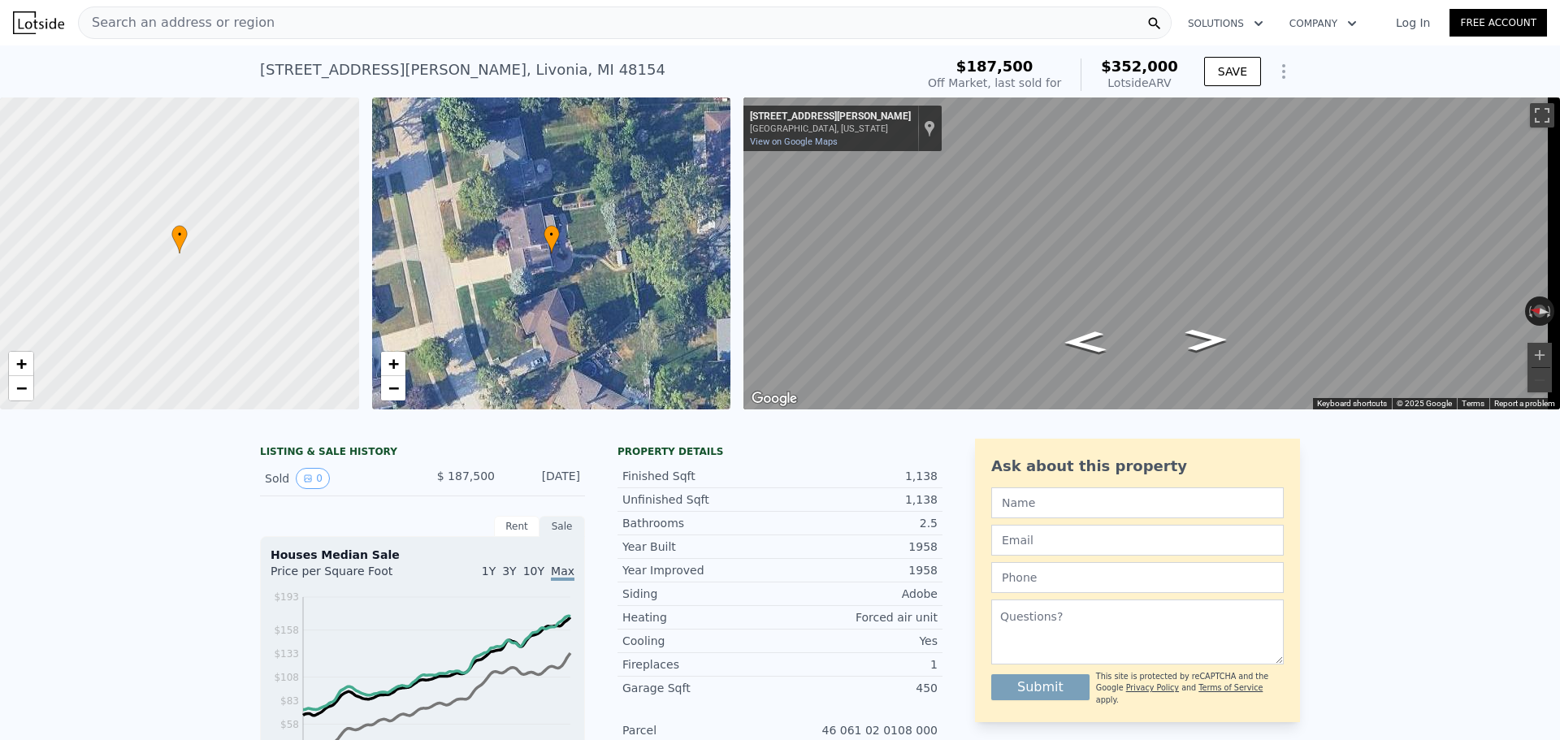
click at [253, 24] on div "Search an address or region" at bounding box center [625, 22] width 1094 height 32
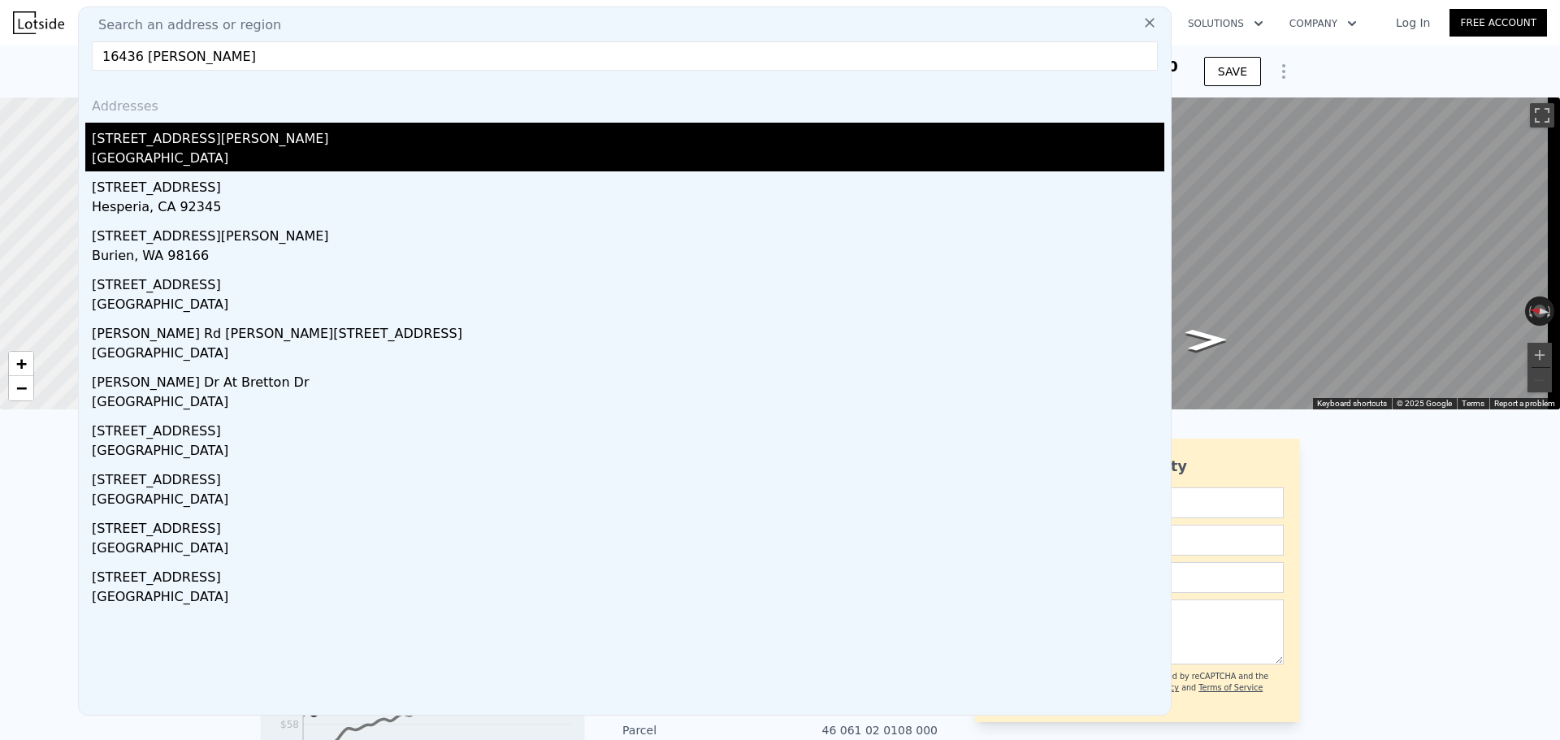
type input "16436 pollyanna sy"
click at [238, 146] on div "16436 Pollyanna St" at bounding box center [628, 136] width 1072 height 26
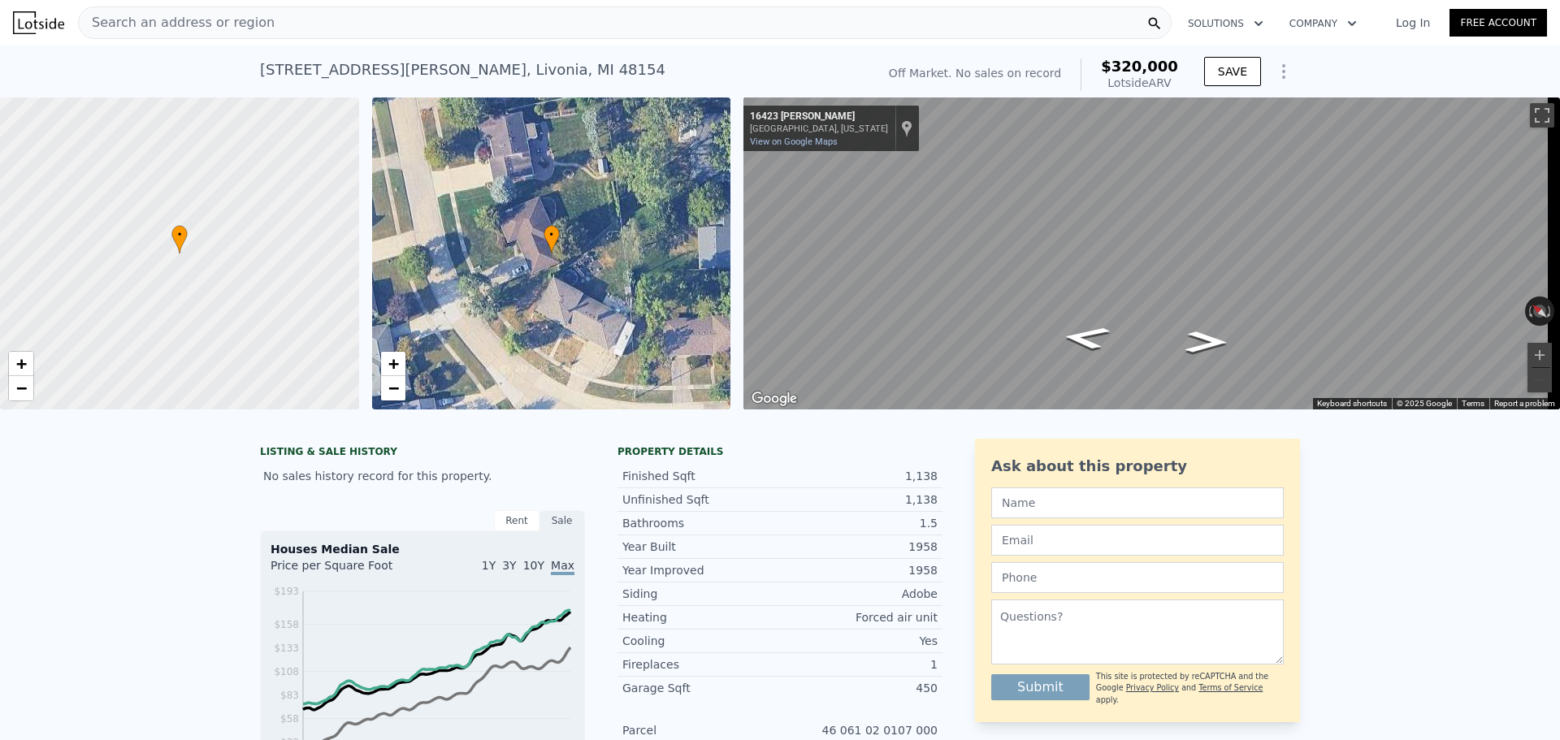
click at [287, 35] on div "Search an address or region" at bounding box center [625, 22] width 1094 height 32
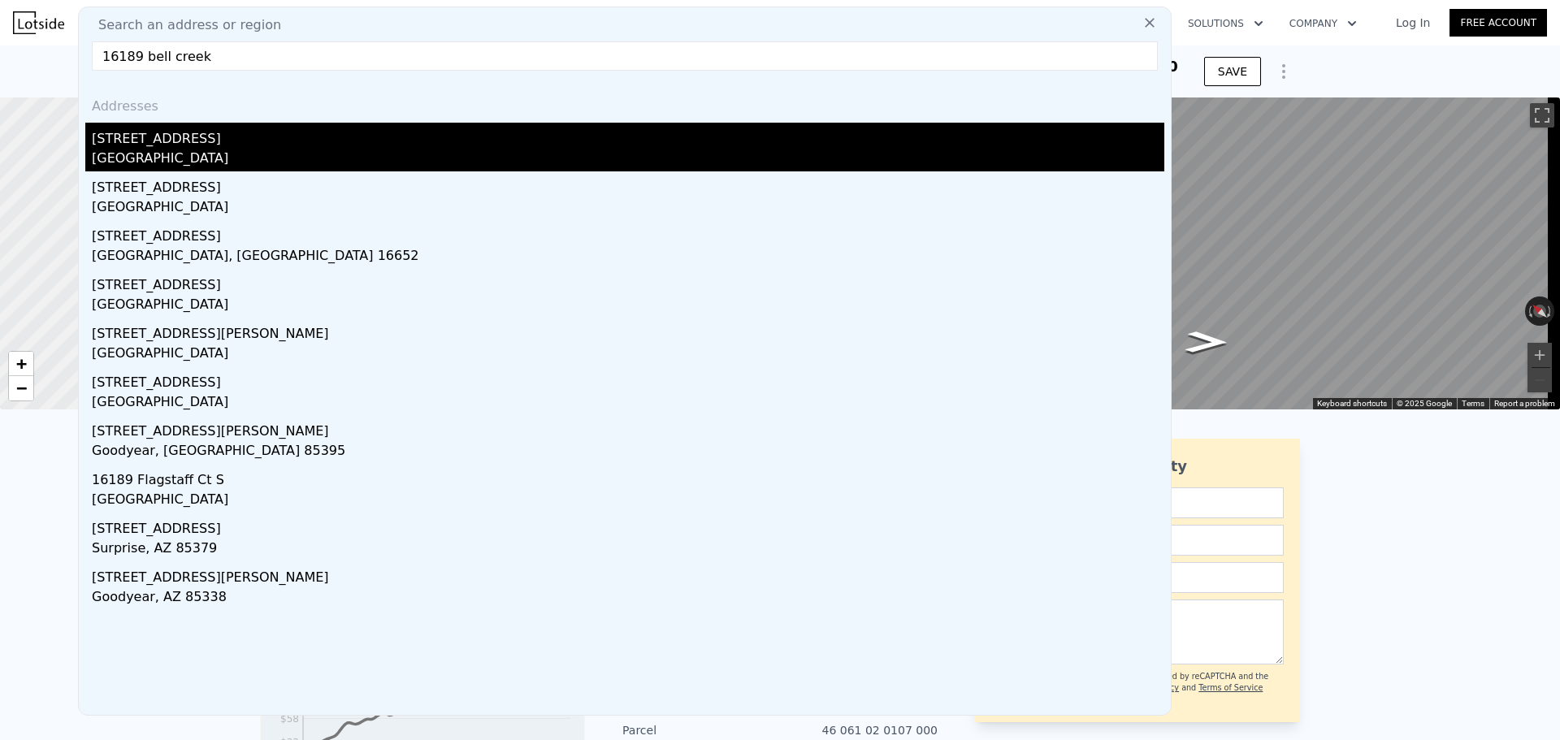
type input "16189 bell creek"
click at [234, 148] on div "16189 Bell Creek Ct" at bounding box center [628, 136] width 1072 height 26
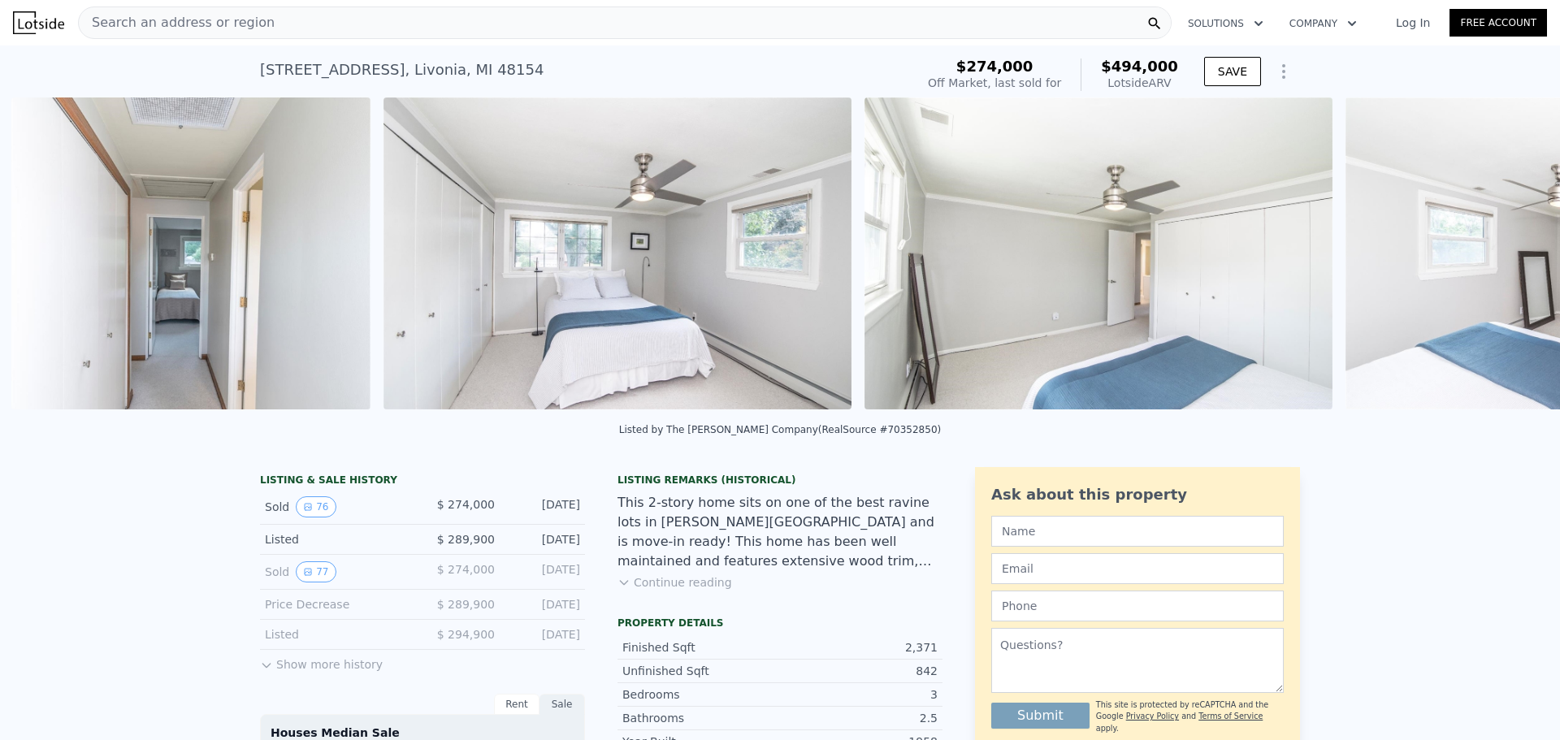
scroll to position [0, 22657]
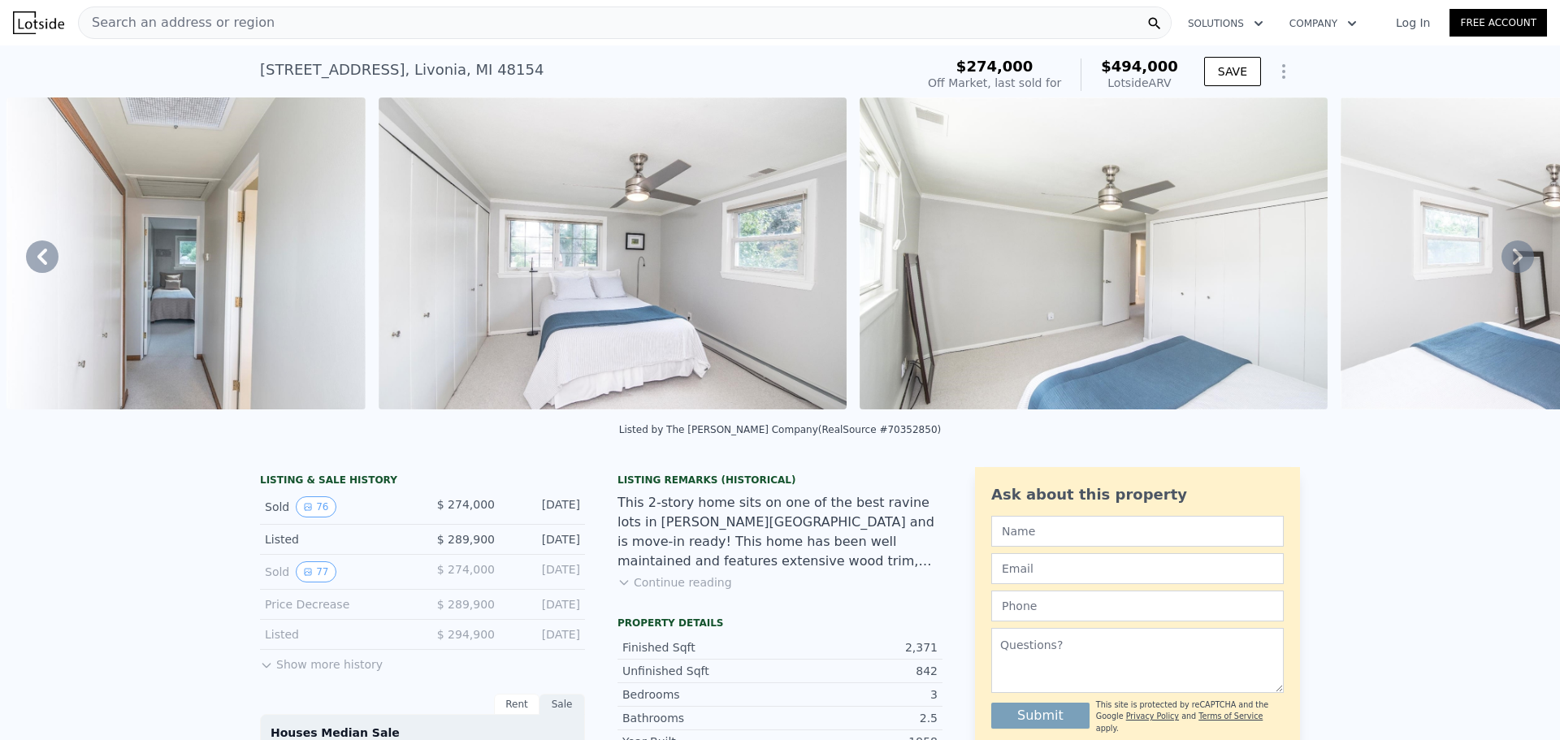
click at [171, 19] on span "Search an address or region" at bounding box center [177, 22] width 196 height 19
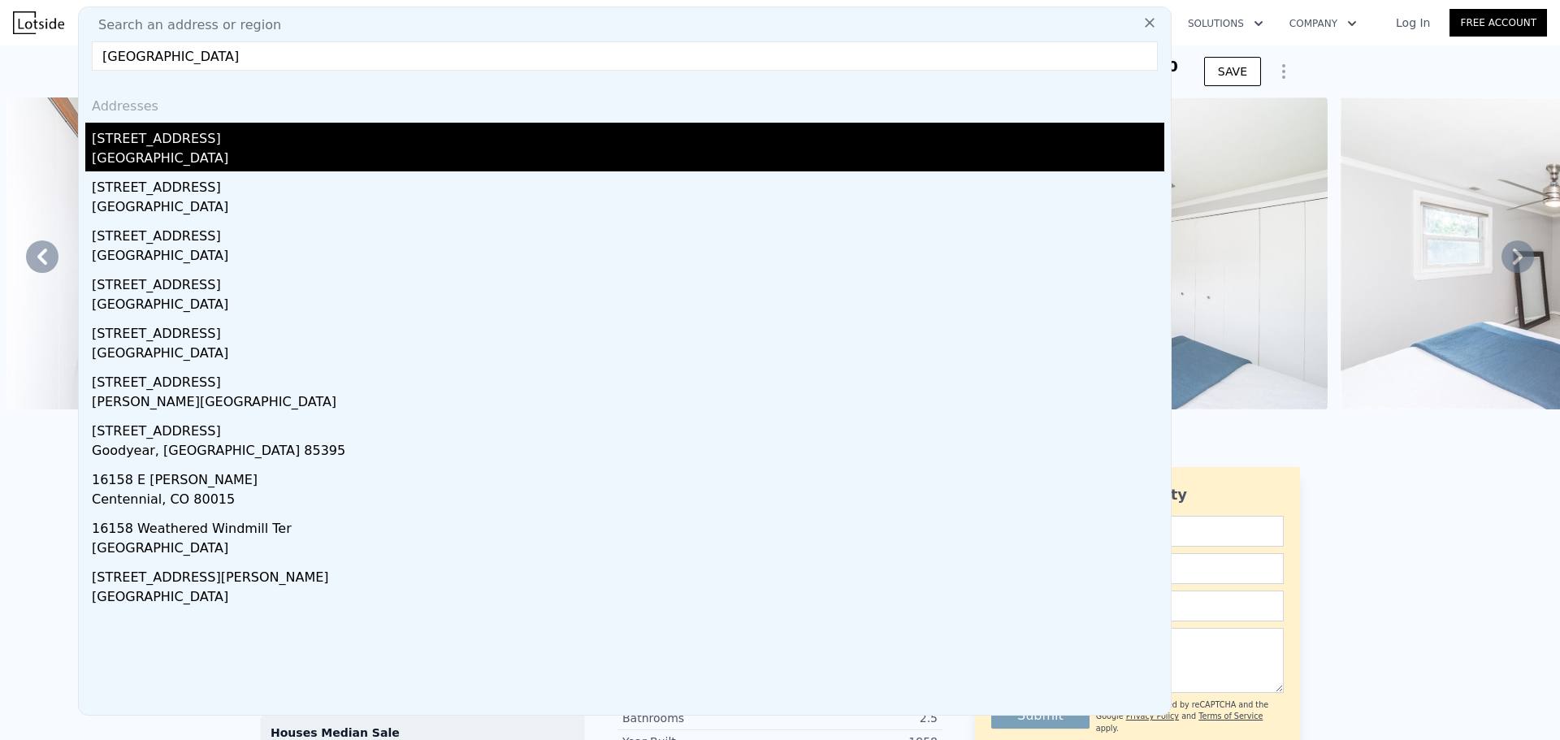
type input "16158 bell creek"
click at [140, 146] on div "16158 Bell Creek Ct" at bounding box center [628, 136] width 1072 height 26
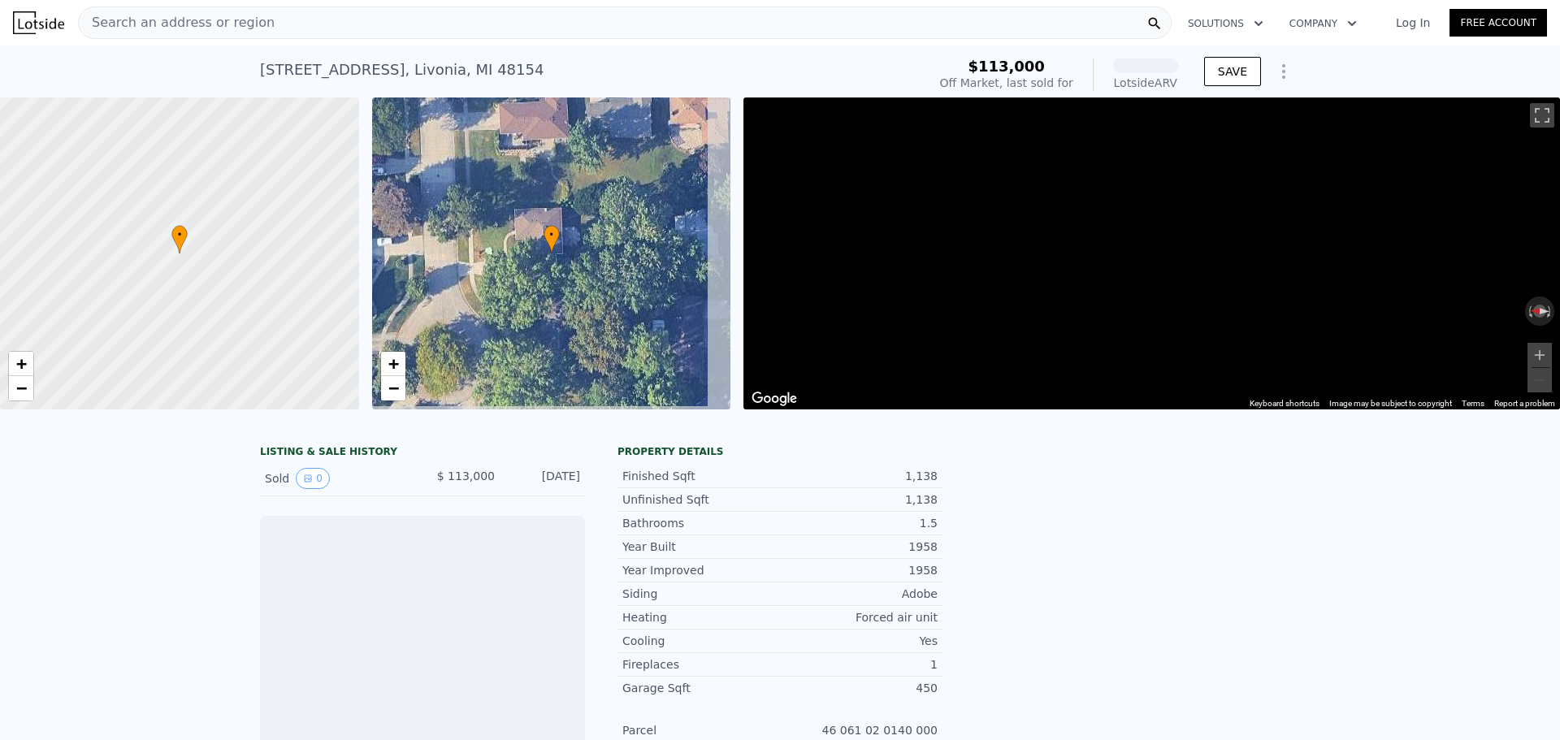
scroll to position [0, 6]
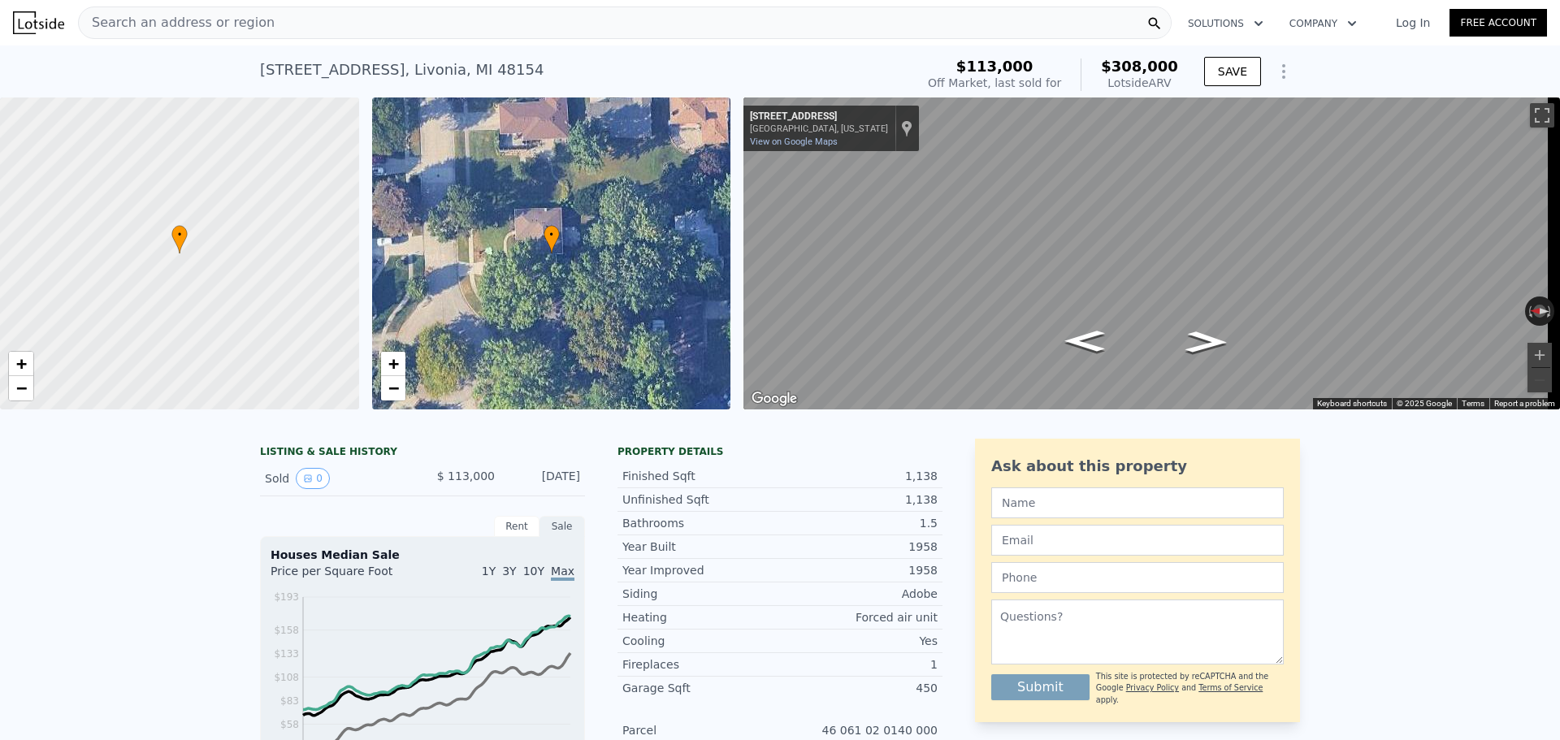
click at [228, 37] on div "Search an address or region" at bounding box center [177, 22] width 196 height 31
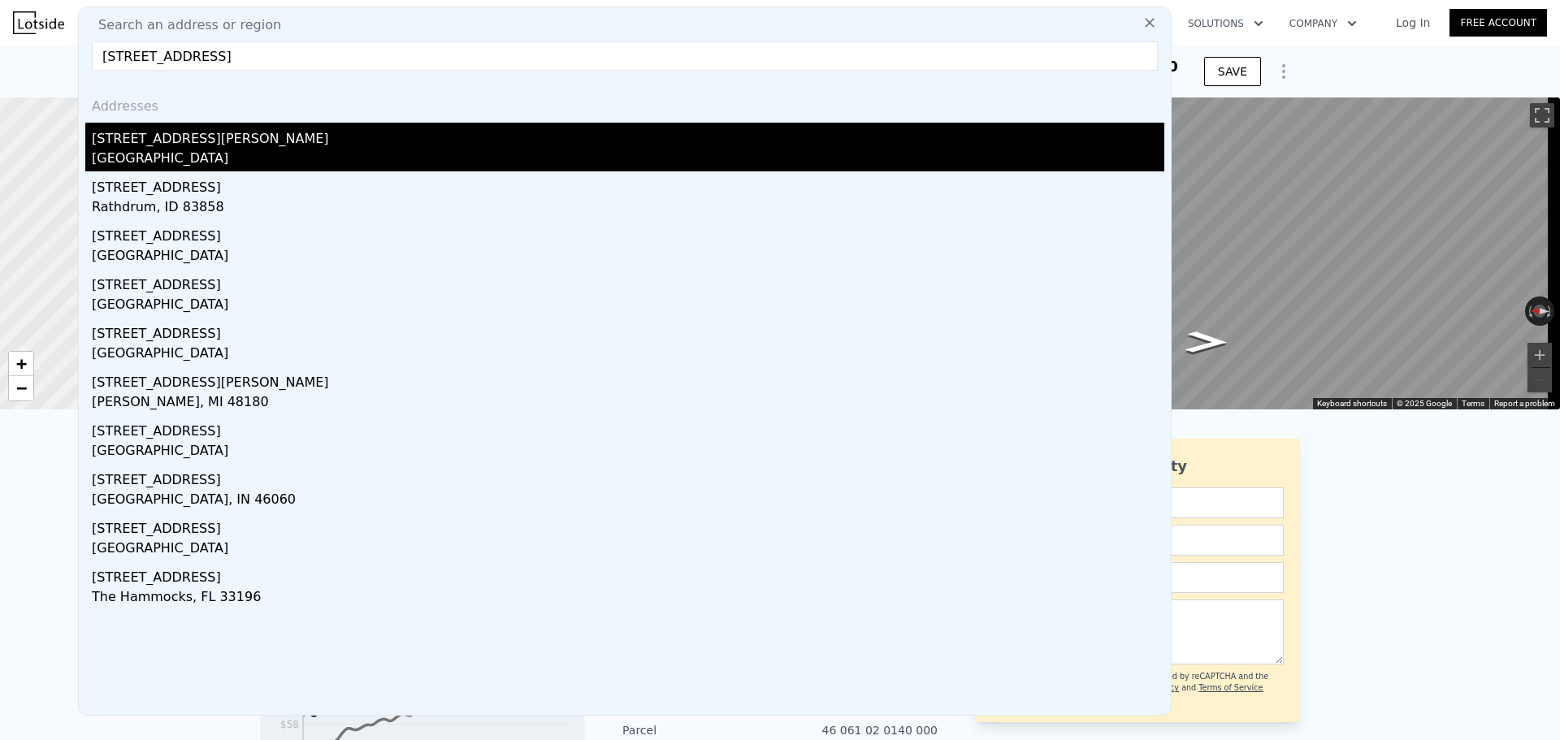
type input "16359 pollyanna st"
click at [299, 144] on div "16359 Pollyanna St" at bounding box center [628, 136] width 1072 height 26
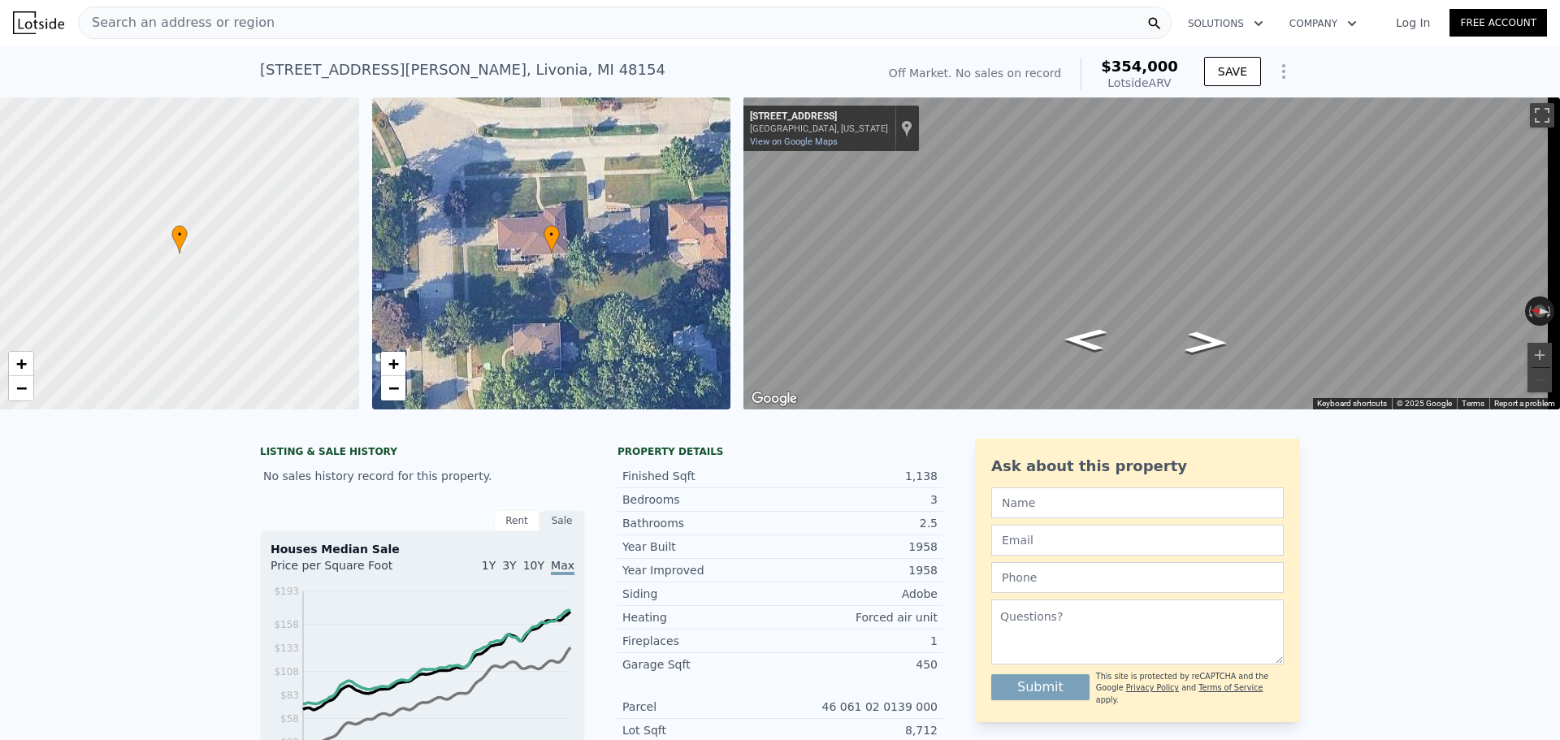
click at [224, 32] on div "Search an address or region" at bounding box center [177, 22] width 196 height 31
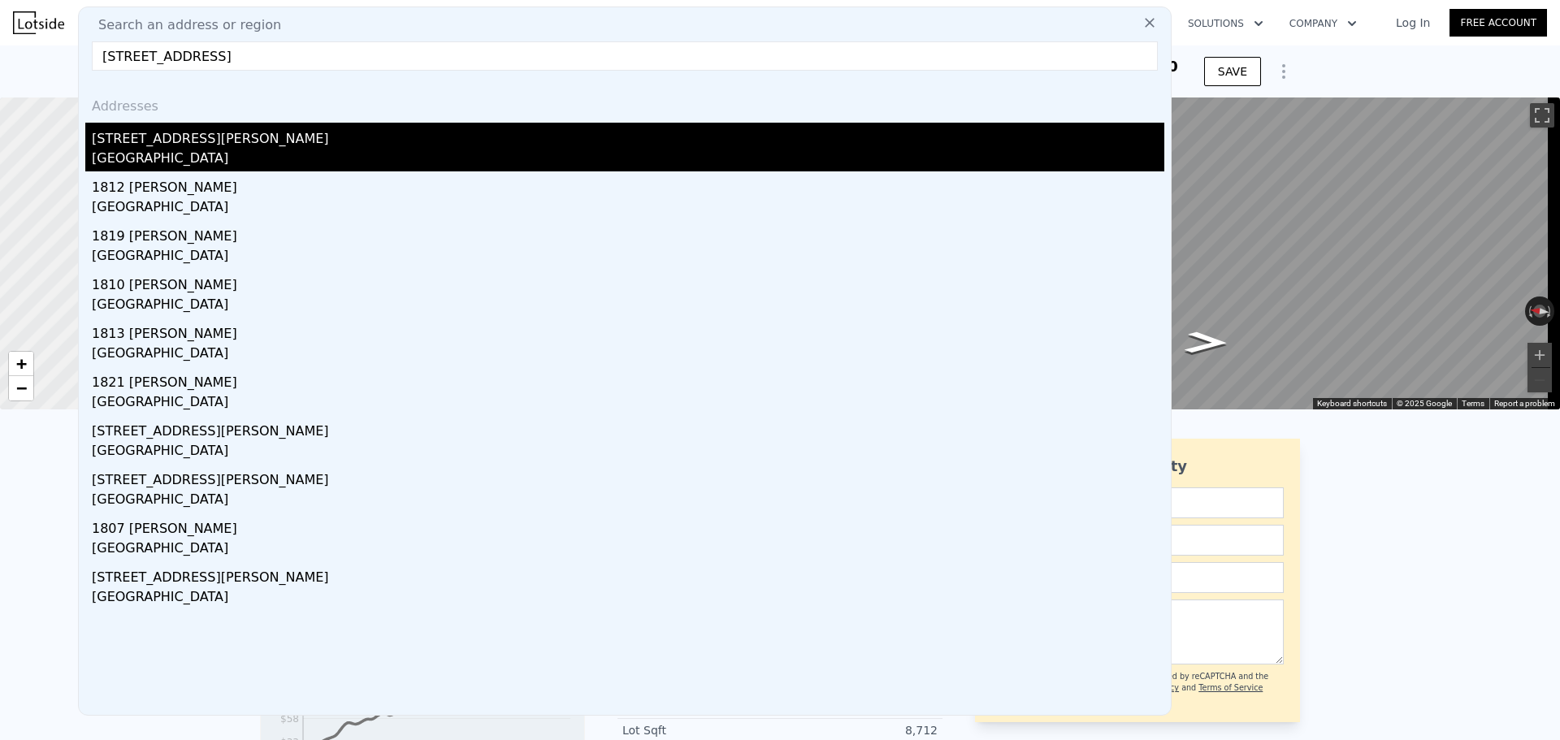
type input "16345 pollyanna st"
click at [193, 161] on div "[GEOGRAPHIC_DATA]" at bounding box center [628, 160] width 1072 height 23
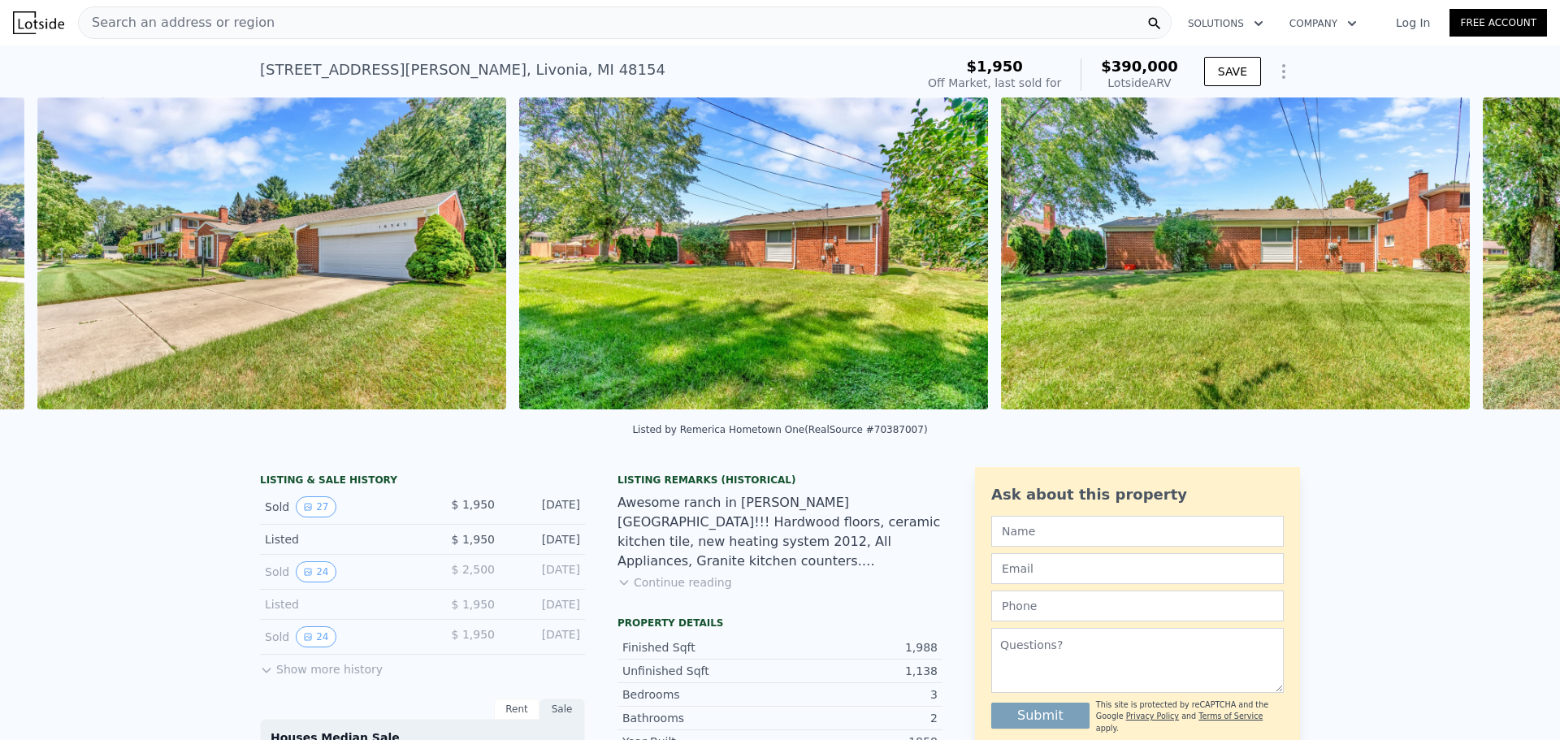
scroll to position [0, 2188]
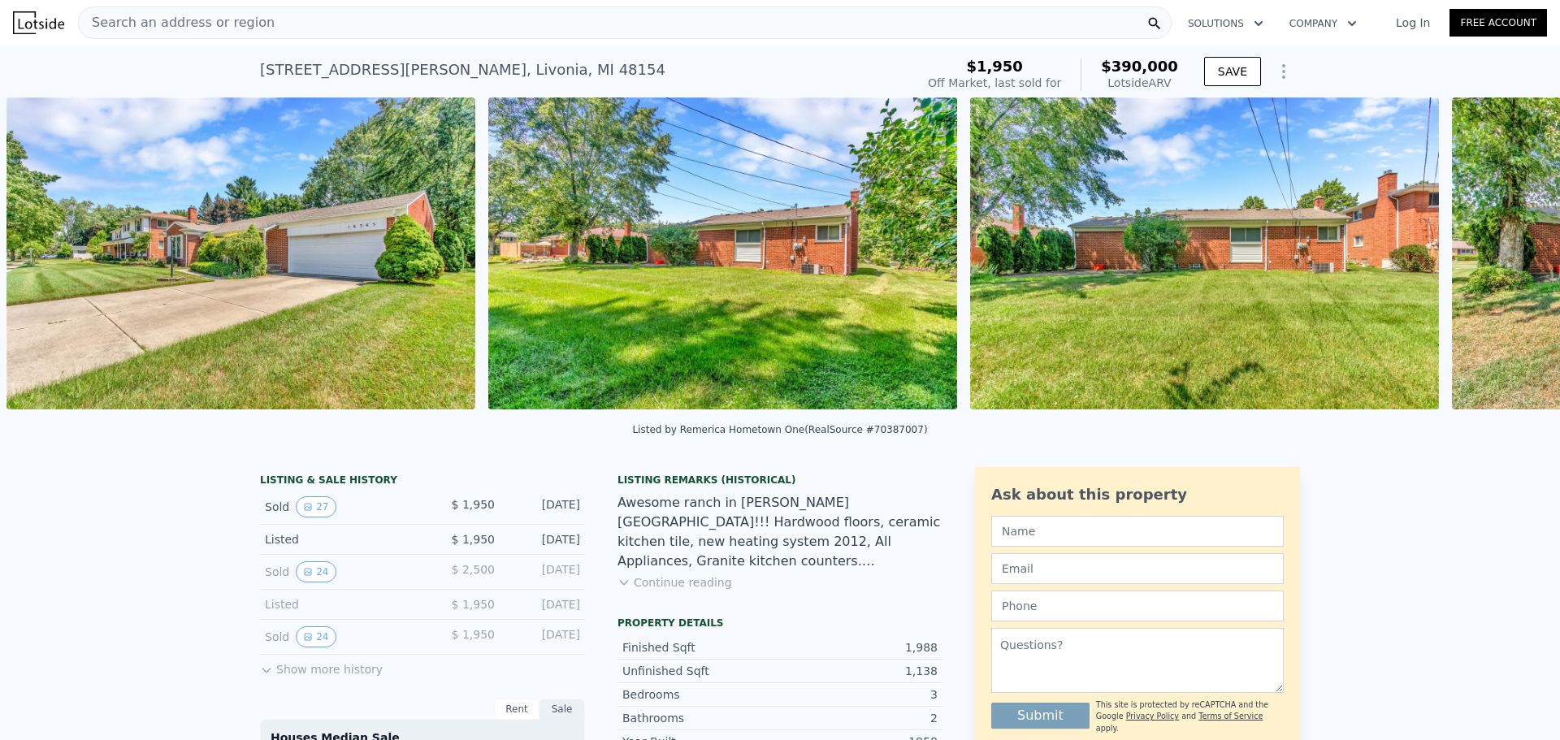
click at [411, 408] on img at bounding box center [240, 253] width 469 height 312
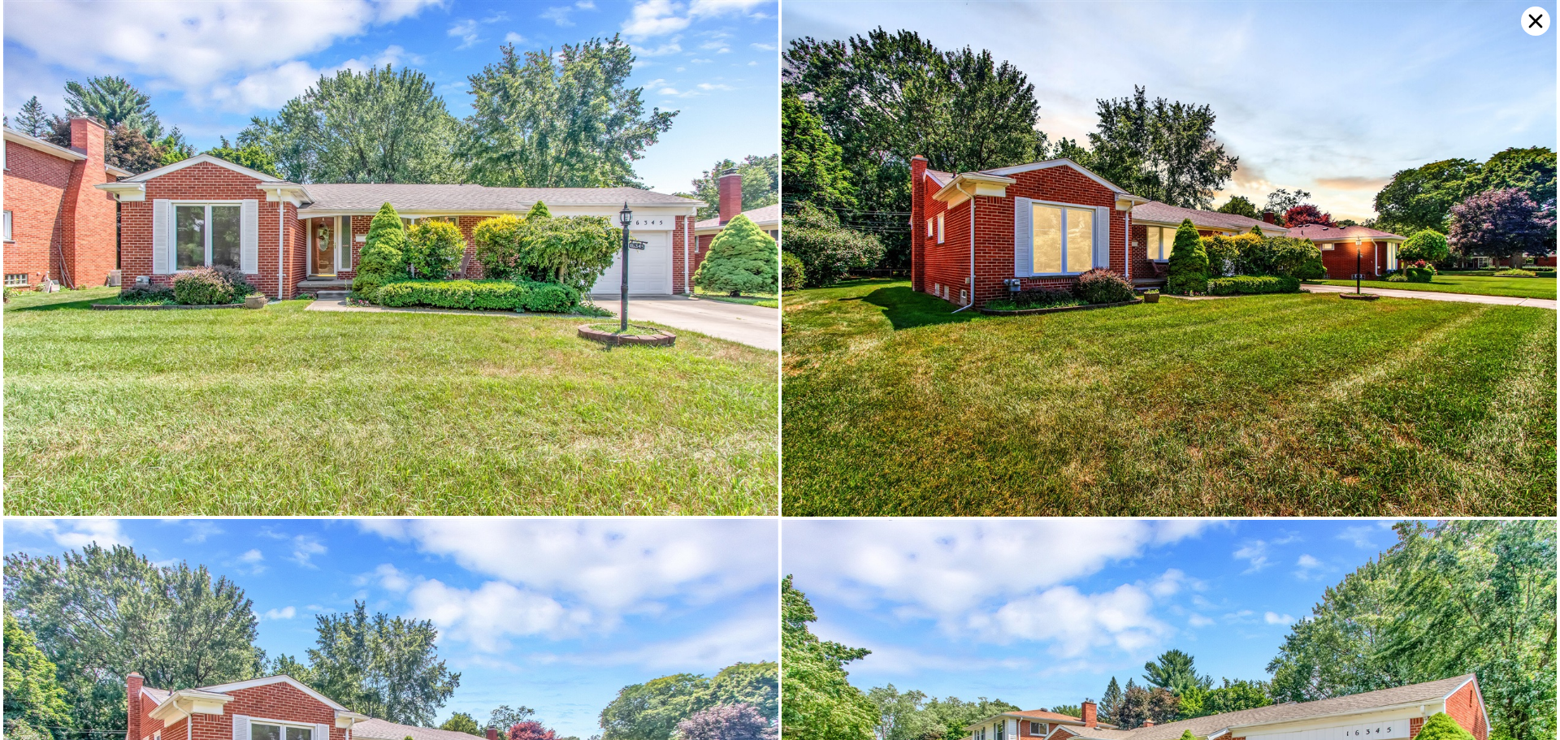
click at [1534, 28] on icon at bounding box center [1535, 20] width 29 height 29
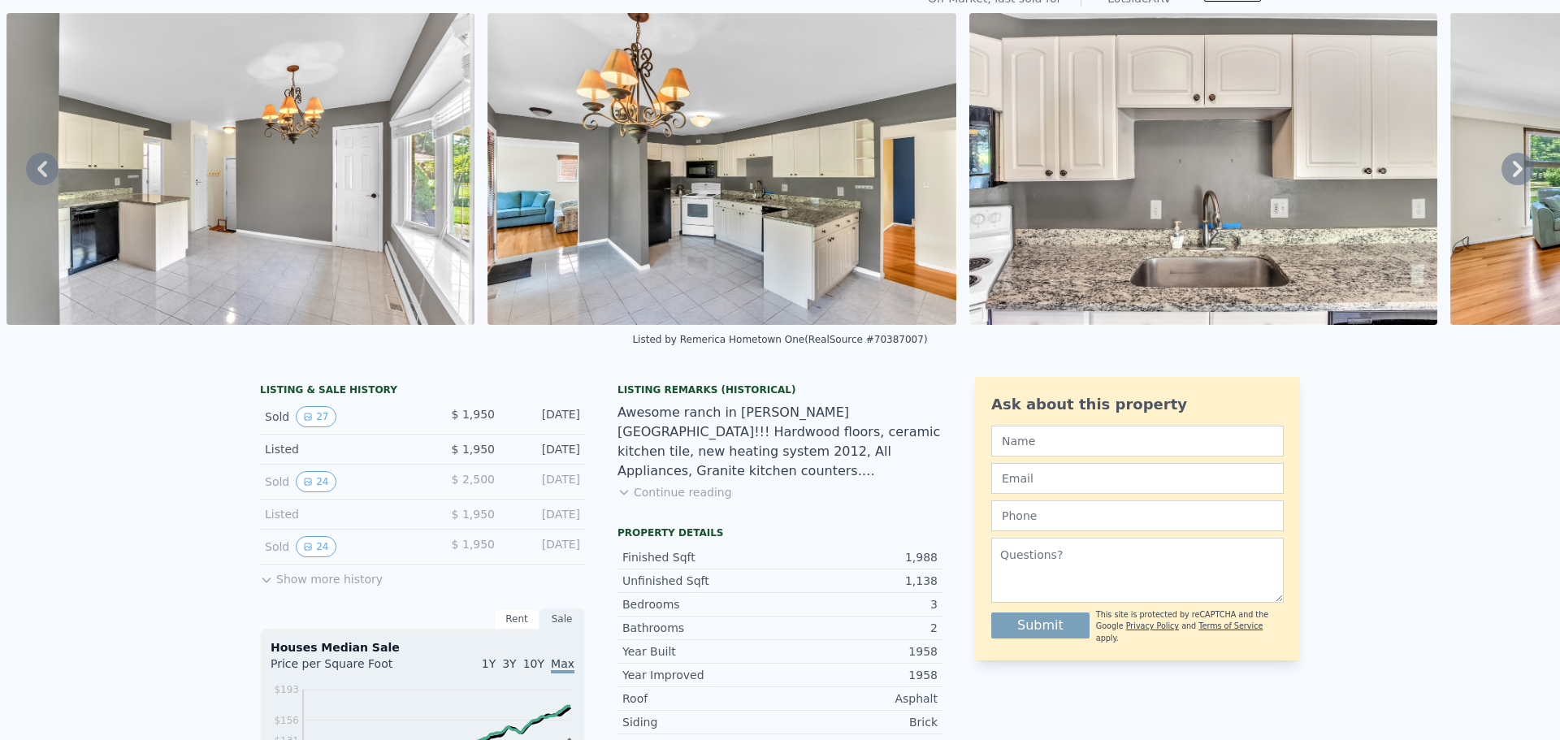
scroll to position [6, 0]
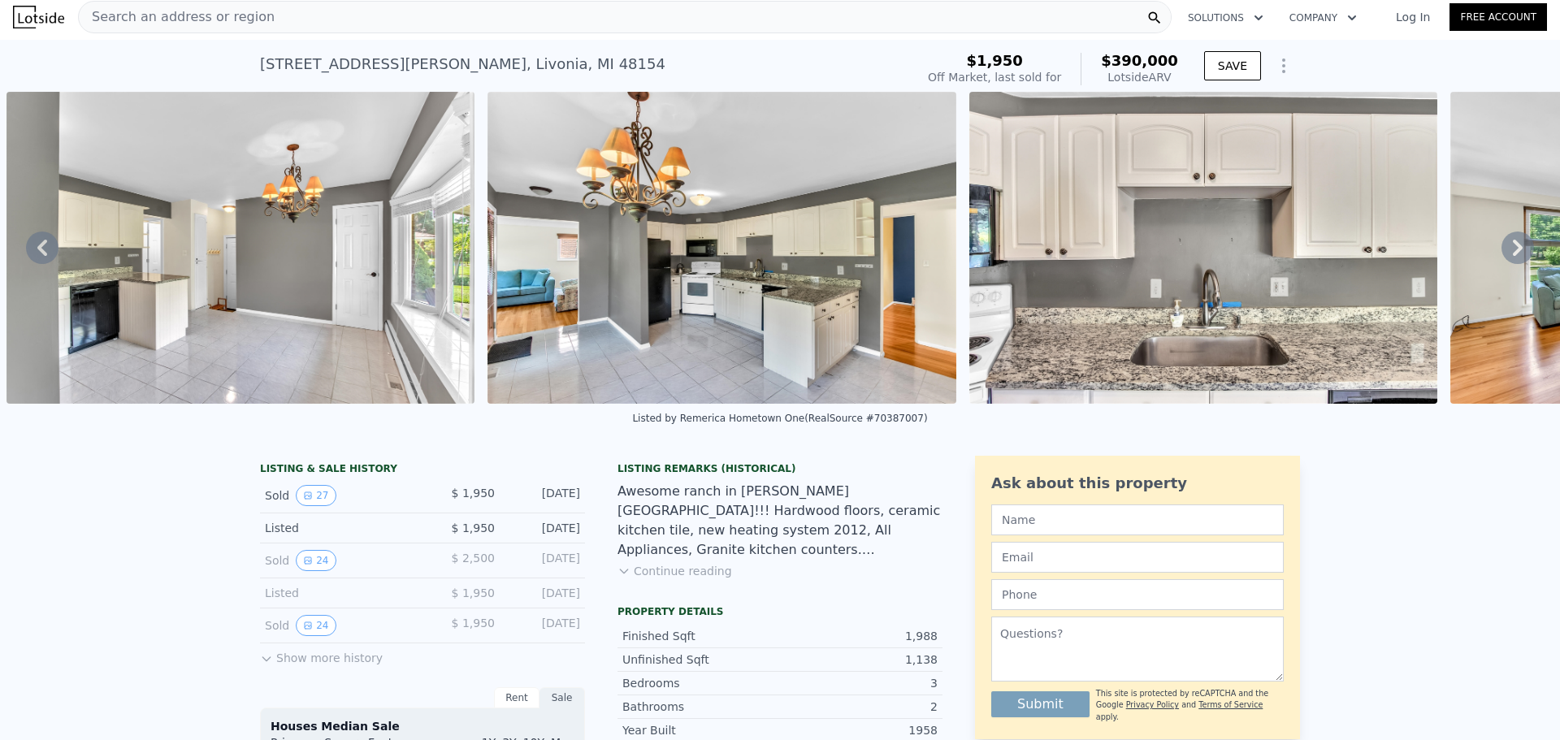
click at [152, 26] on div "Search an address or region" at bounding box center [177, 17] width 196 height 31
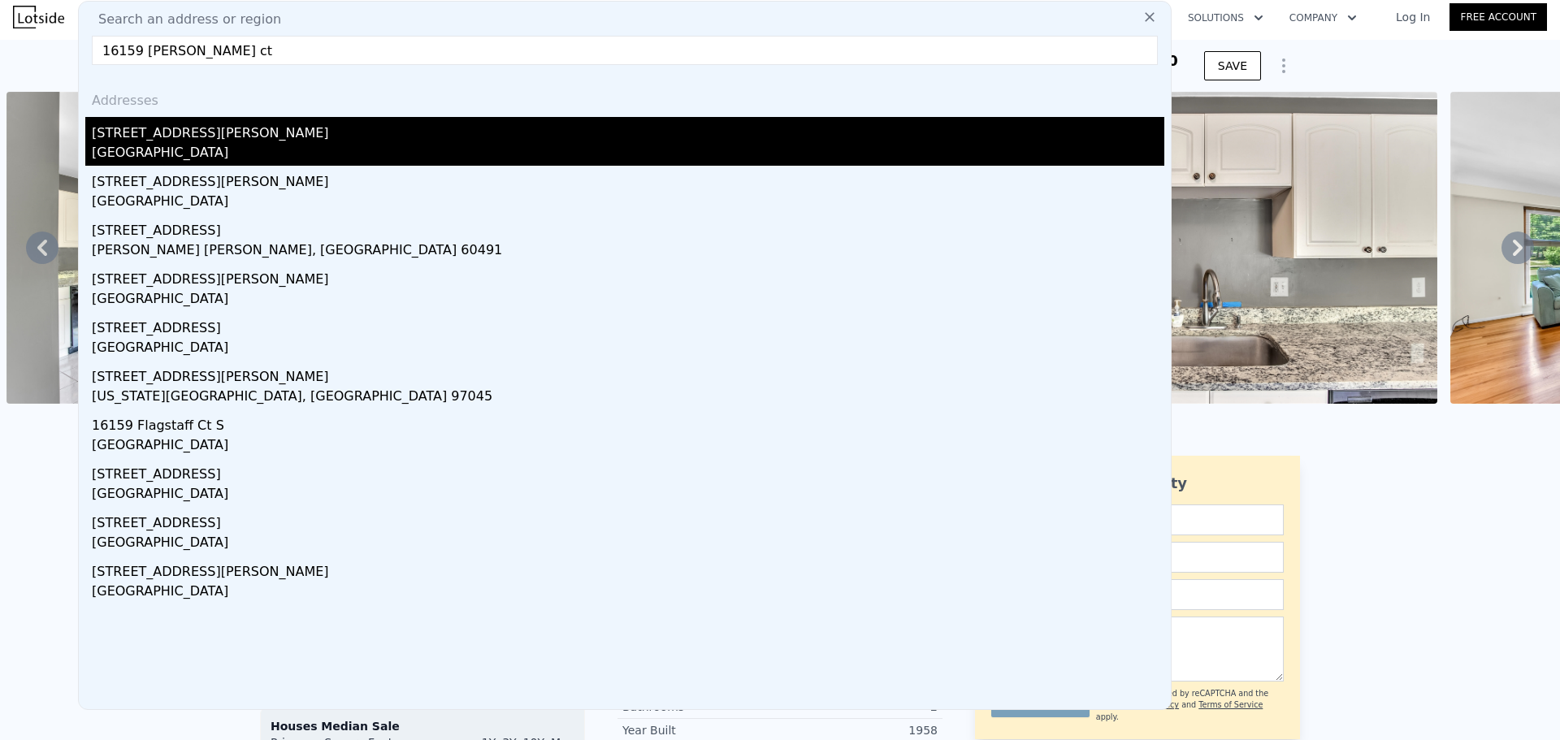
type input "16159 burton ct"
click at [157, 130] on div "16159 Burton Ct" at bounding box center [628, 130] width 1072 height 26
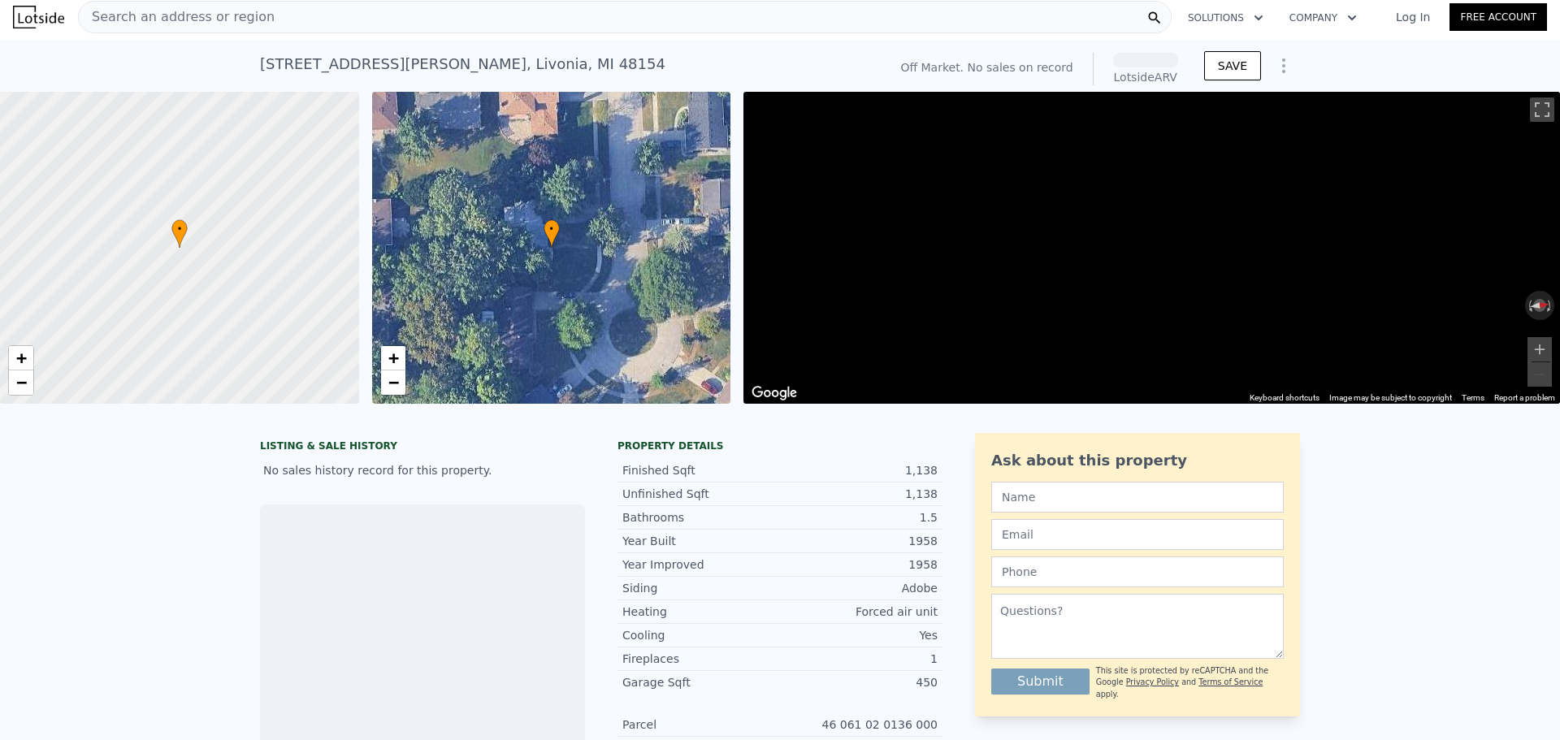
scroll to position [0, 6]
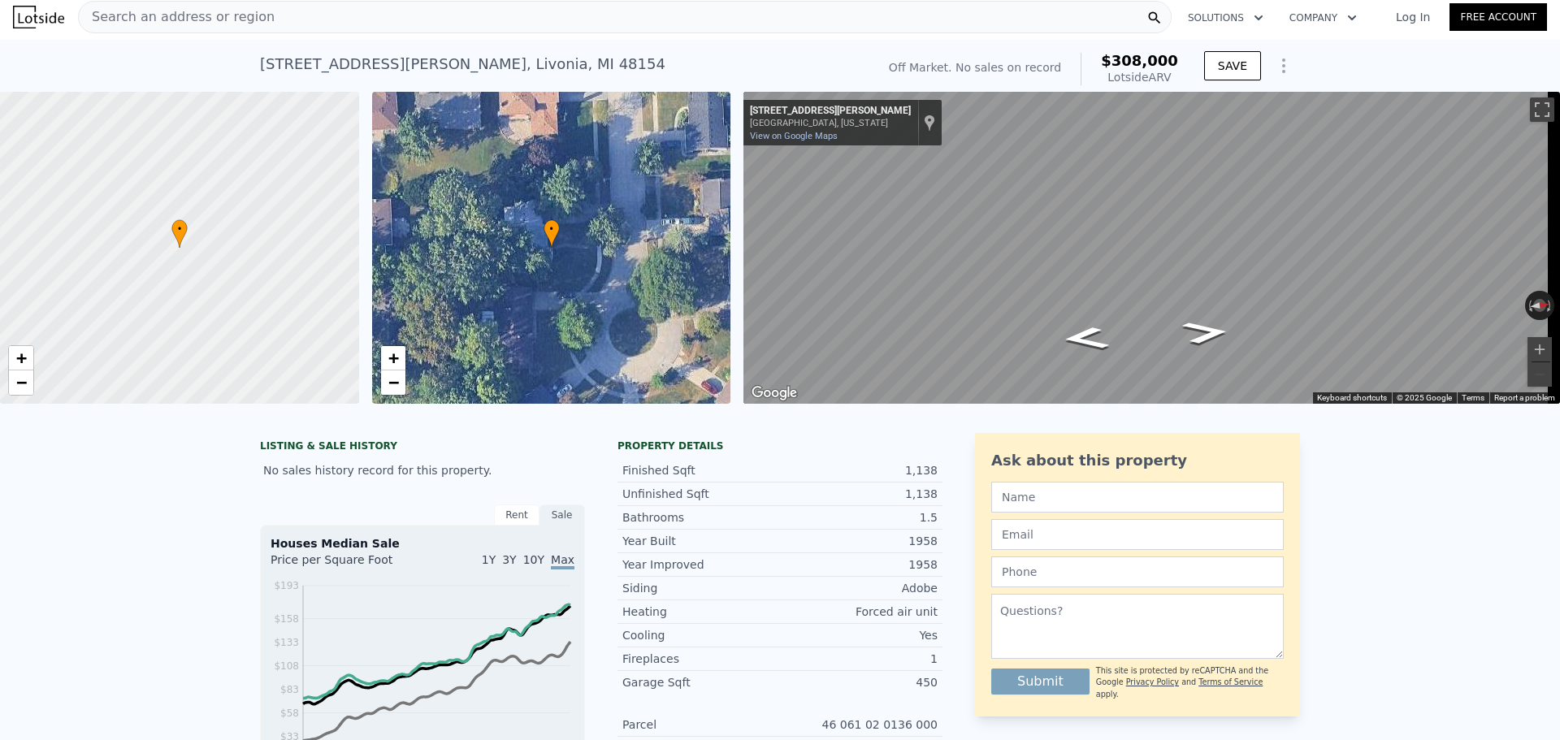
click at [141, 10] on span "Search an address or region" at bounding box center [177, 16] width 196 height 19
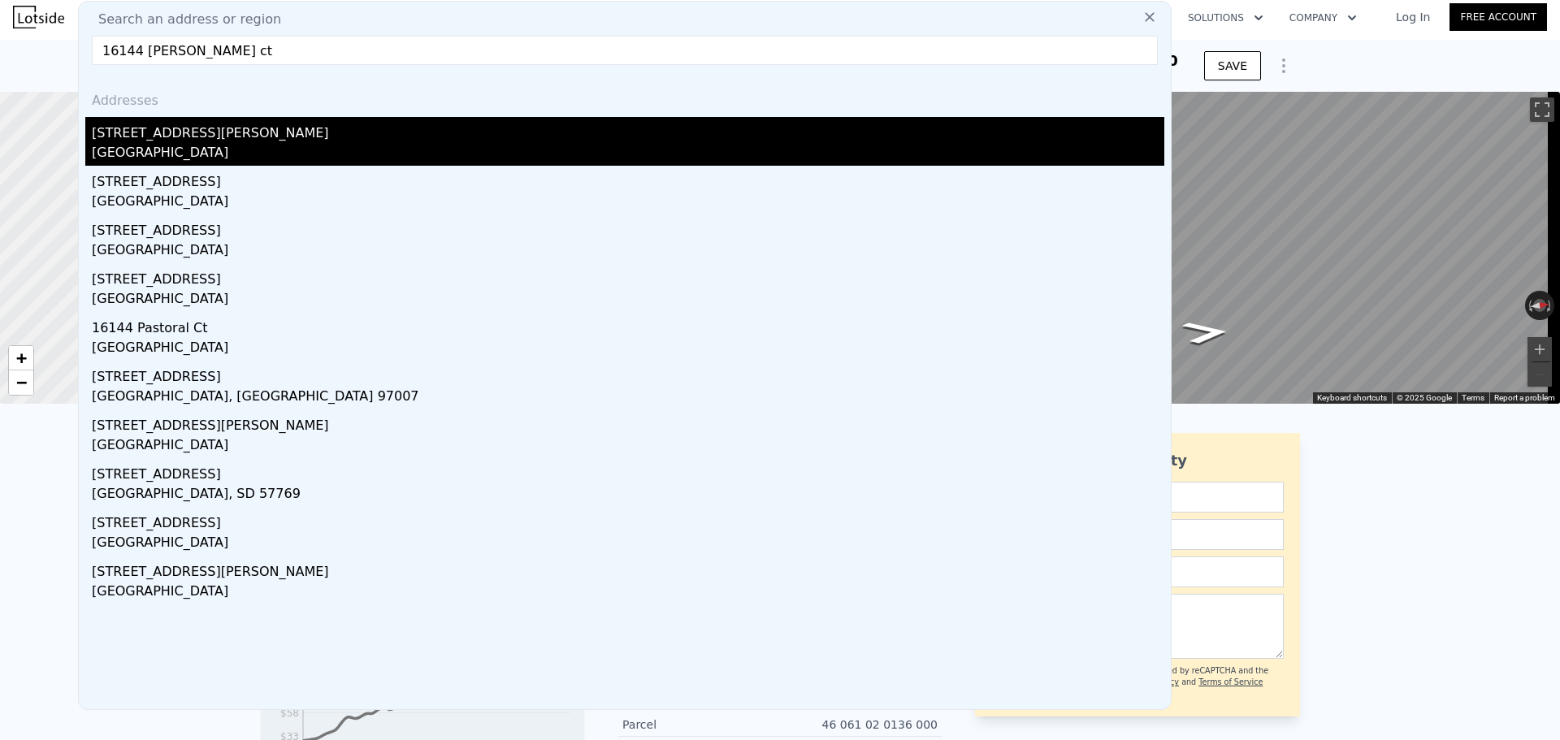
type input "16144 burton ct"
click at [120, 137] on div "16144 Burton Ct" at bounding box center [628, 130] width 1072 height 26
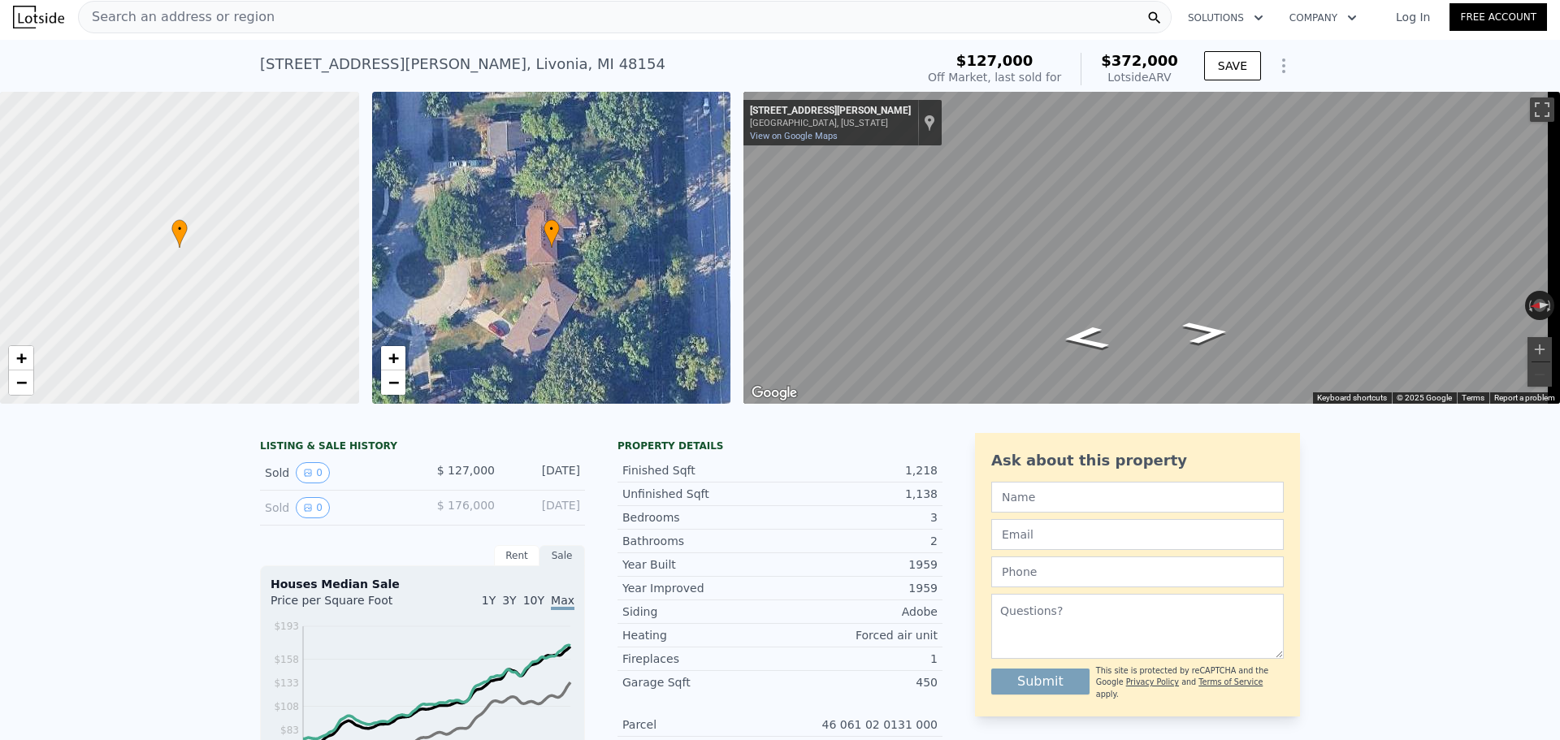
click at [357, 28] on div "Search an address or region" at bounding box center [625, 17] width 1094 height 32
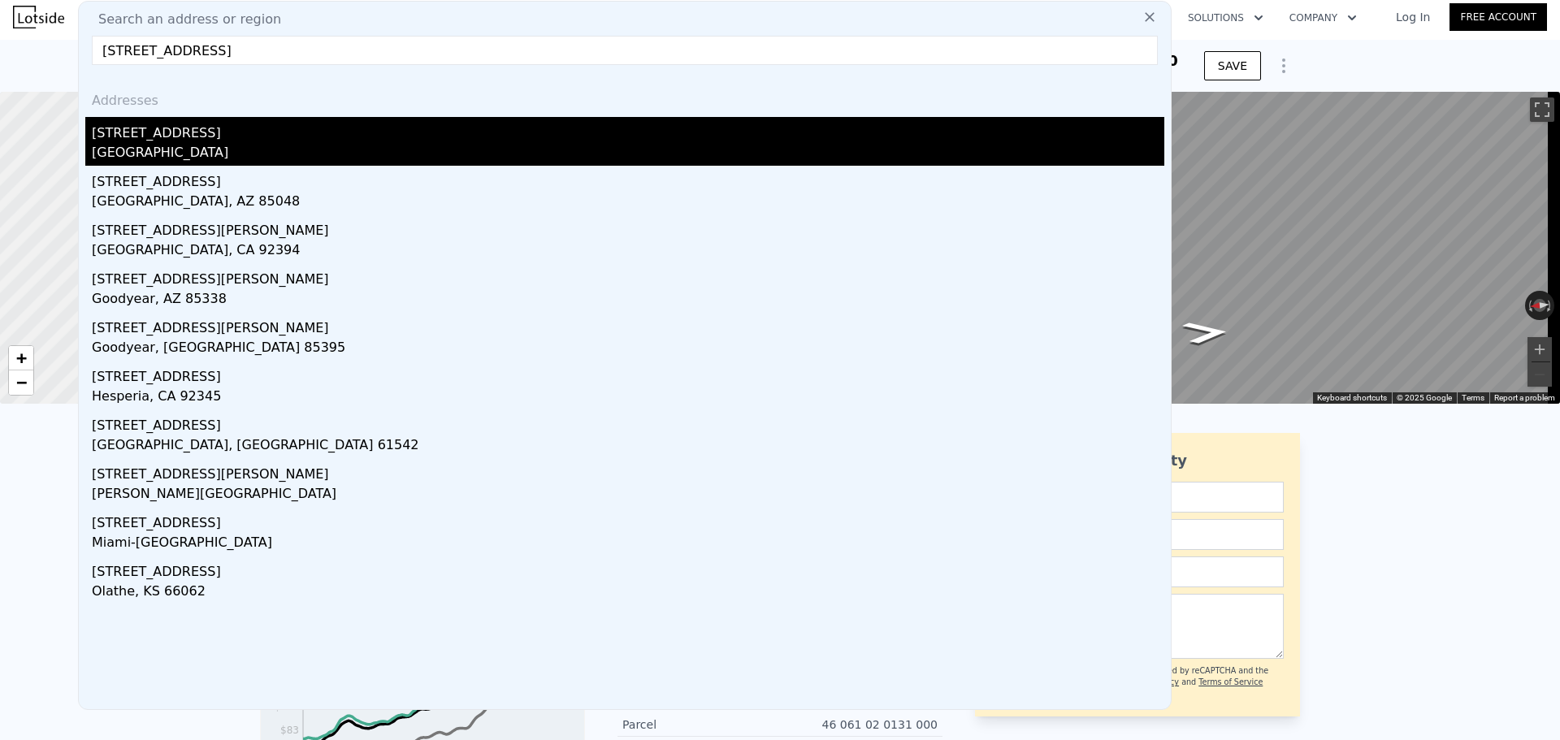
type input "16471 surrey st"
click at [187, 146] on div "[GEOGRAPHIC_DATA]" at bounding box center [628, 154] width 1072 height 23
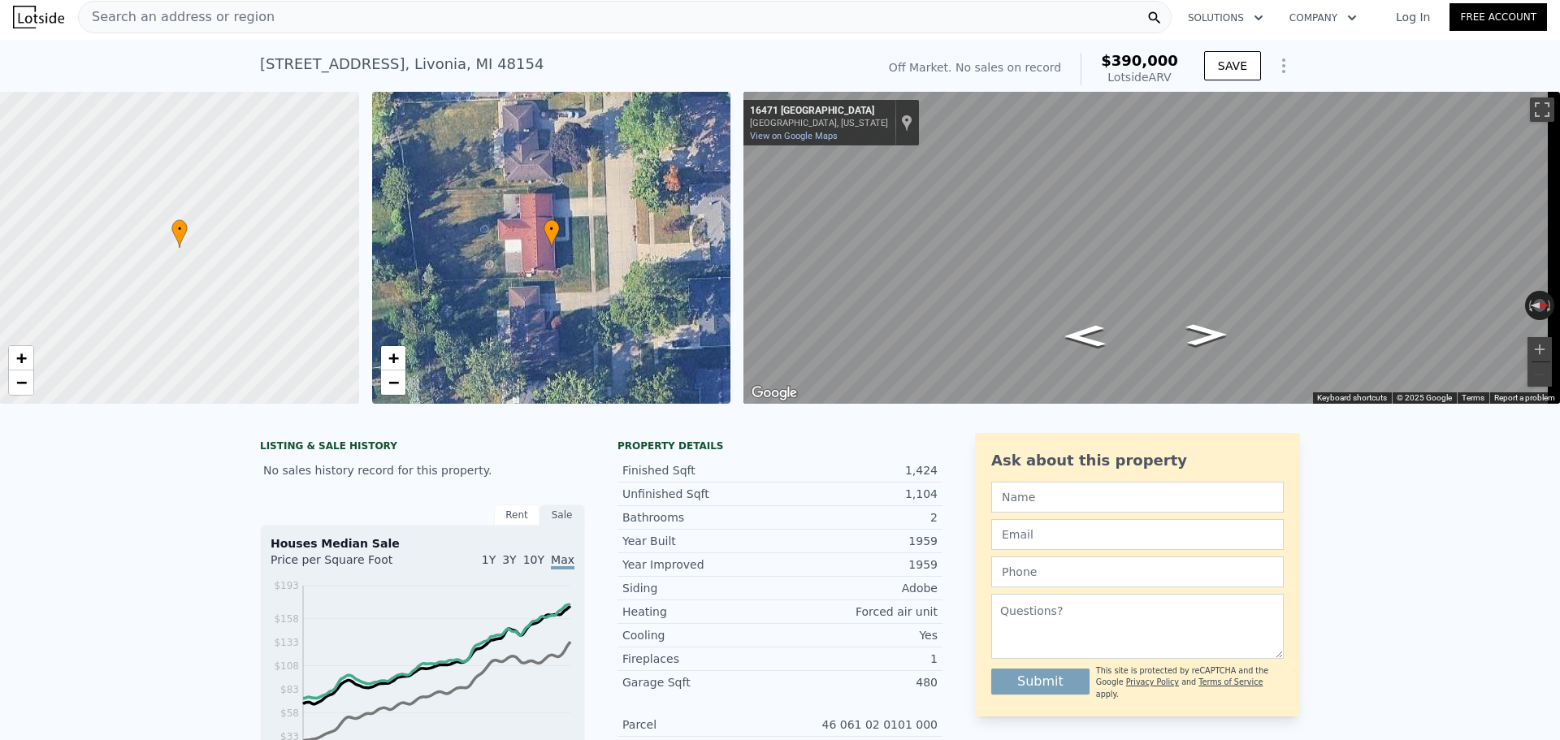
click at [240, 19] on span "Search an address or region" at bounding box center [177, 16] width 196 height 19
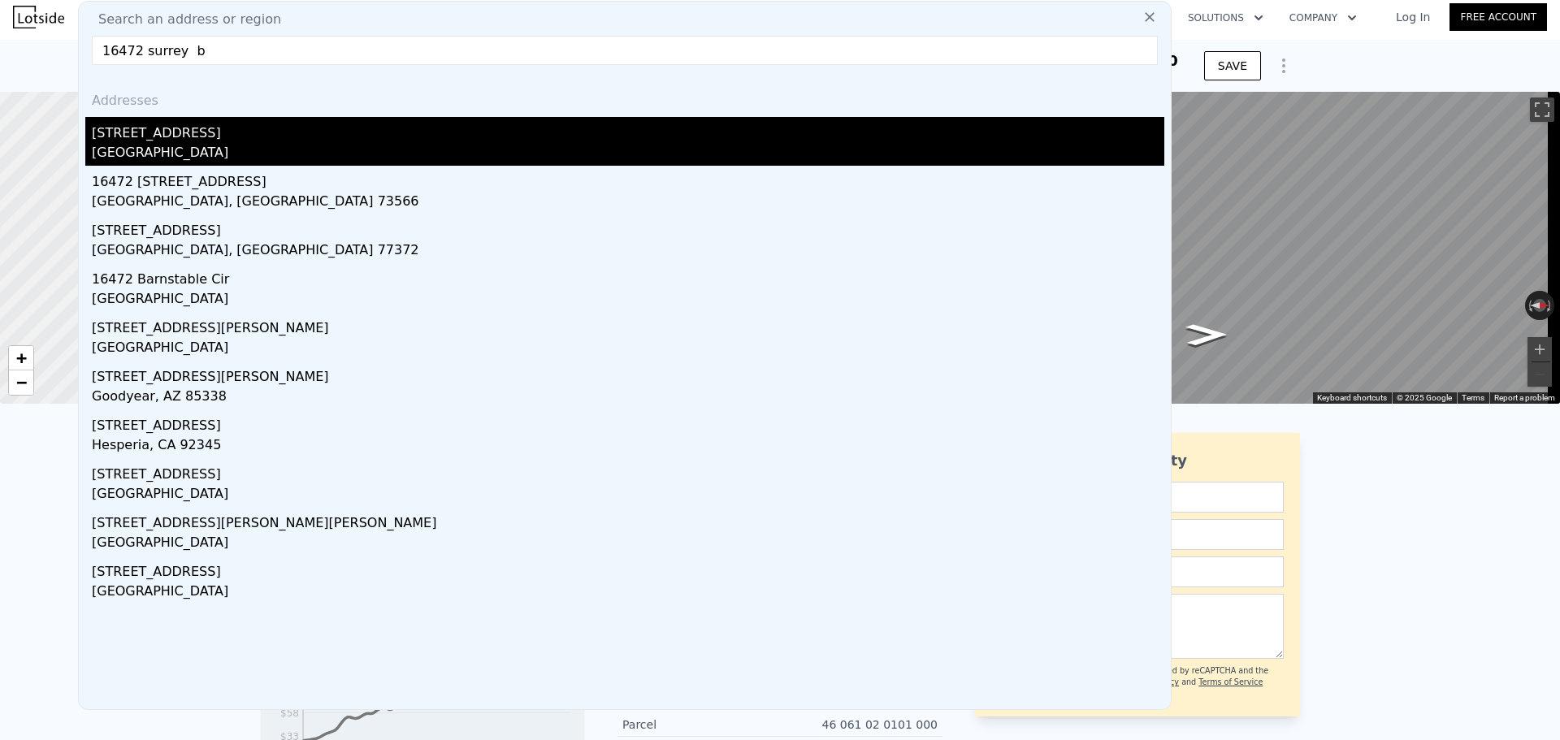
type input "16472 surrey b"
click at [245, 130] on div "16472 Surrey St" at bounding box center [628, 130] width 1072 height 26
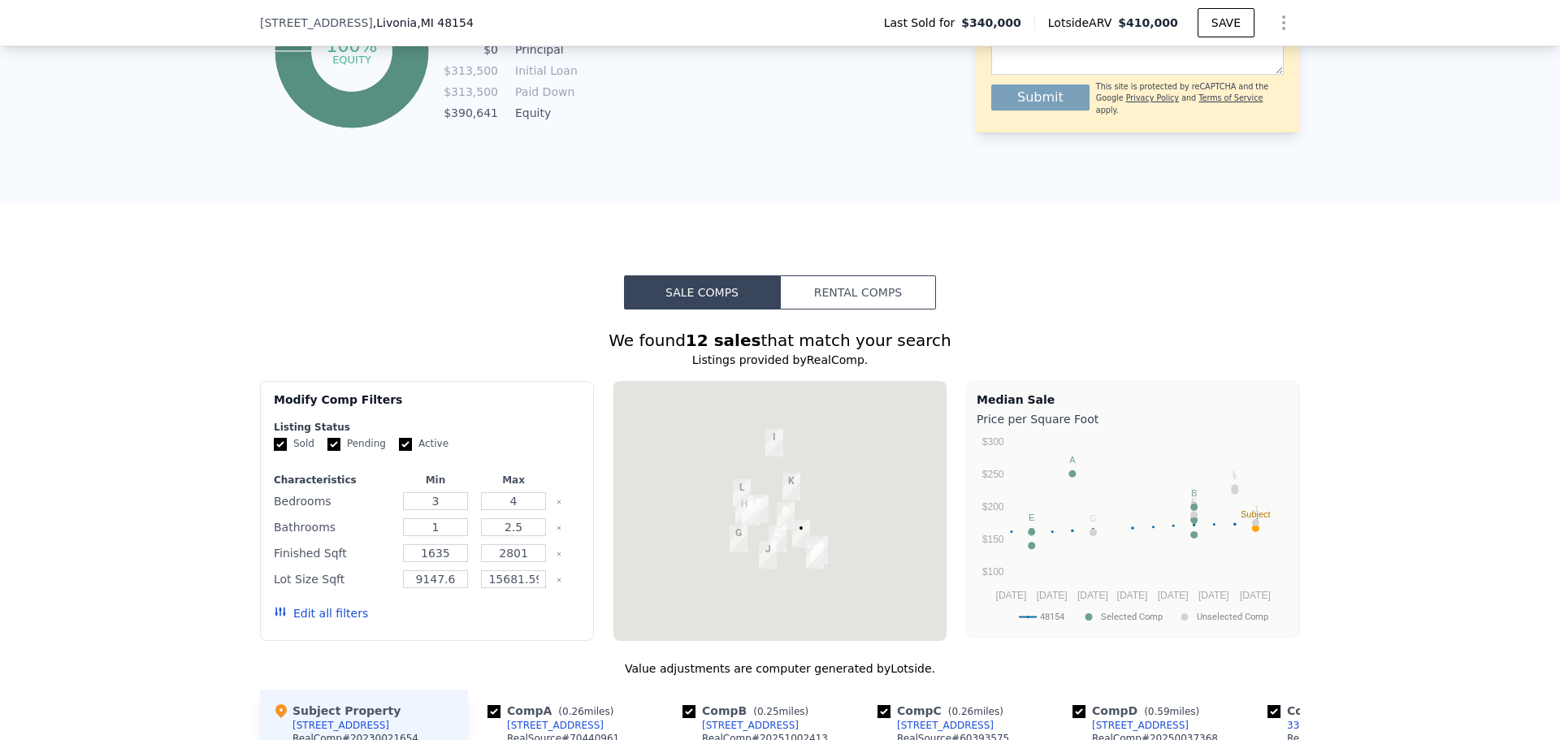
scroll to position [1137, 0]
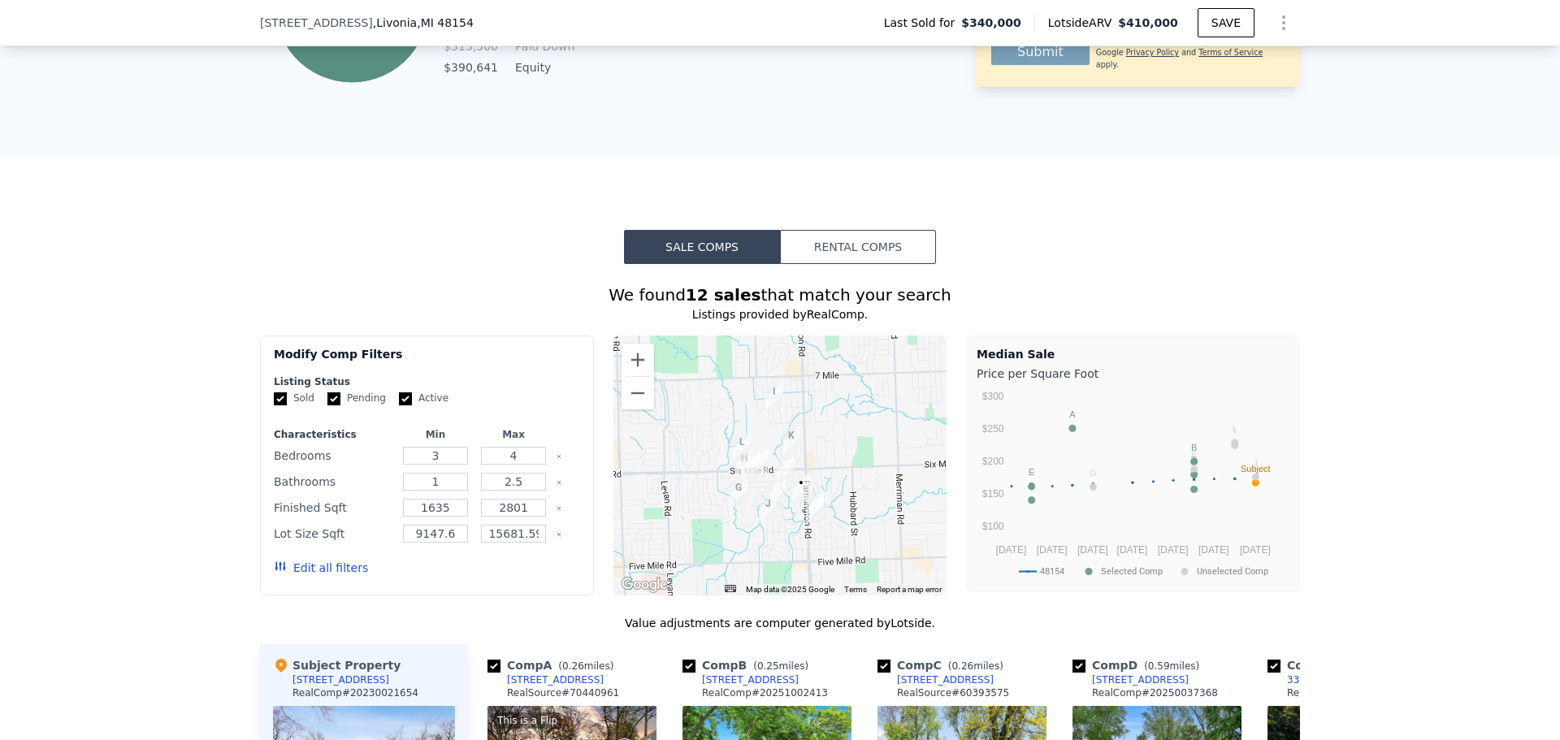
drag, startPoint x: 207, startPoint y: 504, endPoint x: 150, endPoint y: 544, distance: 69.4
click at [150, 544] on div "We found 12 sales that match your search Listings provided by RealComp . Filter…" at bounding box center [780, 730] width 1560 height 932
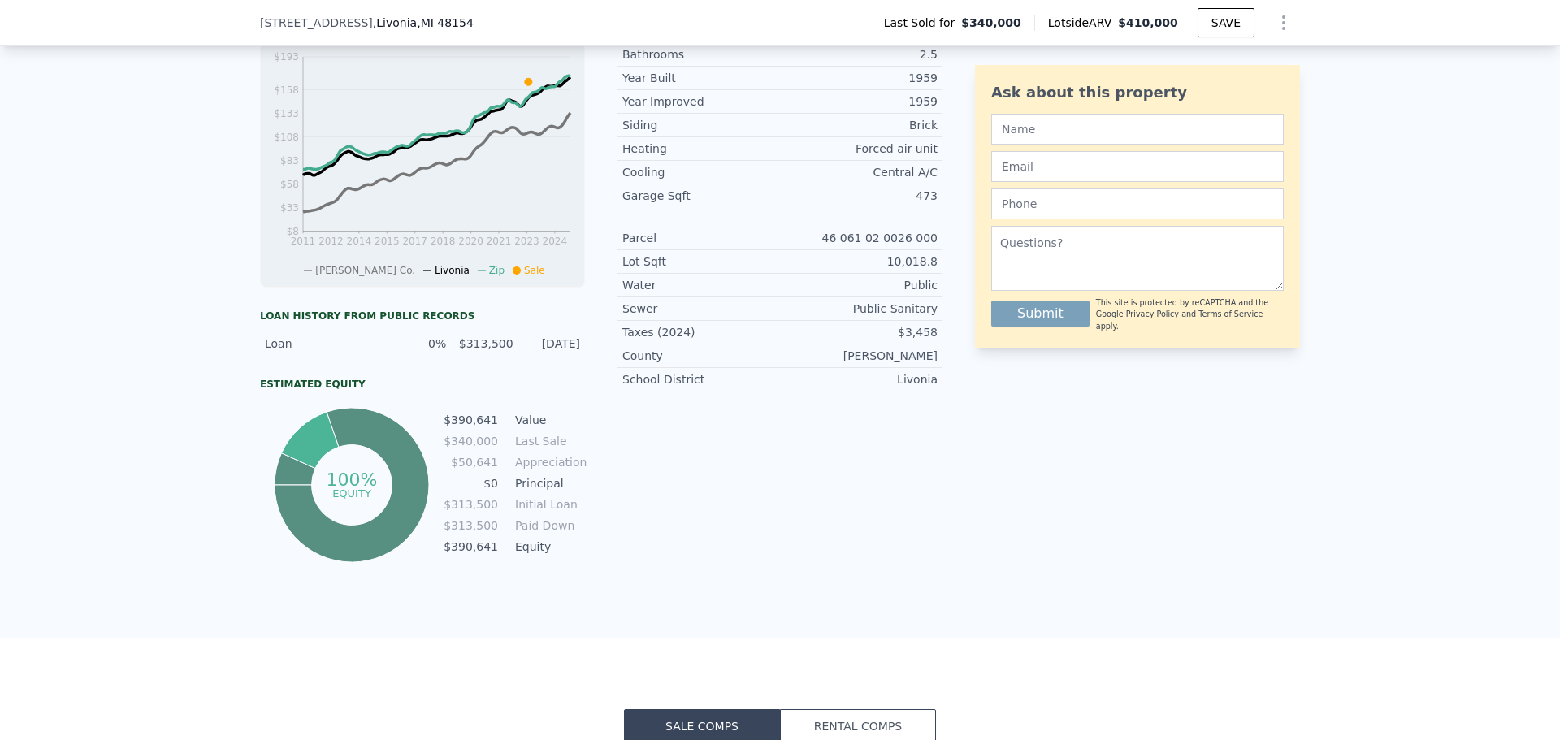
scroll to position [244, 0]
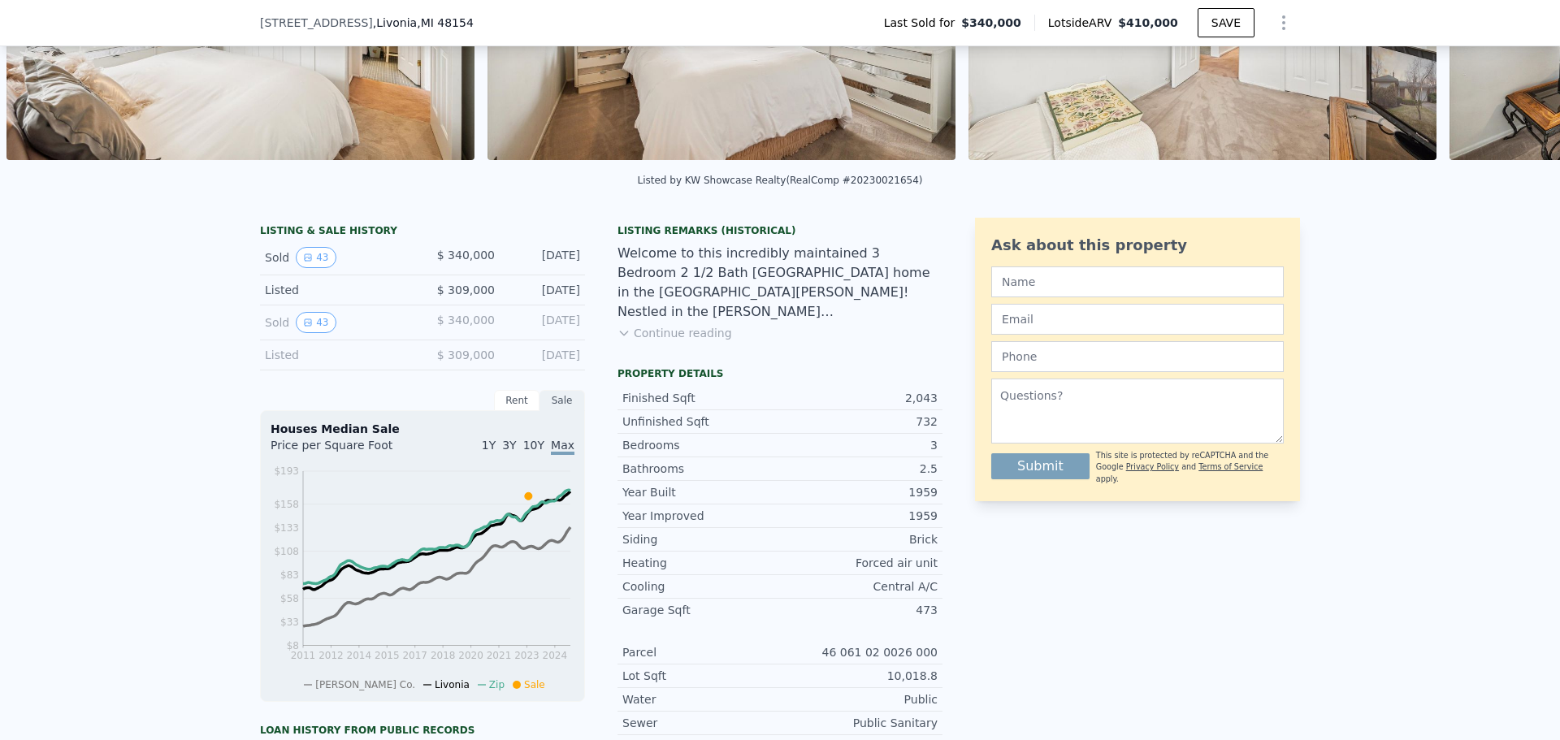
click at [673, 322] on div "Welcome to this incredibly maintained 3 Bedroom 2 1/2 Bath Brick Ranch home in …" at bounding box center [779, 283] width 325 height 78
click at [673, 341] on button "Continue reading" at bounding box center [674, 333] width 115 height 16
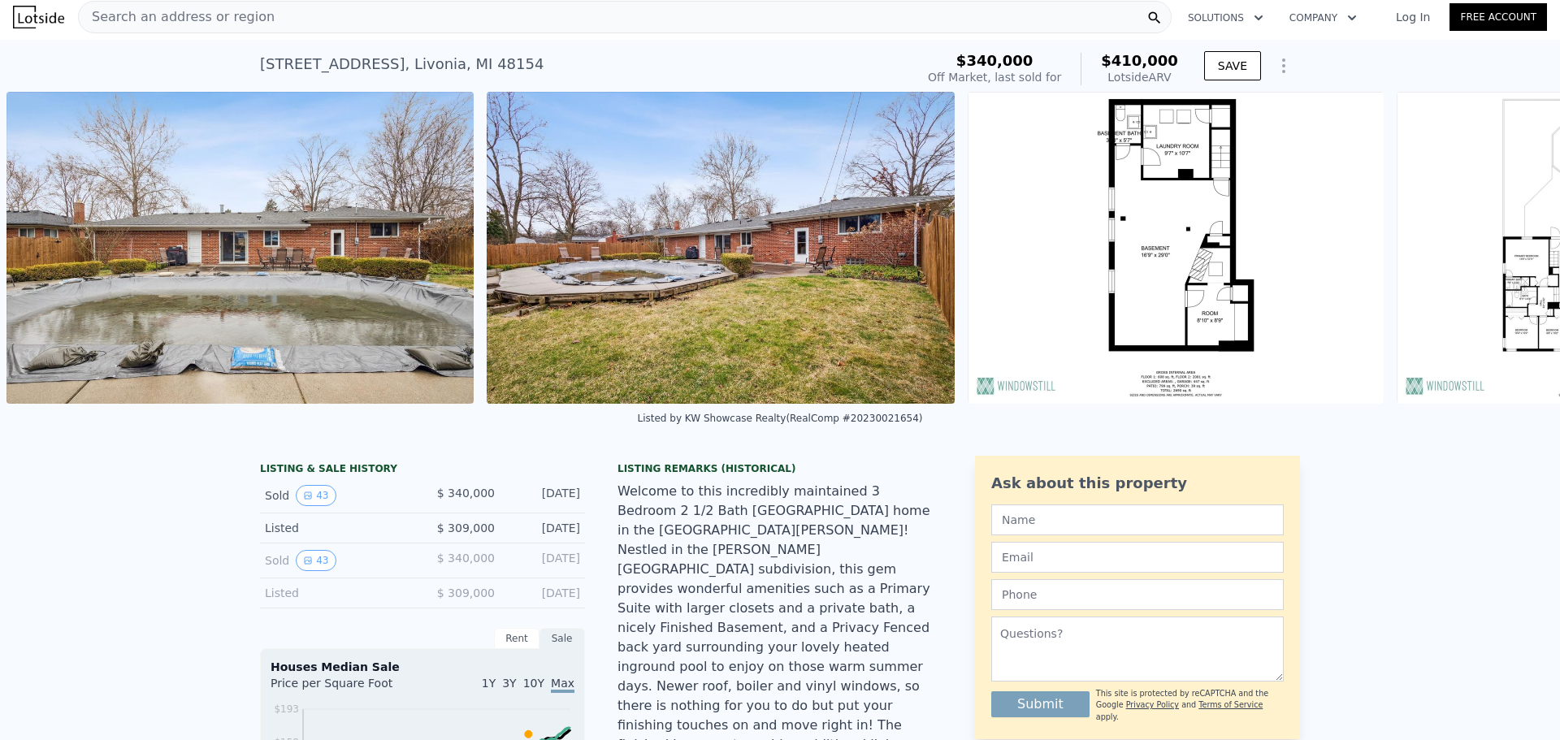
scroll to position [0, 19974]
